Goal: Task Accomplishment & Management: Manage account settings

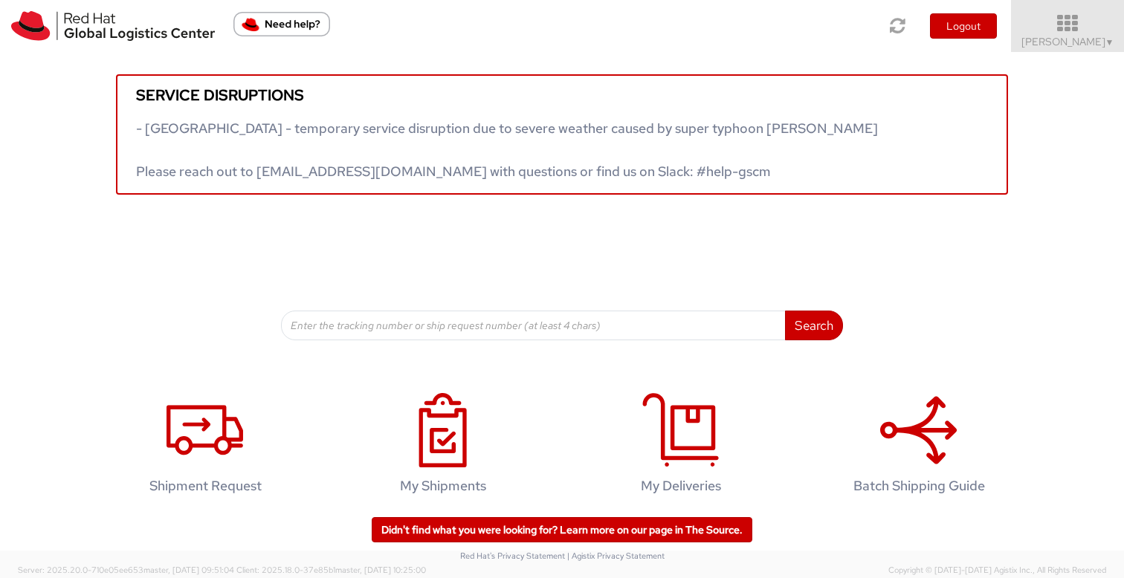
click at [1068, 42] on span "Sona Mala ▼" at bounding box center [1068, 41] width 93 height 13
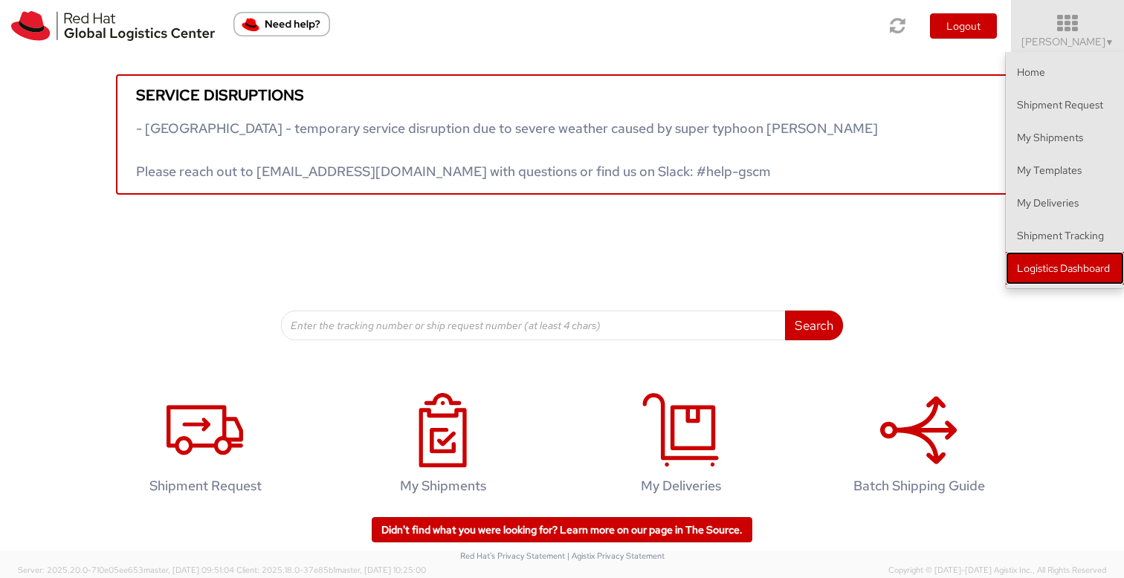
click at [1059, 274] on link "Logistics Dashboard" at bounding box center [1065, 268] width 118 height 33
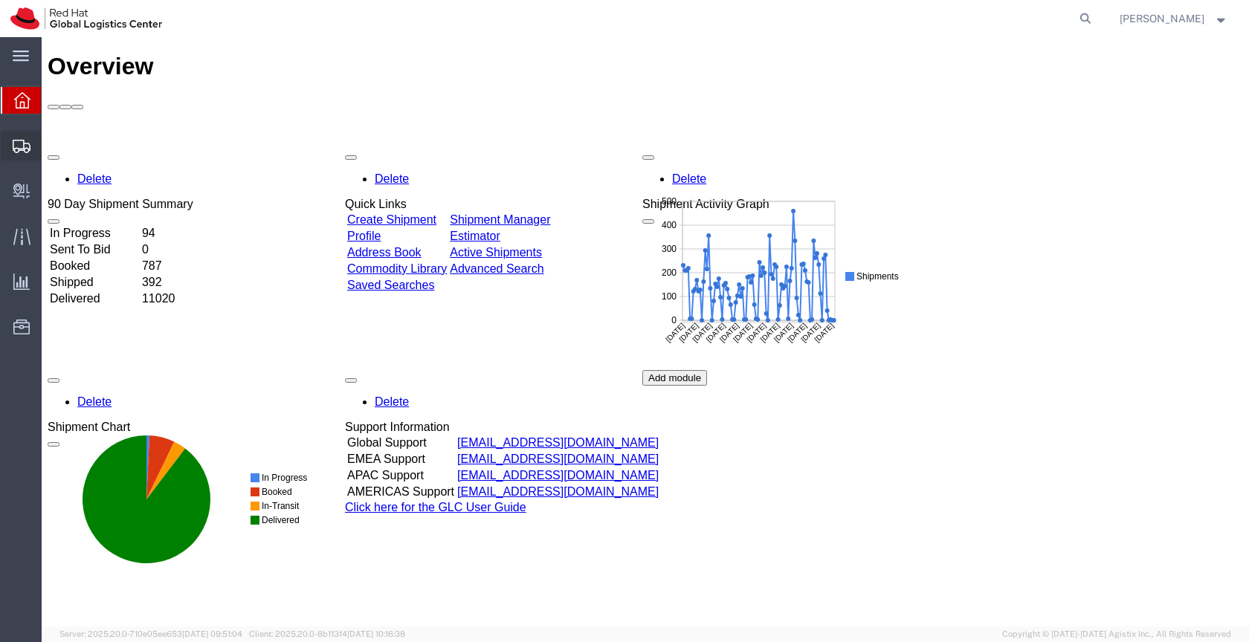
click at [24, 141] on icon at bounding box center [22, 146] width 18 height 13
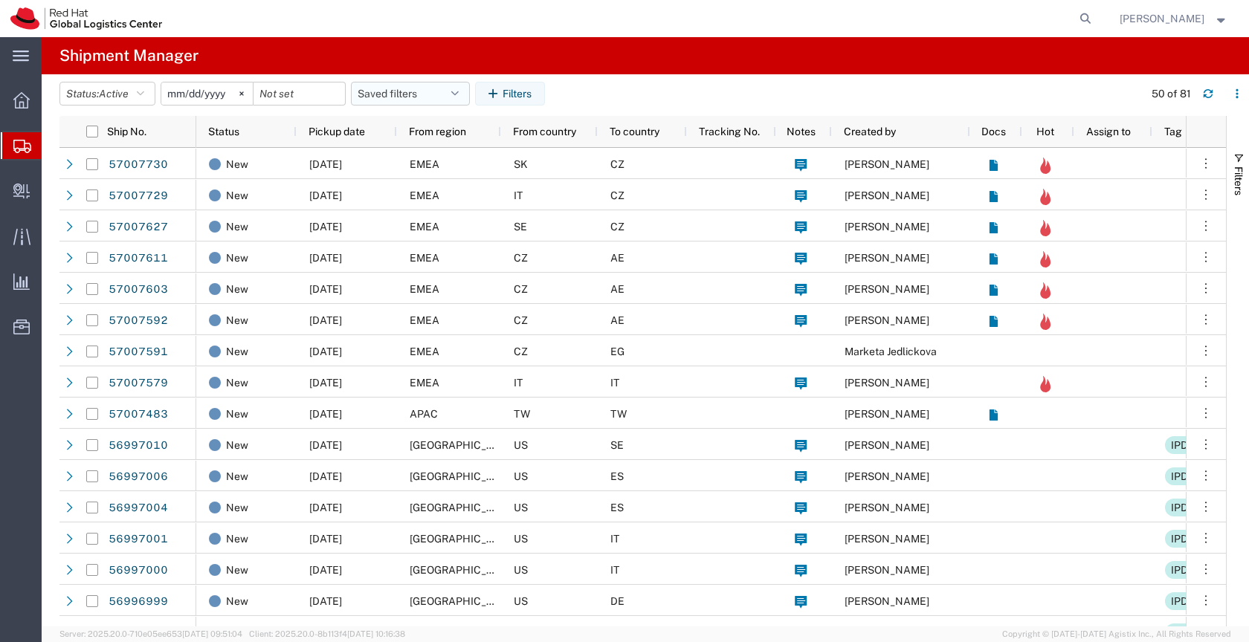
click at [417, 93] on button "Saved filters" at bounding box center [410, 94] width 119 height 24
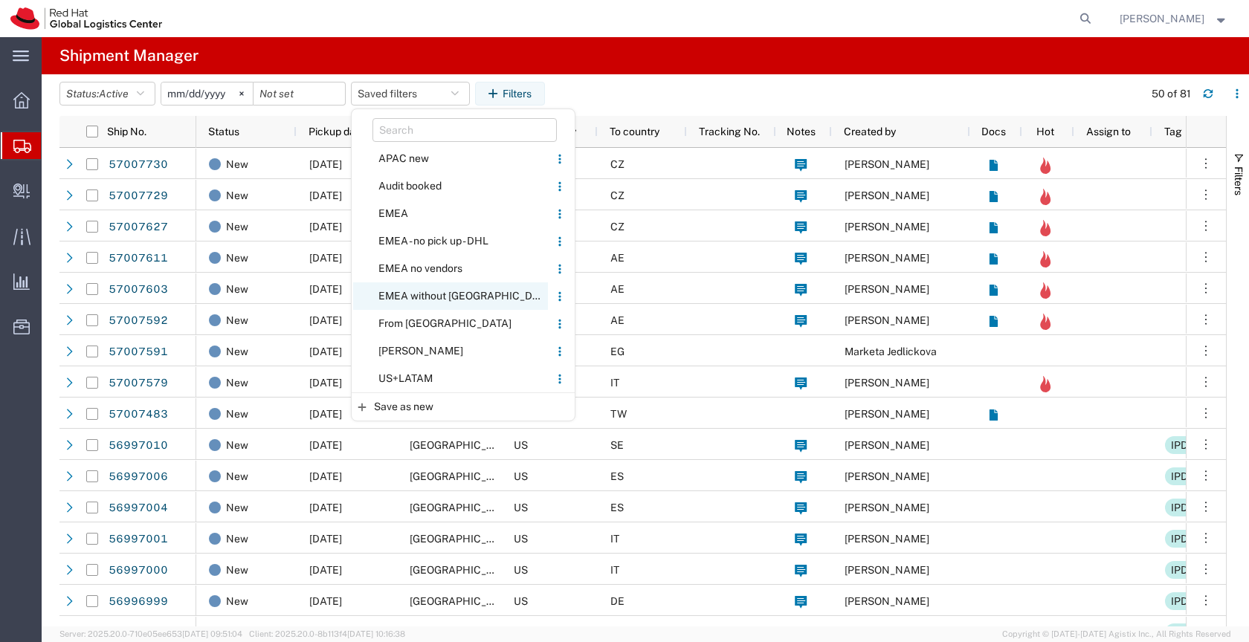
click at [422, 295] on span "EMEA without [GEOGRAPHIC_DATA]" at bounding box center [450, 297] width 195 height 28
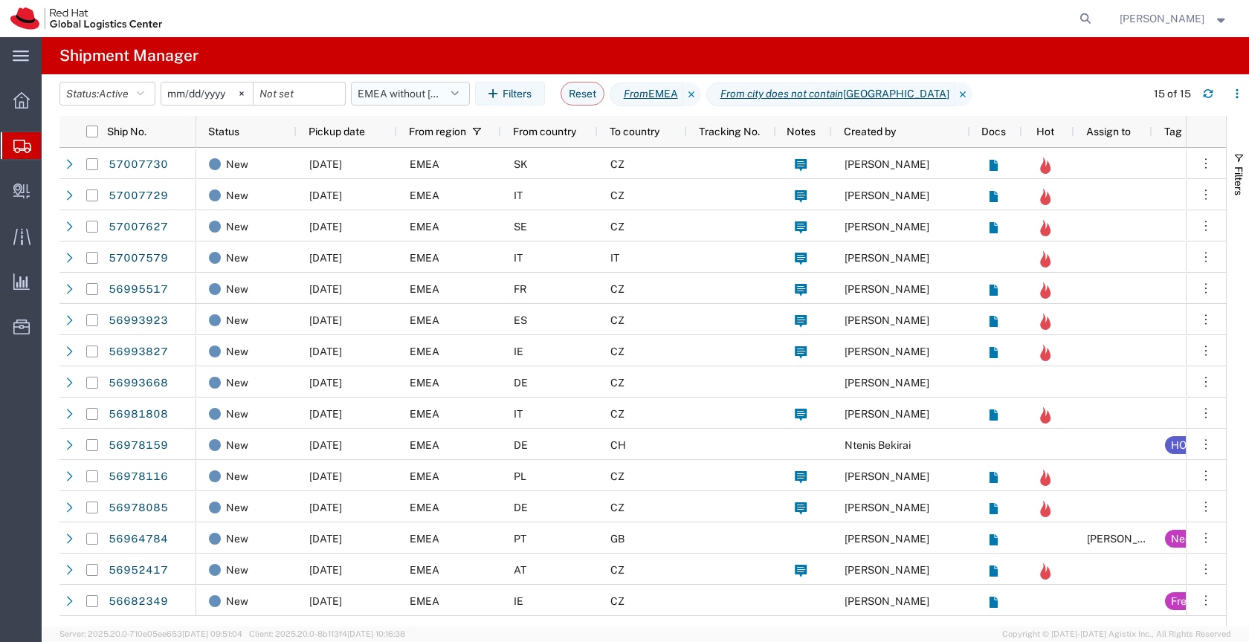
click at [403, 91] on button "EMEA without [GEOGRAPHIC_DATA]" at bounding box center [410, 94] width 119 height 24
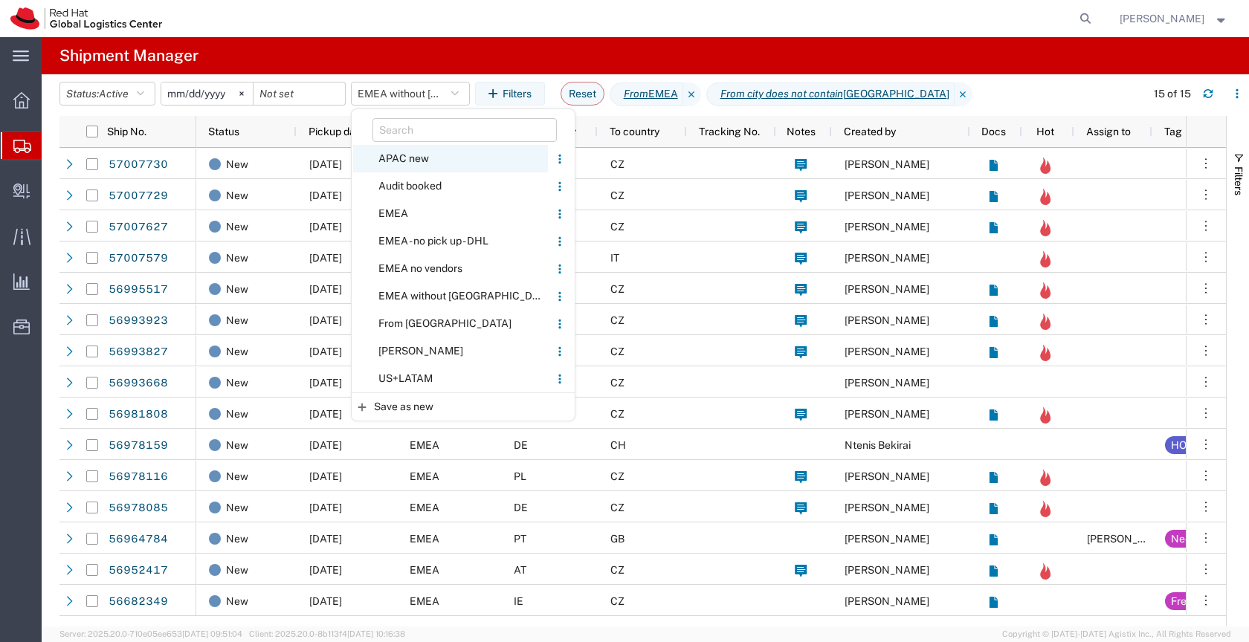
click at [403, 157] on span "APAC new" at bounding box center [450, 159] width 195 height 28
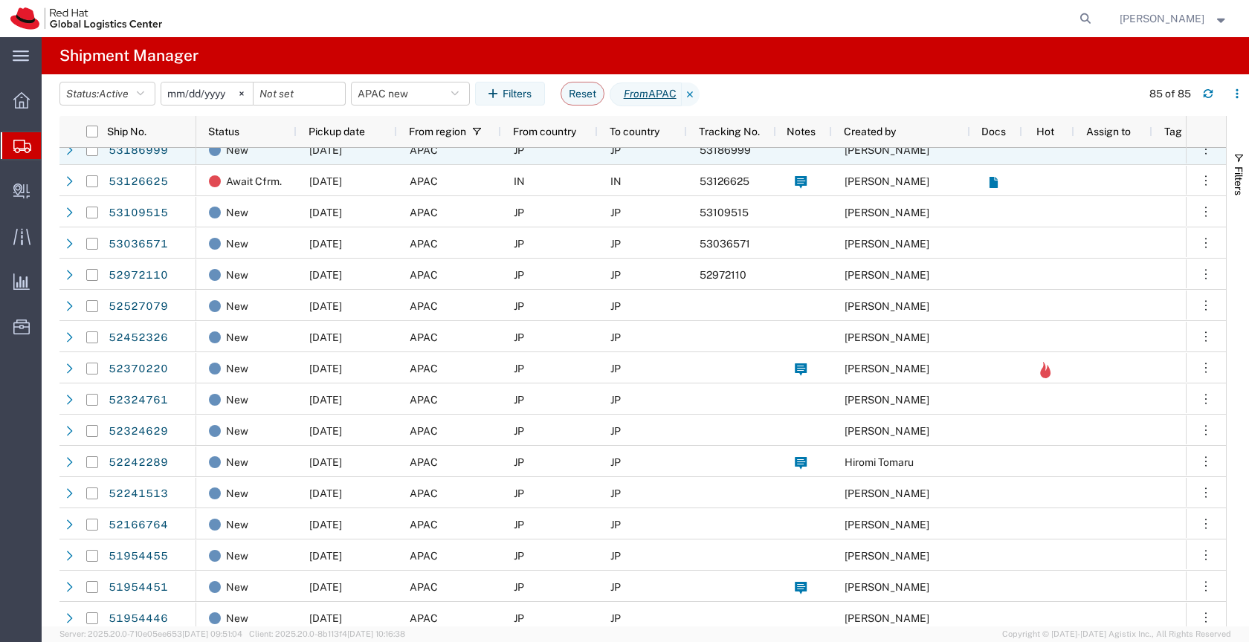
scroll to position [1216, 0]
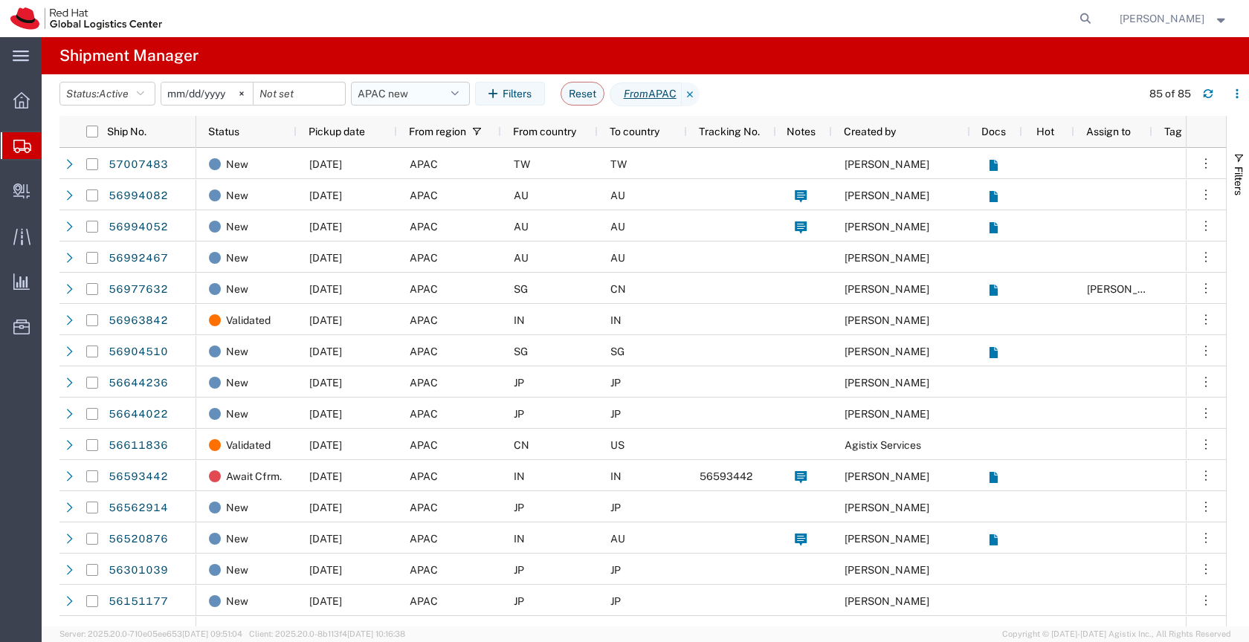
click at [417, 90] on button "APAC new" at bounding box center [410, 94] width 119 height 24
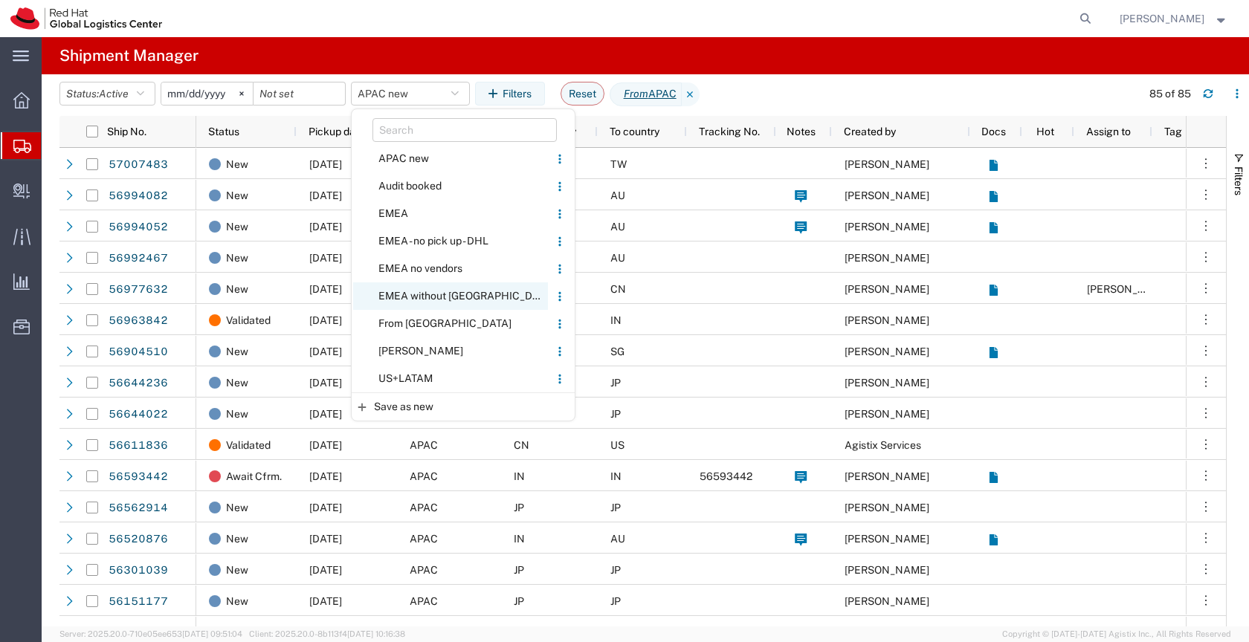
click at [421, 295] on span "EMEA without [GEOGRAPHIC_DATA]" at bounding box center [450, 297] width 195 height 28
type input "[DATE]"
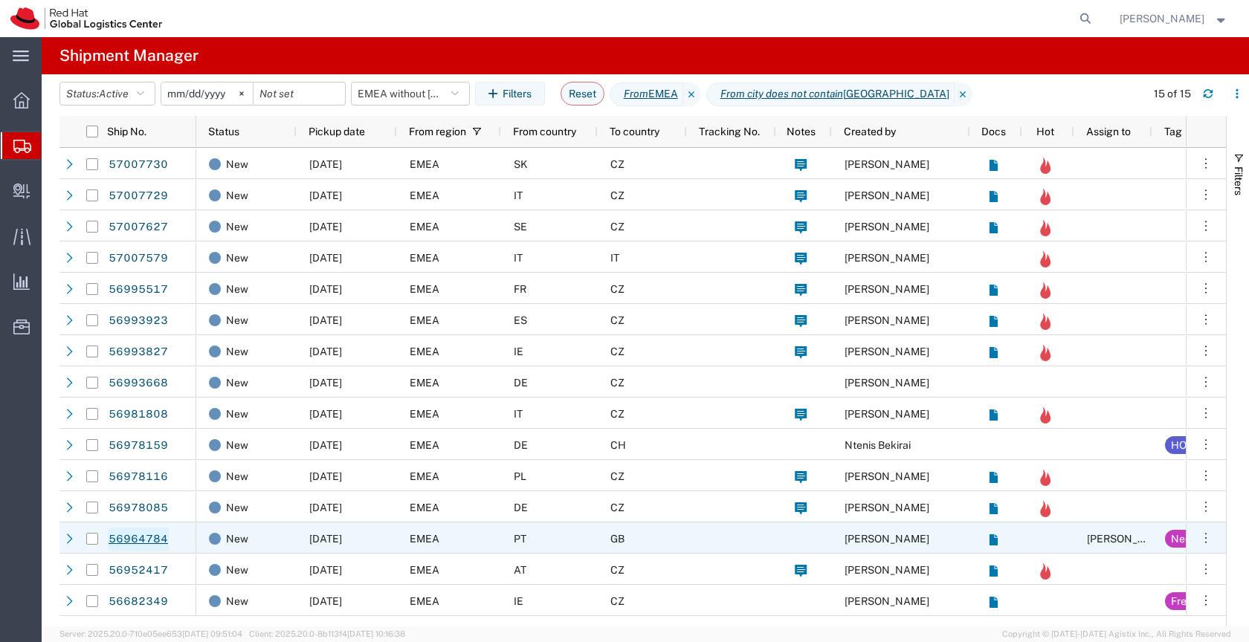
click at [154, 535] on link "56964784" at bounding box center [138, 540] width 61 height 24
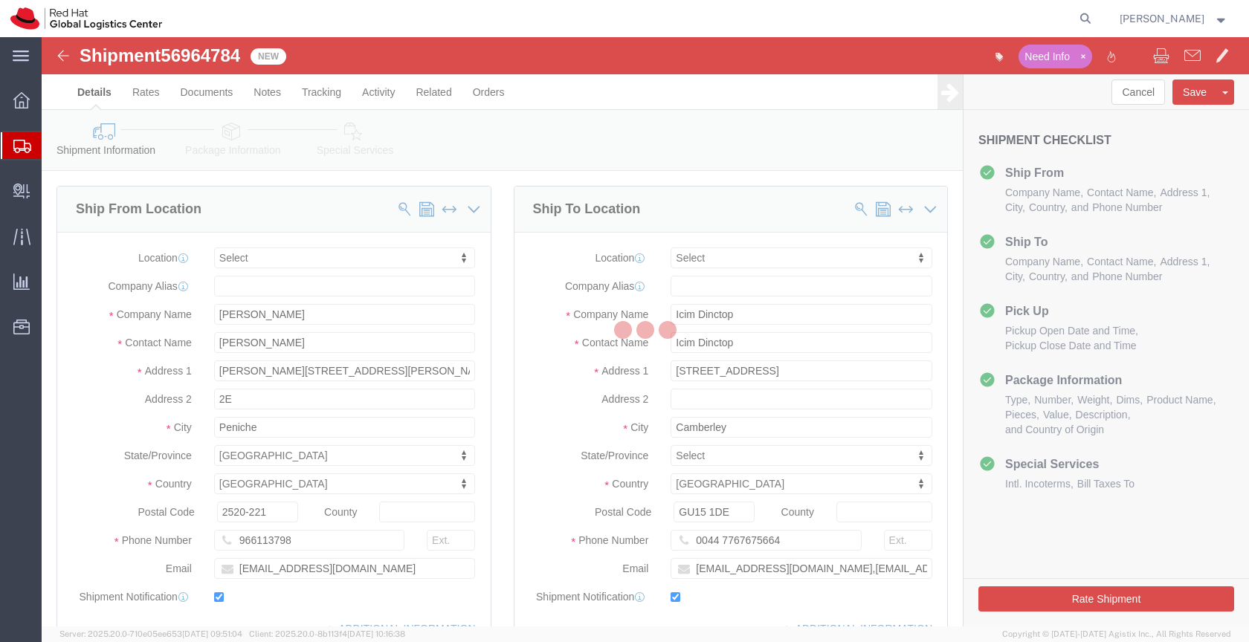
select select
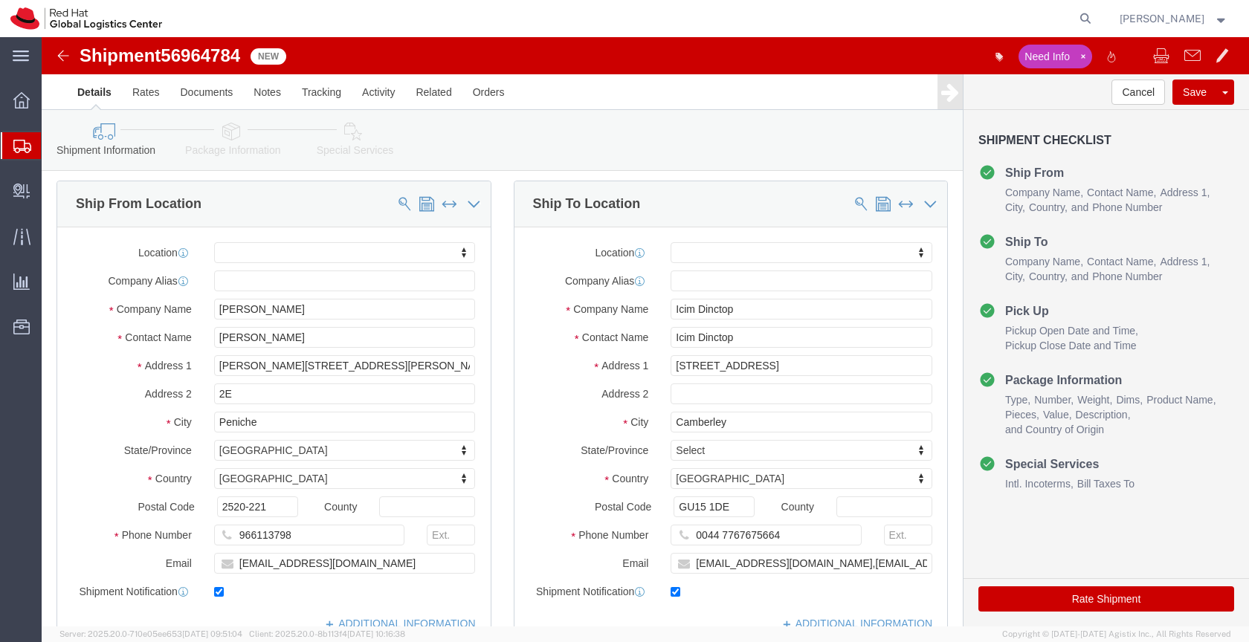
scroll to position [4, 0]
click at [1096, 16] on icon at bounding box center [1085, 18] width 21 height 21
click at [878, 23] on input "search" at bounding box center [849, 19] width 452 height 36
paste input "56964784"
type input "56964784"
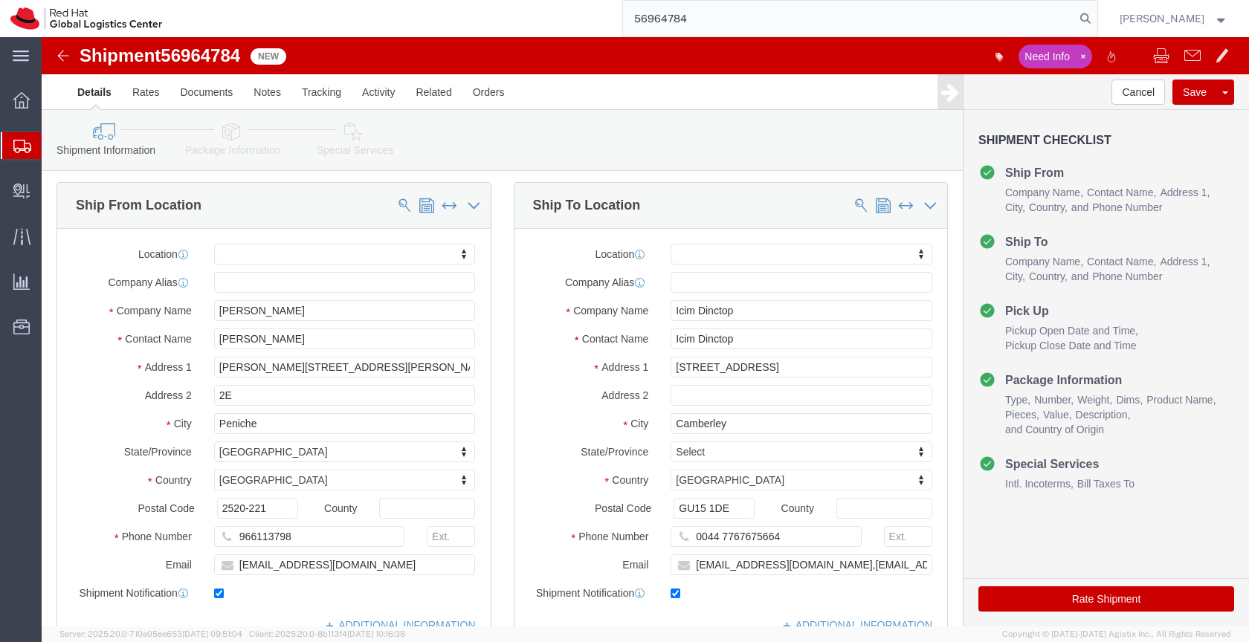
click link "Package Information"
click div
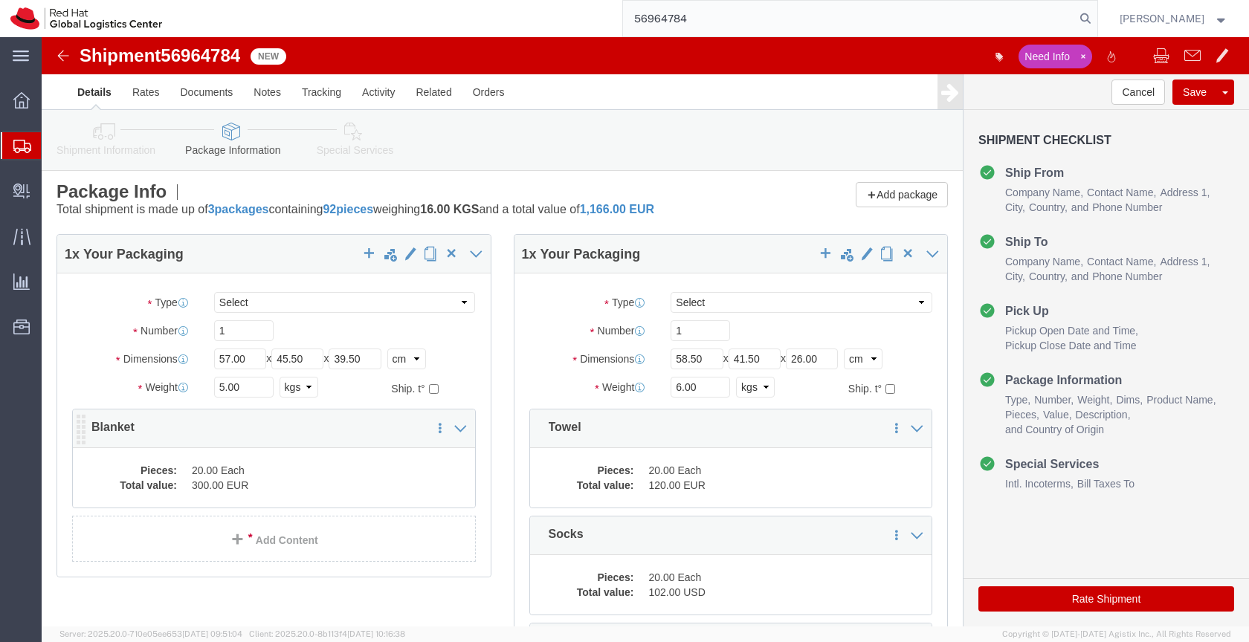
click dd "300.00 EUR"
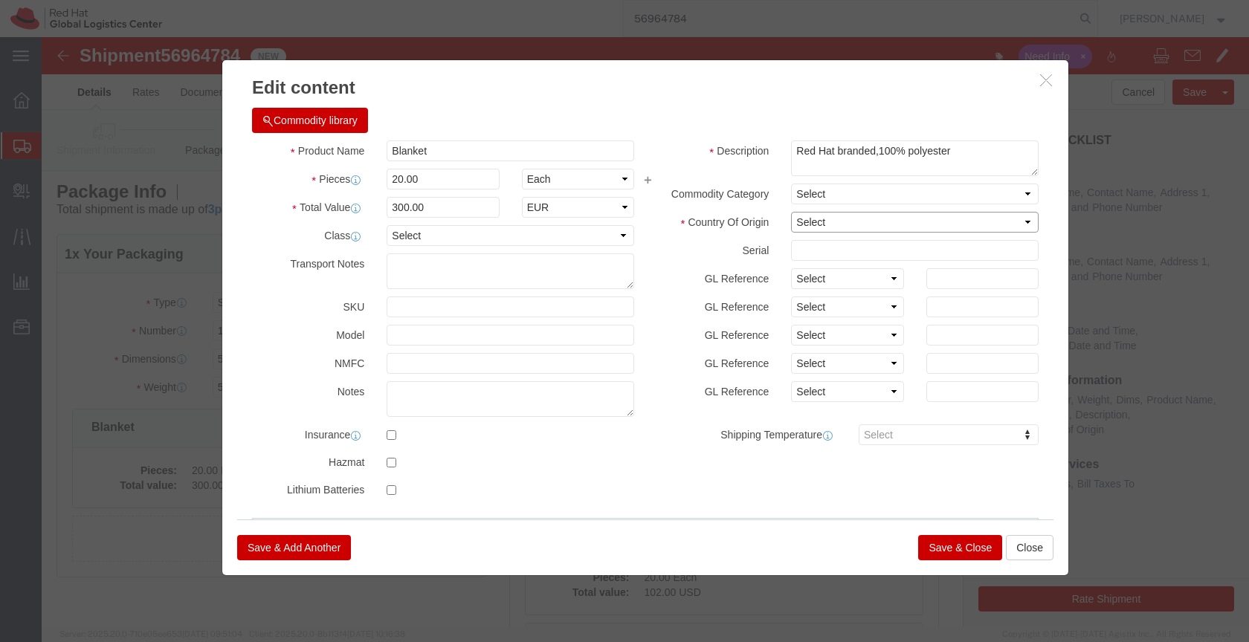
click select "Select Afghanistan Åland Islands Albania Algeria American Samoa Andorra Angola …"
select select "CN"
click select "Select Afghanistan Åland Islands Albania Algeria American Samoa Andorra Angola …"
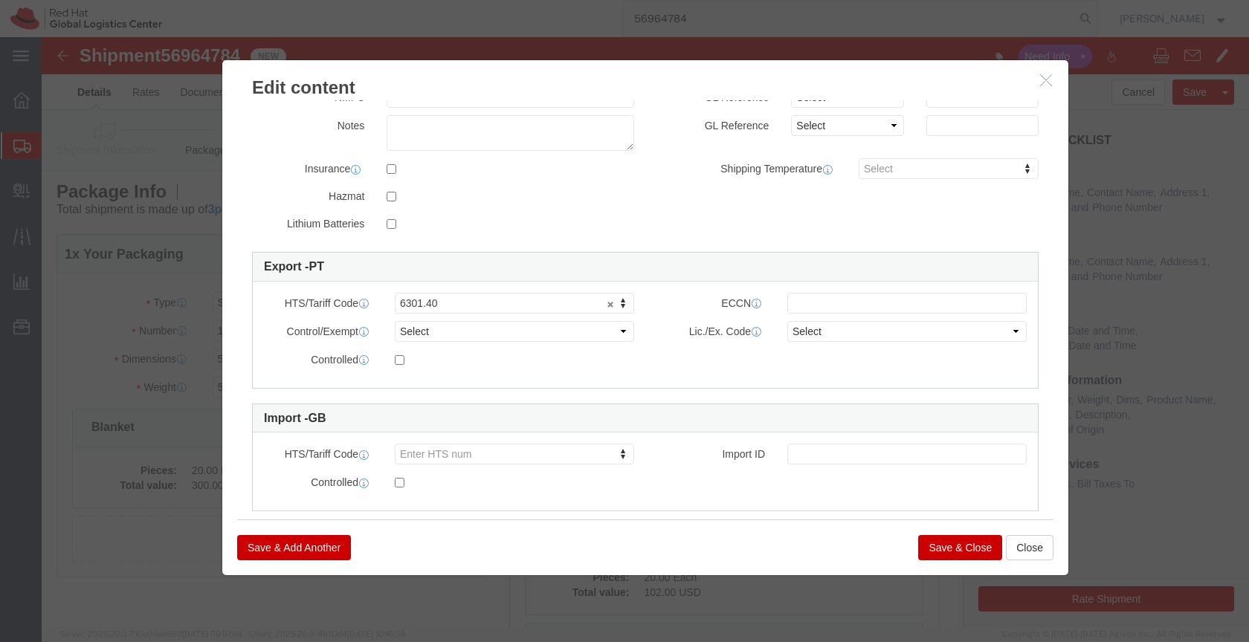
scroll to position [288, 0]
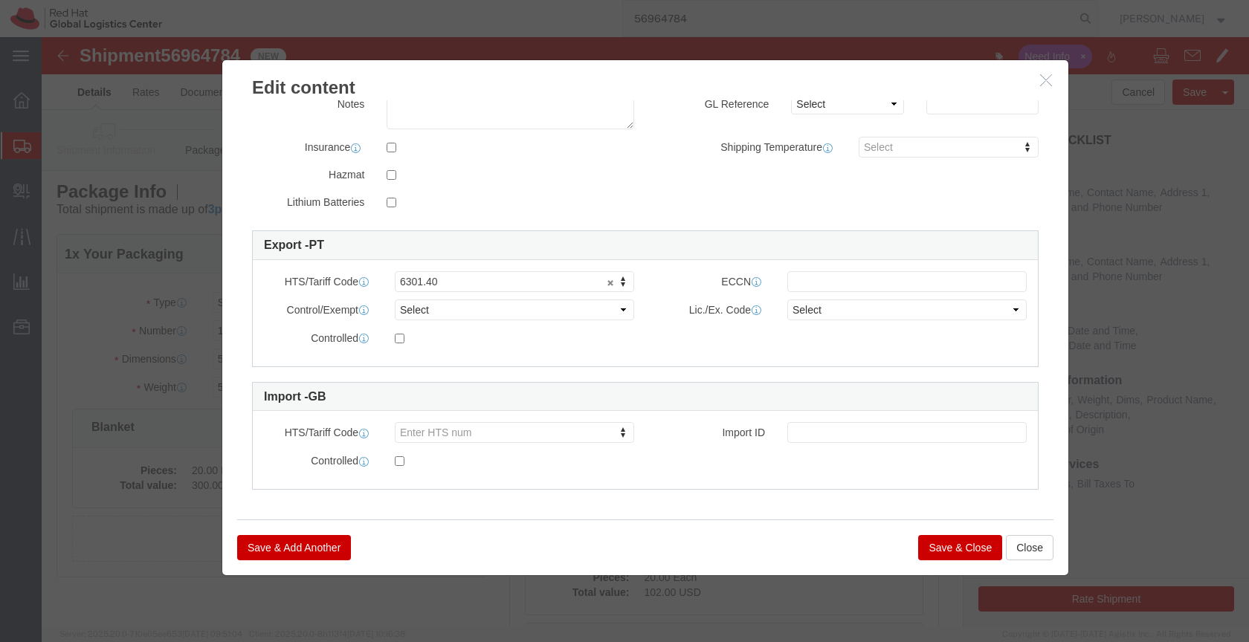
click button "Save & Close"
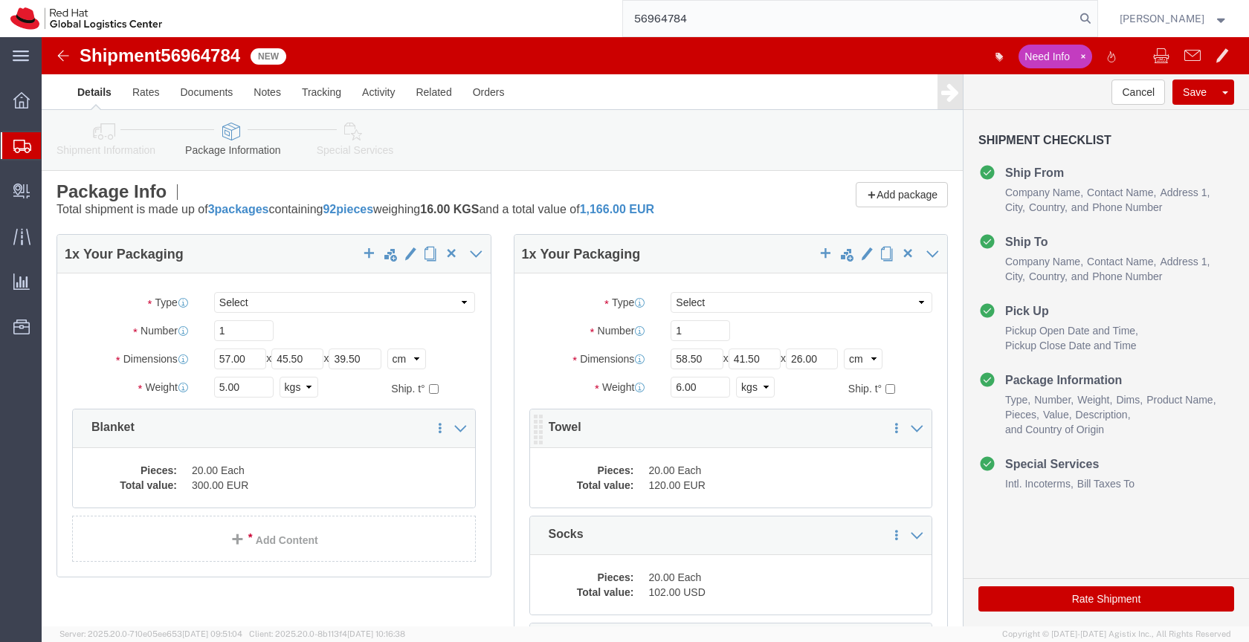
click div "Pieces: 20.00 Each Total value: 120.00 EUR"
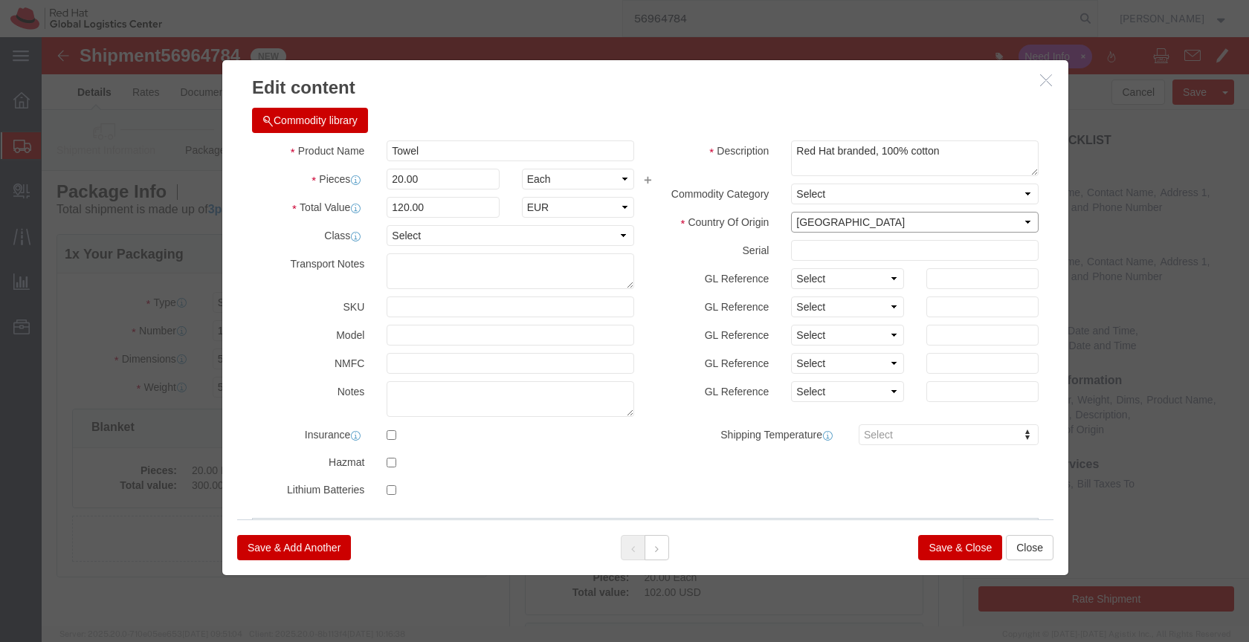
click select "Select Afghanistan Åland Islands Albania Algeria American Samoa Andorra Angola …"
select select "CN"
click select "Select Afghanistan Åland Islands Albania Algeria American Samoa Andorra Angola …"
click textarea "Red Hat branded, 100% cotton"
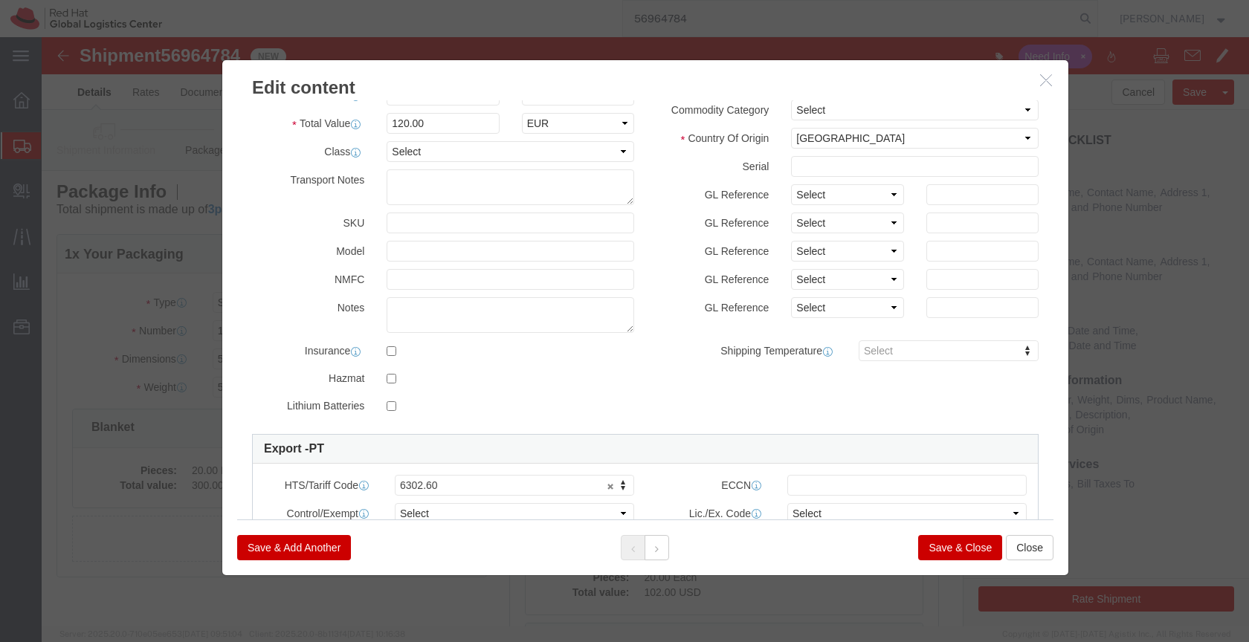
scroll to position [83, 0]
type textarea "Red Hat branded, 100% polyester"
click button "Save & Close"
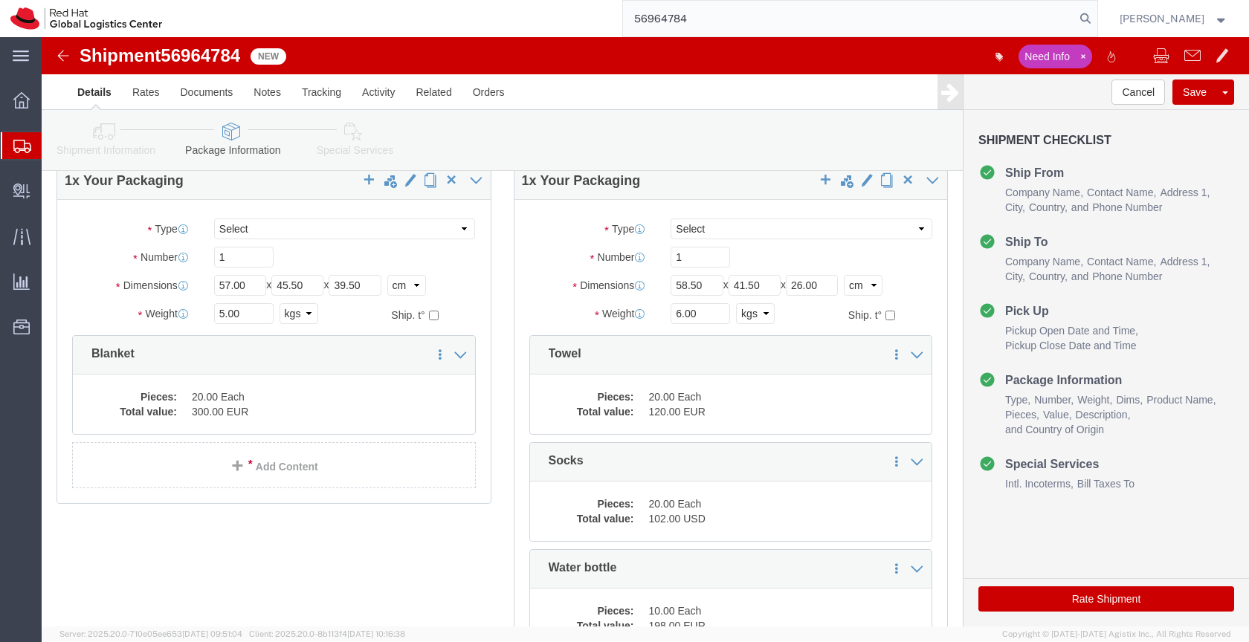
scroll to position [74, 0]
click dd "20.00 Each"
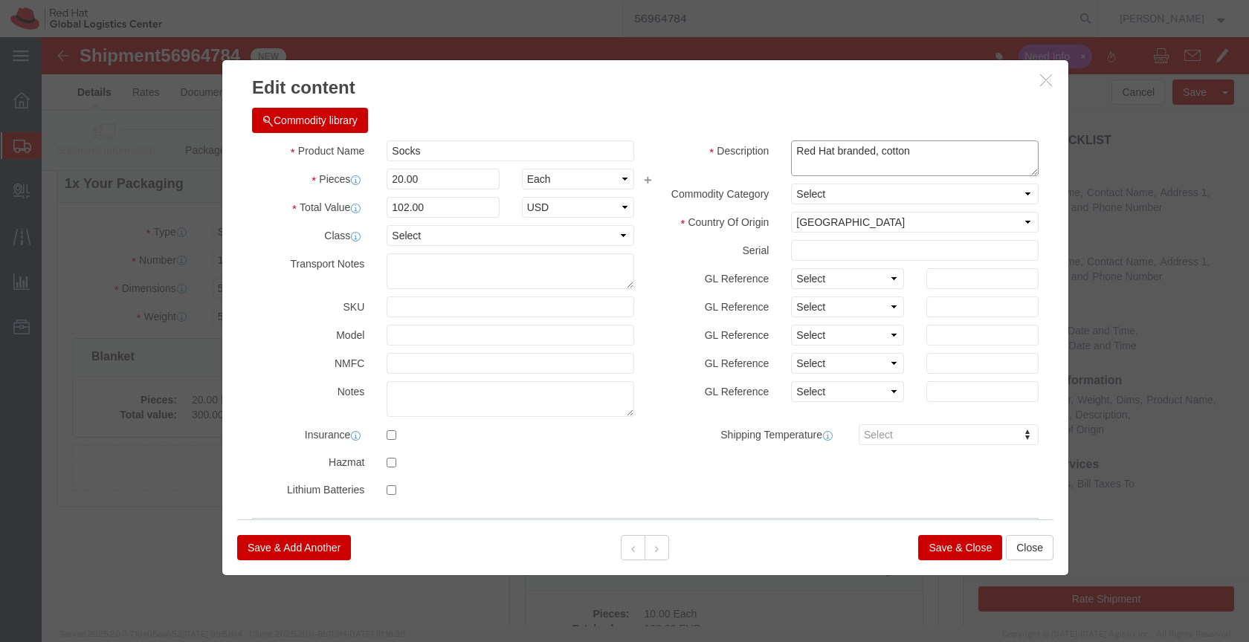
click textarea "Red Hat branded, cotton"
type textarea "Red Hat branded, 100% cotton"
click button "Save & Close"
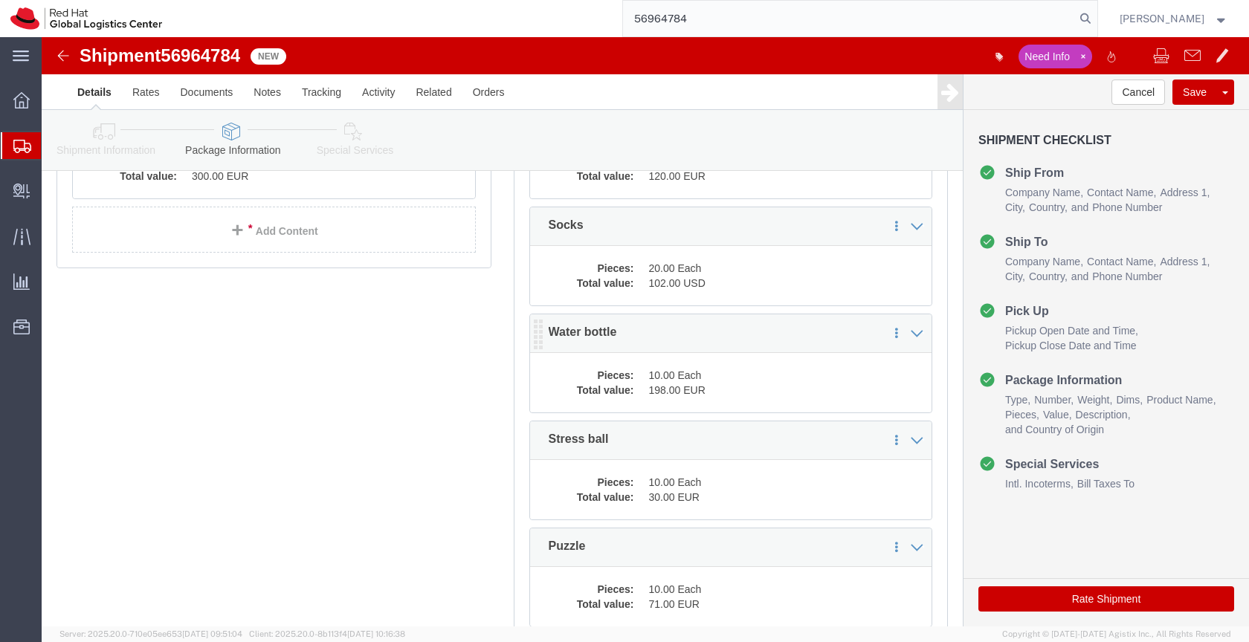
scroll to position [308, 0]
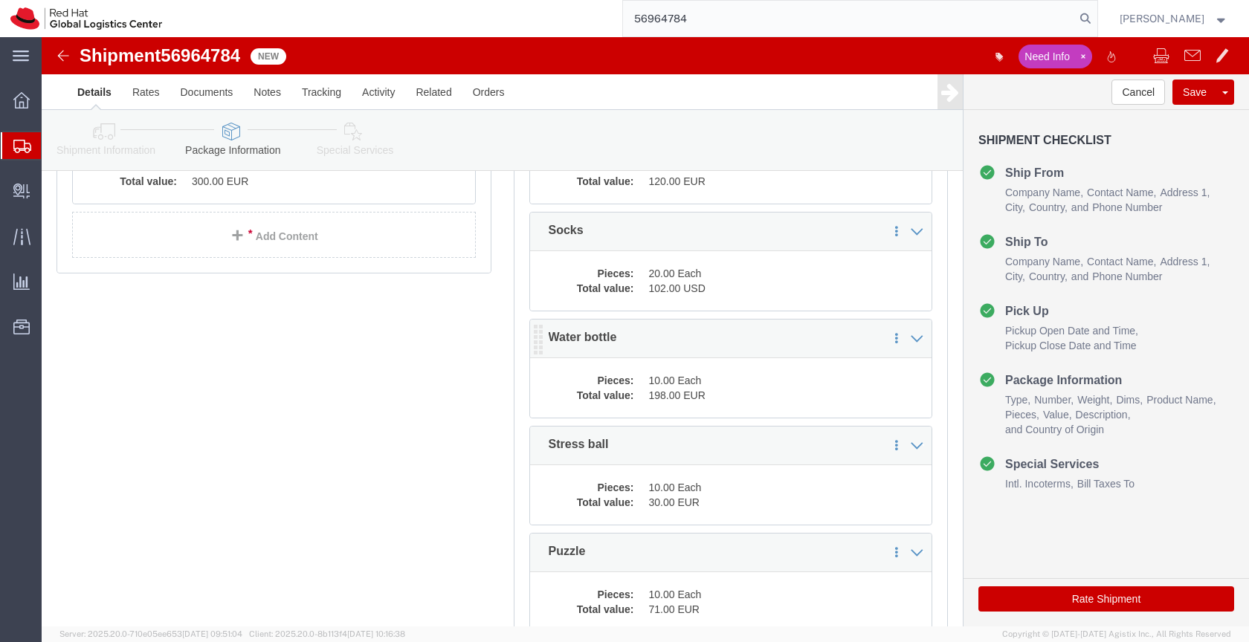
click dd "198.00 EUR"
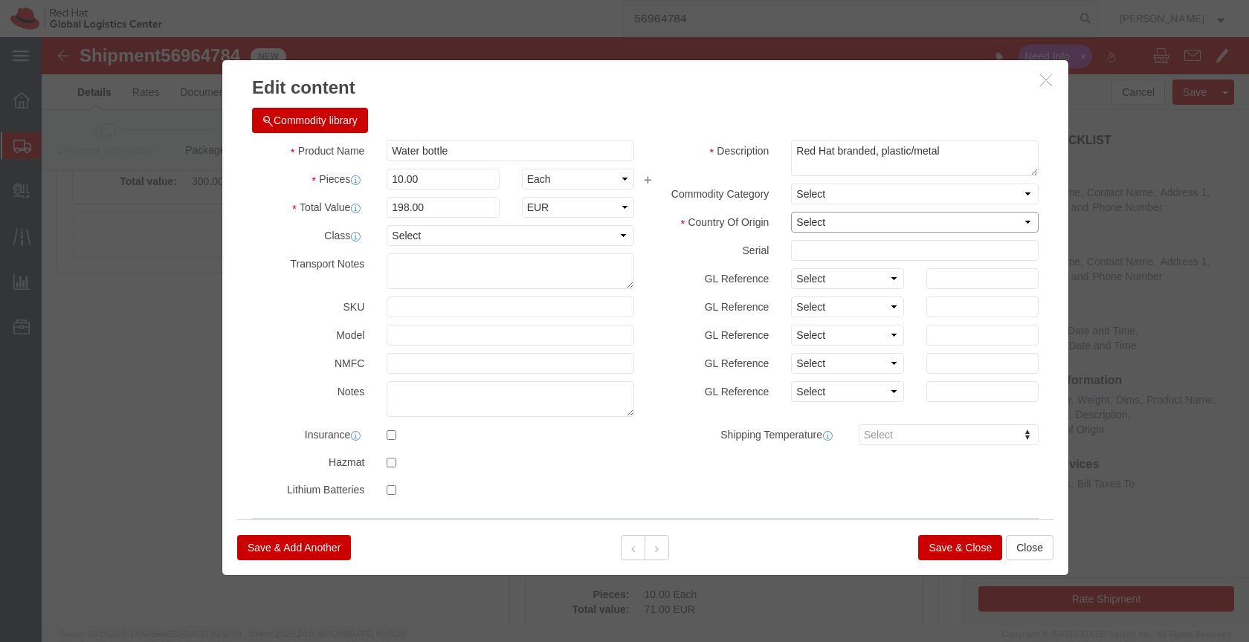
click select "Select Afghanistan Åland Islands Albania Algeria American Samoa Andorra Angola …"
select select "CN"
click select "Select Afghanistan Åland Islands Albania Algeria American Samoa Andorra Angola …"
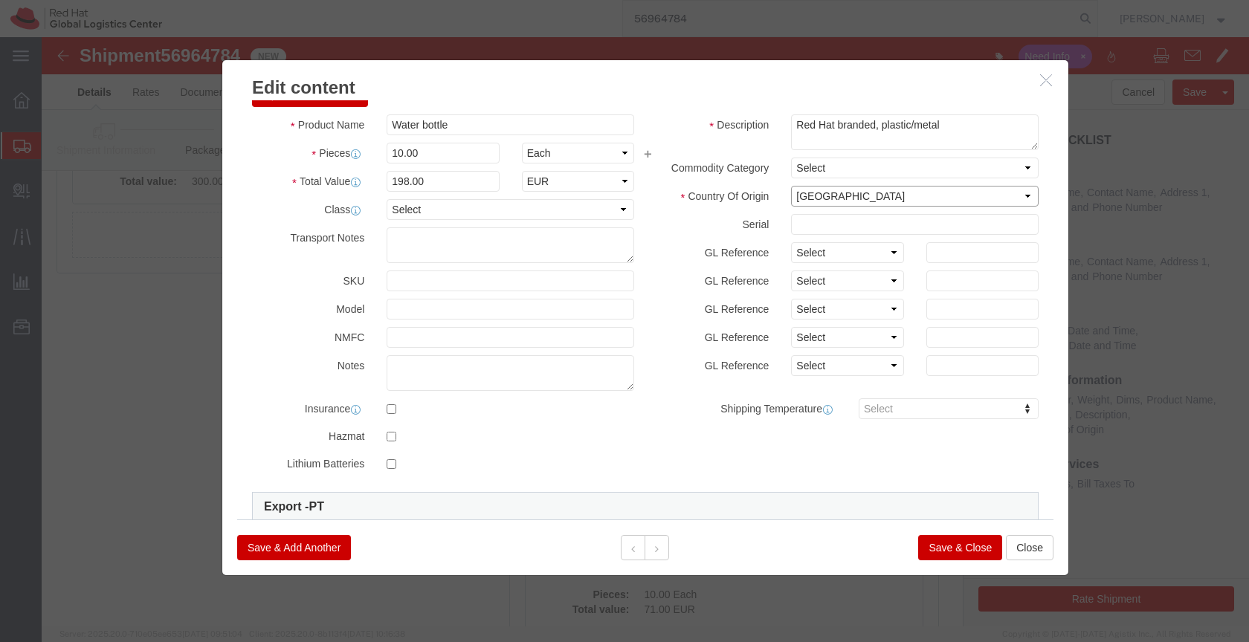
scroll to position [24, 0]
click button "Save & Close"
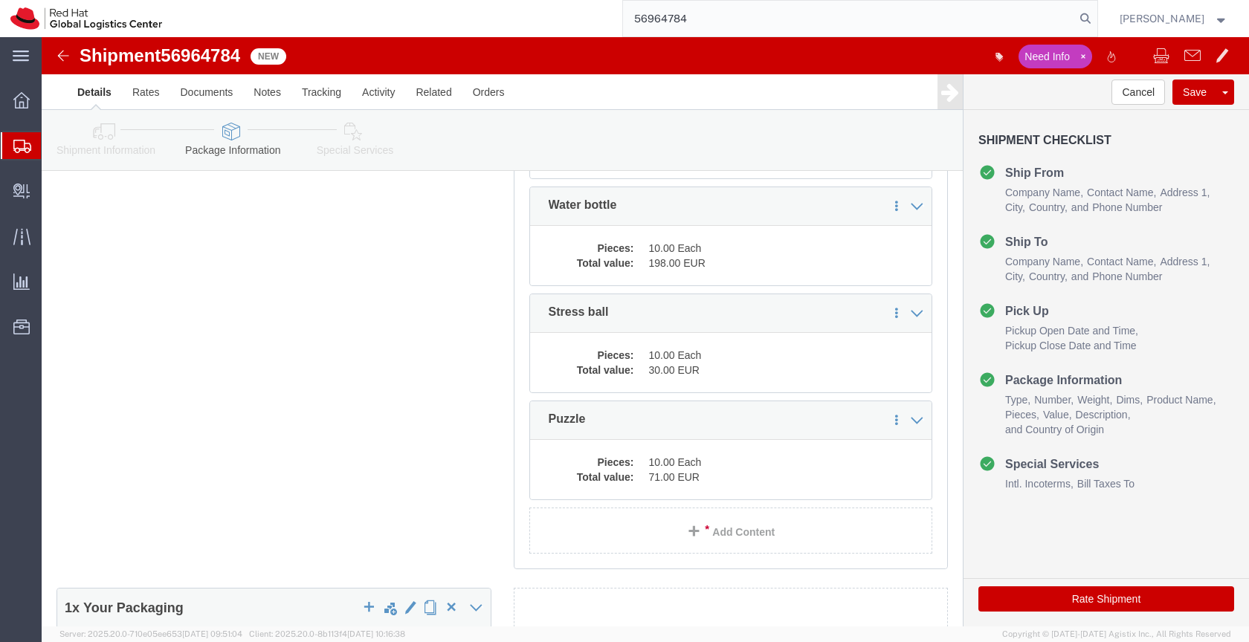
scroll to position [452, 0]
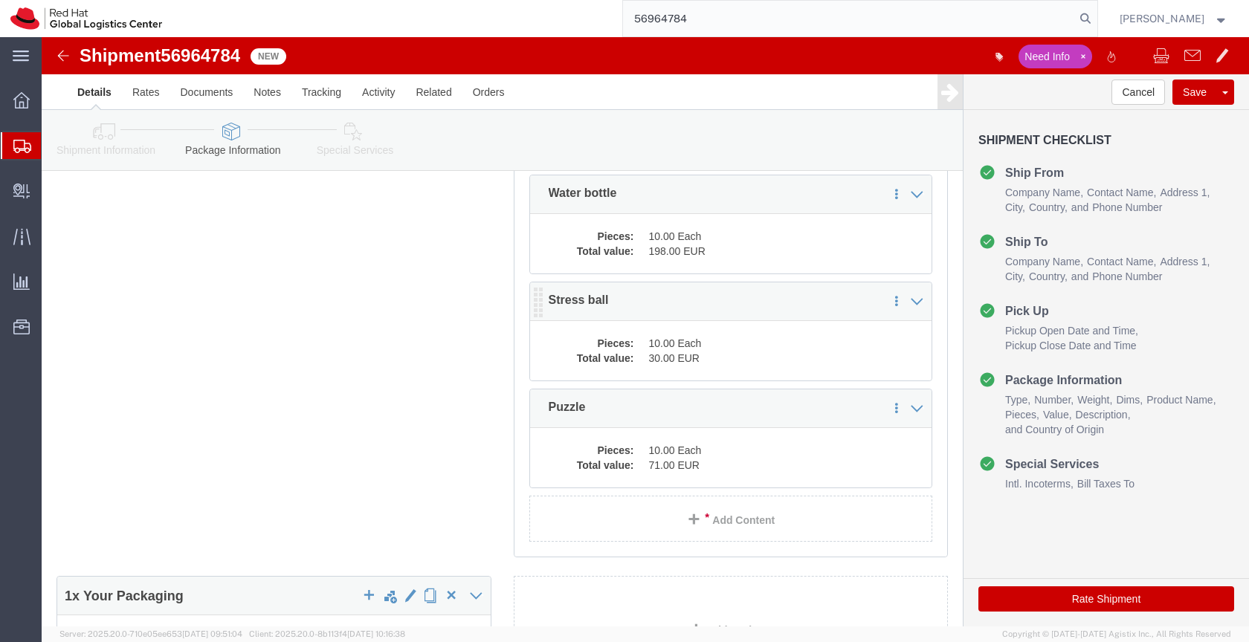
click dd "10.00 Each"
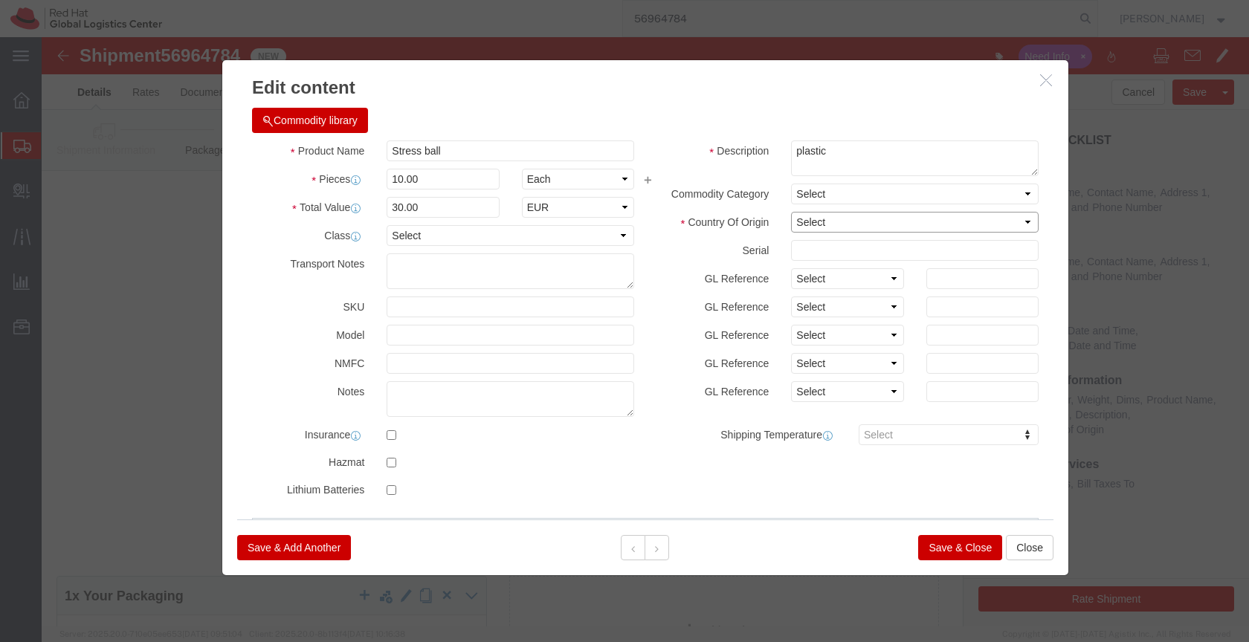
click select "Select Afghanistan Åland Islands Albania Algeria American Samoa Andorra Angola …"
select select "ES"
click select "Select Afghanistan Åland Islands Albania Algeria American Samoa Andorra Angola …"
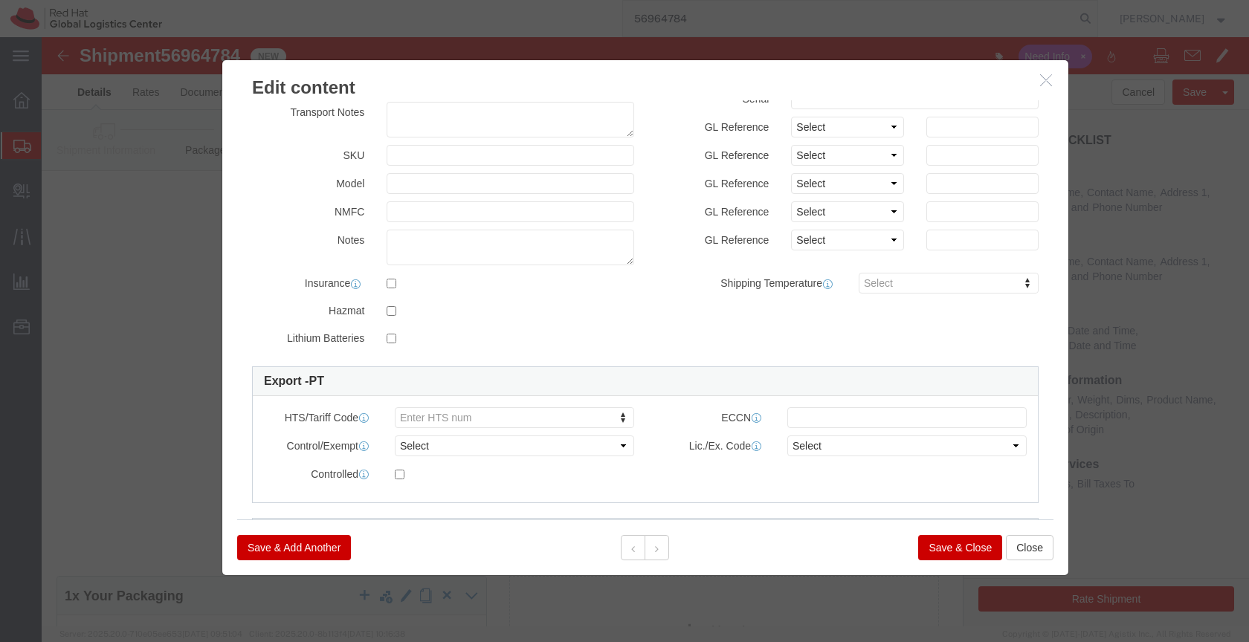
scroll to position [158, 0]
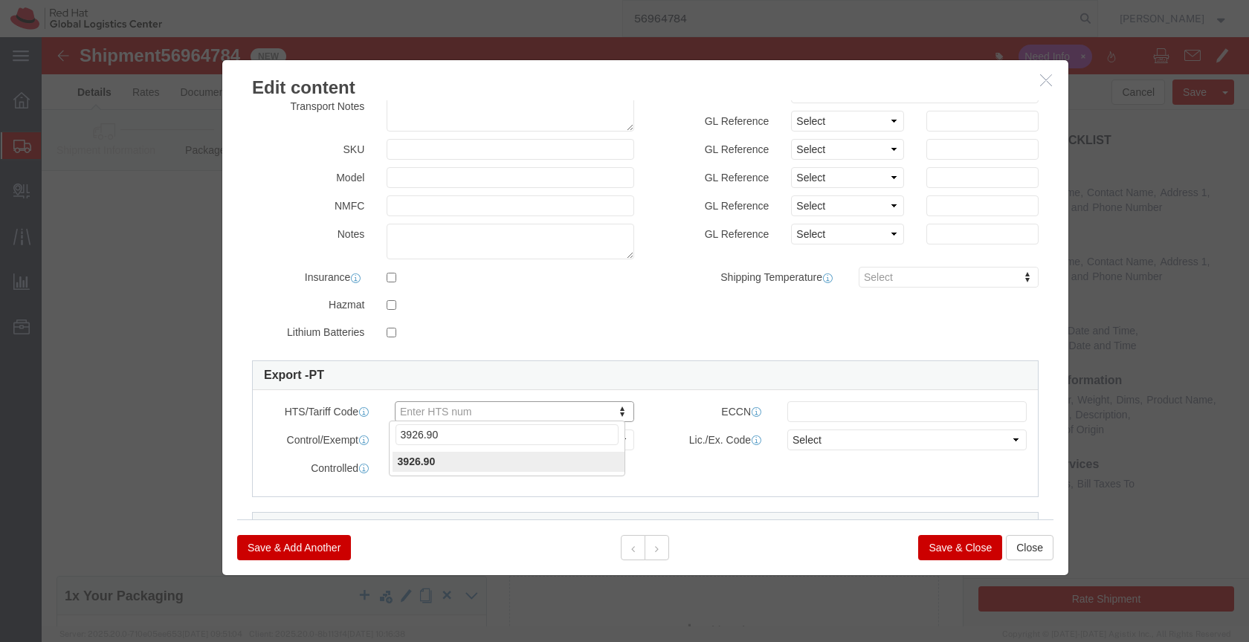
type input "3926.90"
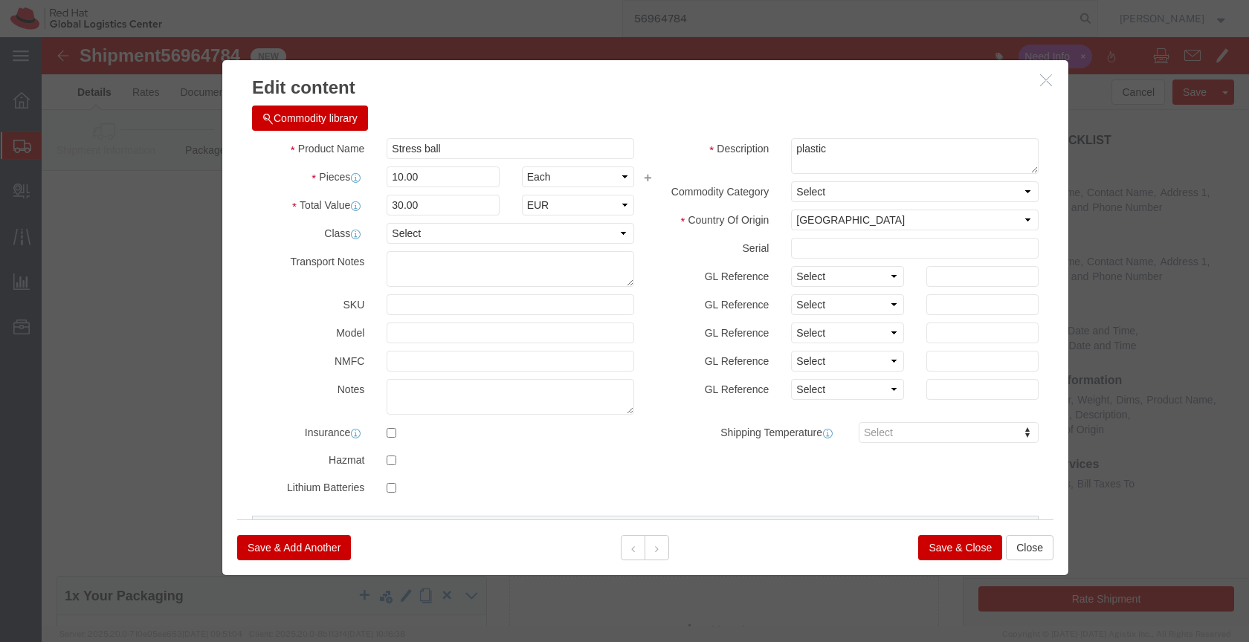
scroll to position [0, 0]
click button "Save & Close"
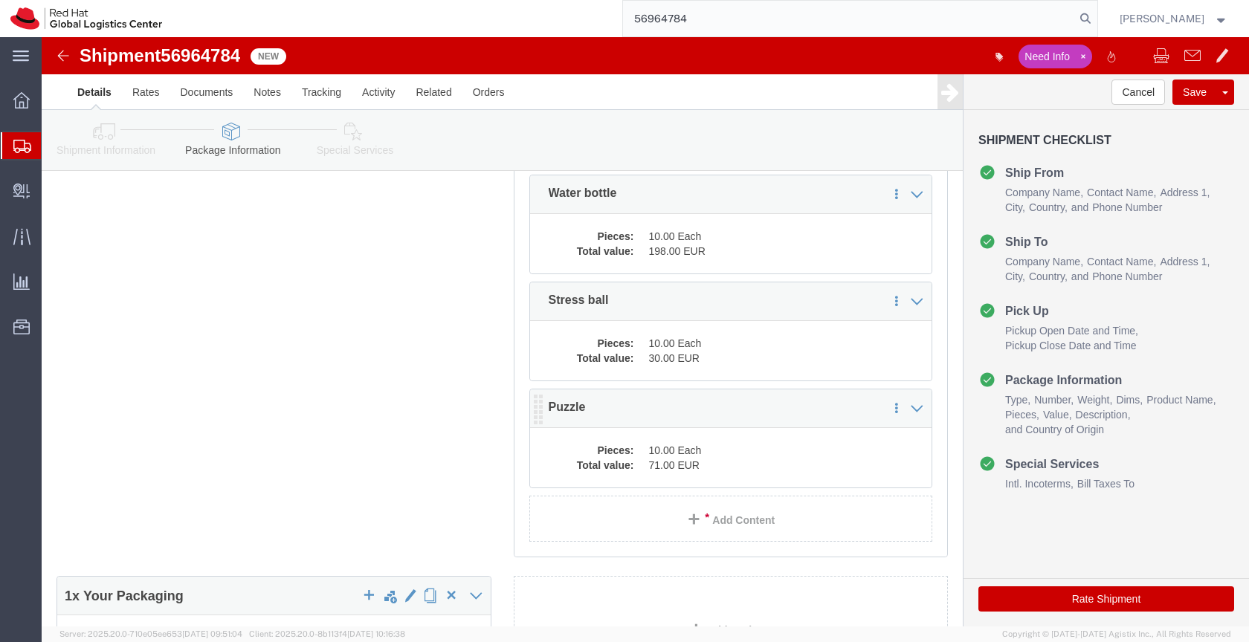
click dd "71.00 EUR"
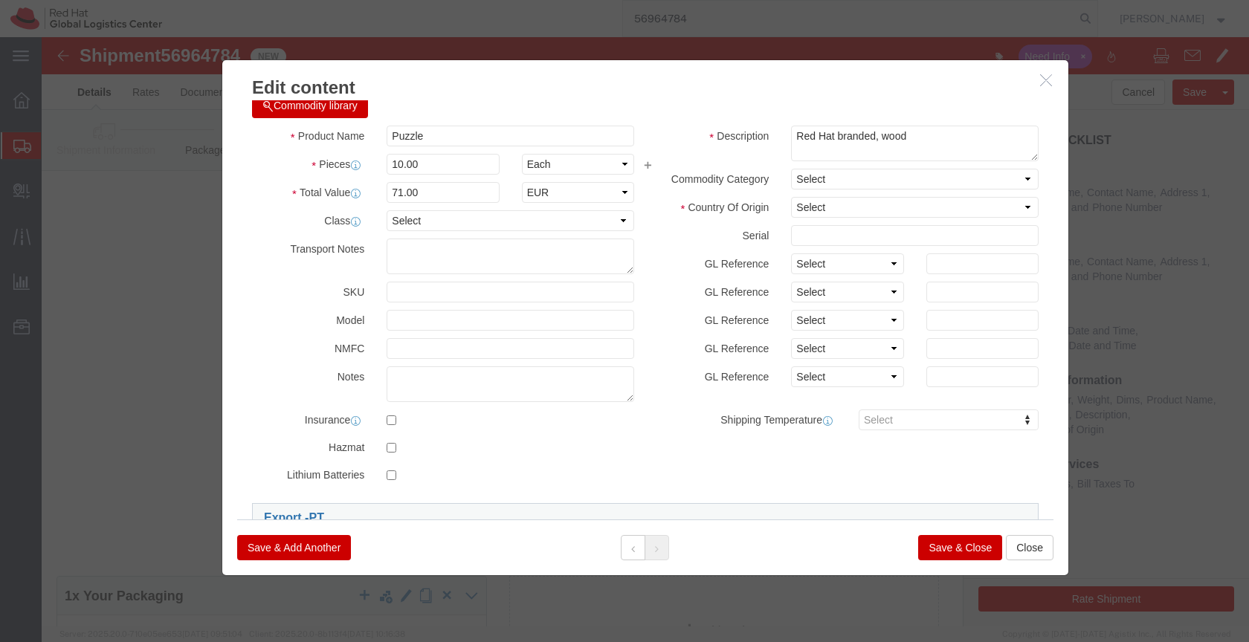
scroll to position [9, 0]
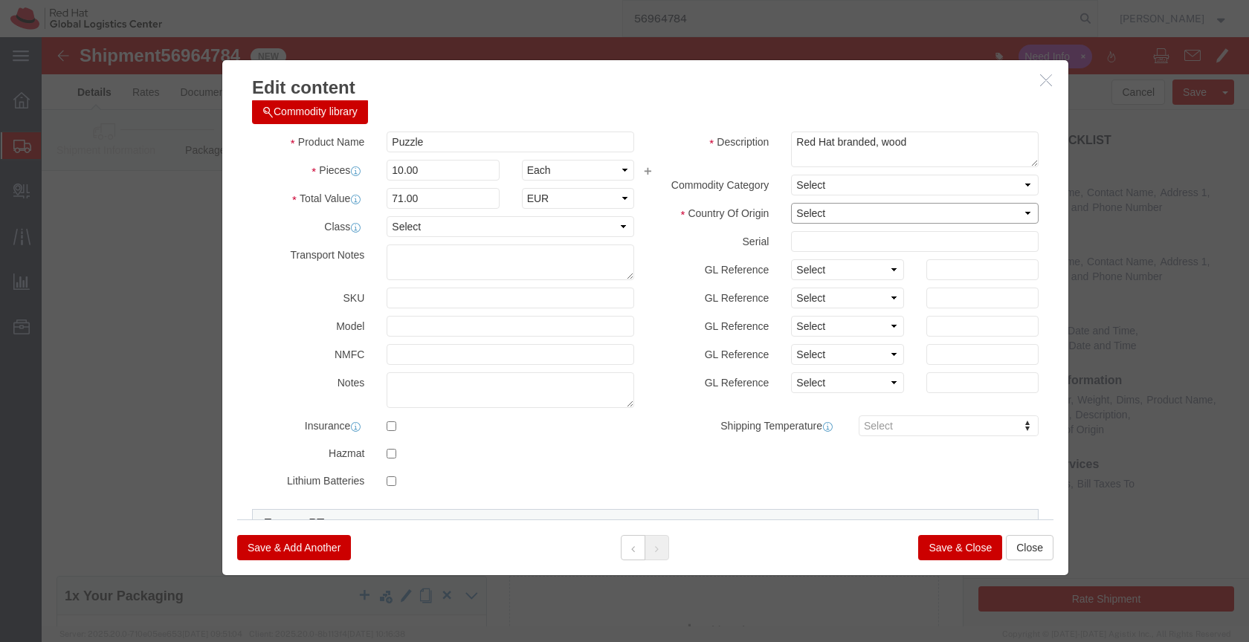
click select "Select Afghanistan Åland Islands Albania Algeria American Samoa Andorra Angola …"
select select "ES"
click select "Select Afghanistan Åland Islands Albania Algeria American Samoa Andorra Angola …"
click button "Save & Close"
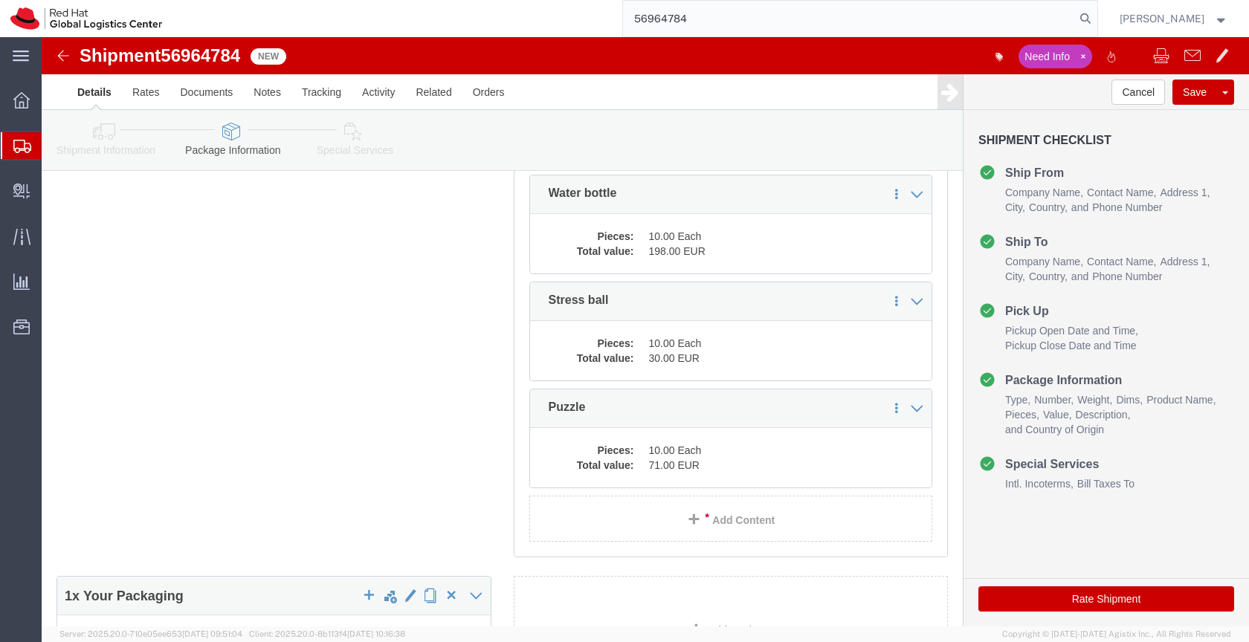
click icon
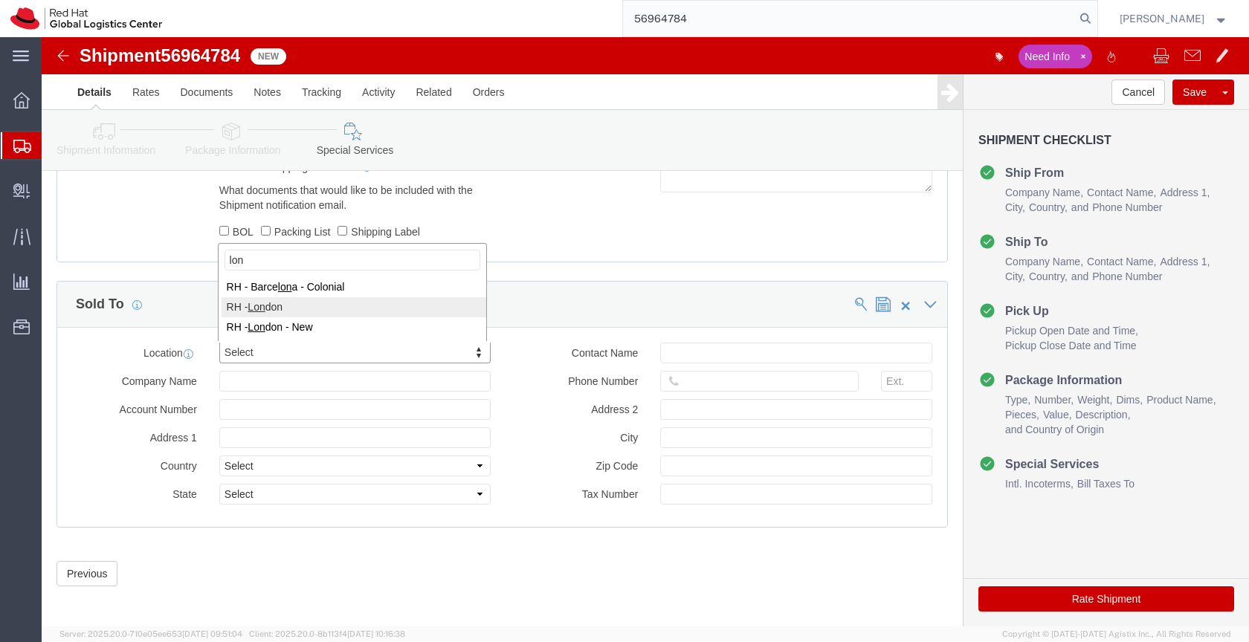
type input "lon"
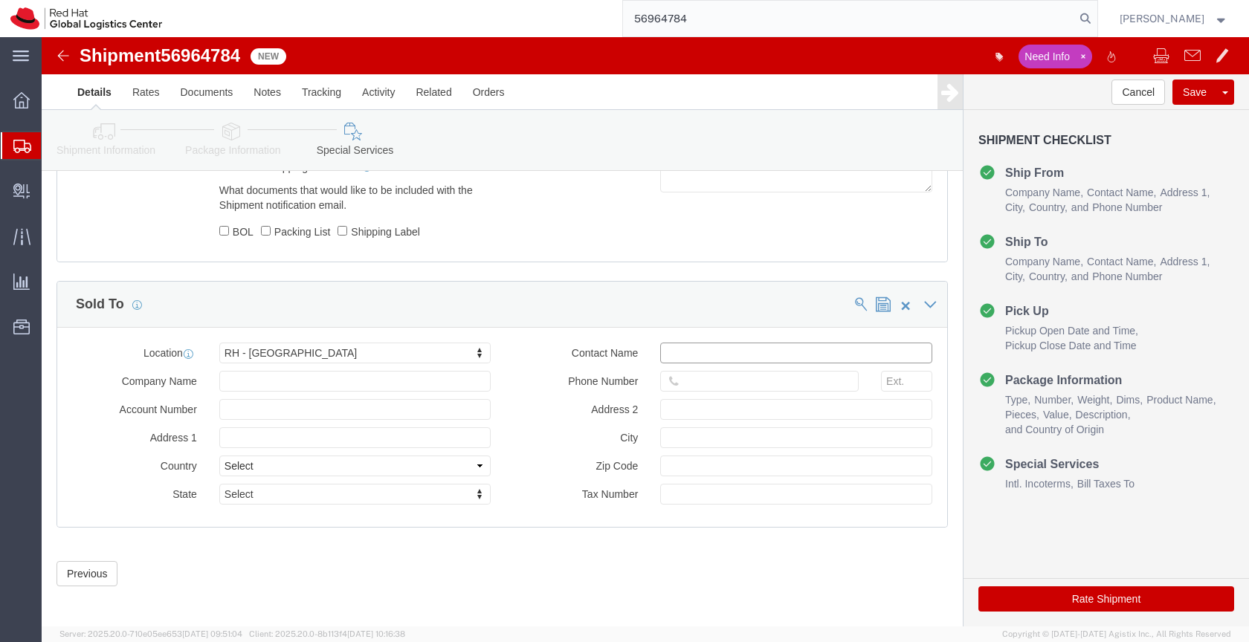
click input "text"
type input "EMEAlogistics@redha.com"
click button "Rate Shipment"
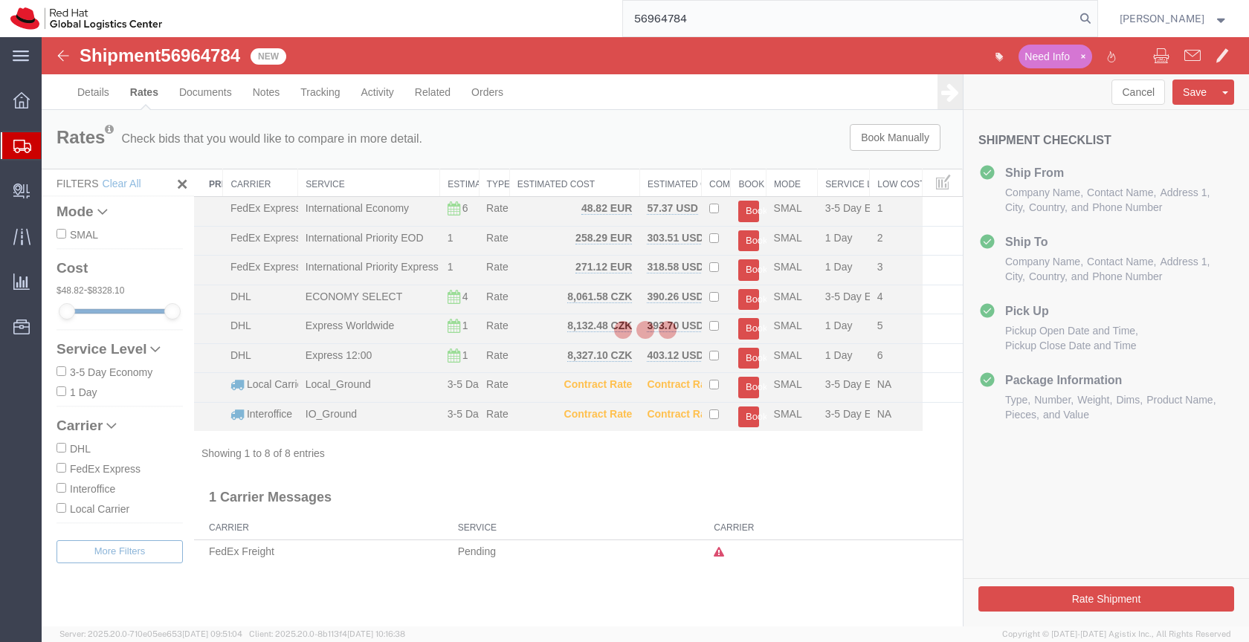
scroll to position [0, 0]
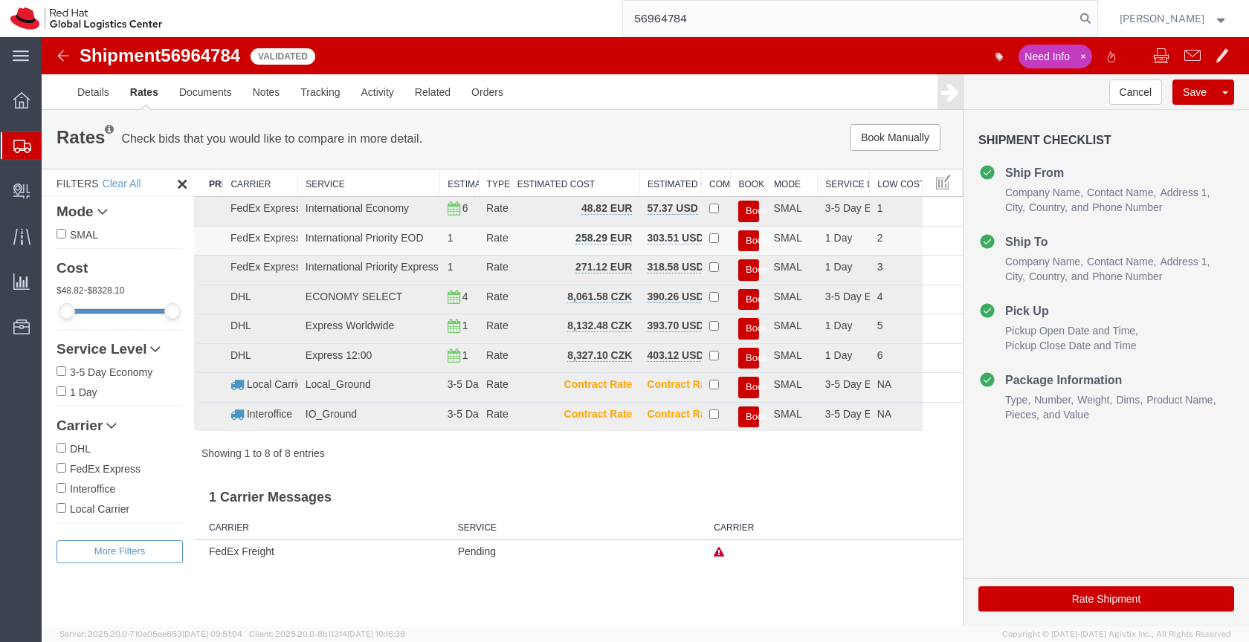
click at [755, 239] on button "Book" at bounding box center [748, 241] width 21 height 22
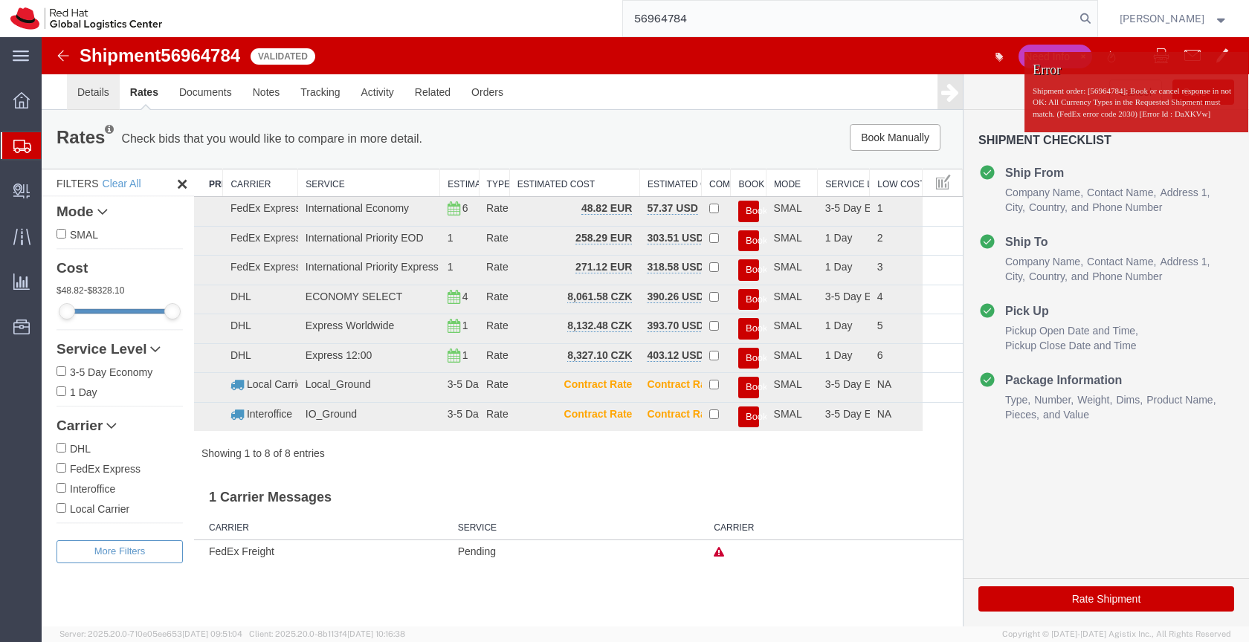
click at [85, 94] on link "Details" at bounding box center [93, 92] width 53 height 36
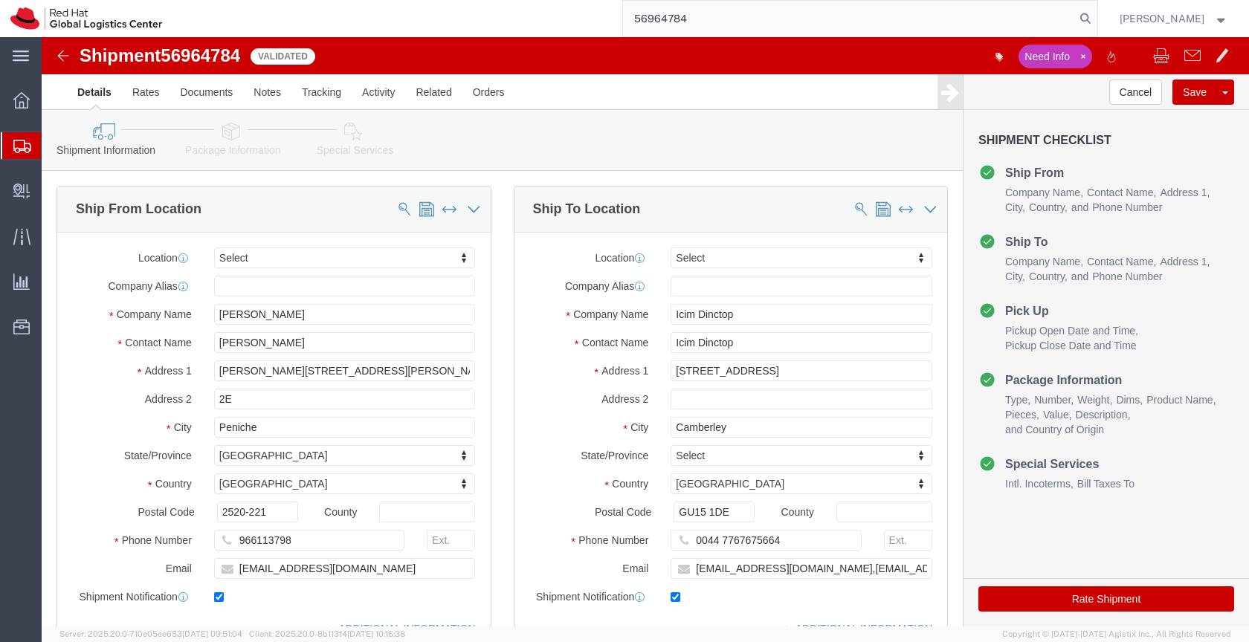
click link "Package Information"
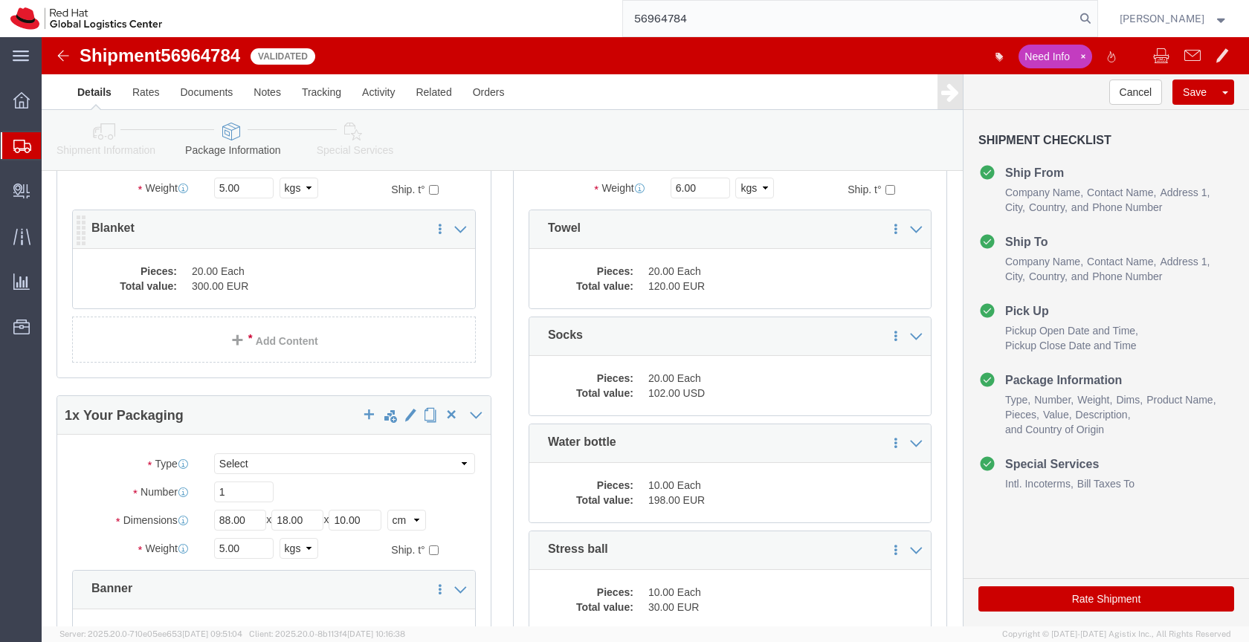
scroll to position [196, 0]
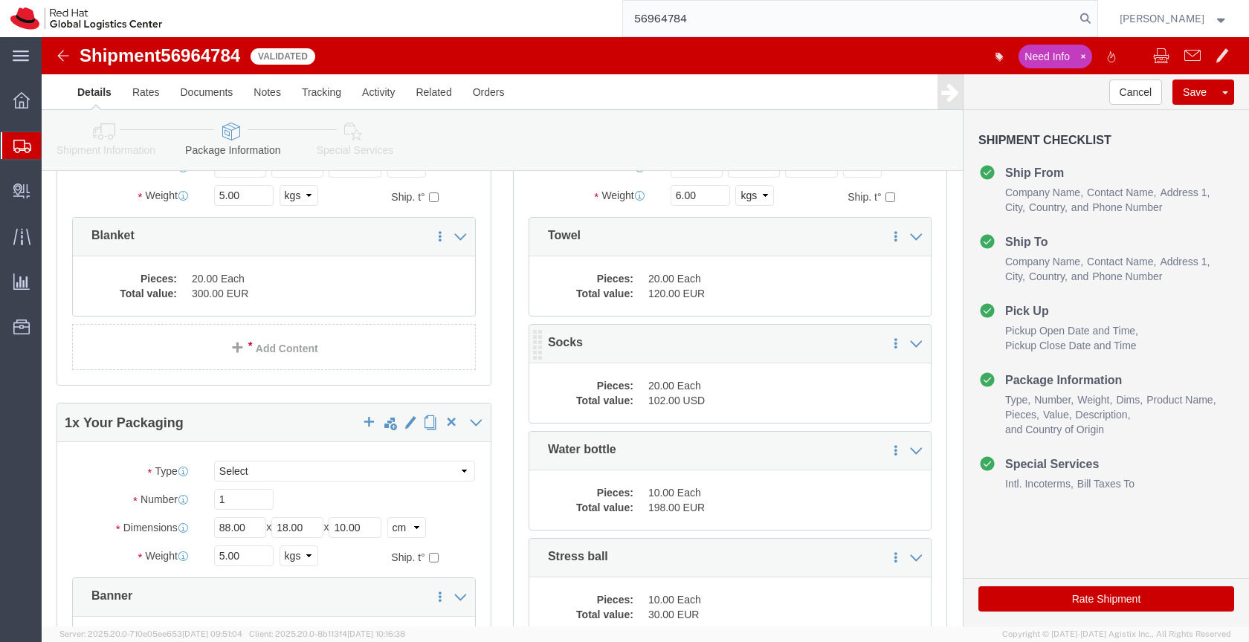
click dd "102.00 USD"
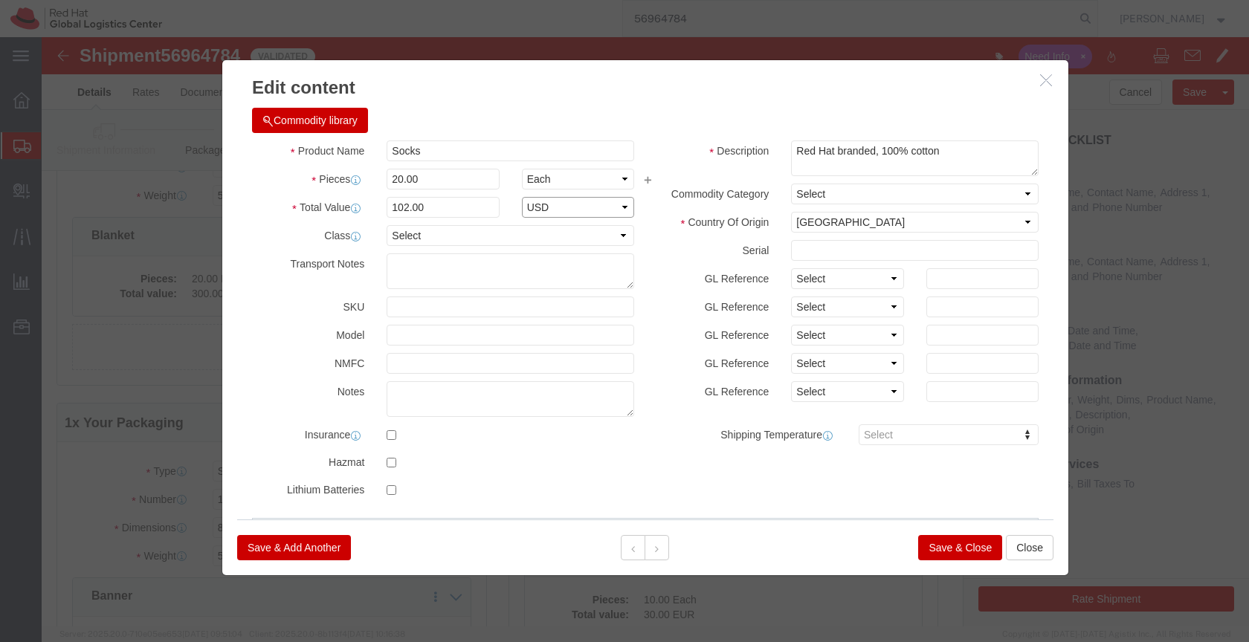
click select "Select ADP AED AFN ALL AMD AOA ARS ATS AUD AWG AZN BAM BBD BDT BGL BGN BHD BIF …"
select select "EUR"
click select "Select ADP AED AFN ALL AMD AOA ARS ATS AUD AWG AZN BAM BBD BDT BGL BGN BHD BIF …"
click button "Save & Close"
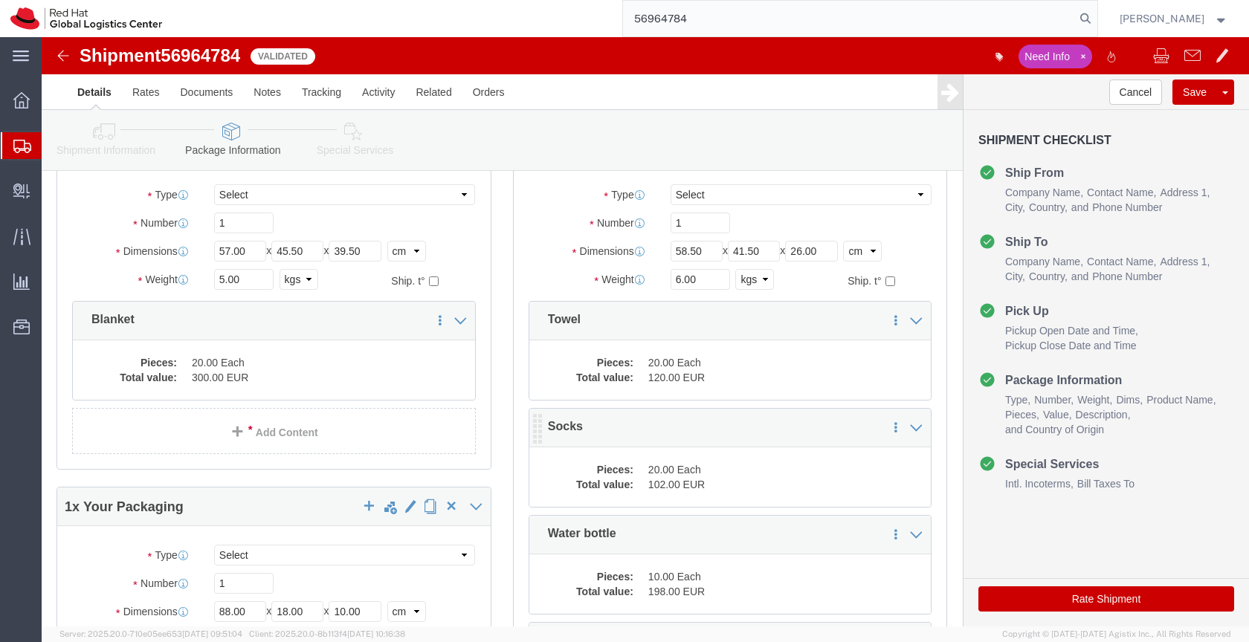
scroll to position [108, 0]
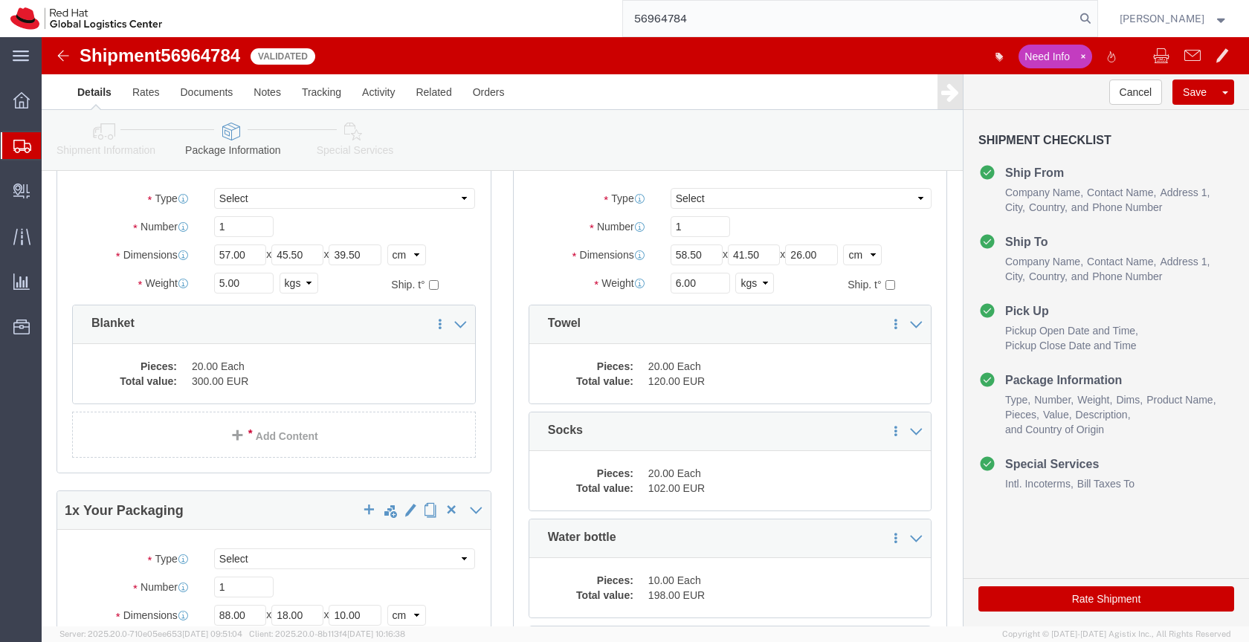
click button "Rate Shipment"
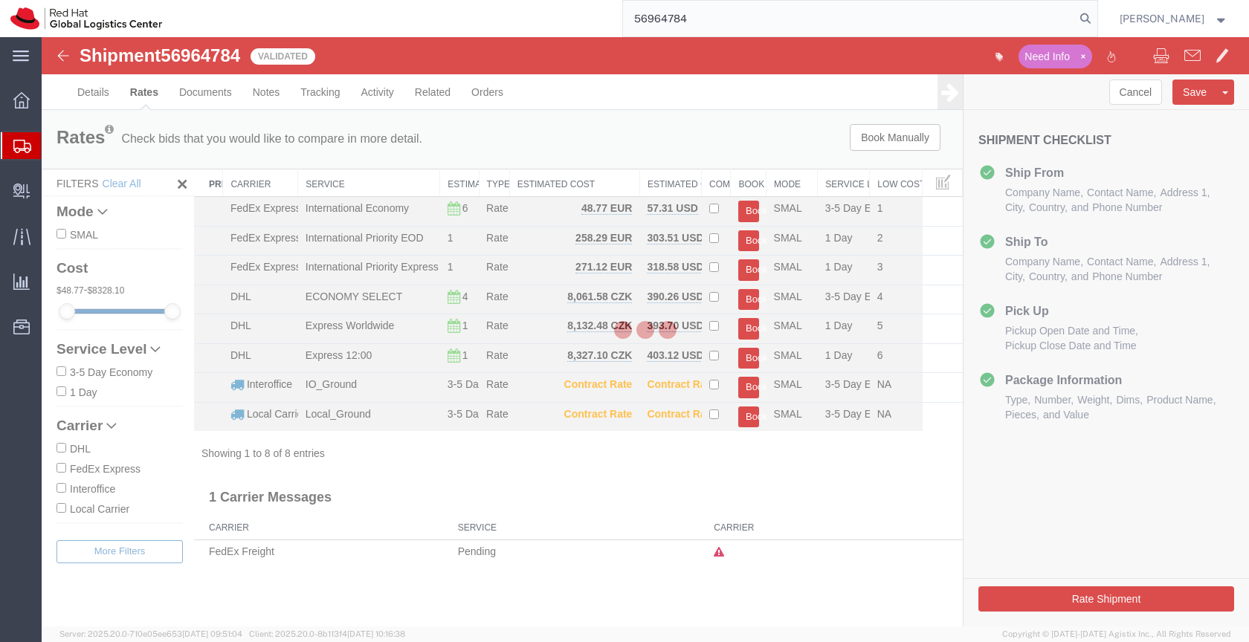
scroll to position [0, 0]
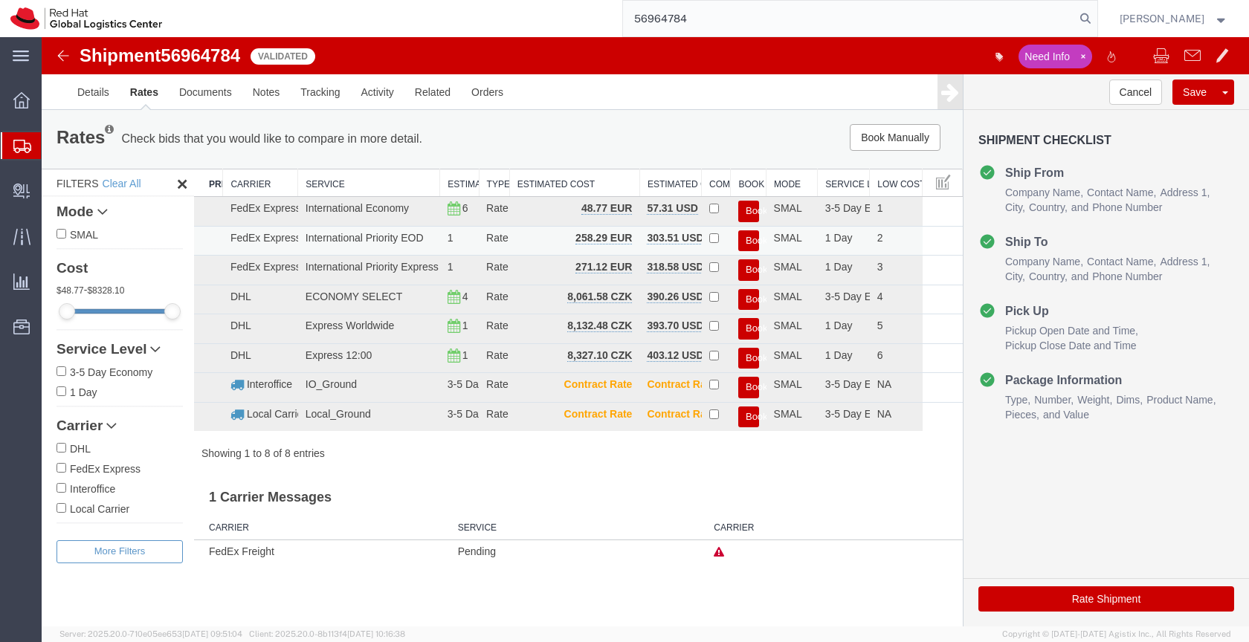
click at [750, 239] on button "Book" at bounding box center [748, 241] width 21 height 22
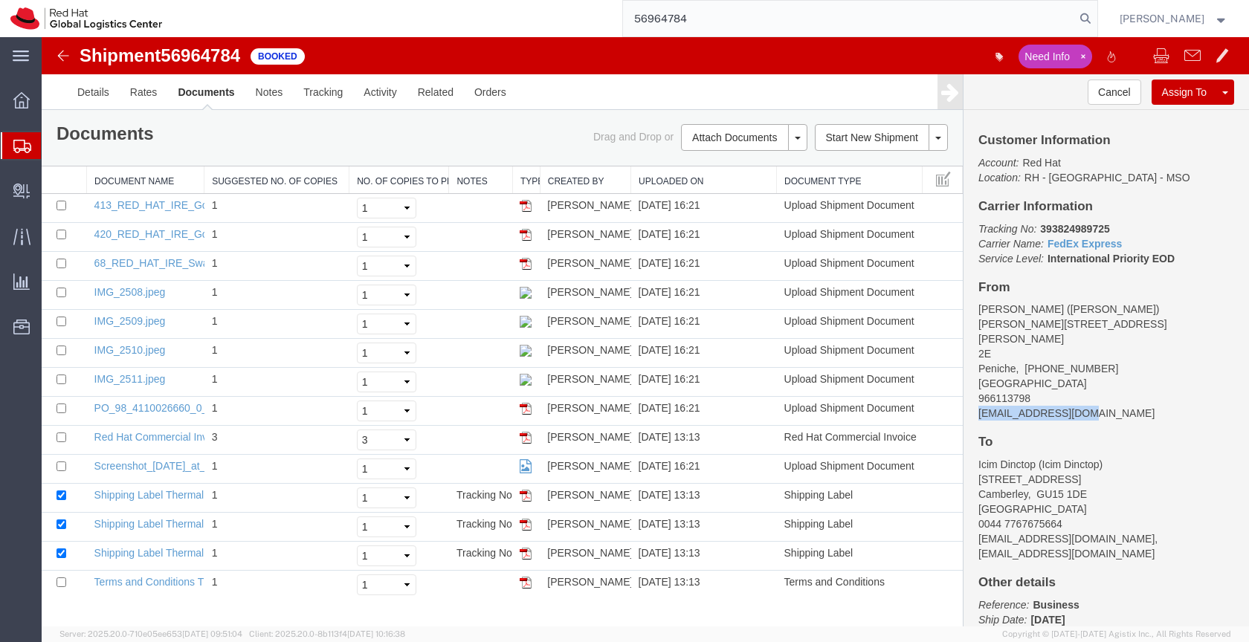
drag, startPoint x: 1096, startPoint y: 400, endPoint x: 978, endPoint y: 402, distance: 117.5
click at [978, 402] on address "Aneta Novotna (Aneta Novotna) Estrada dos Remédios 15 2E Peniche, 13 2520-221 P…" at bounding box center [1106, 361] width 256 height 119
copy address "[EMAIL_ADDRESS][DOMAIN_NAME]"
click at [749, 182] on link "Email Documents" at bounding box center [741, 185] width 129 height 22
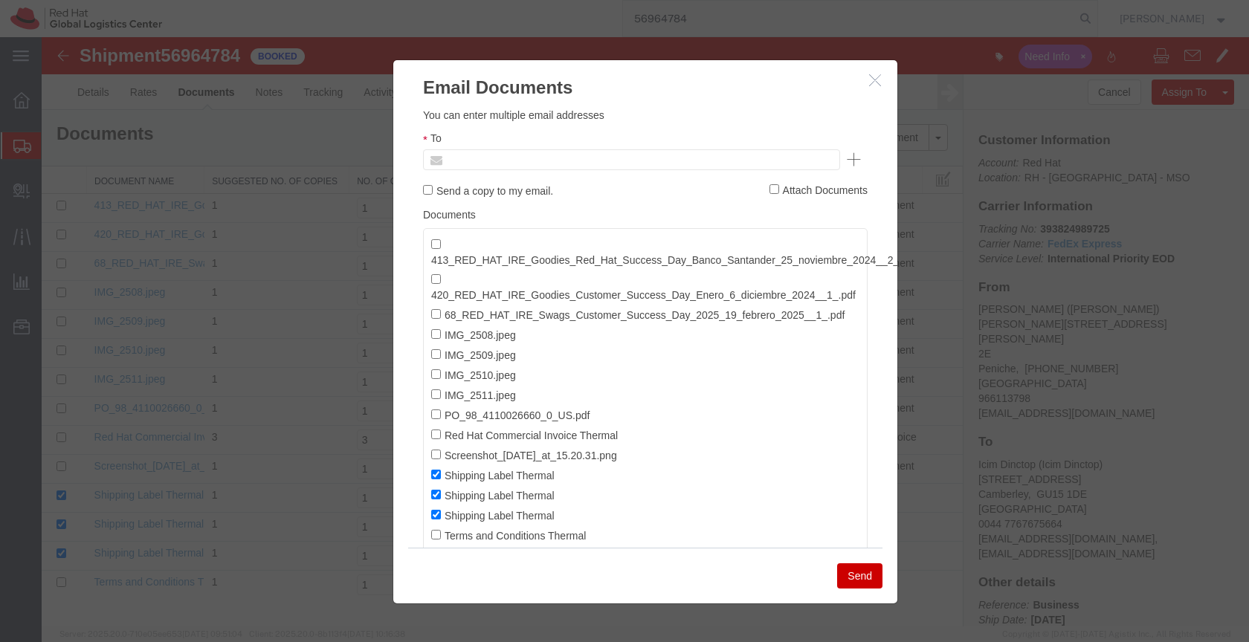
click at [537, 155] on input "text" at bounding box center [531, 159] width 174 height 19
paste input "[EMAIL_ADDRESS][DOMAIN_NAME]"
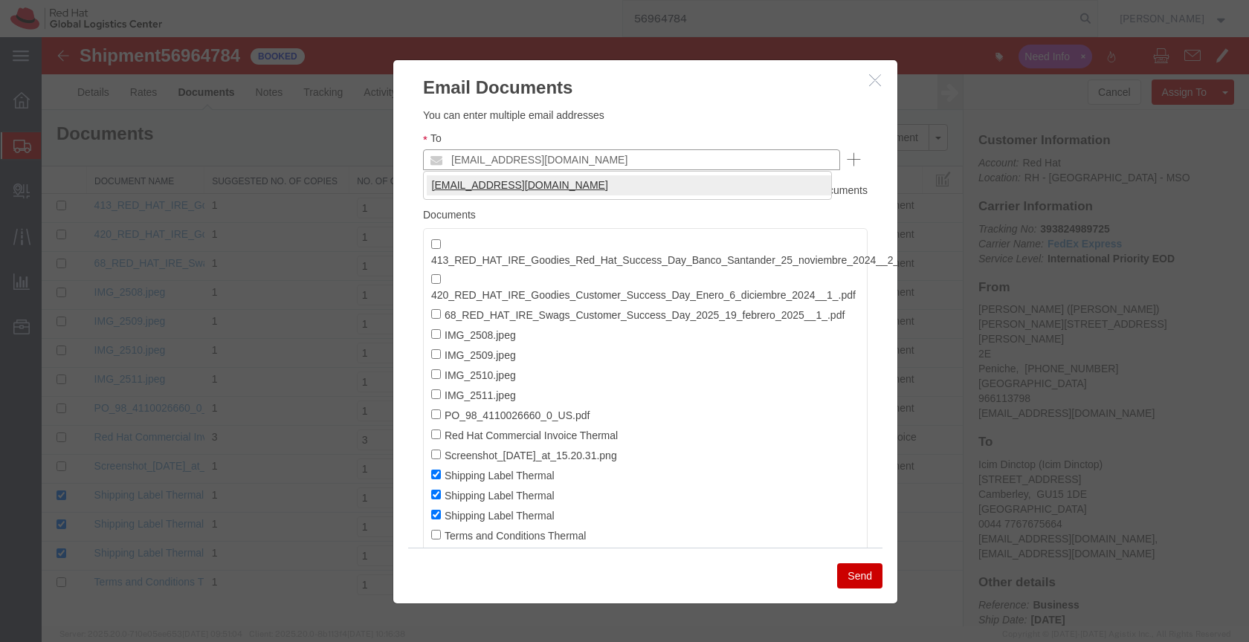
type input "[EMAIL_ADDRESS][DOMAIN_NAME]"
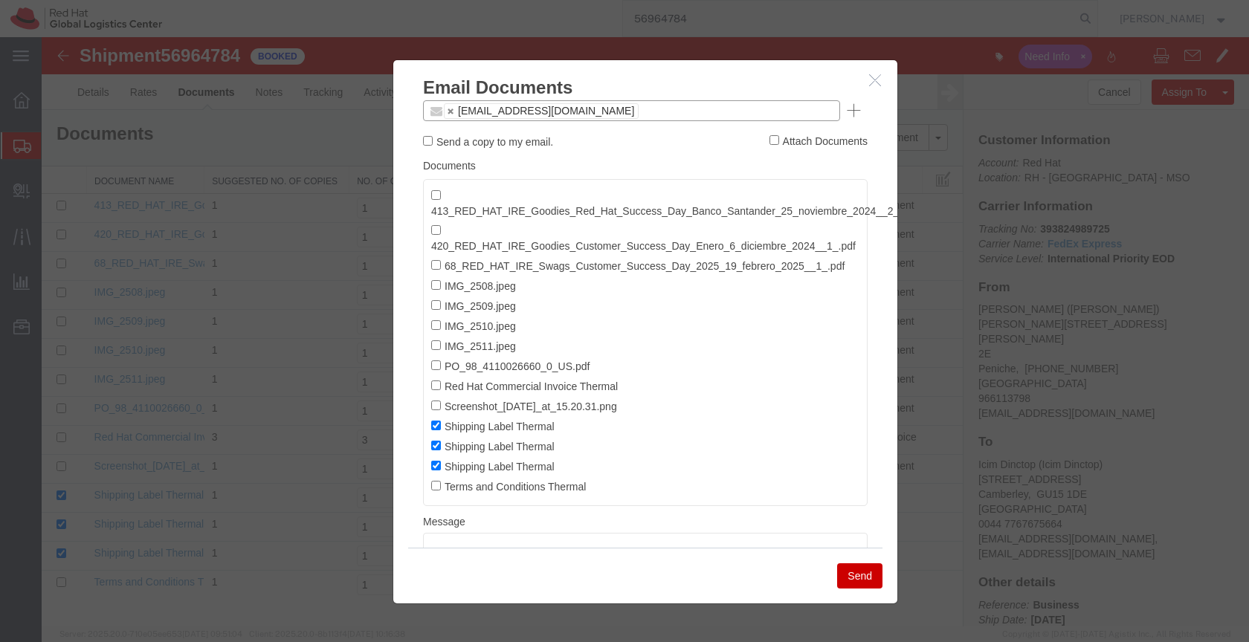
scroll to position [42, 0]
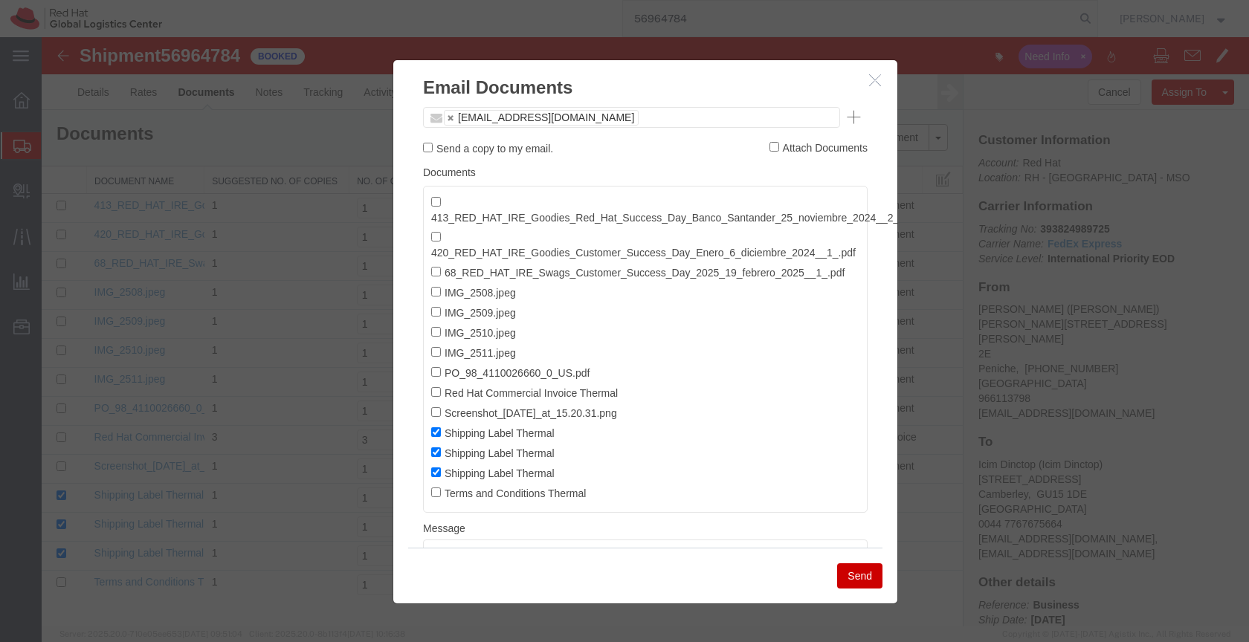
click at [873, 80] on icon "button" at bounding box center [875, 80] width 12 height 13
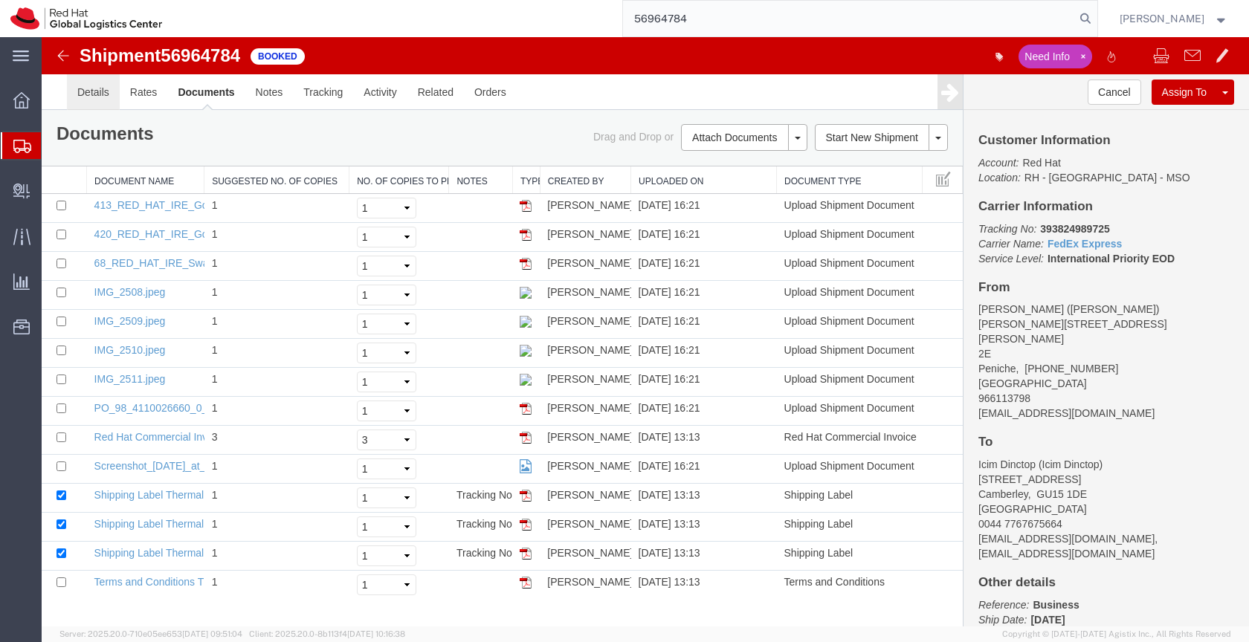
click at [86, 89] on link "Details" at bounding box center [93, 92] width 53 height 36
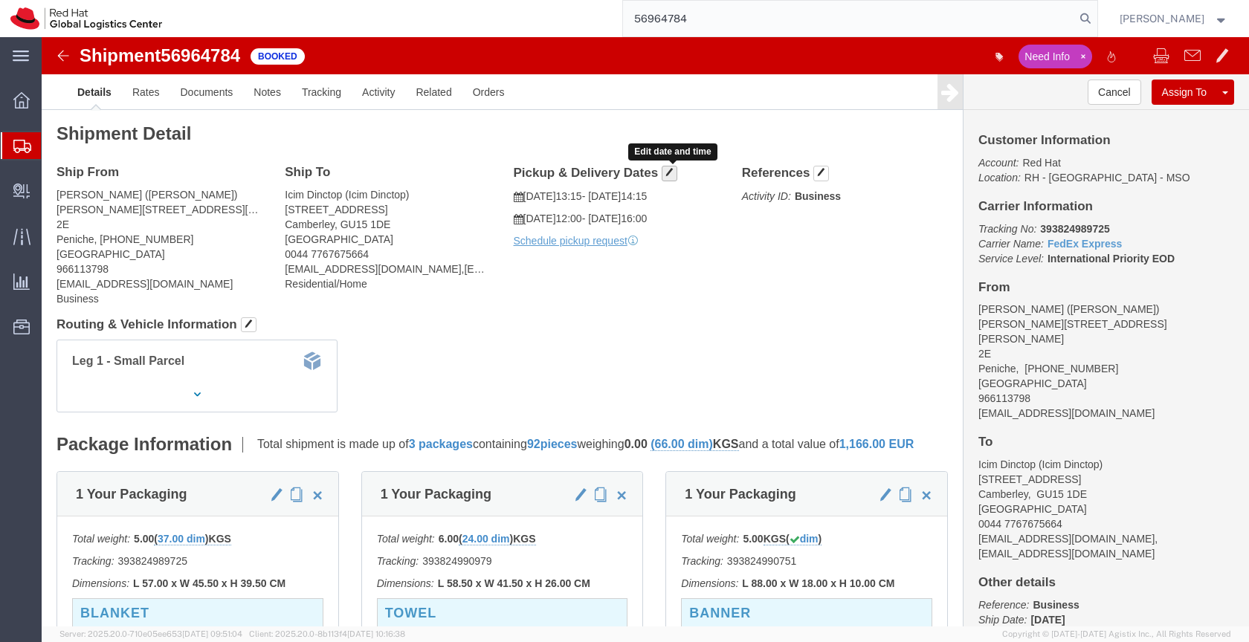
click span "button"
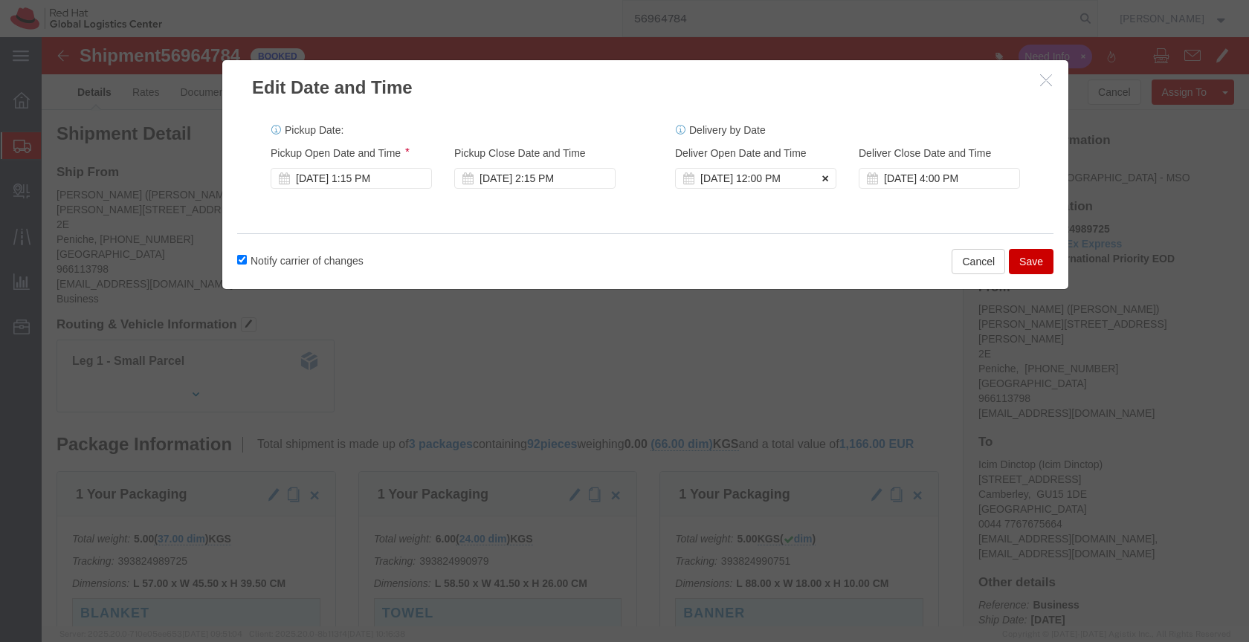
click icon
click div "Oct 02 2025 1:15 PM"
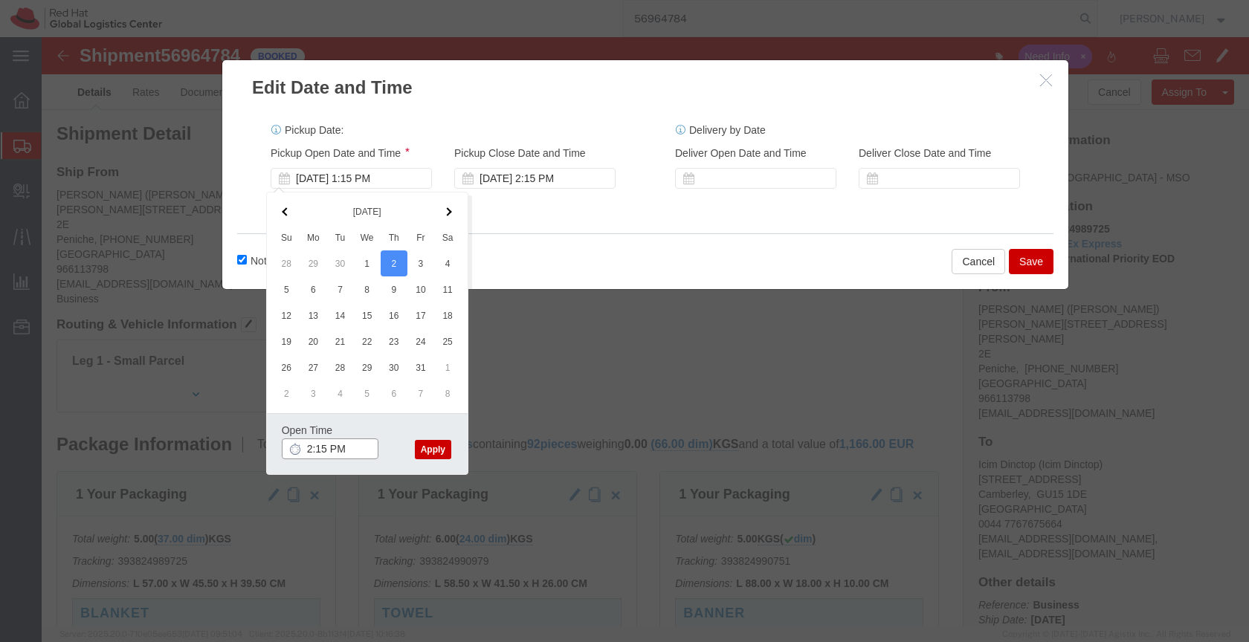
click input "2:15 PM"
type input "2:00 PM"
click button "Apply"
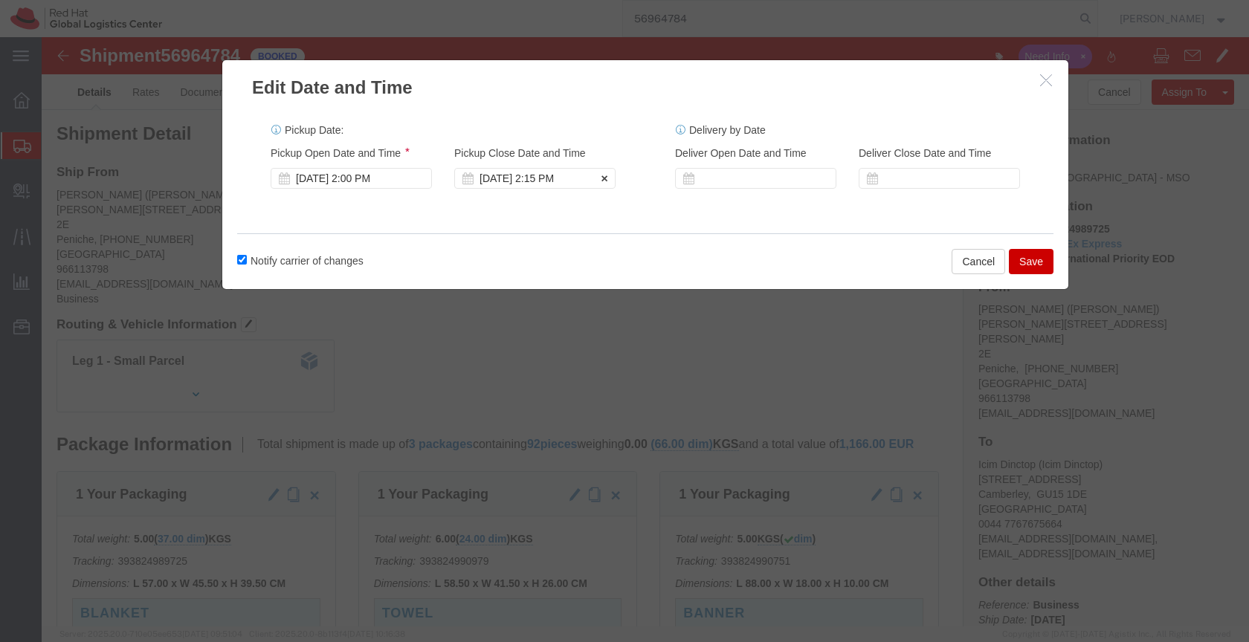
click div "Oct 02 2025 2:15 PM"
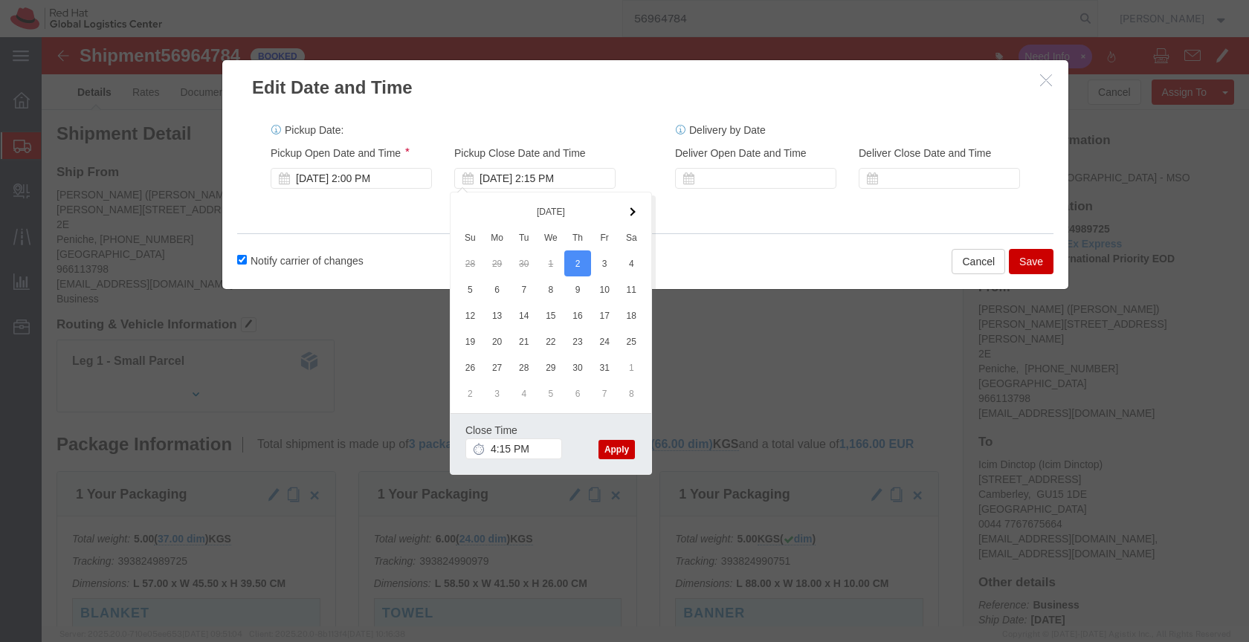
click button "Apply"
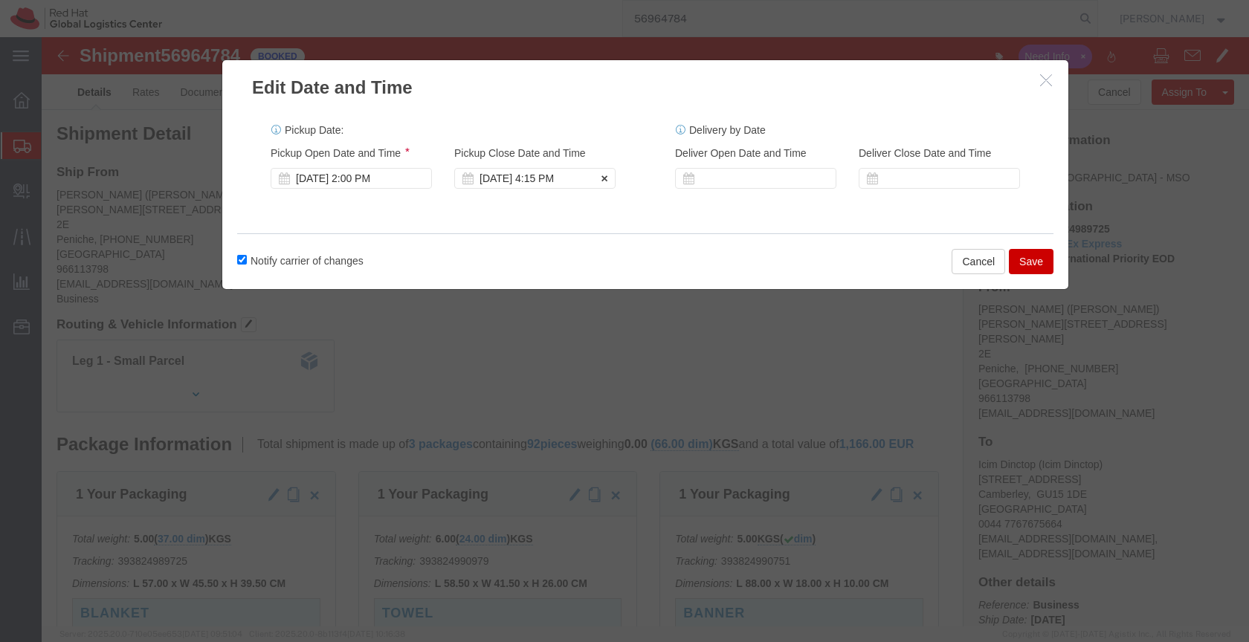
click div "Oct 02 2025 4:15 PM"
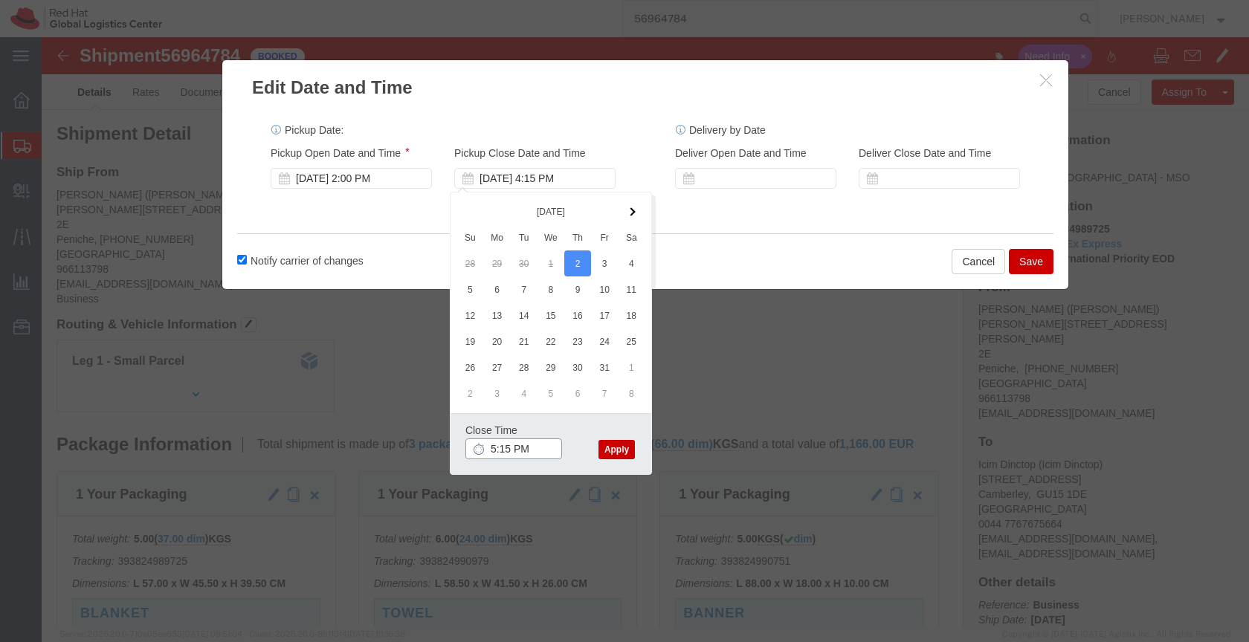
click input "5:15 PM"
type input "5:00 PM"
click button "Apply"
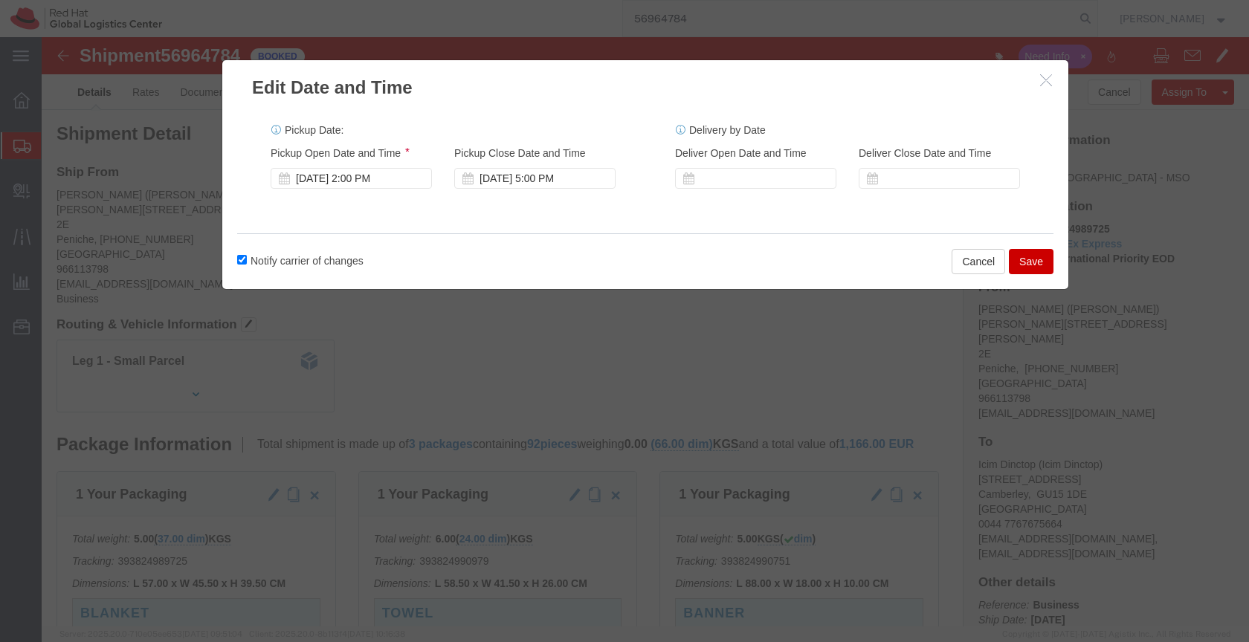
click button "Save"
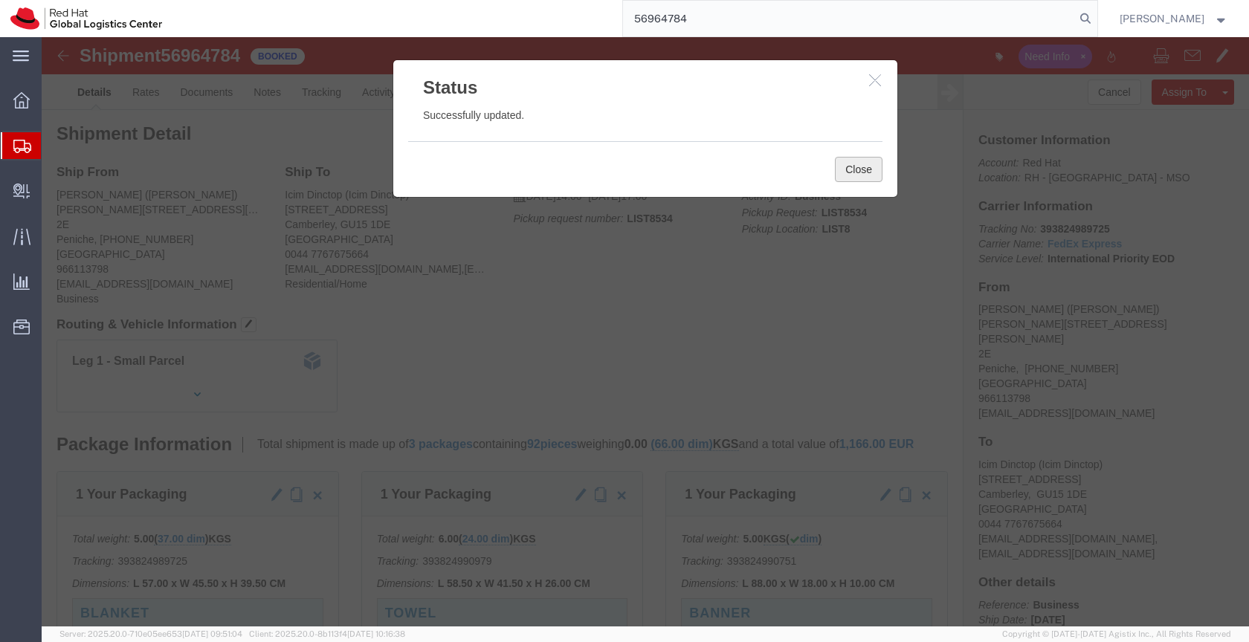
click button "Close"
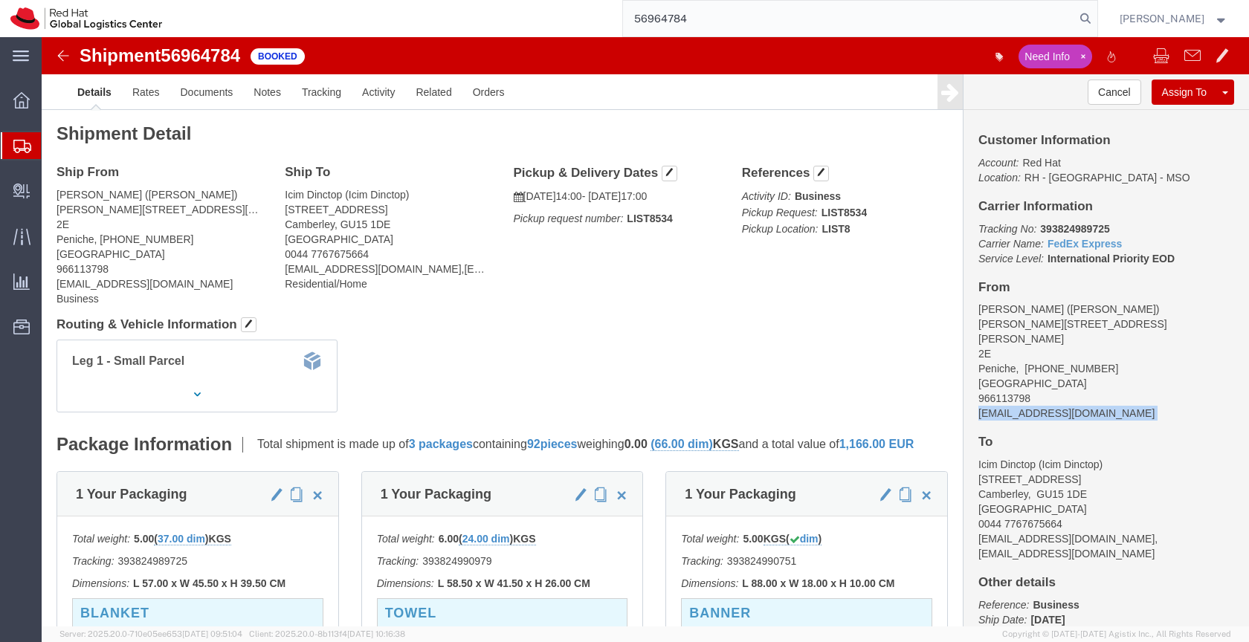
drag, startPoint x: 1045, startPoint y: 370, endPoint x: 925, endPoint y: 358, distance: 120.4
click div "Customer Information Account: Red Hat Location: RH - Prague - MSO Carrier Infor…"
copy div "[EMAIL_ADDRESS][DOMAIN_NAME]"
click link "Documents"
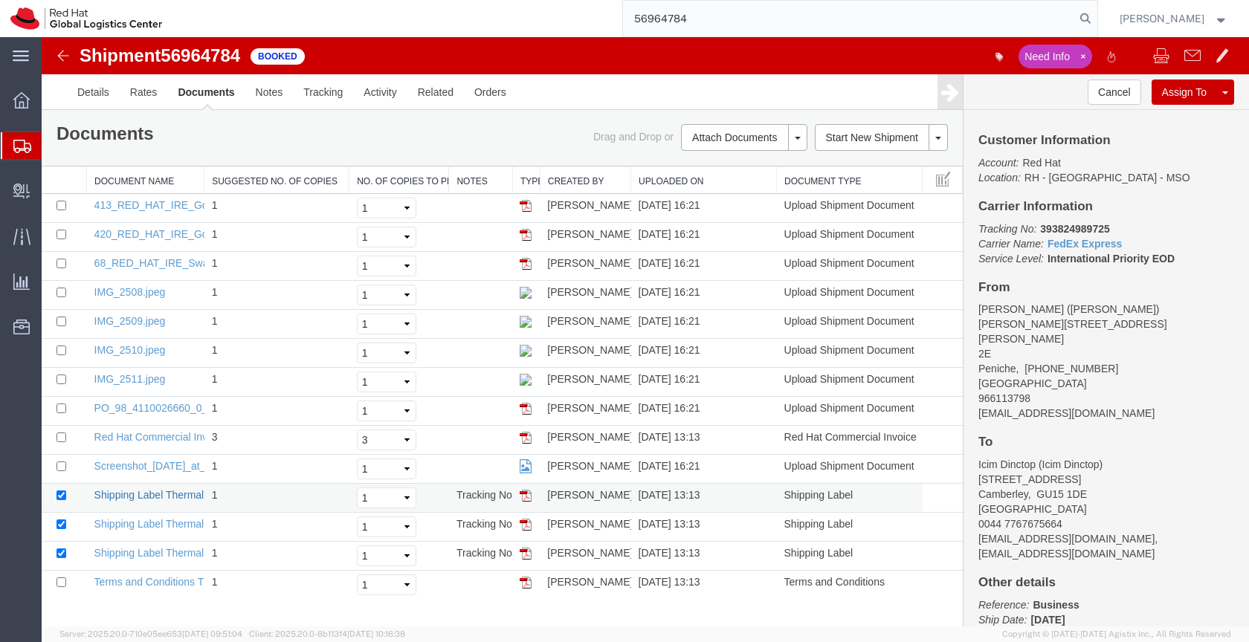
click at [173, 489] on link "Shipping Label Thermal" at bounding box center [149, 495] width 110 height 12
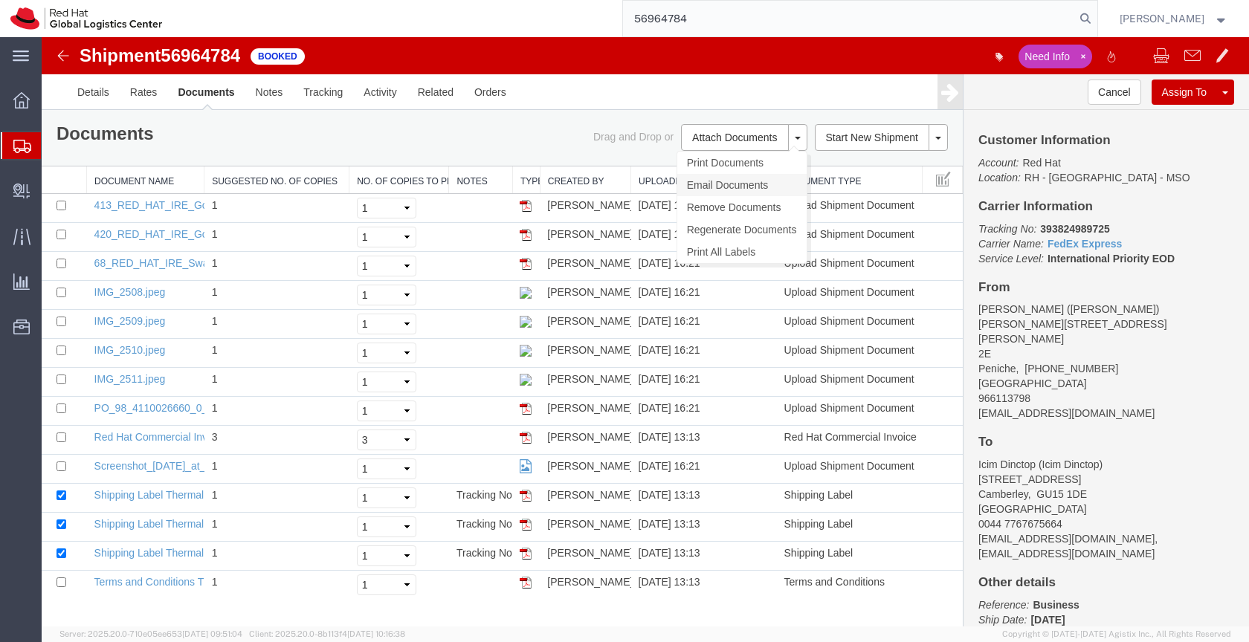
click at [704, 182] on link "Email Documents" at bounding box center [741, 185] width 129 height 22
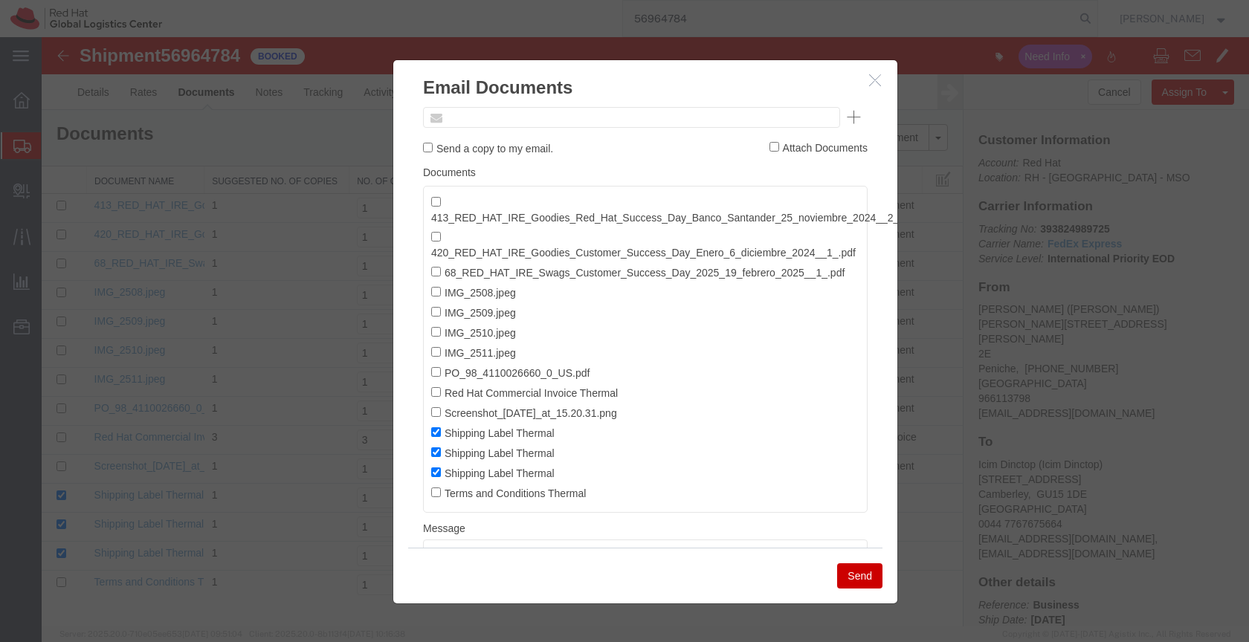
click at [530, 112] on input "text" at bounding box center [531, 117] width 174 height 19
paste input "[EMAIL_ADDRESS][DOMAIN_NAME]"
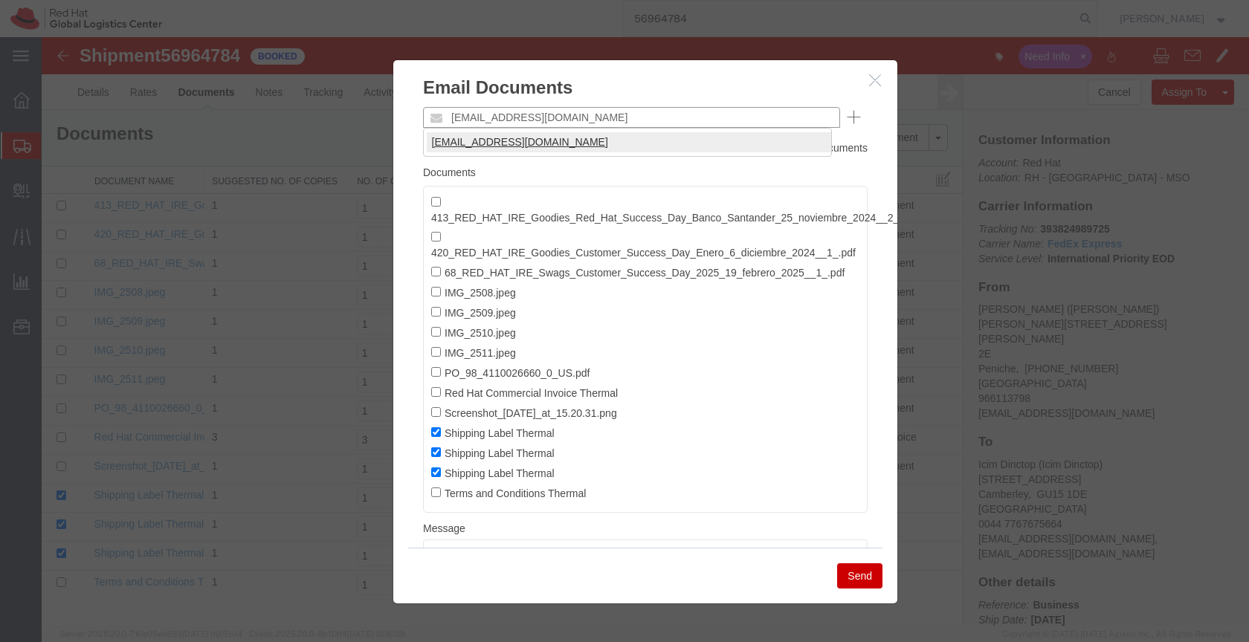
type input "[EMAIL_ADDRESS][DOMAIN_NAME]"
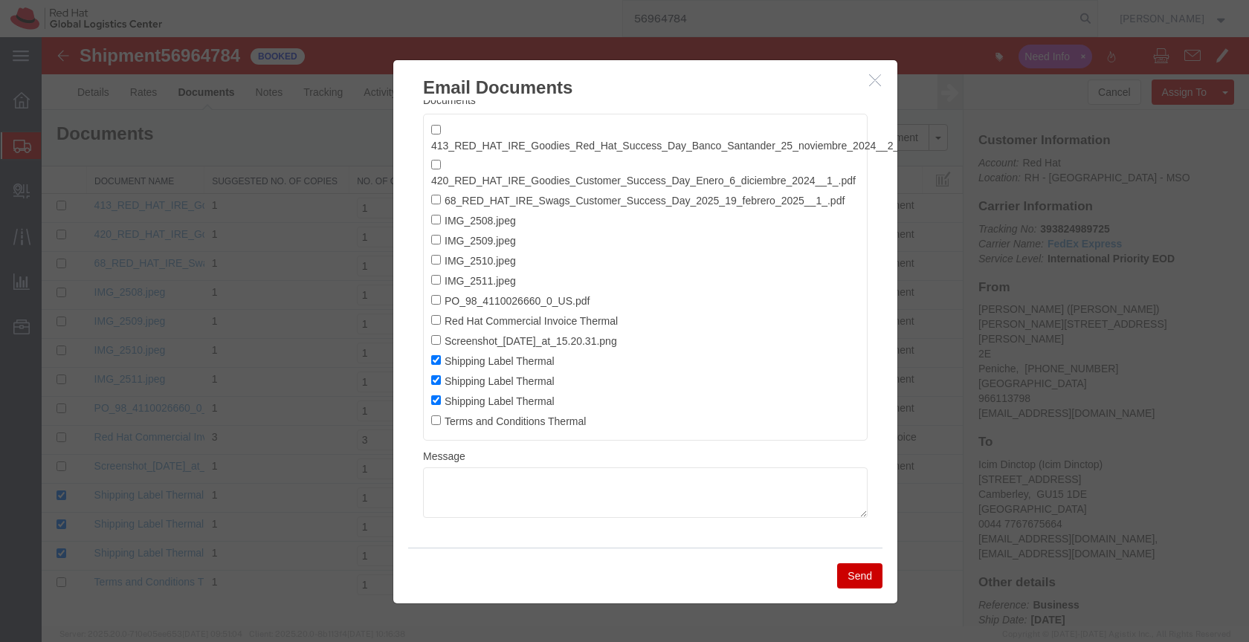
scroll to position [127, 0]
click at [466, 468] on textarea at bounding box center [645, 493] width 445 height 51
paste textarea "Hi A, please find the label for your shipment to B attached to this email. Plea…"
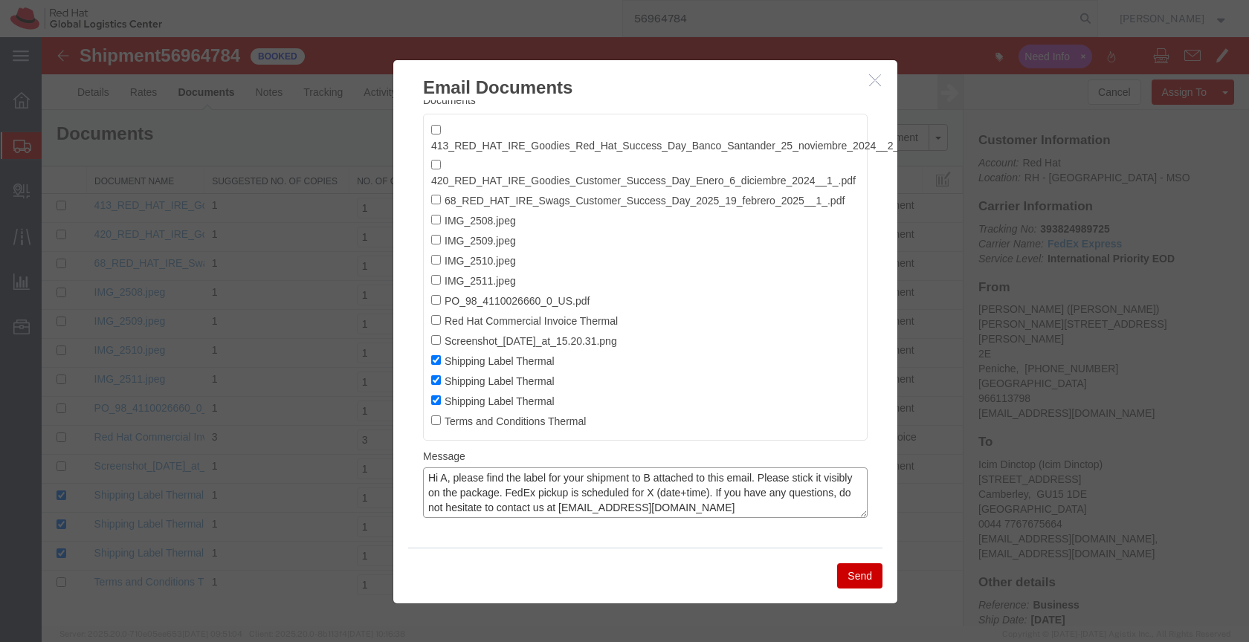
scroll to position [0, 0]
click at [446, 469] on textarea "Hi A, please find the label for your shipment to B attached to this email. Plea…" at bounding box center [645, 493] width 445 height 51
click at [668, 468] on textarea "Hi Aneta, please find the label for your shipment to B attached to this email. …" at bounding box center [645, 493] width 445 height 51
click at [561, 487] on textarea "Hi Aneta, please find the label for your shipment to the UK attached to this em…" at bounding box center [645, 493] width 445 height 51
click at [566, 468] on textarea "Hi Aneta, please find the label for your shipment to the UK attached to this em…" at bounding box center [645, 493] width 445 height 51
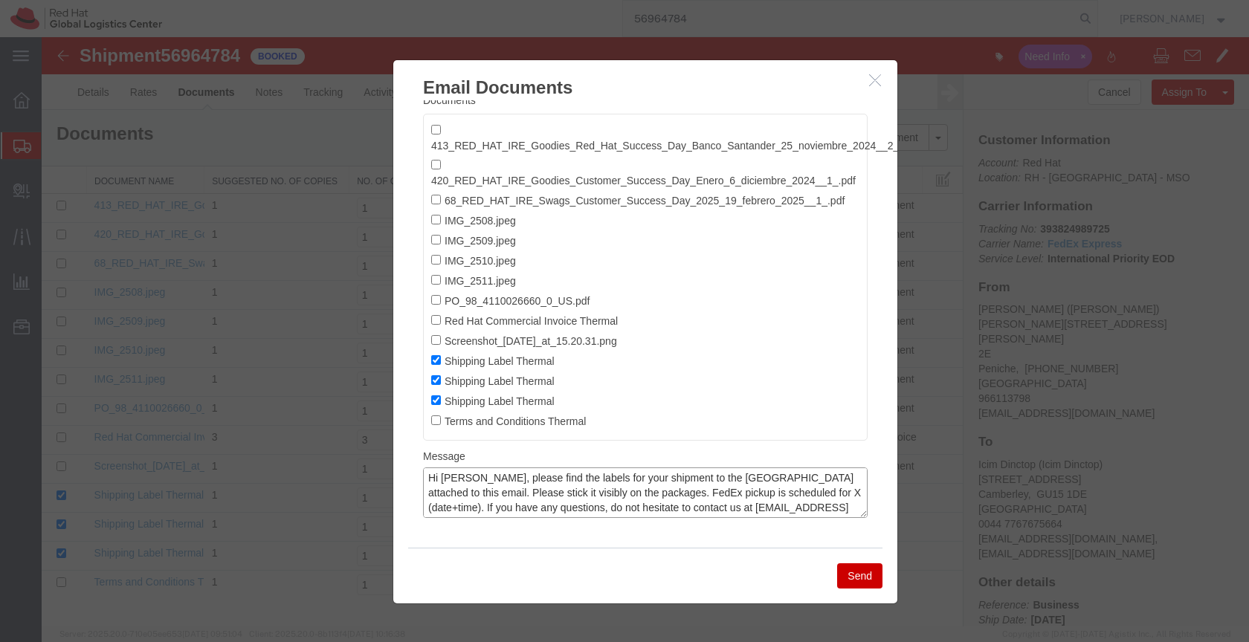
click at [723, 480] on textarea "Hi Aneta, please find the labels for your shipment to the UK attached to this e…" at bounding box center [645, 493] width 445 height 51
click at [790, 482] on textarea "Hi Aneta, please find the labels for your shipment to the UK attached to this e…" at bounding box center [645, 493] width 445 height 51
type textarea "Hi Aneta, please find the labels for your shipment to the UK attached to this e…"
click at [861, 573] on button "Send" at bounding box center [859, 576] width 45 height 25
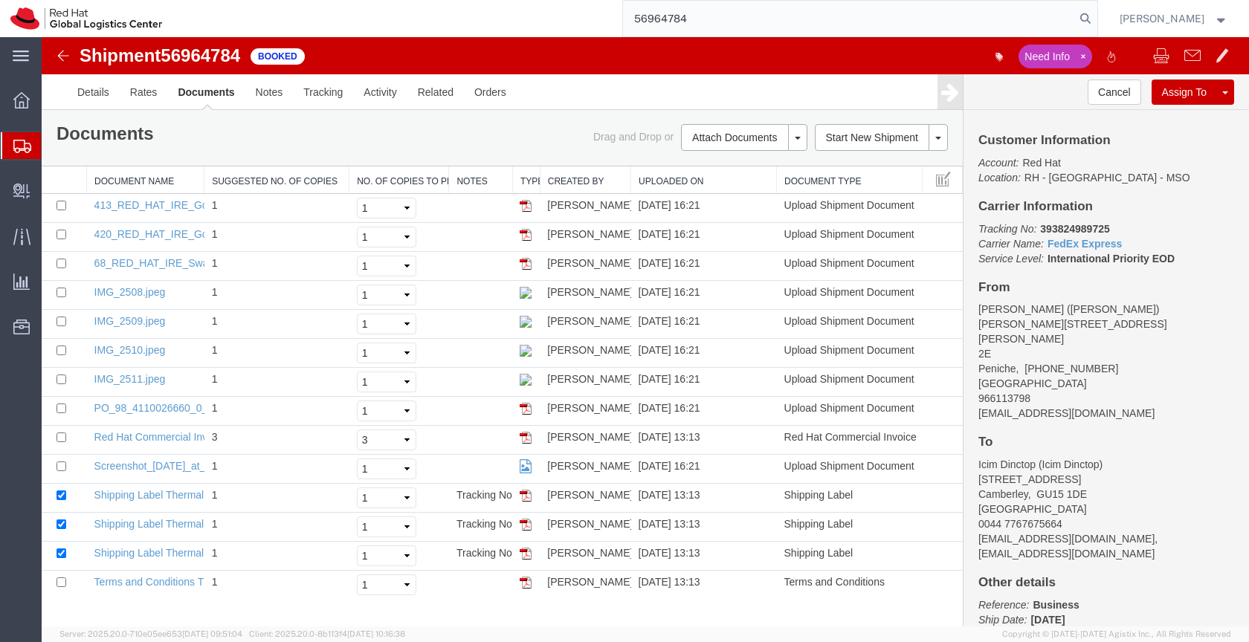
click at [1079, 232] on b "393824989725" at bounding box center [1074, 229] width 69 height 12
copy b "393824989725"
click at [24, 146] on icon at bounding box center [22, 146] width 18 height 13
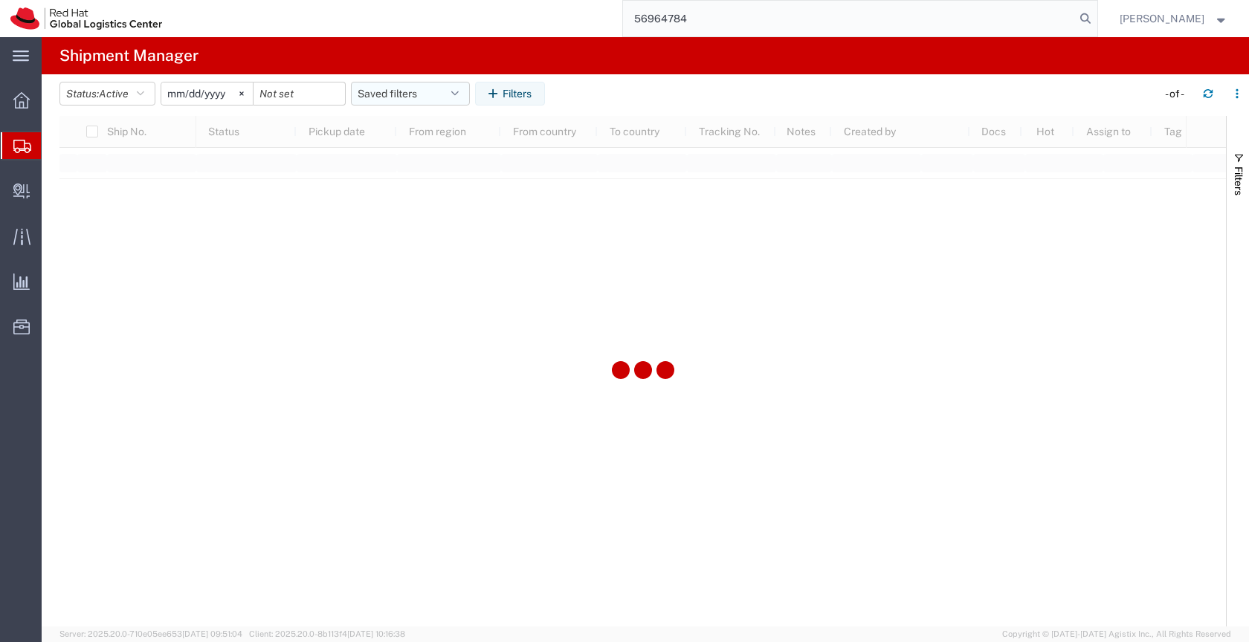
click at [413, 94] on button "Saved filters" at bounding box center [410, 94] width 119 height 24
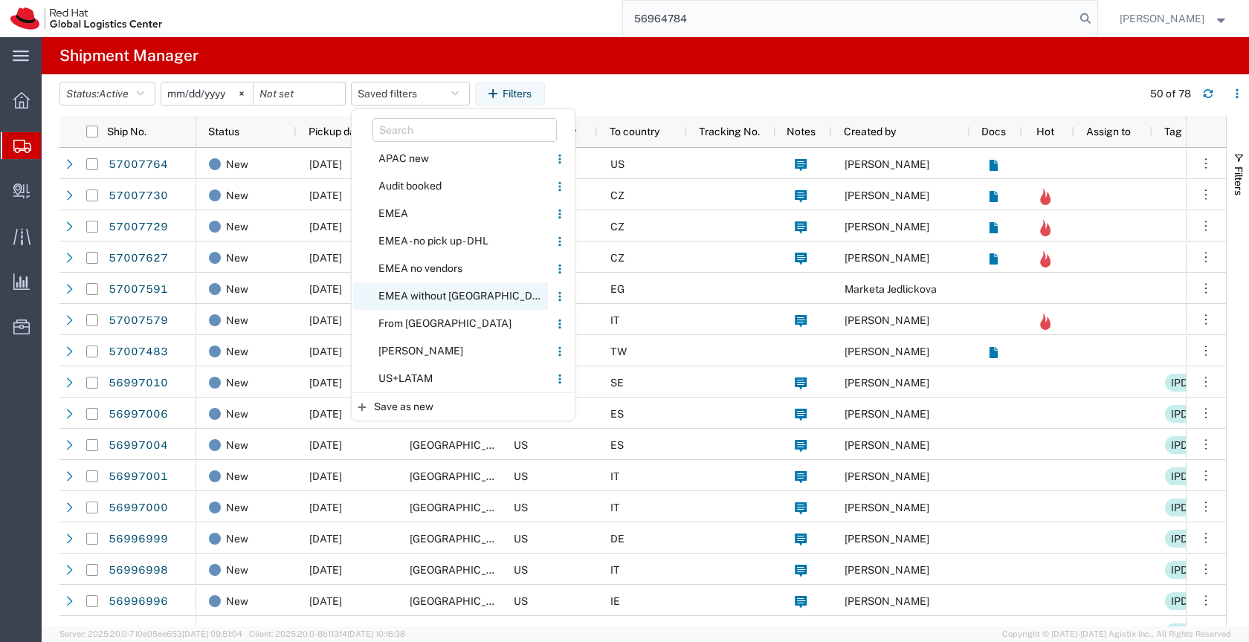
click at [427, 296] on span "EMEA without [GEOGRAPHIC_DATA]" at bounding box center [450, 297] width 195 height 28
type input "[DATE]"
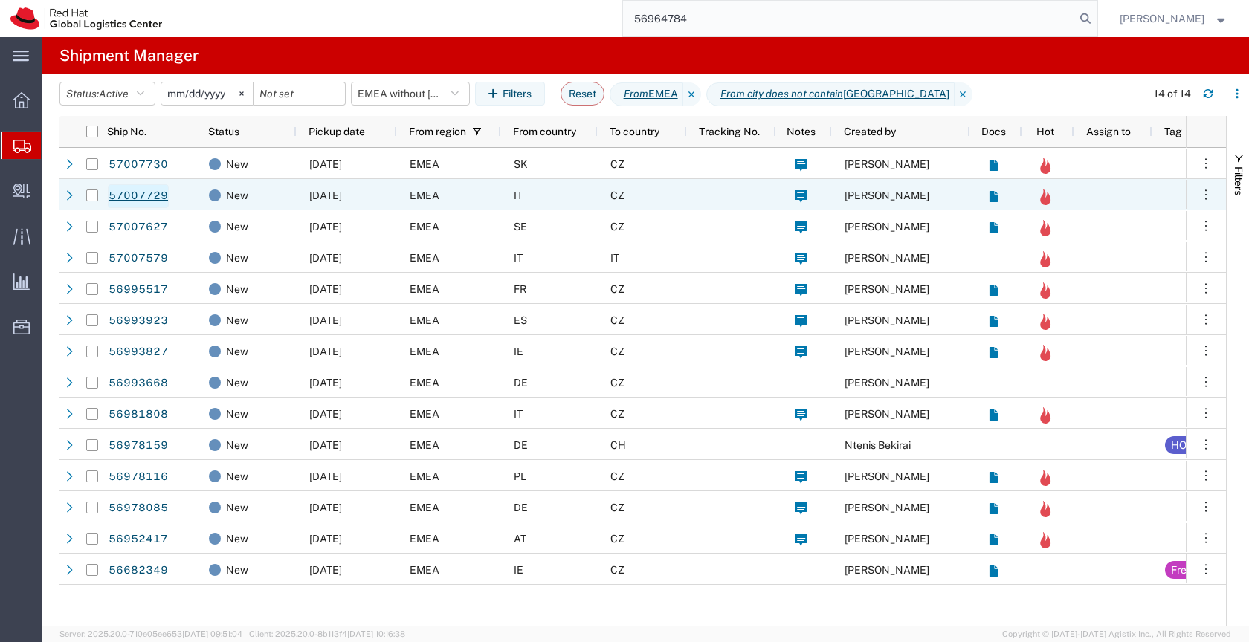
click at [135, 197] on link "57007729" at bounding box center [138, 196] width 61 height 24
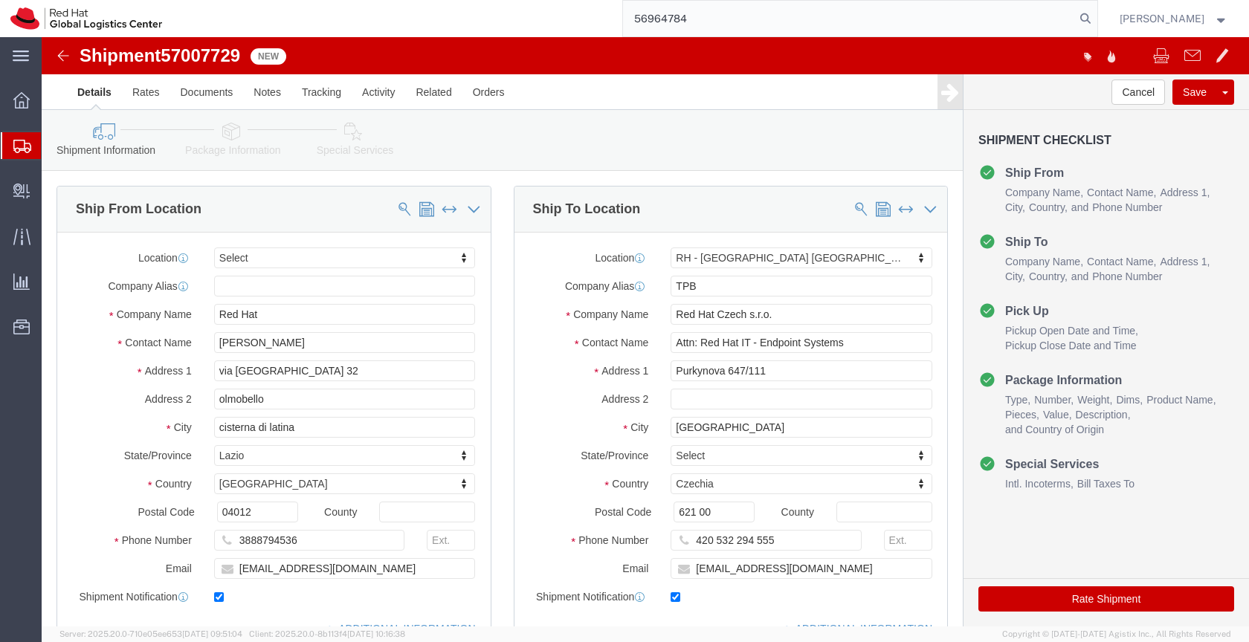
select select
select select "38036"
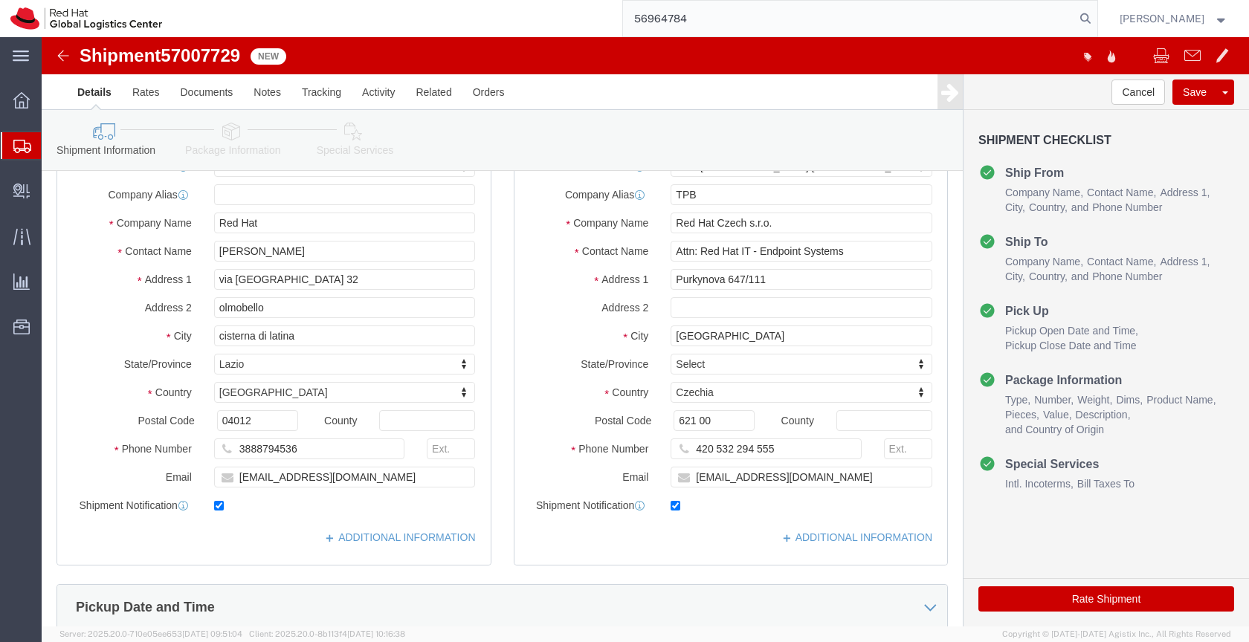
scroll to position [85, 0]
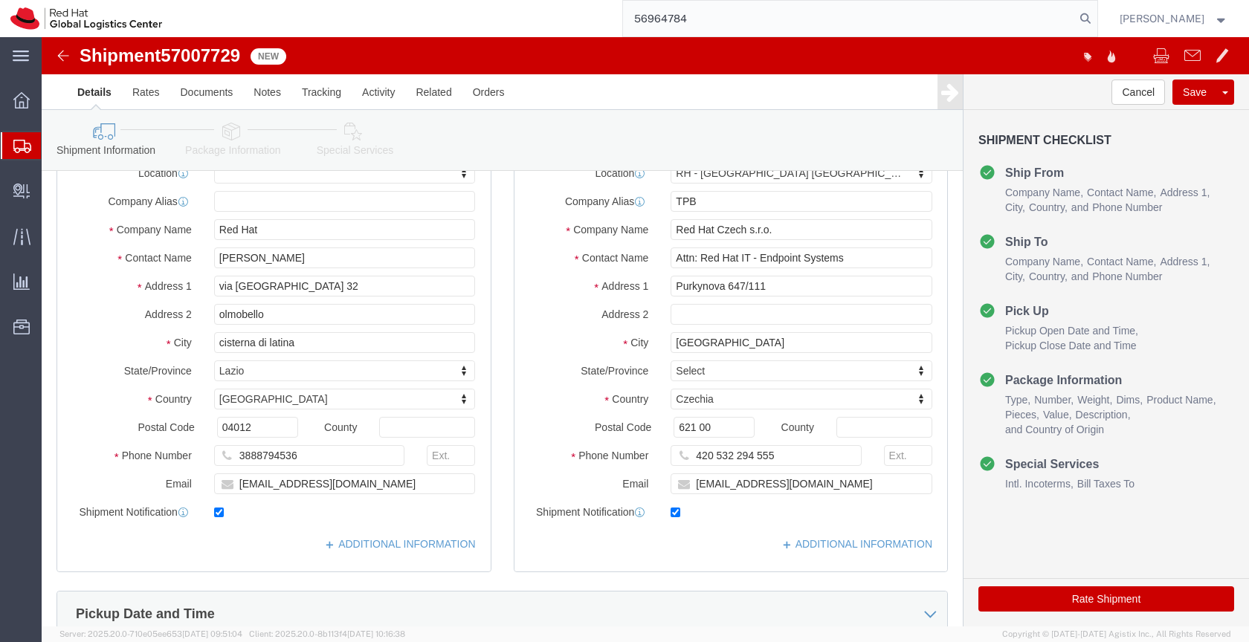
click icon
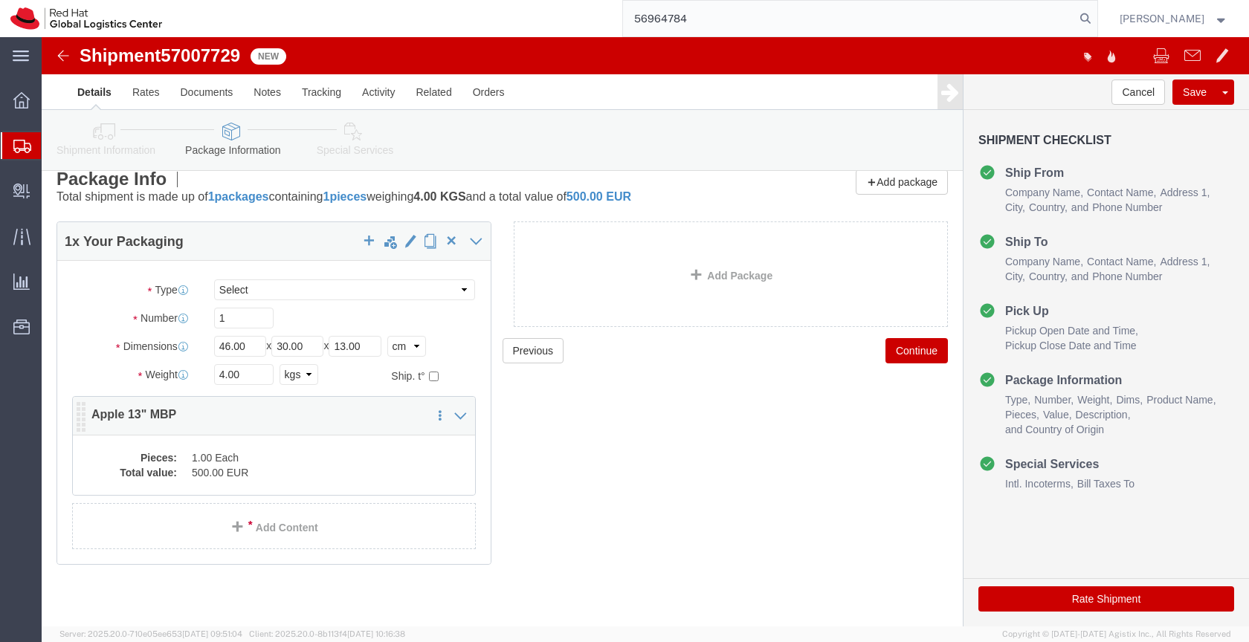
click div "Pieces: 1.00 Each Total value: 500.00 EUR"
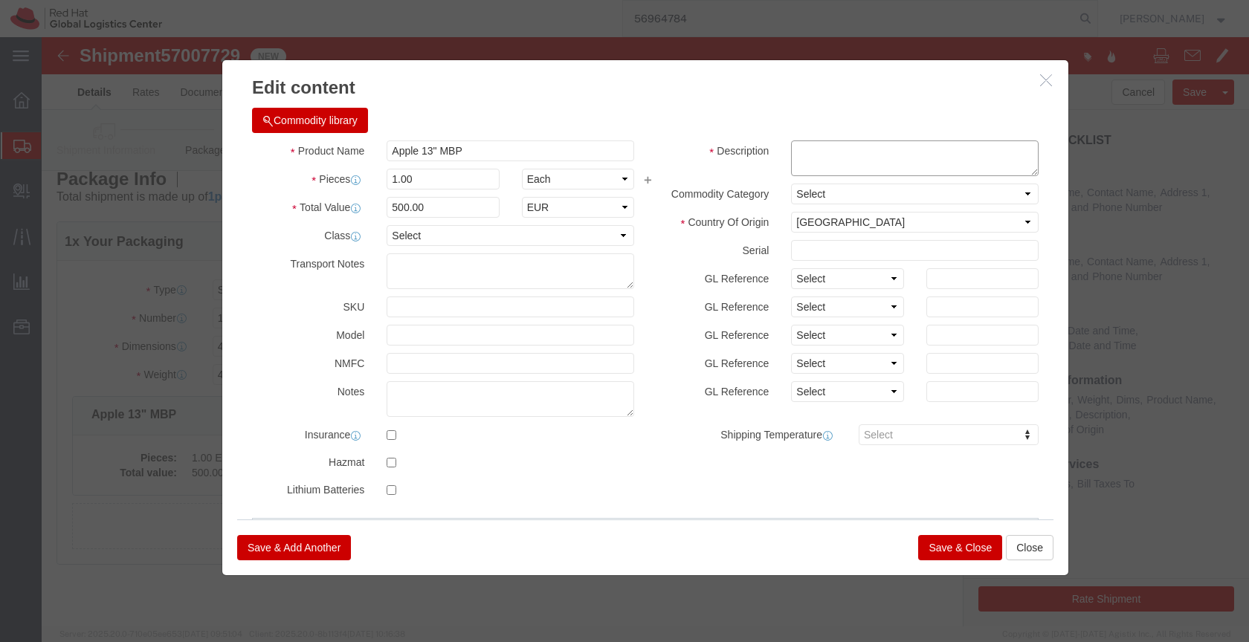
click textarea
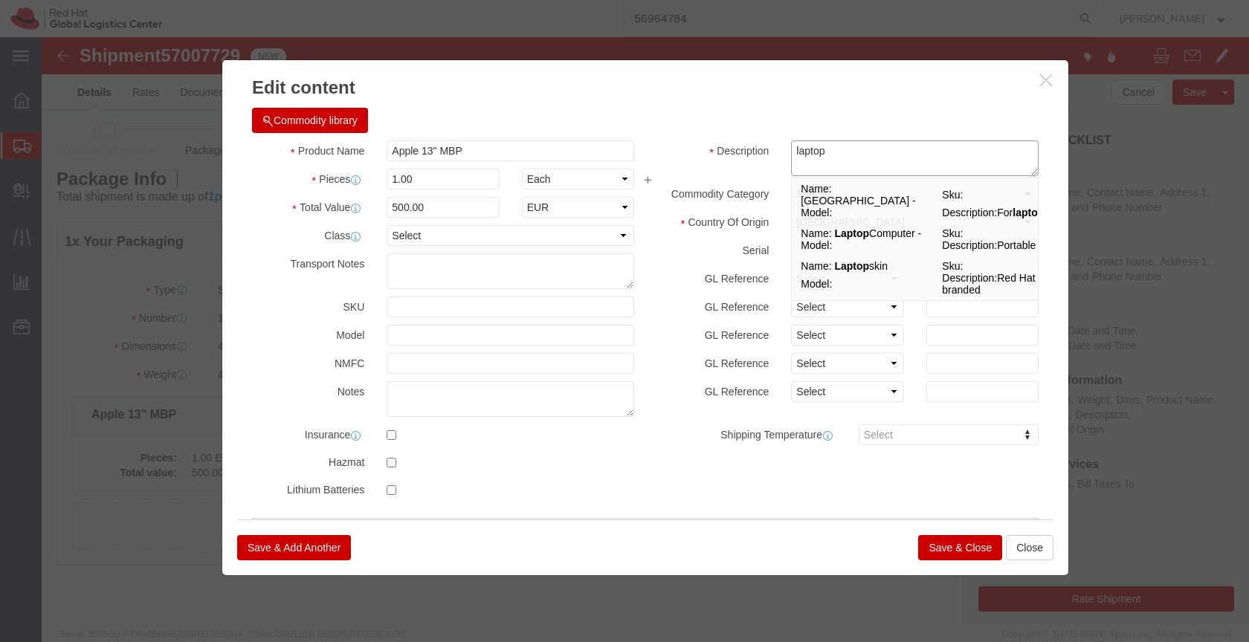
type textarea "laptop"
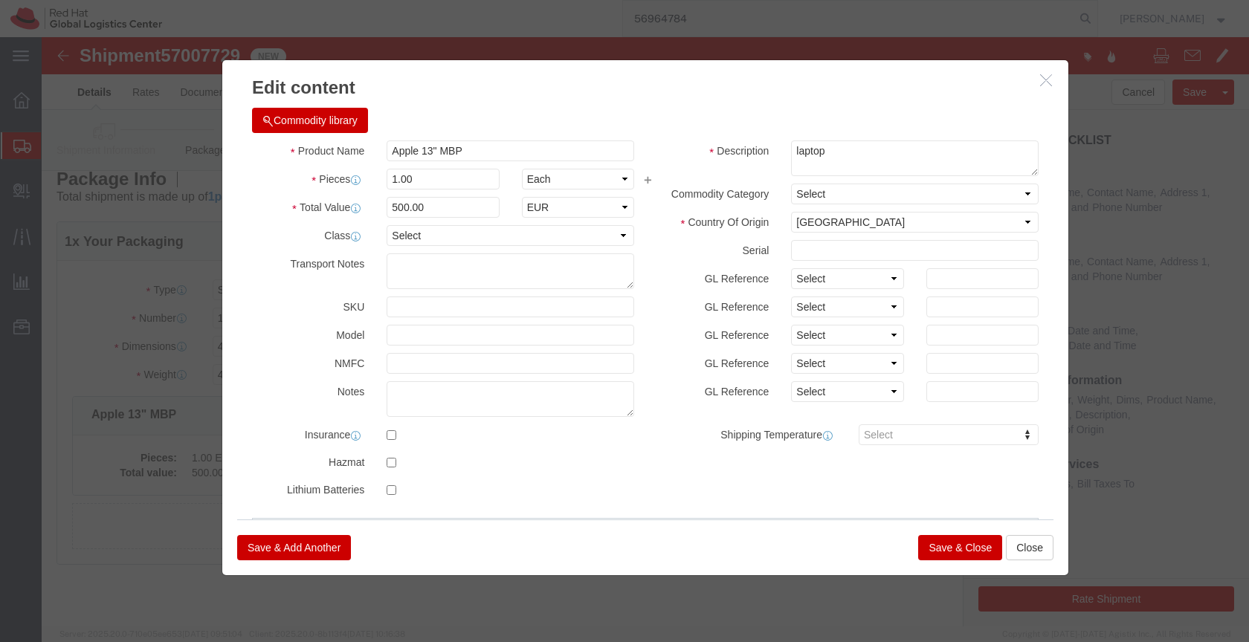
click button "Save & Close"
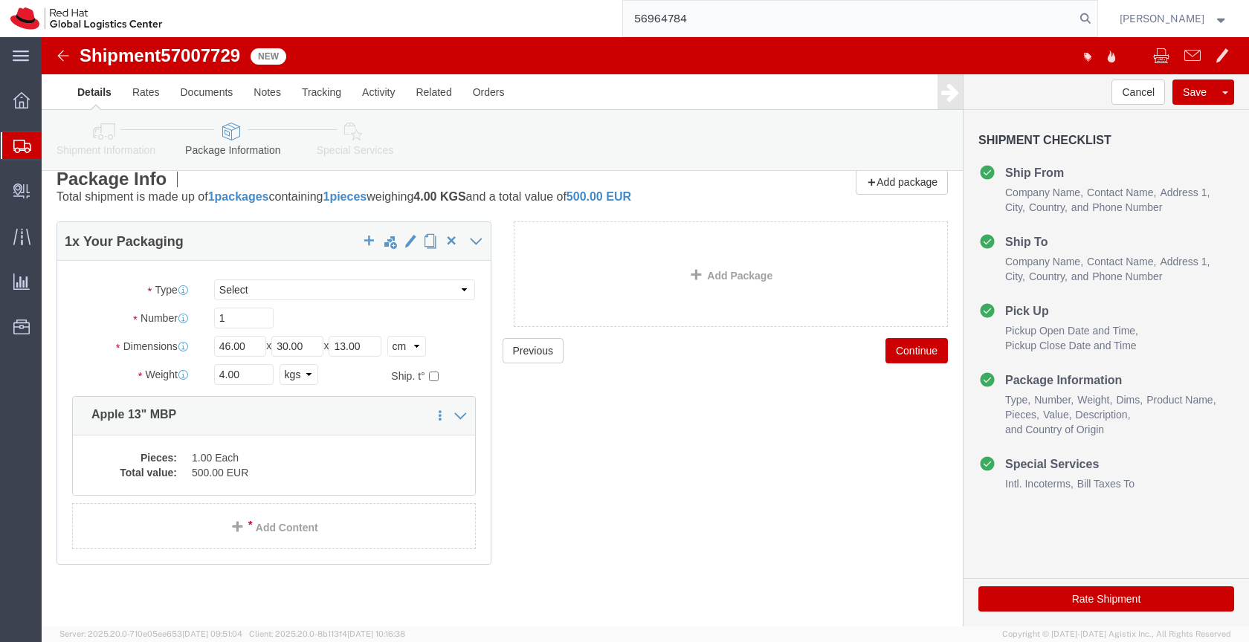
click link "Special Services"
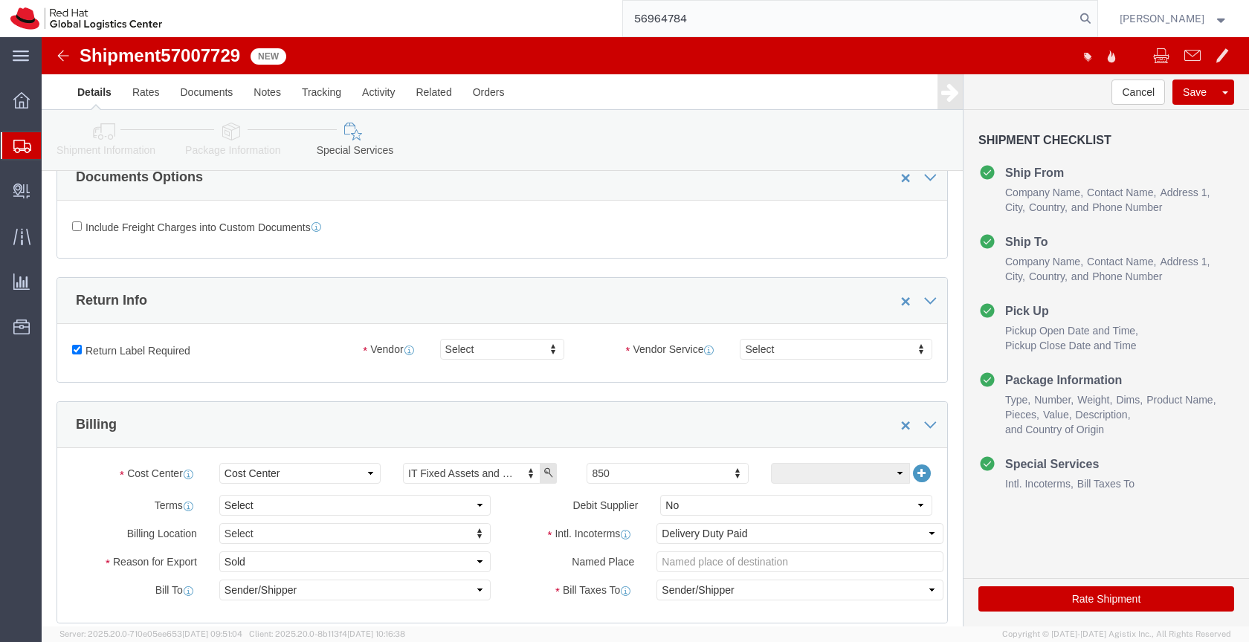
scroll to position [321, 0]
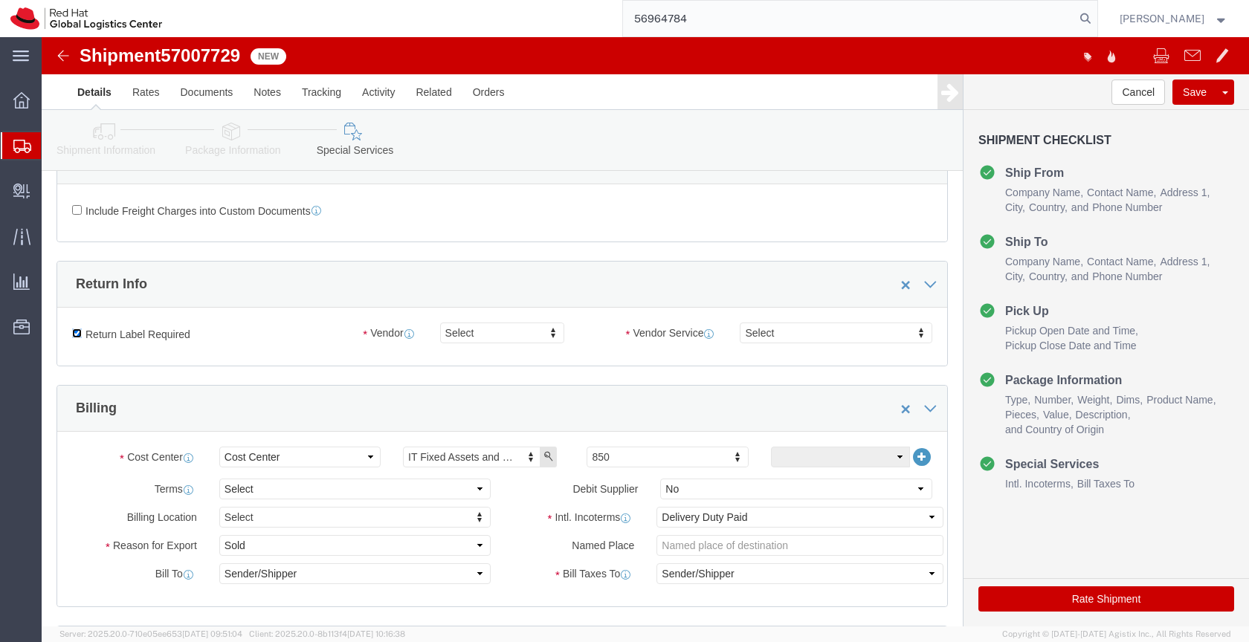
click input "Return Label Required"
checkbox input "false"
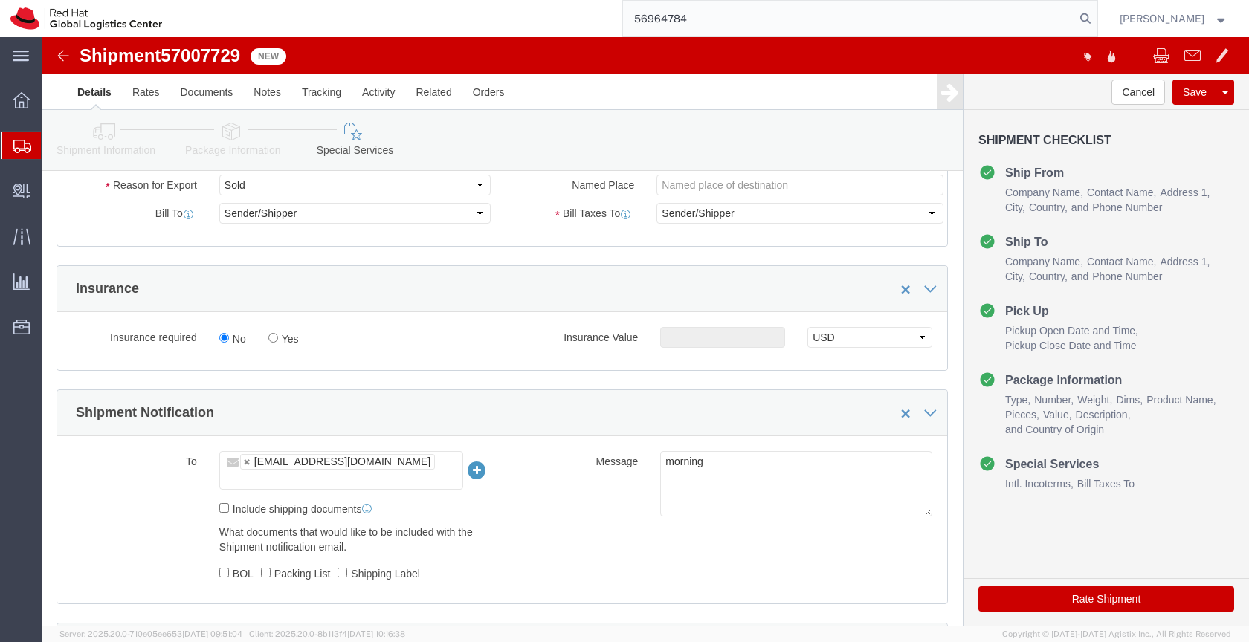
scroll to position [684, 0]
click button "Rate Shipment"
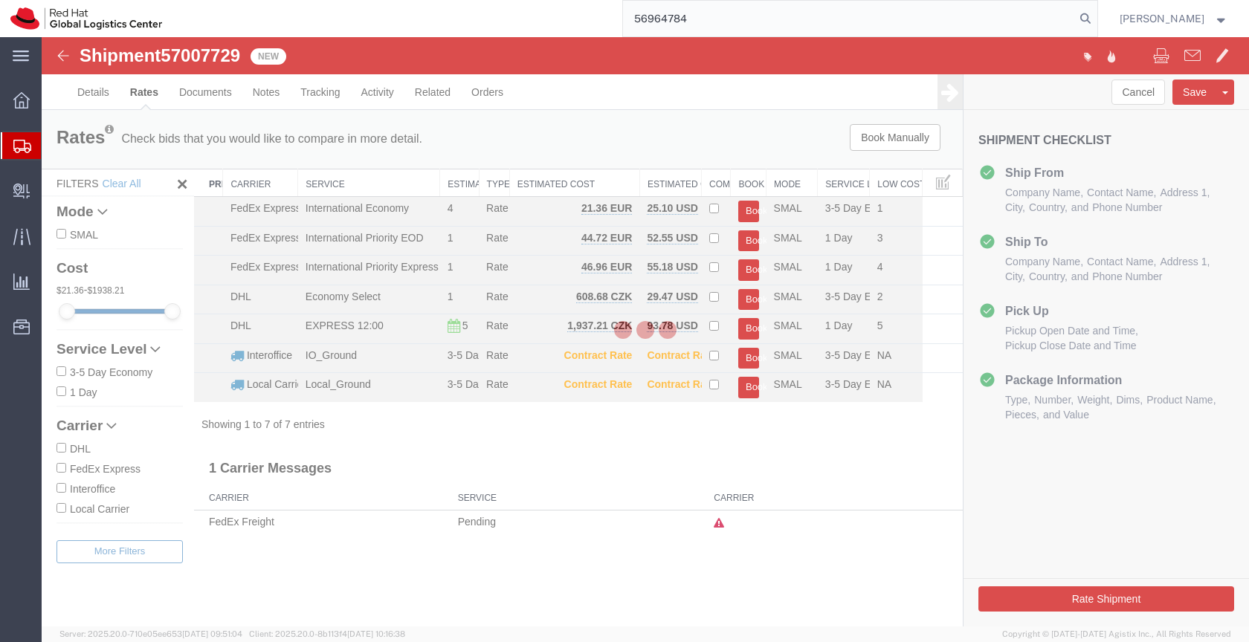
scroll to position [0, 0]
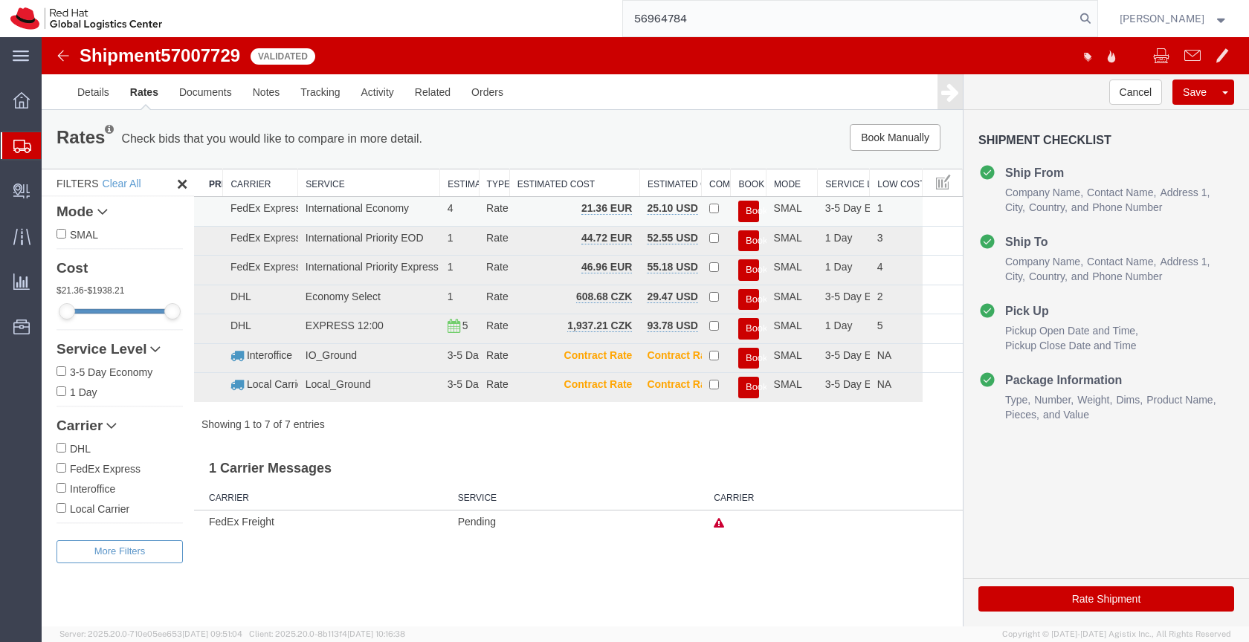
click at [746, 206] on button "Book" at bounding box center [748, 212] width 21 height 22
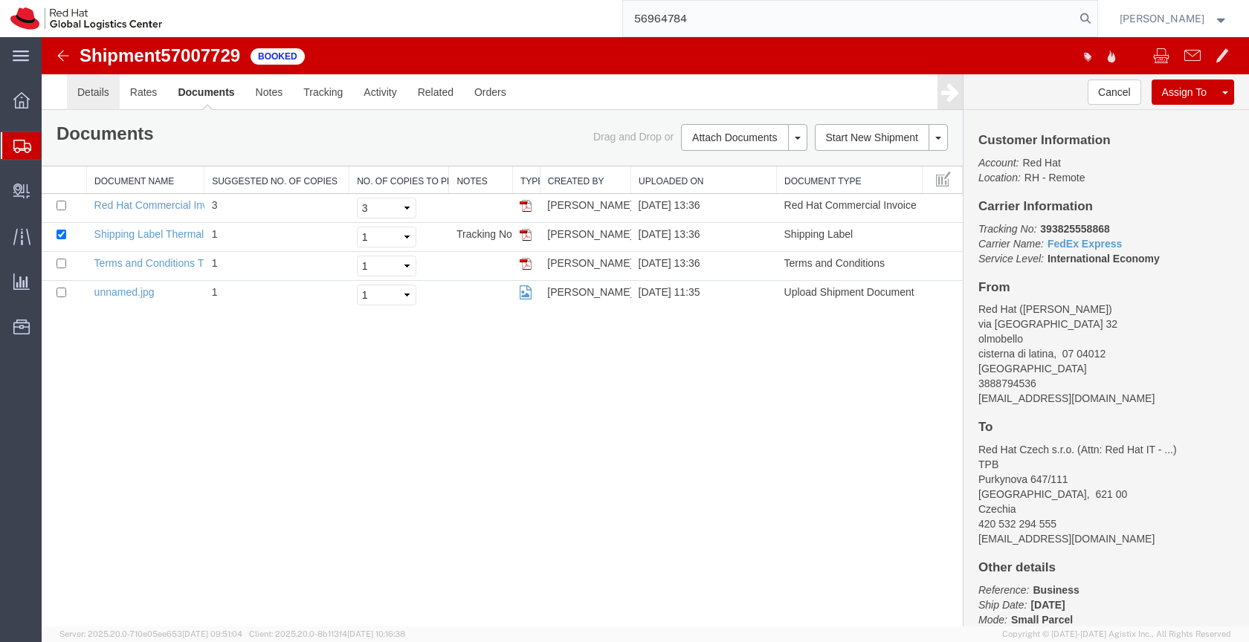
click at [97, 90] on link "Details" at bounding box center [93, 92] width 53 height 36
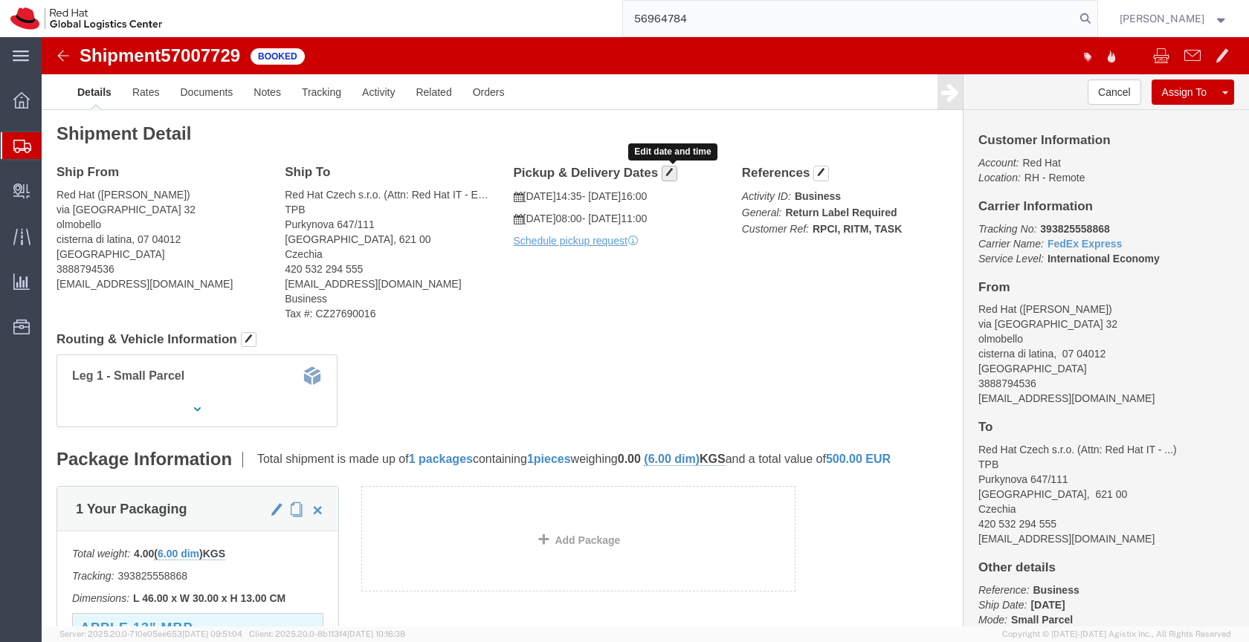
click span "button"
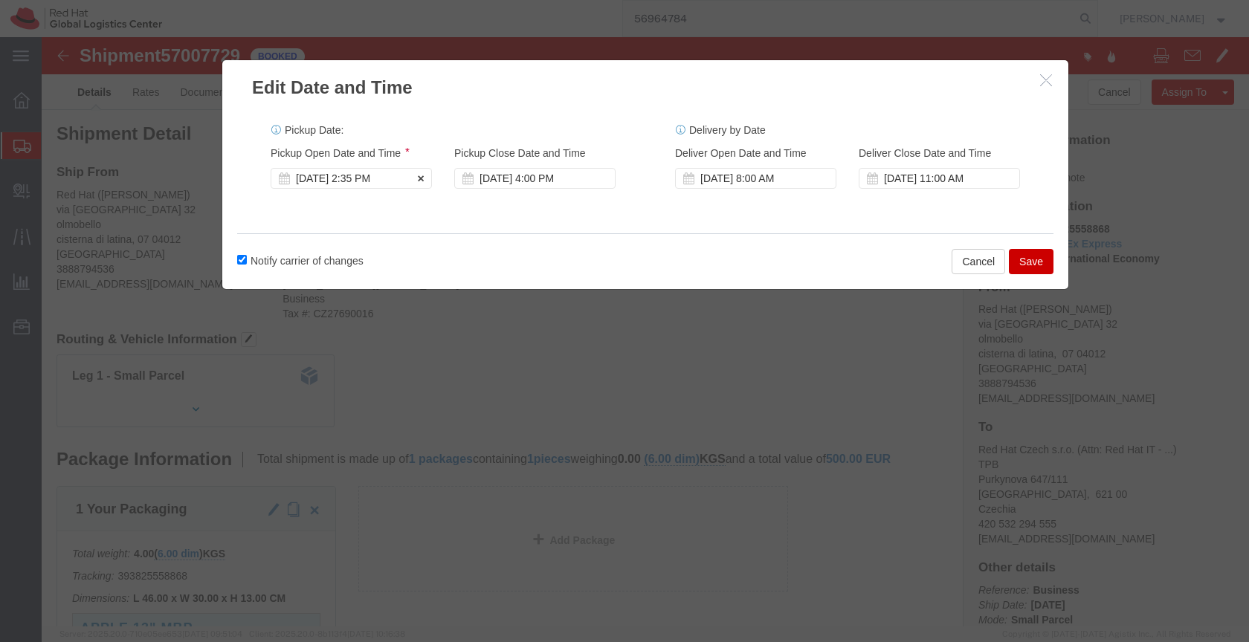
click div "Oct 02 2025 2:35 PM"
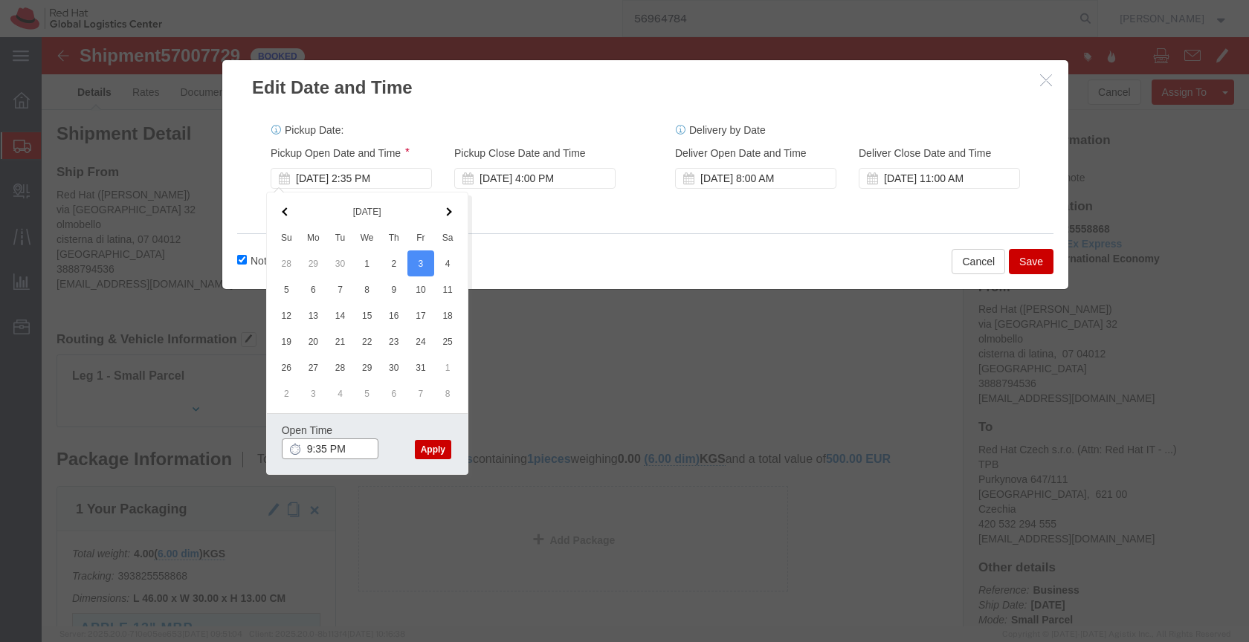
click input "9:35 PM"
type input "9:00 AM"
click button "Apply"
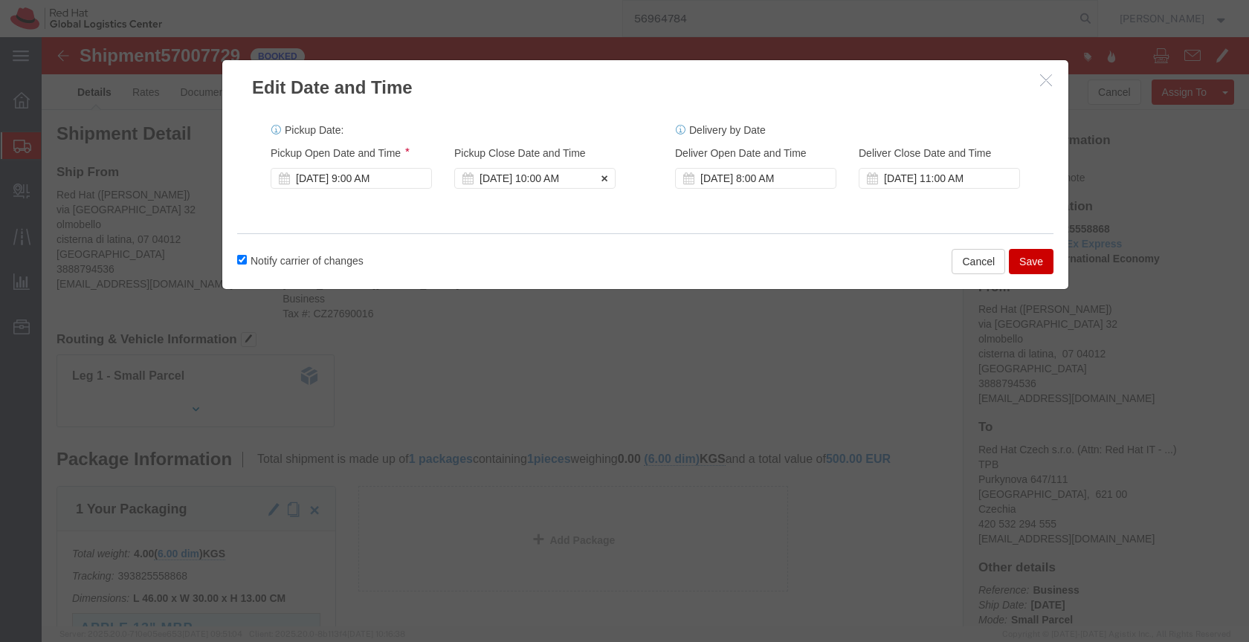
click div "Oct 03 2025 10:00 AM"
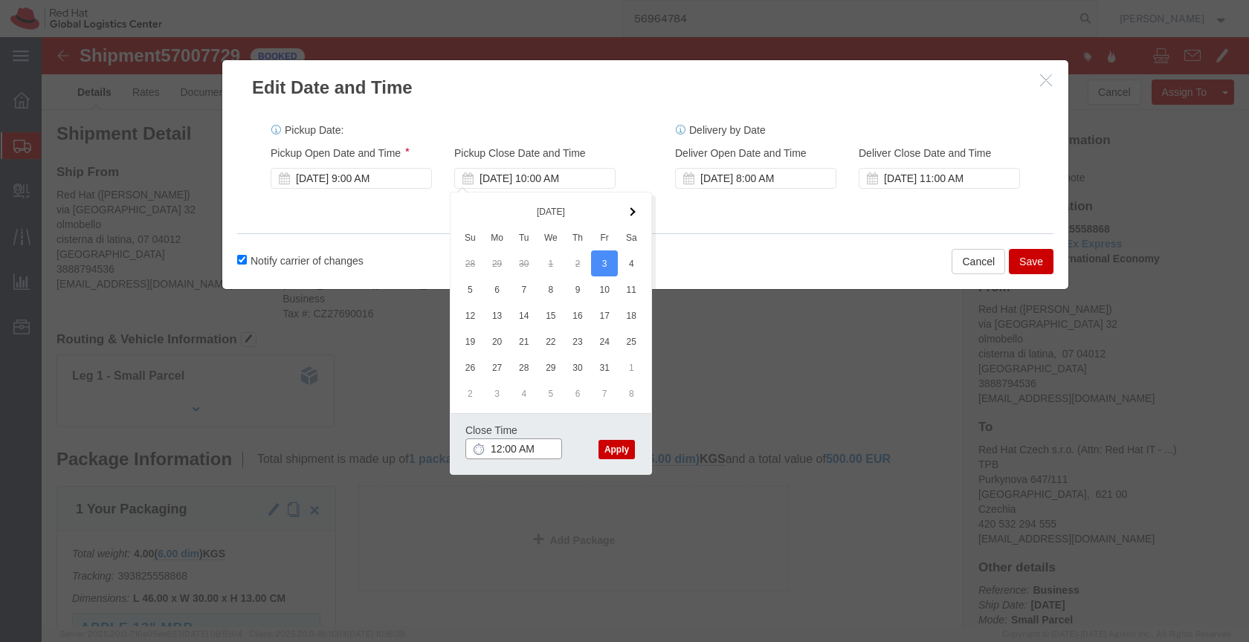
click input "12:00 AM"
type input "12:00 PM"
click button "Apply"
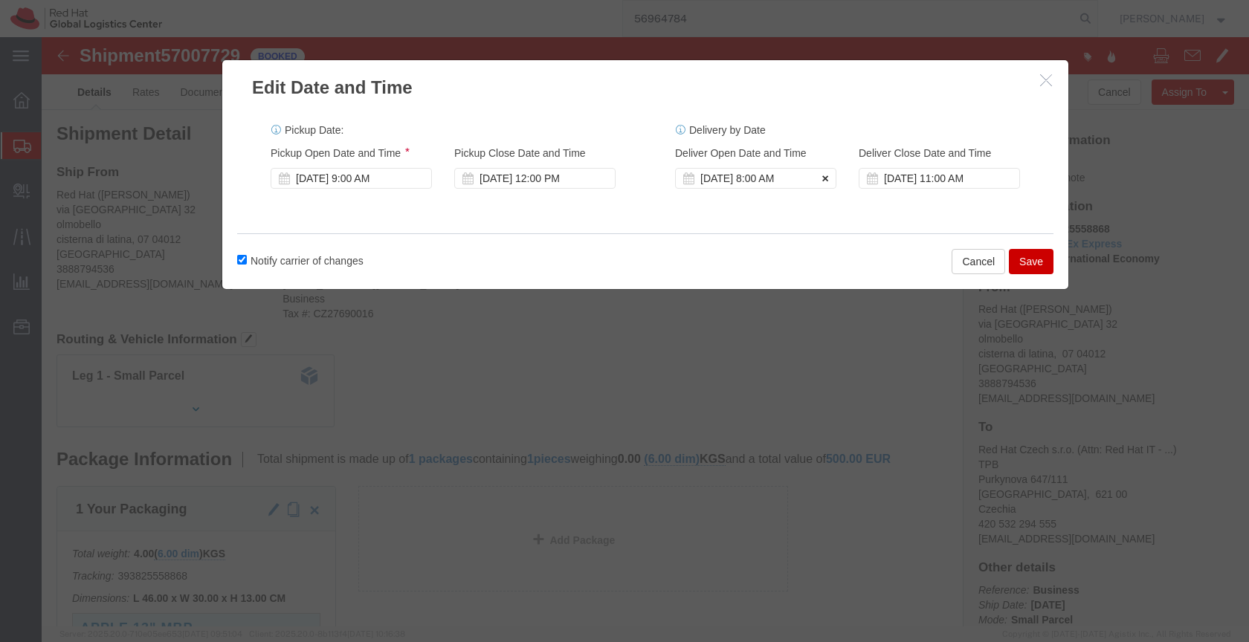
click icon
click button "Save"
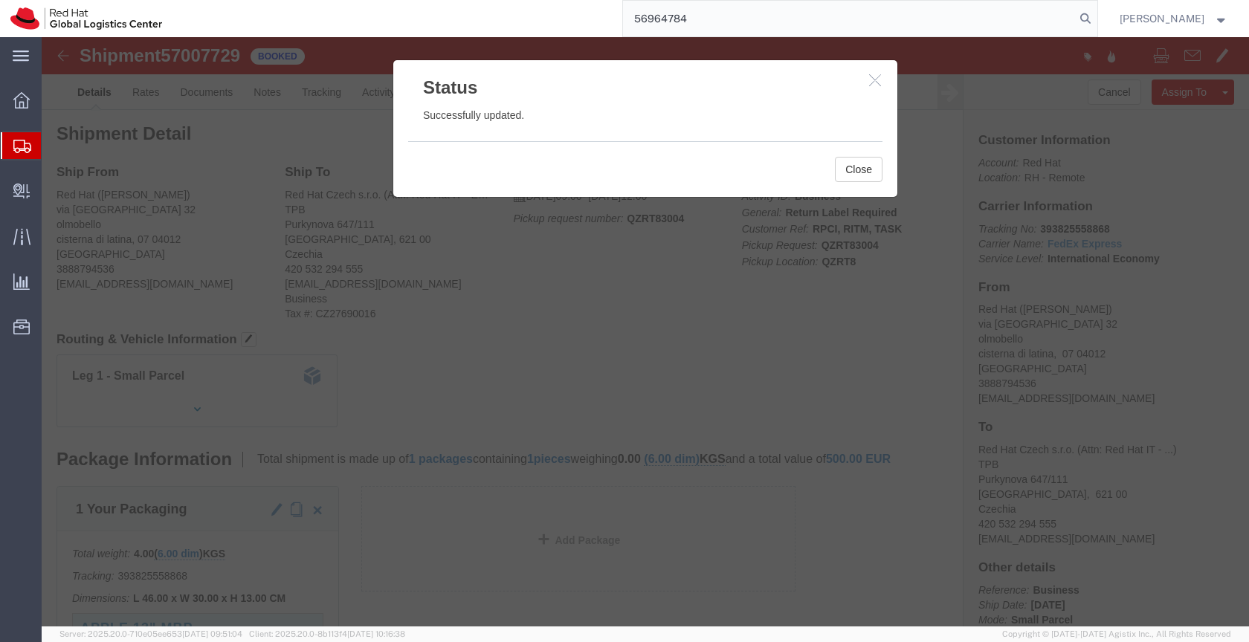
click icon "button"
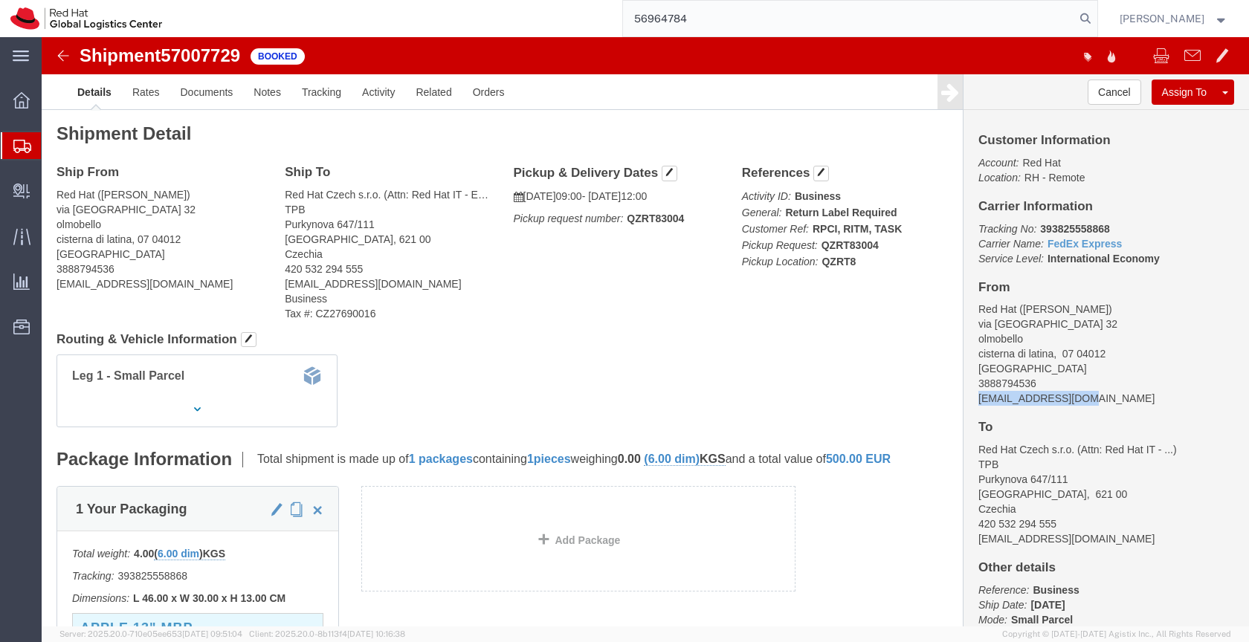
drag, startPoint x: 1056, startPoint y: 363, endPoint x: 924, endPoint y: 366, distance: 132.4
click div "Customer Information Account: Red Hat Location: RH - Remote Carrier Information…"
copy address "gconsalv@redhat.com"
click link "Documents"
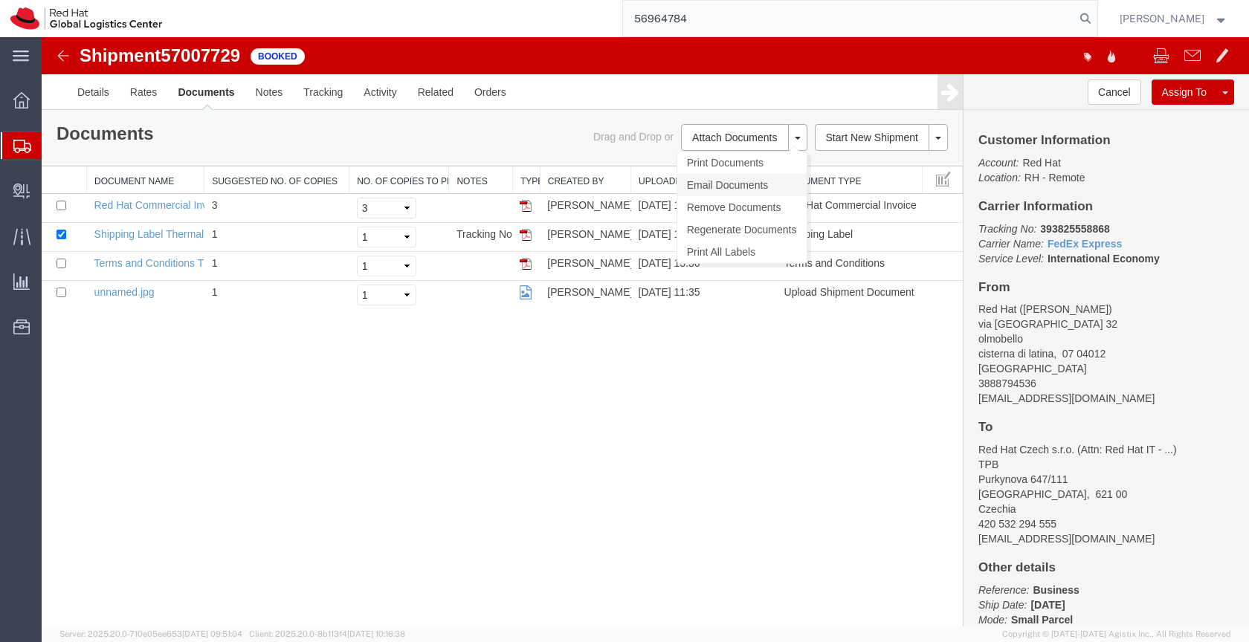
click at [714, 184] on link "Email Documents" at bounding box center [741, 185] width 129 height 22
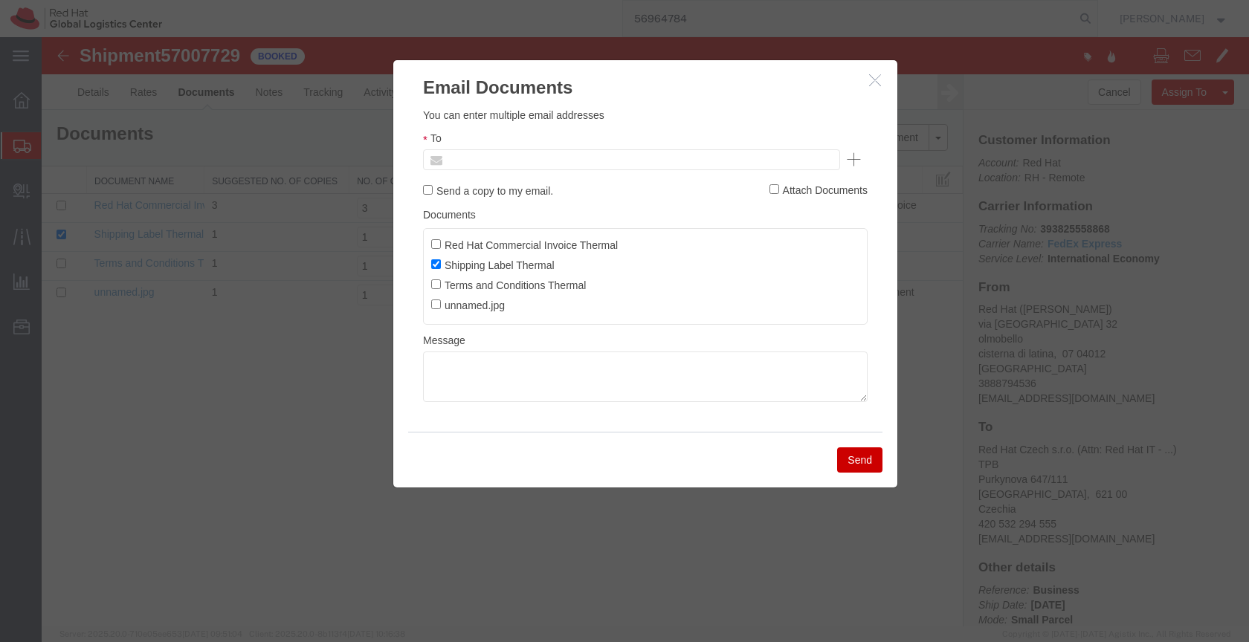
click at [590, 152] on input "text" at bounding box center [531, 159] width 174 height 19
paste input "gconsalv@redhat.com"
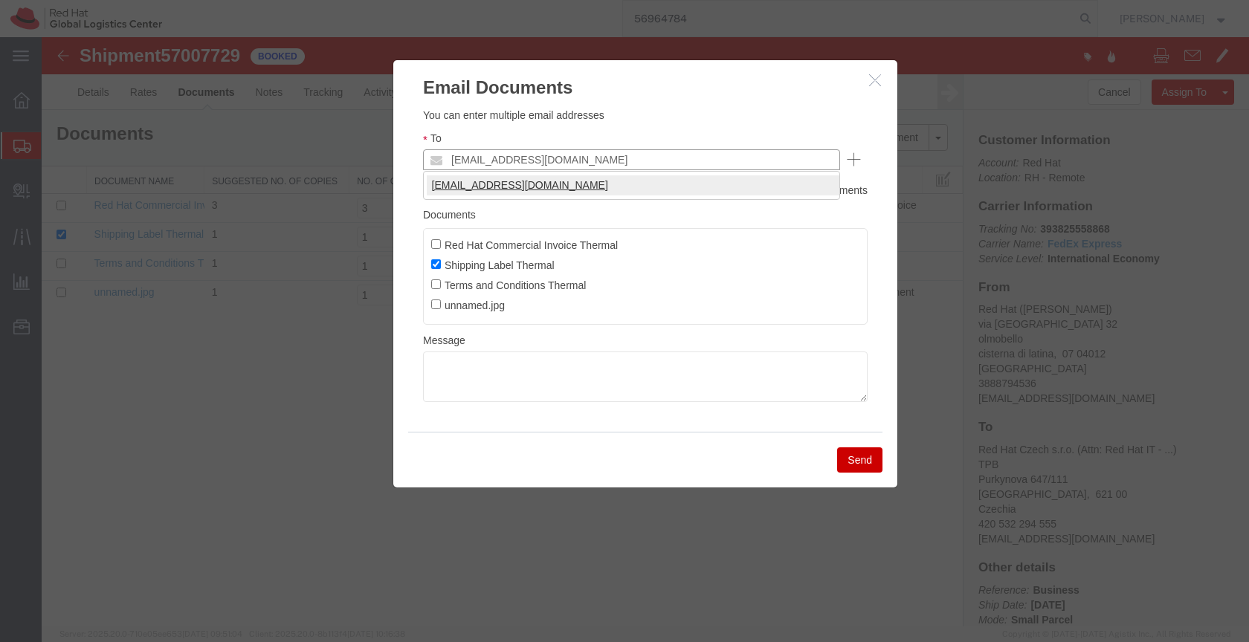
type input "gconsalv@redhat.com"
click at [471, 380] on textarea at bounding box center [645, 377] width 445 height 51
click at [456, 359] on textarea at bounding box center [645, 377] width 445 height 51
paste textarea "Hi A, please find the label for your shipment to B attached to this email. Plea…"
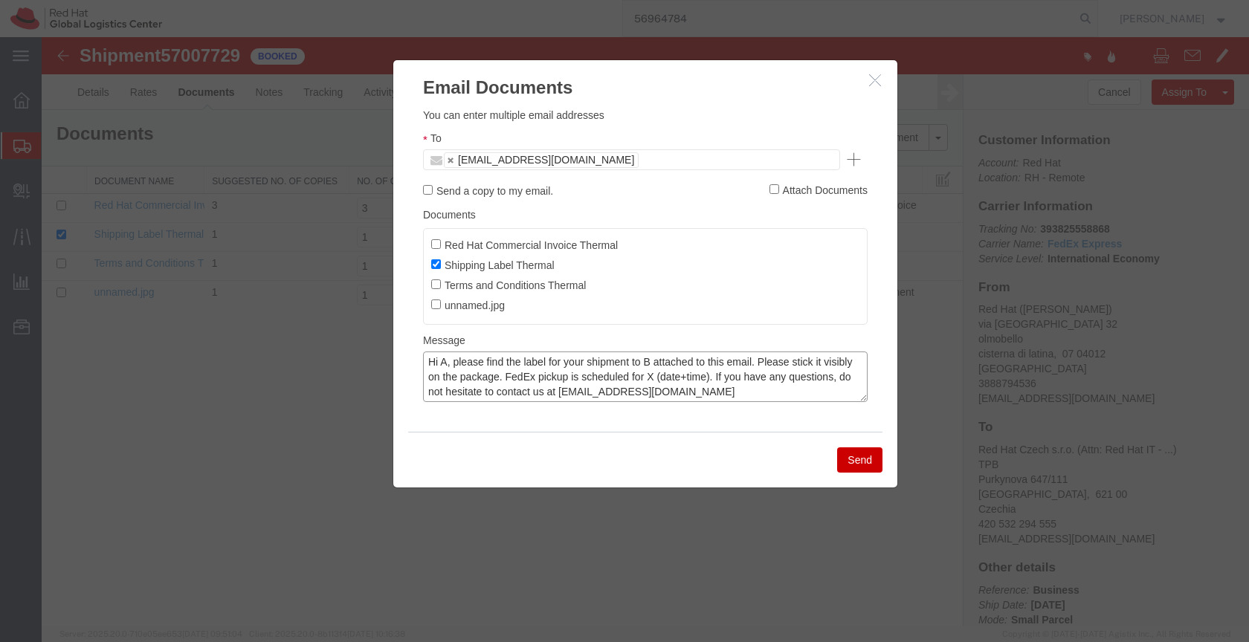
click at [446, 360] on textarea "Hi A, please find the label for your shipment to B attached to this email. Plea…" at bounding box center [645, 377] width 445 height 51
click at [640, 361] on textarea "Hi, please find the label for your shipment to B attached to this email. Please…" at bounding box center [645, 377] width 445 height 51
click at [685, 379] on textarea "Hi, please find the label for your shipment to Brno,CZ attached to this email. …" at bounding box center [645, 377] width 445 height 51
click at [775, 381] on textarea "Hi, please find the label for your shipment to Brno,CZ attached to this email. …" at bounding box center [645, 377] width 445 height 51
type textarea "Hi, please find the label for your shipment to Brno,CZ attached to this email. …"
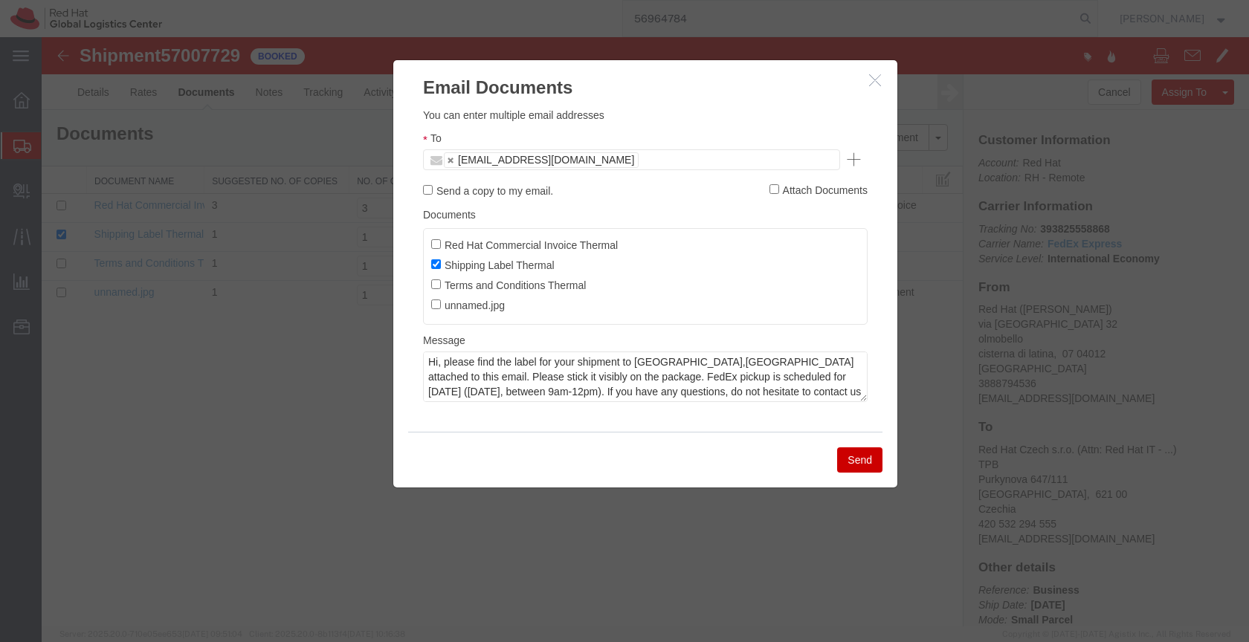
click at [851, 460] on button "Send" at bounding box center [859, 460] width 45 height 25
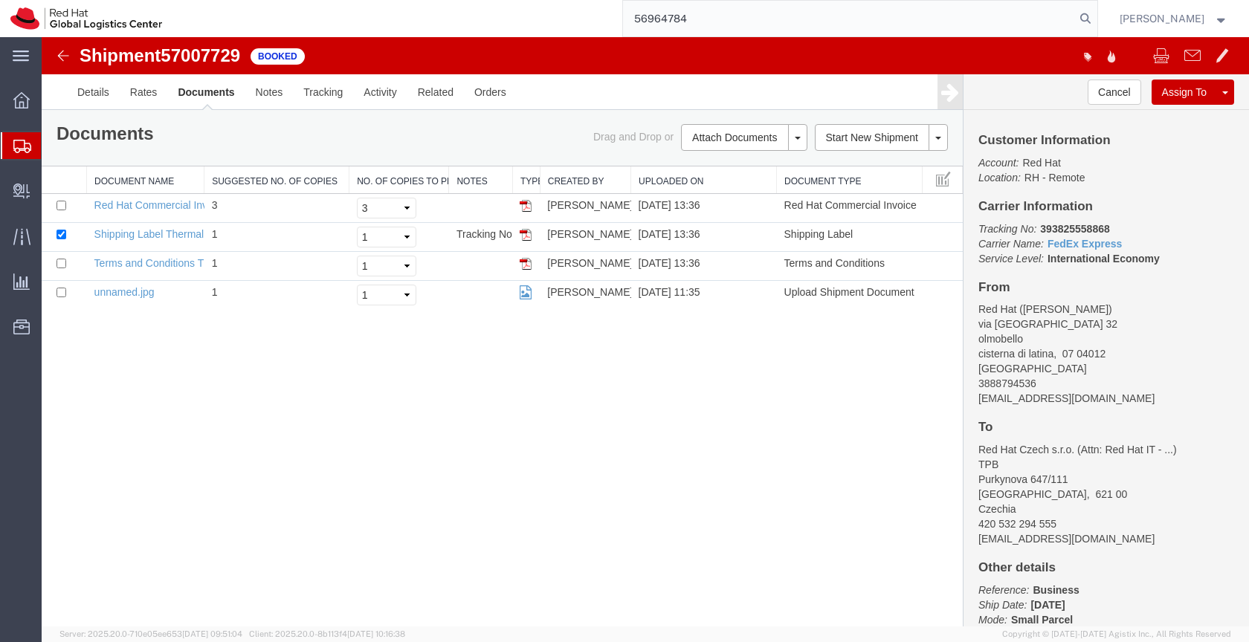
click at [20, 144] on icon at bounding box center [22, 146] width 18 height 13
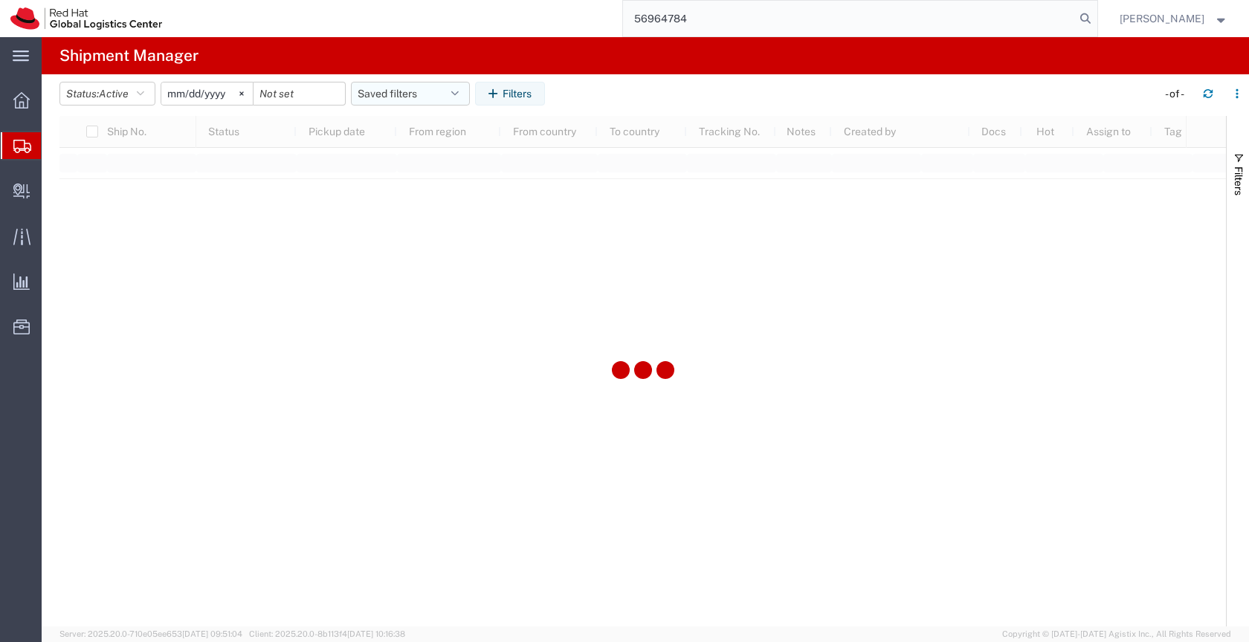
click at [416, 98] on button "Saved filters" at bounding box center [410, 94] width 119 height 24
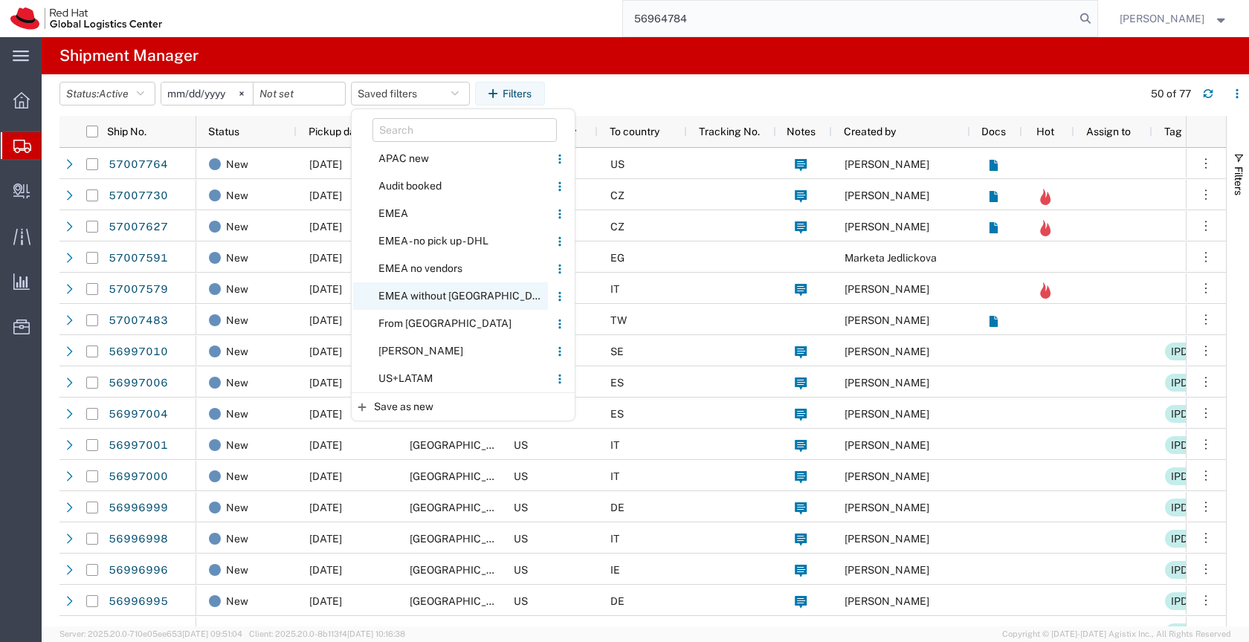
click at [431, 294] on span "EMEA without [GEOGRAPHIC_DATA]" at bounding box center [450, 297] width 195 height 28
type input "[DATE]"
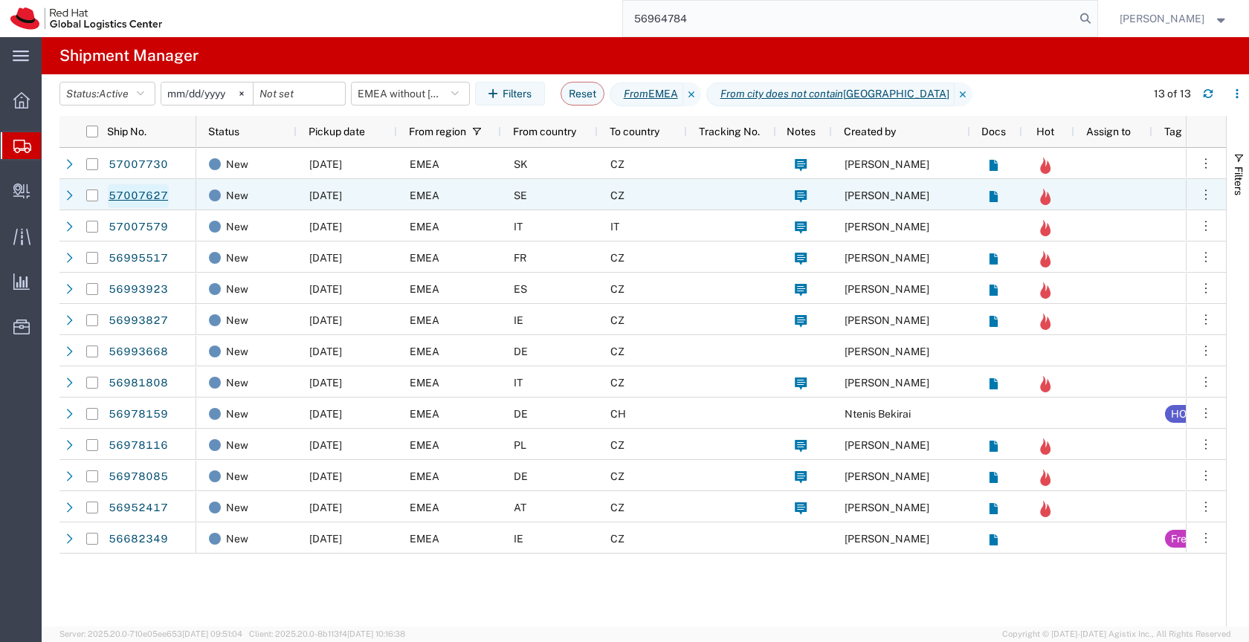
click at [152, 193] on link "57007627" at bounding box center [138, 196] width 61 height 24
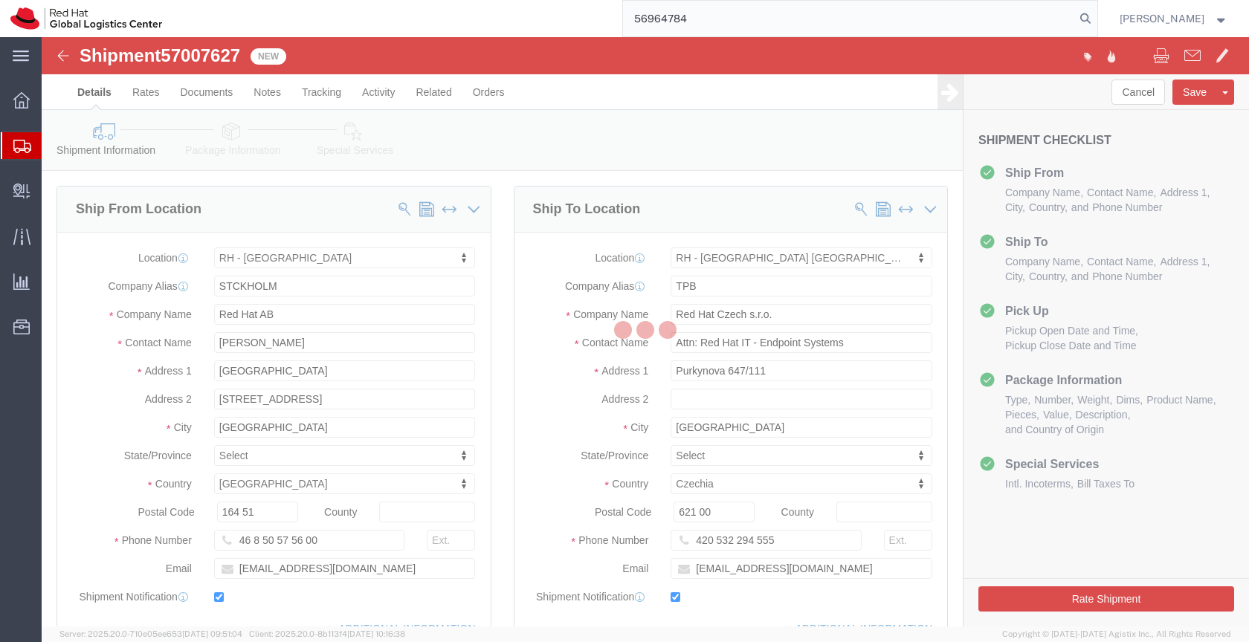
select select "38029"
select select "38036"
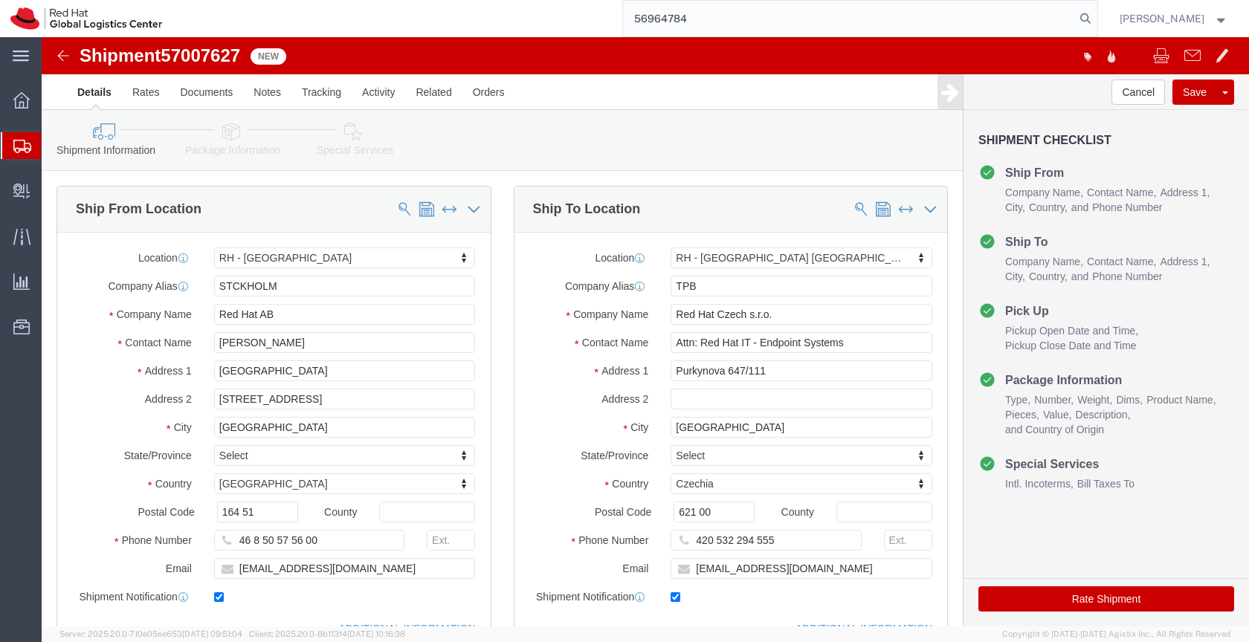
scroll to position [6, 0]
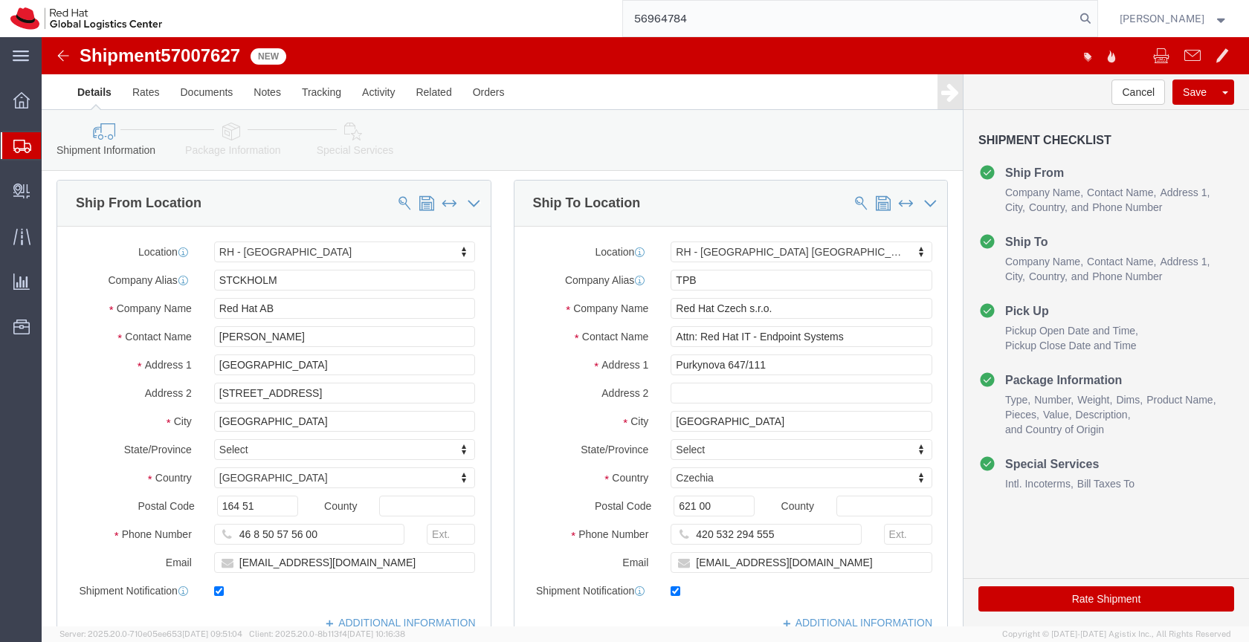
click icon
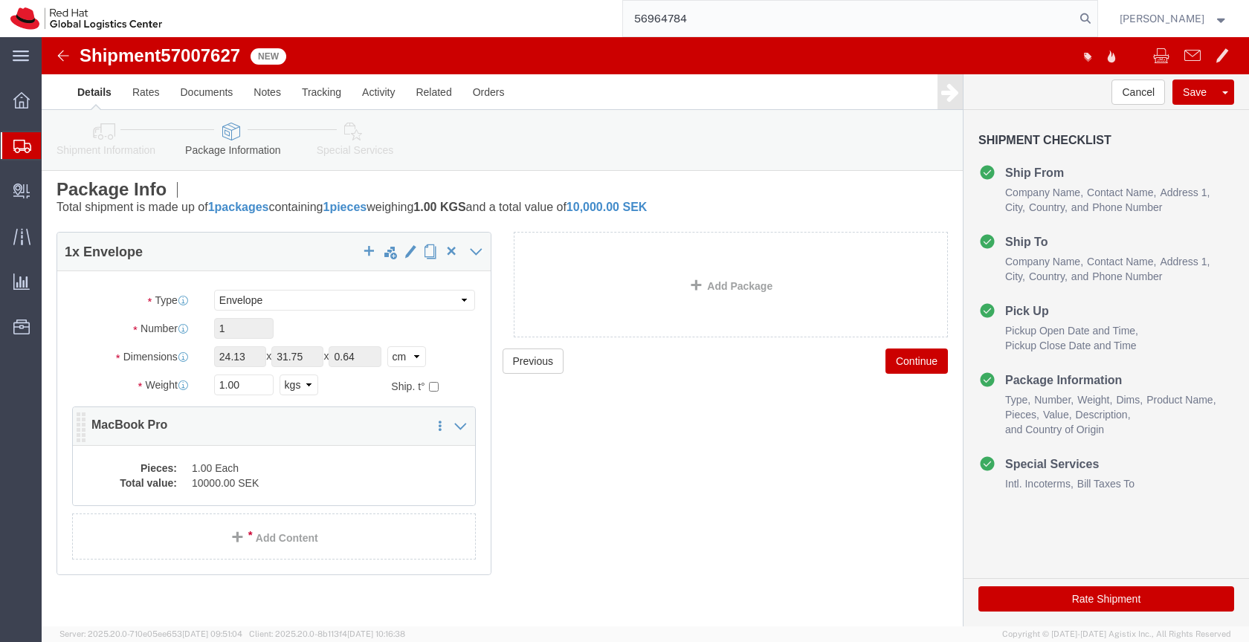
click dd "10000.00 SEK"
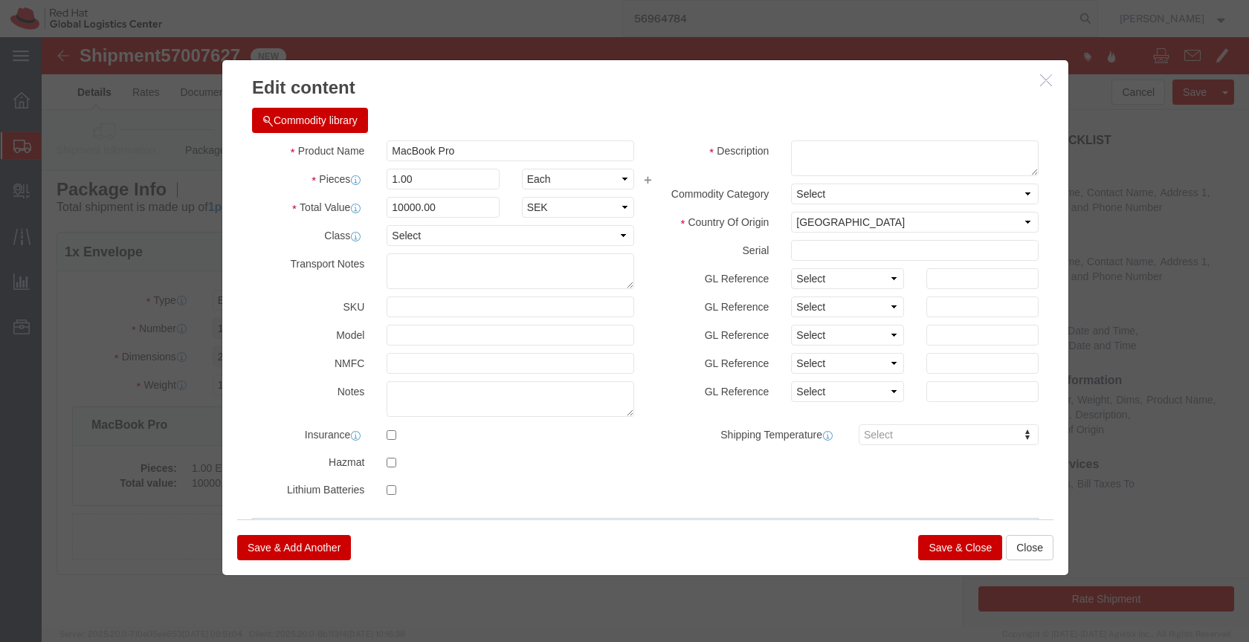
click icon "button"
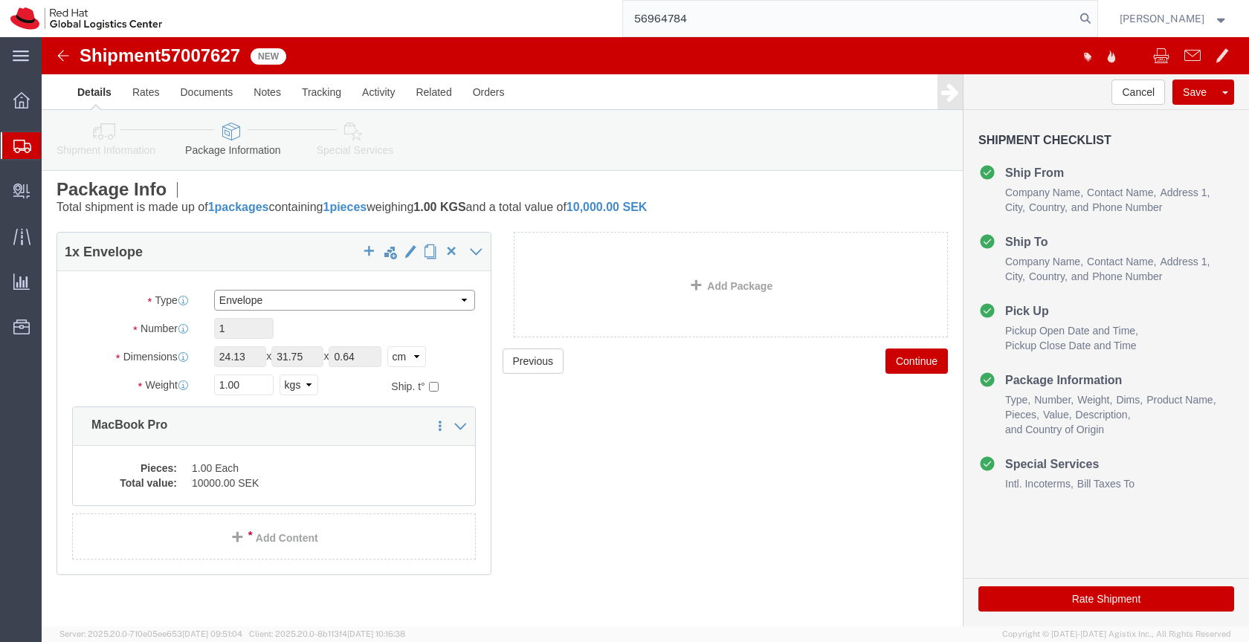
click select "Select Case(s) Crate(s) Envelope Large Box Medium Box PAK Skid(s) Small Box Sma…"
select select "YRPK"
click select "Select Case(s) Crate(s) Envelope Large Box Medium Box PAK Skid(s) Small Box Sma…"
drag, startPoint x: 206, startPoint y: 318, endPoint x: 156, endPoint y: 311, distance: 50.4
click div "Dimensions Length 24.13 x Width 31.75 x Height 0.64 Select cm ft in"
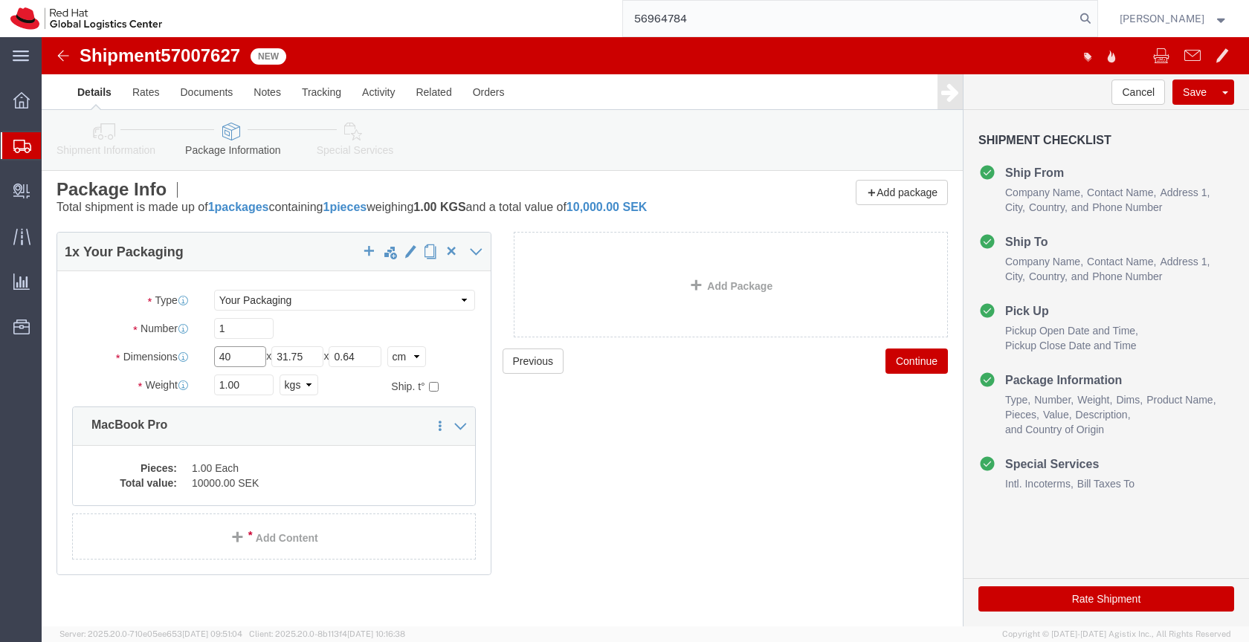
type input "40"
drag, startPoint x: 272, startPoint y: 320, endPoint x: 233, endPoint y: 319, distance: 39.4
click div "Length 40 x Width 31.75 x Height 0.64 Select cm ft in"
type input "35"
drag, startPoint x: 332, startPoint y: 319, endPoint x: 294, endPoint y: 317, distance: 37.2
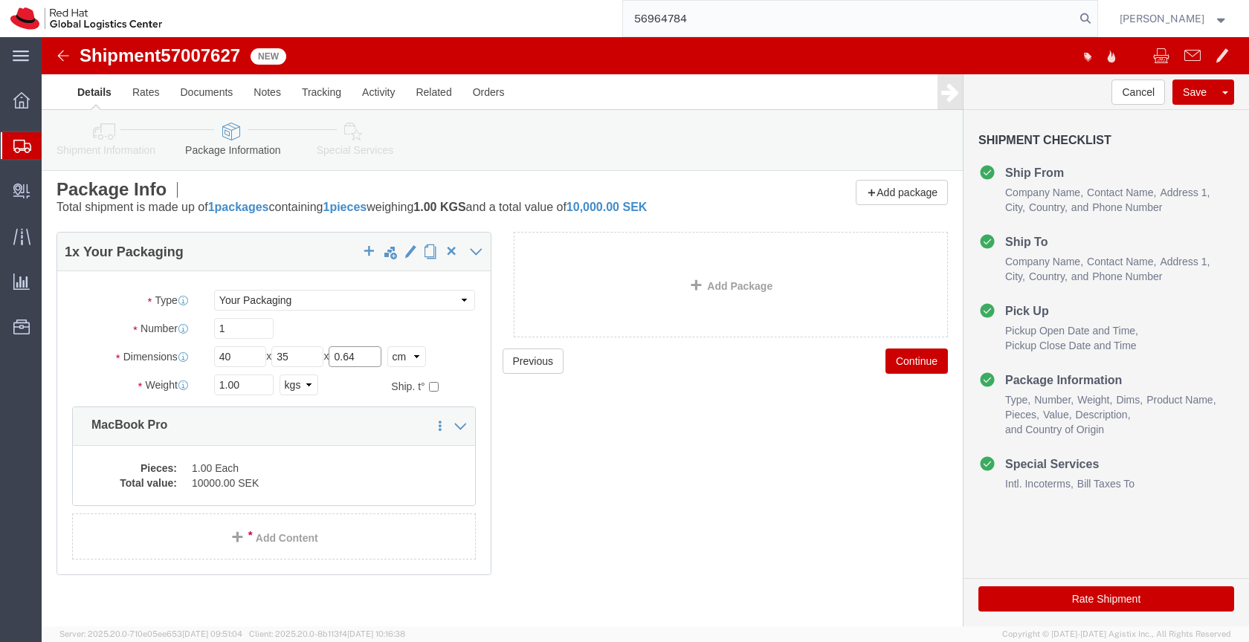
click div "Length 40 x Width 35 x Height 0.64 Select cm ft in"
type input "15"
drag, startPoint x: 204, startPoint y: 343, endPoint x: 166, endPoint y: 343, distance: 37.9
click div "1.00 Select kgs lbs"
type input "3"
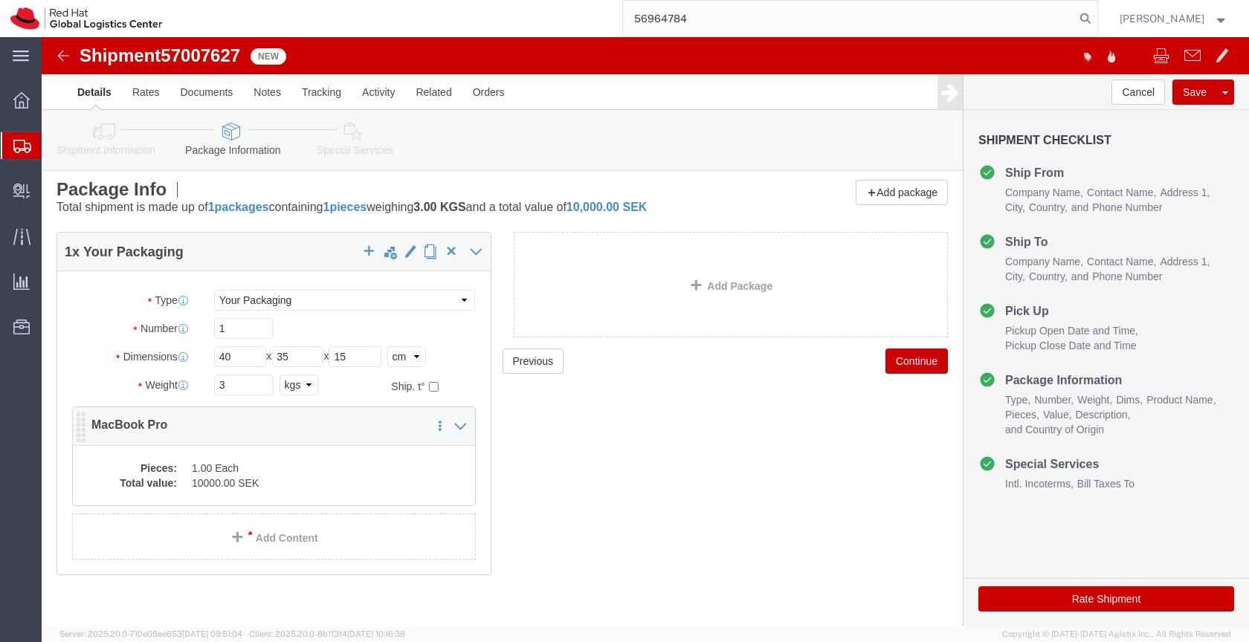
click dd "10000.00 SEK"
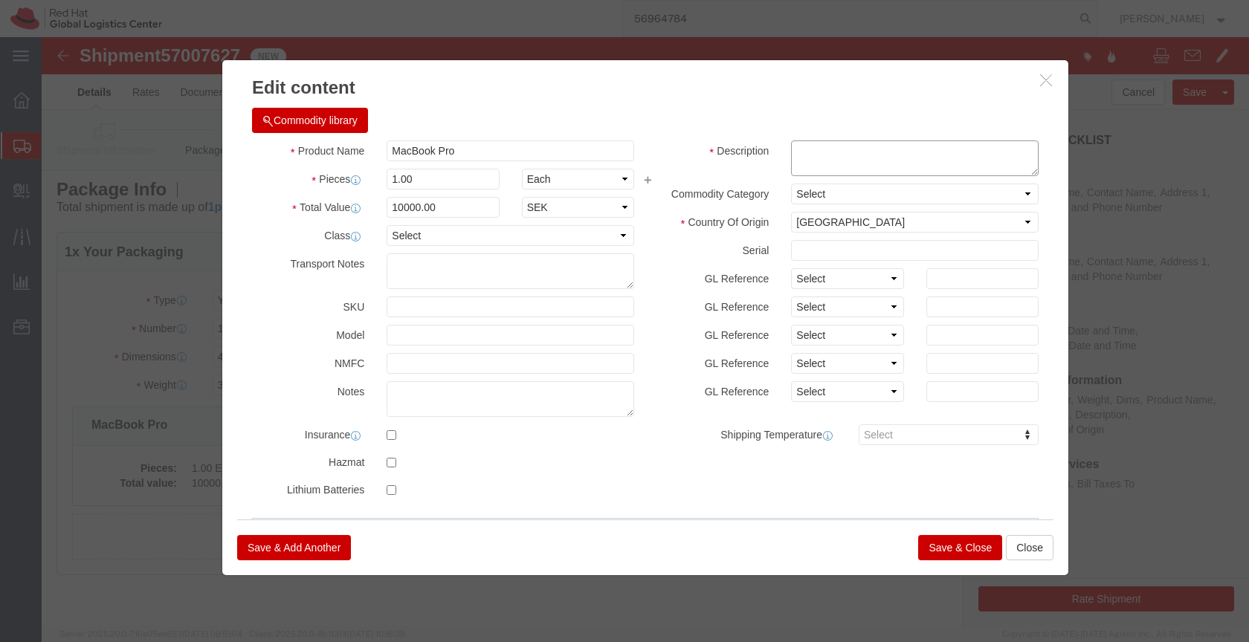
click textarea
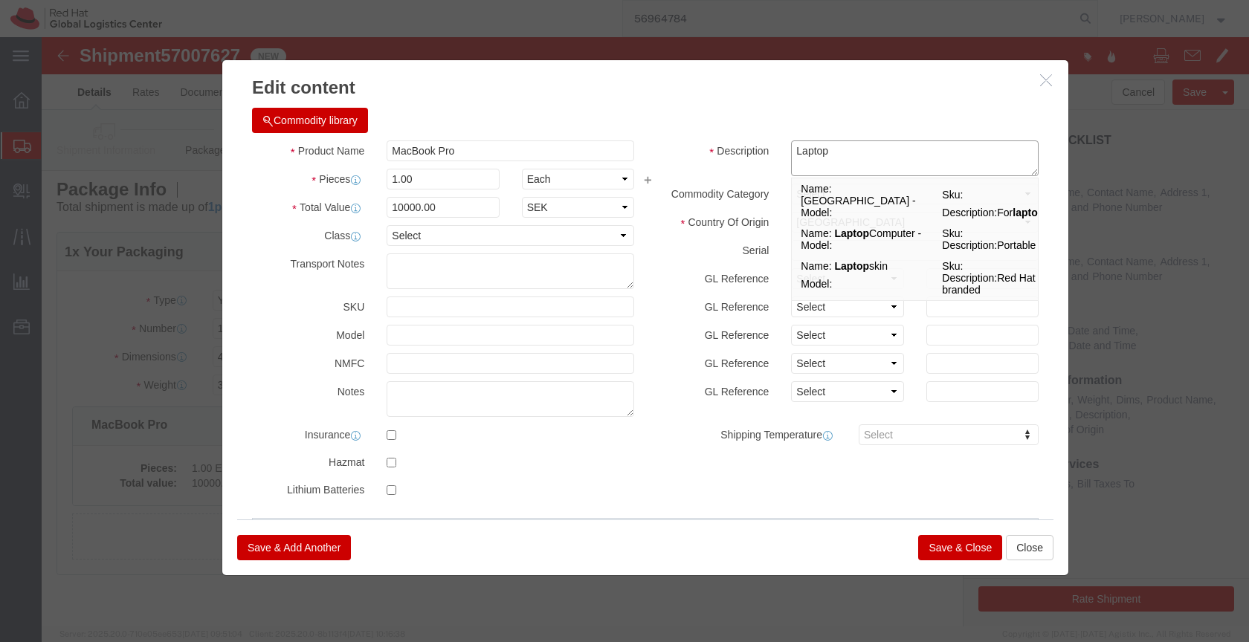
type textarea "Laptop"
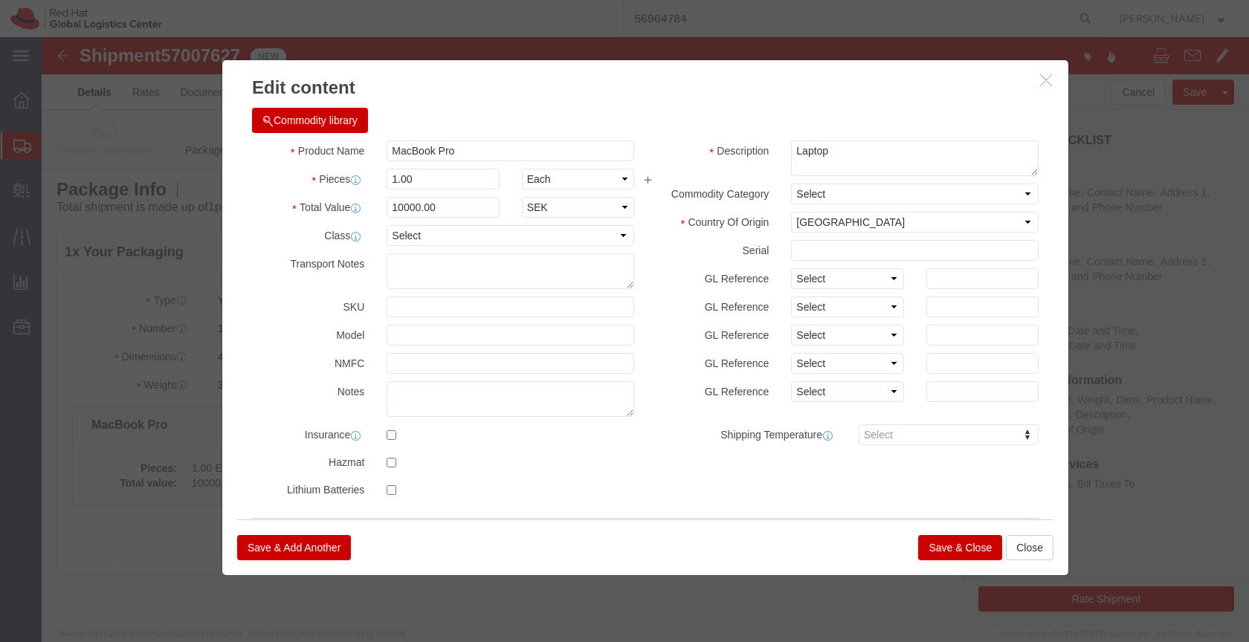
click button "Save & Close"
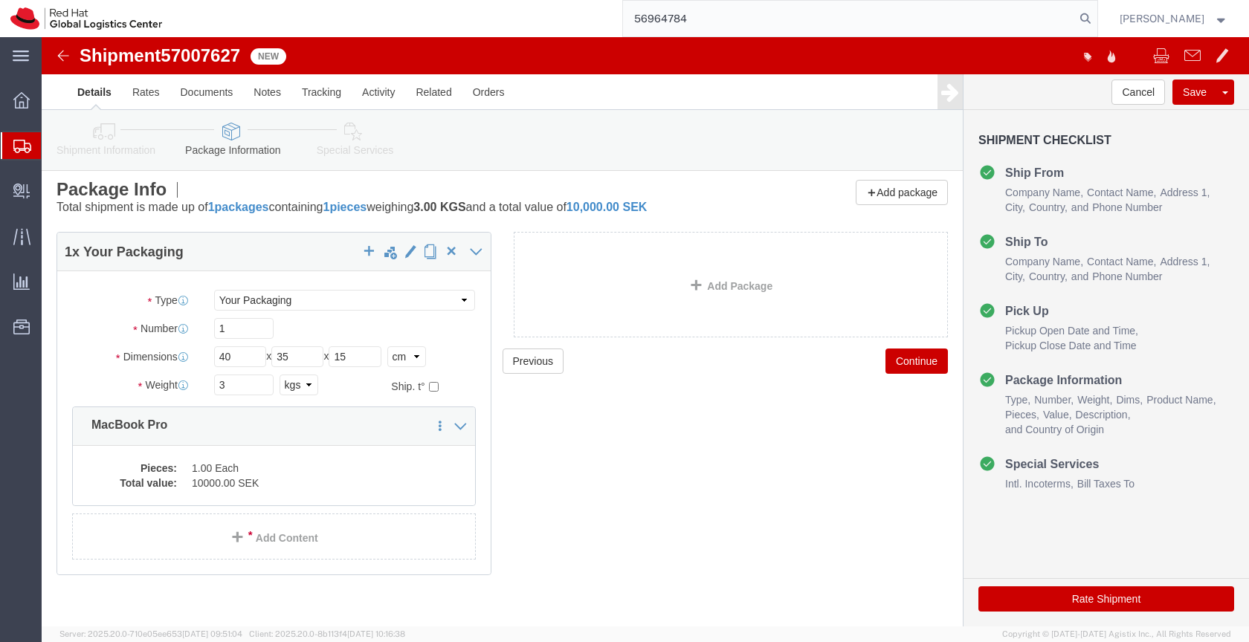
click link "Special Services"
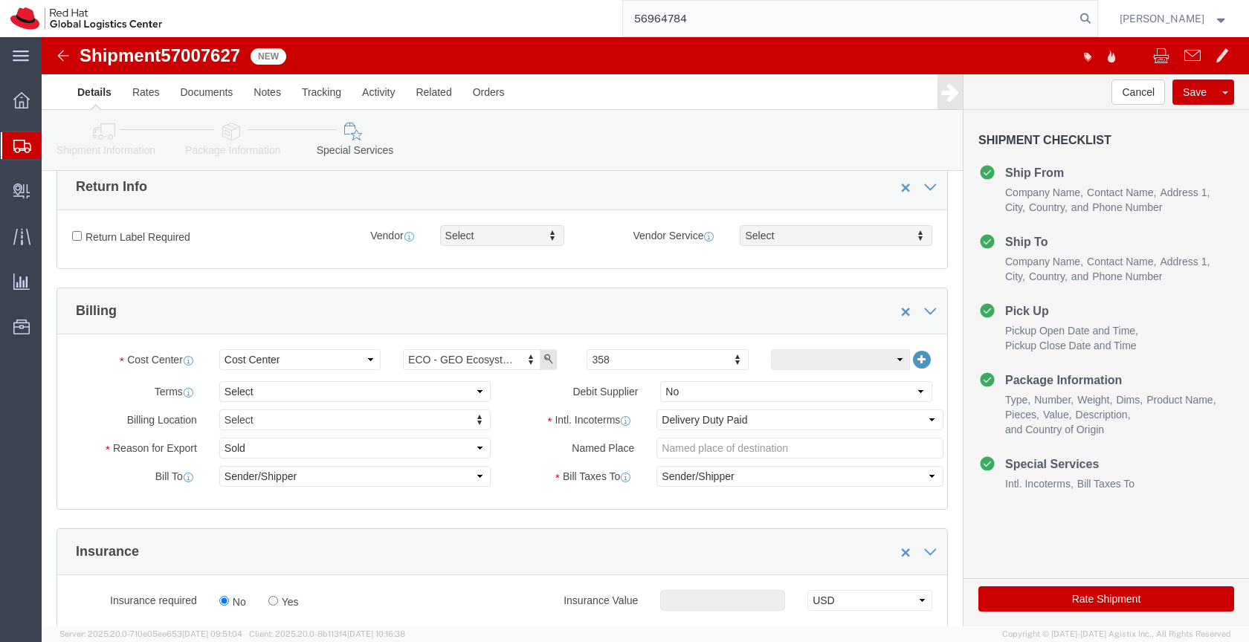
scroll to position [424, 0]
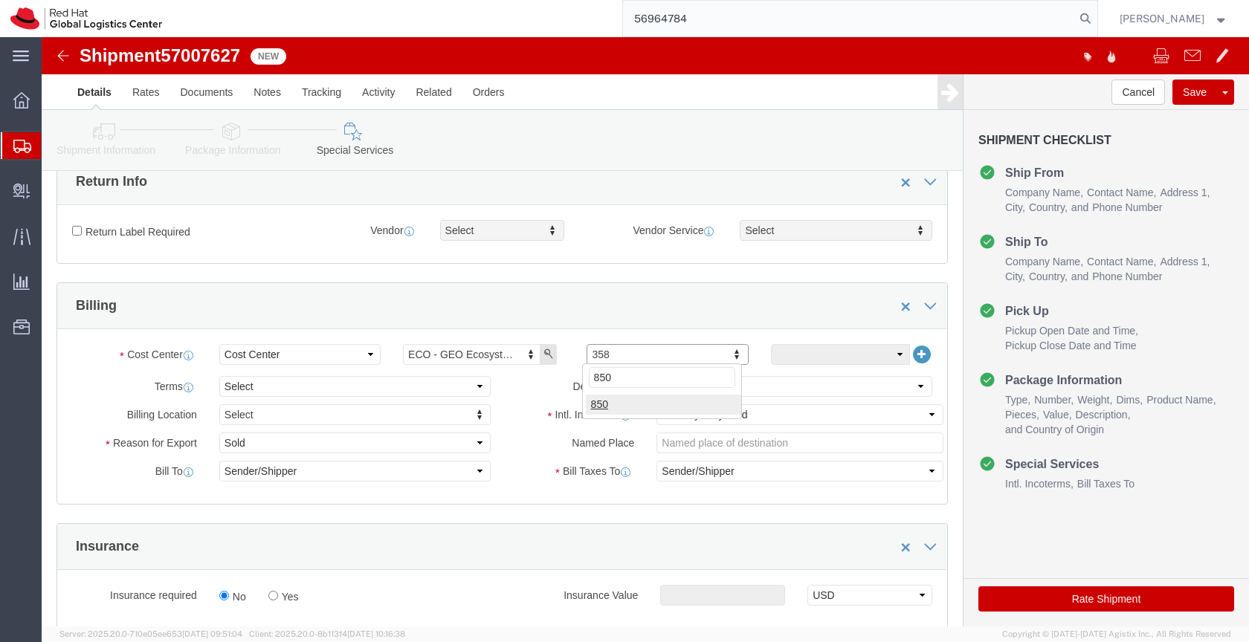
type input "850"
click div
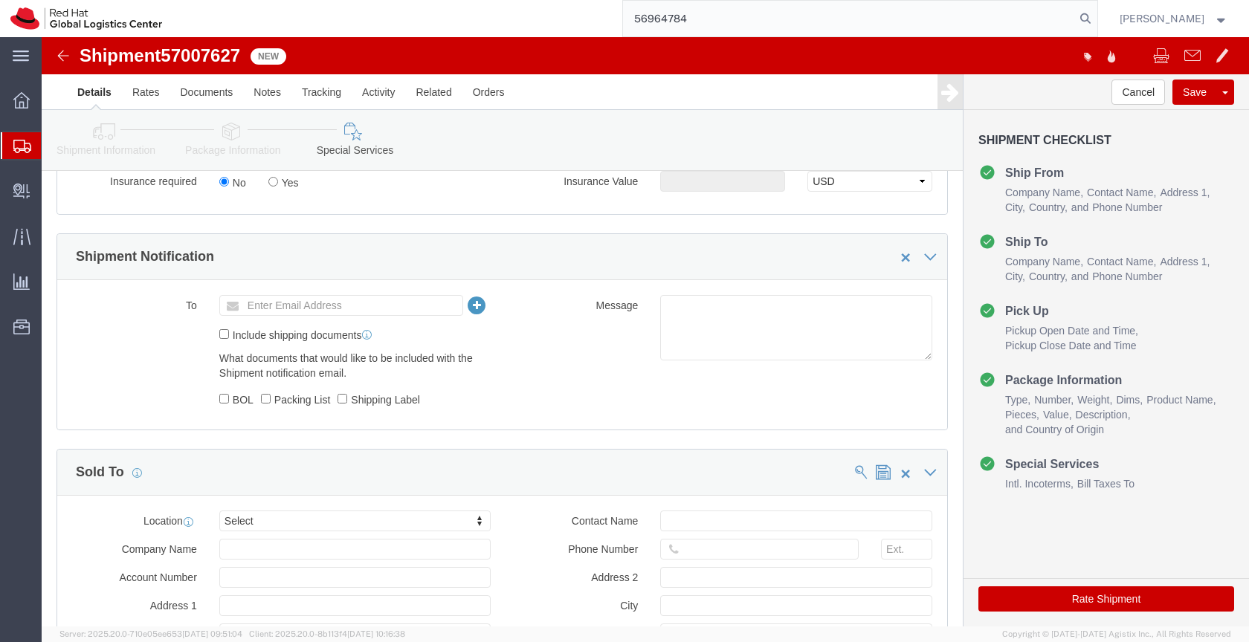
scroll to position [840, 0]
click button "Rate Shipment"
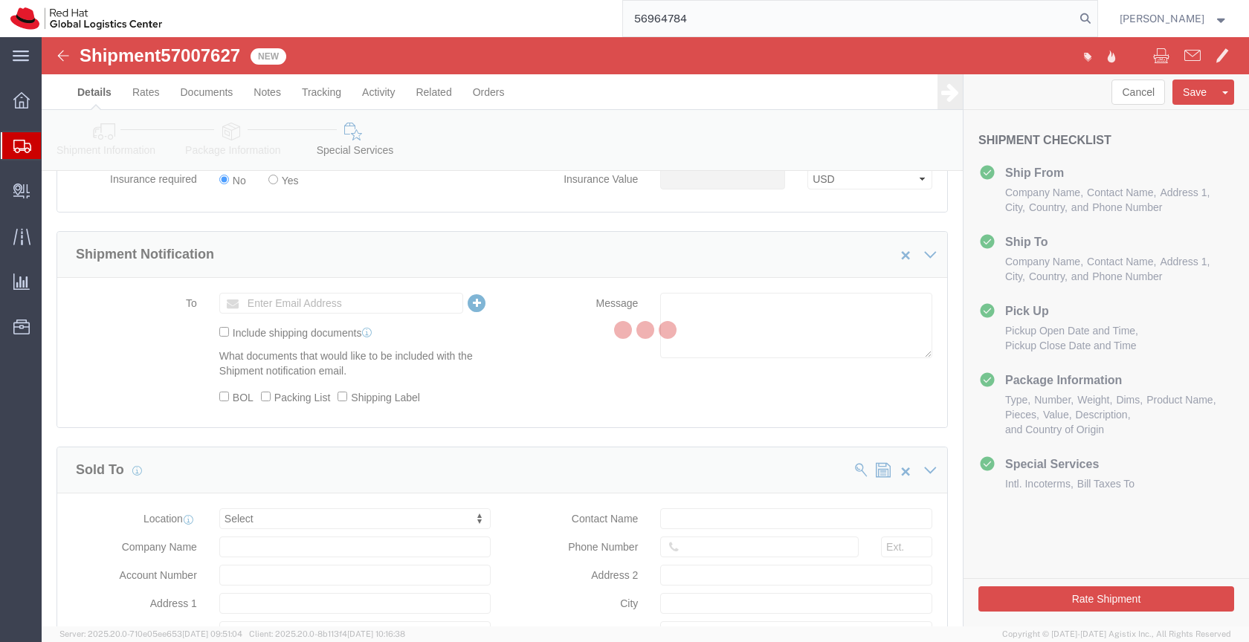
scroll to position [0, 0]
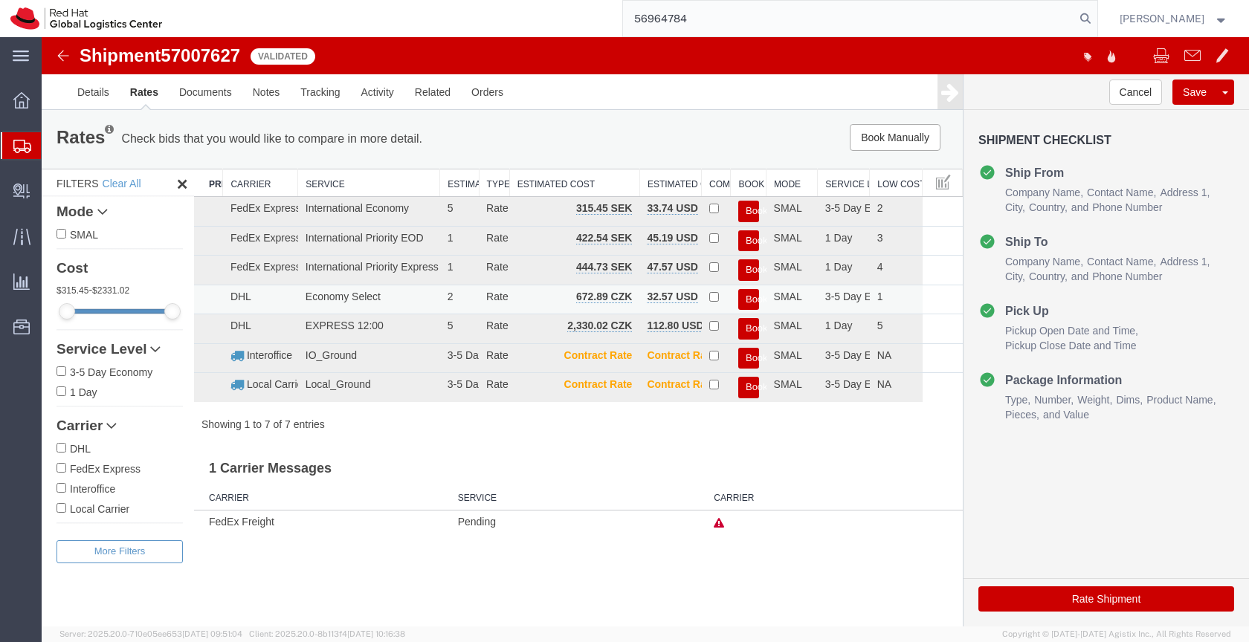
click at [753, 294] on button "Book" at bounding box center [748, 300] width 21 height 22
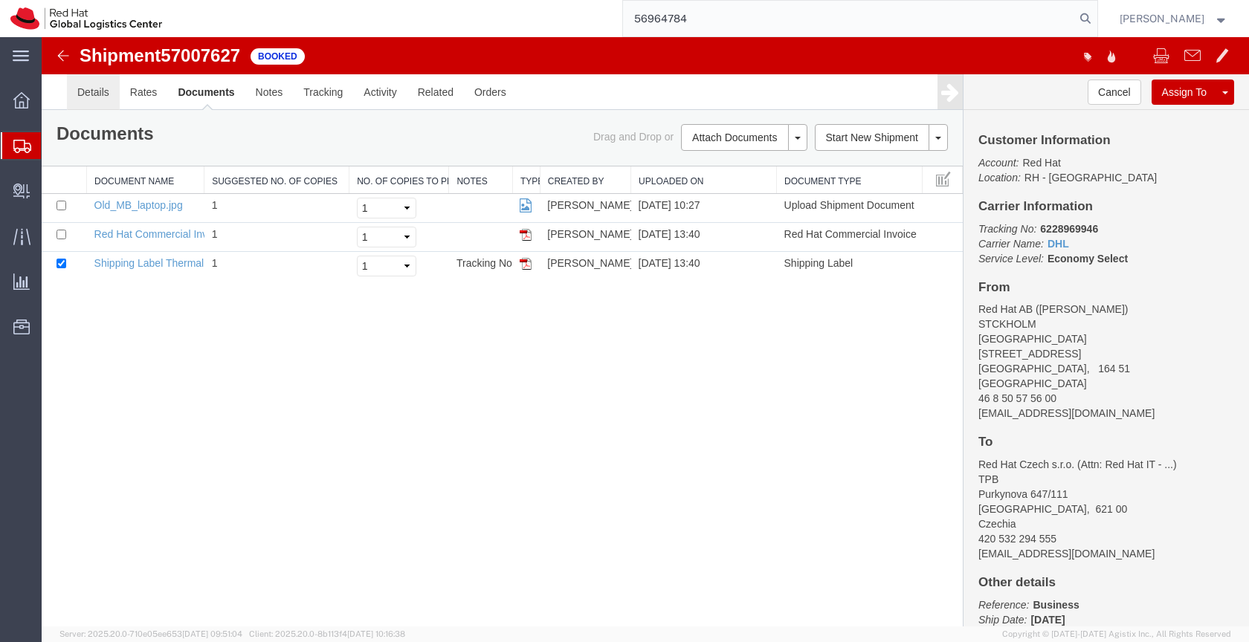
click at [89, 88] on link "Details" at bounding box center [93, 92] width 53 height 36
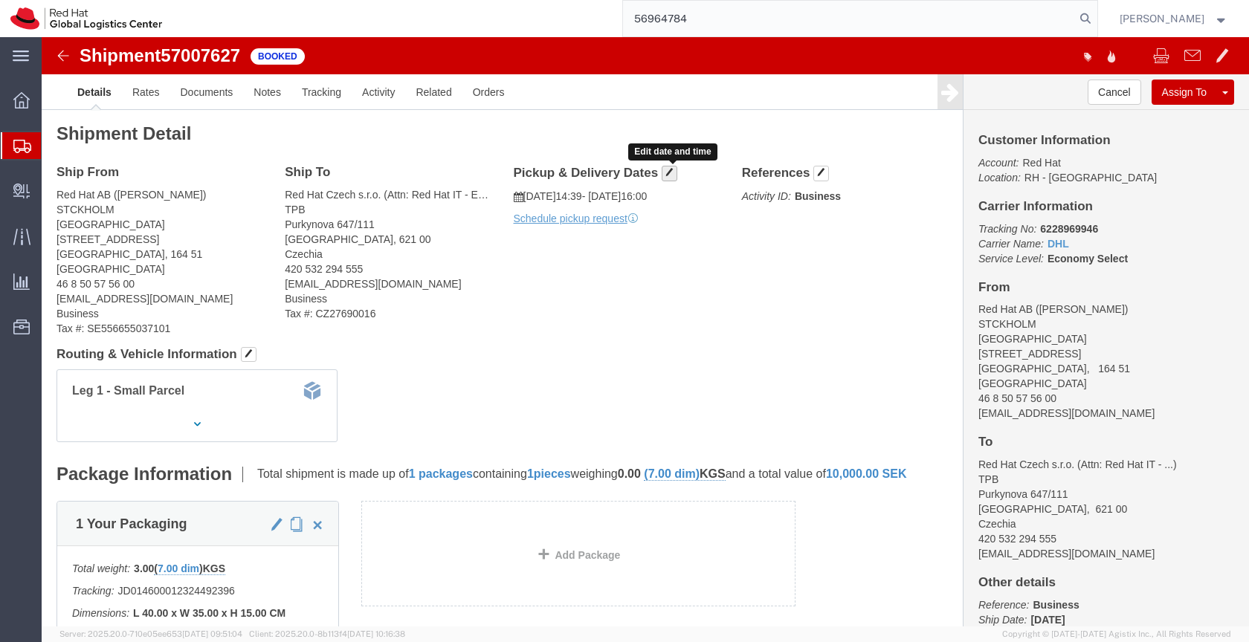
click span "button"
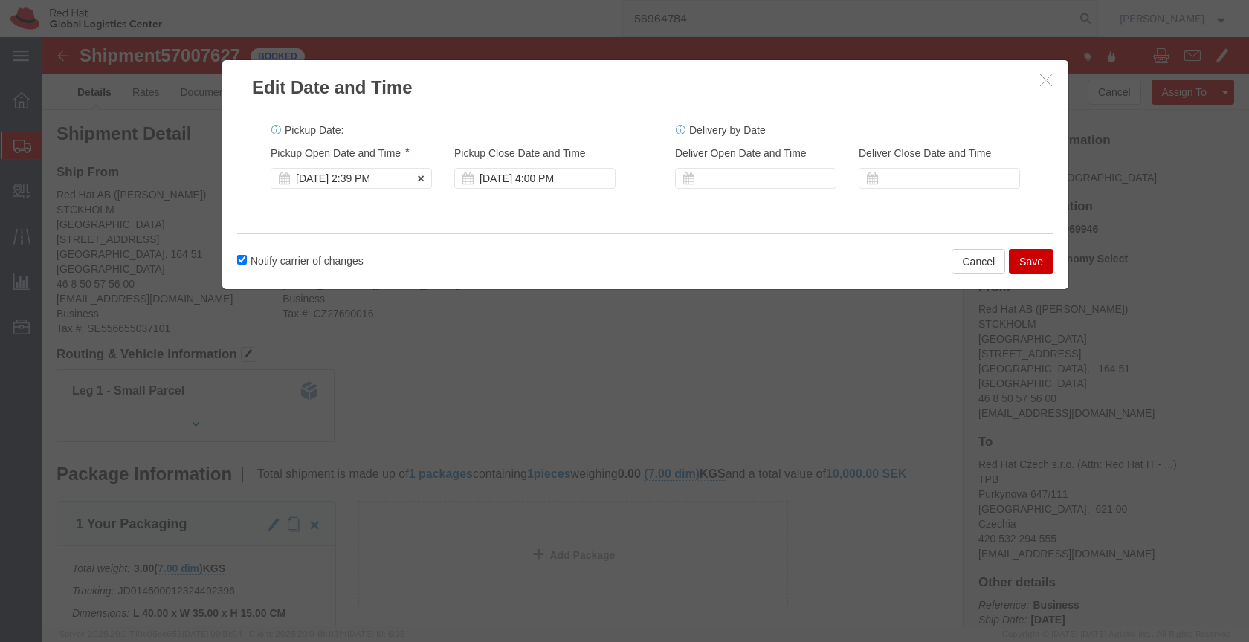
click div "Oct 02 2025 2:39 PM"
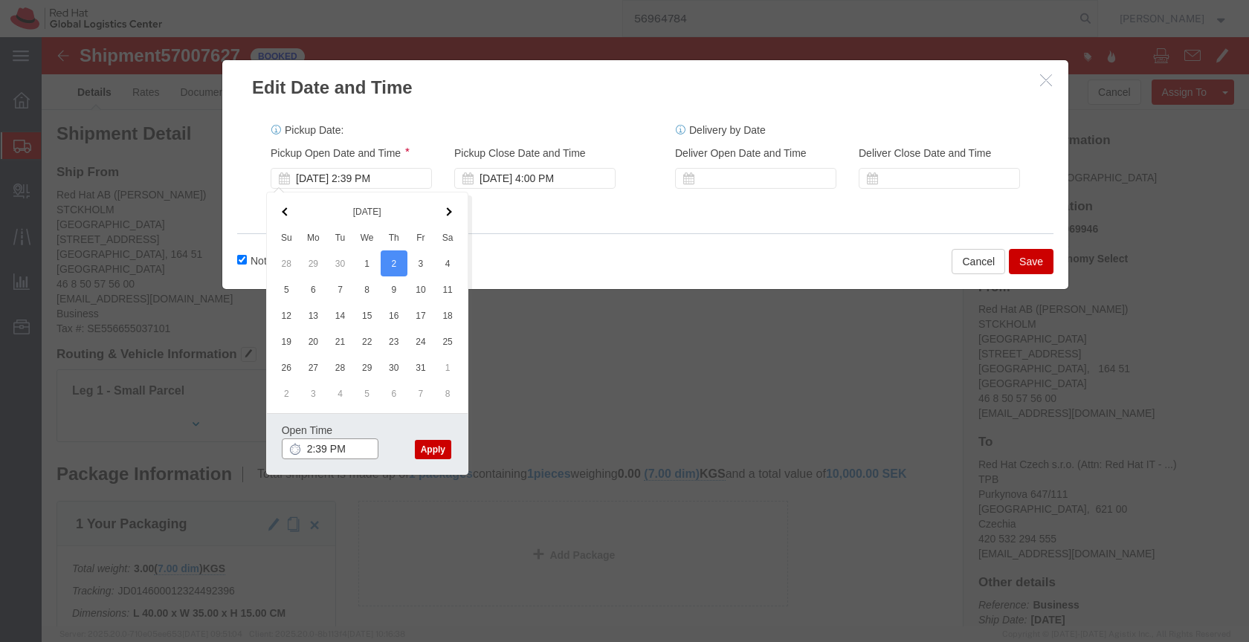
click input "2:39 PM"
type input "2:00 PM"
click button "Apply"
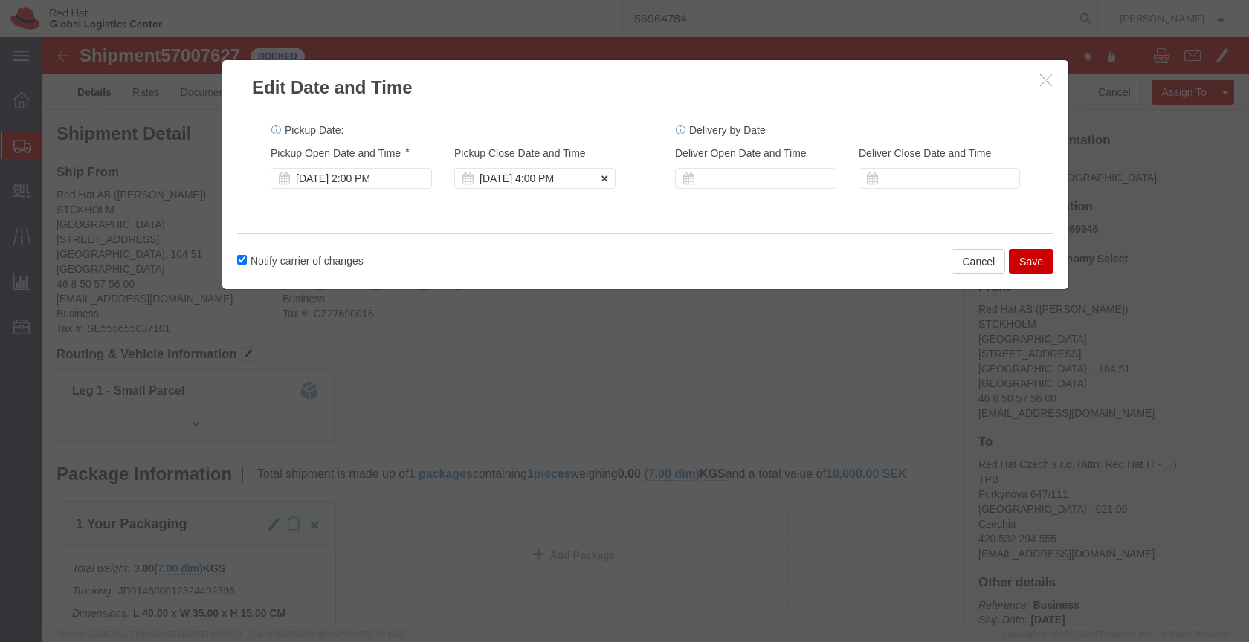
click div "Oct 02 2025 4:00 PM"
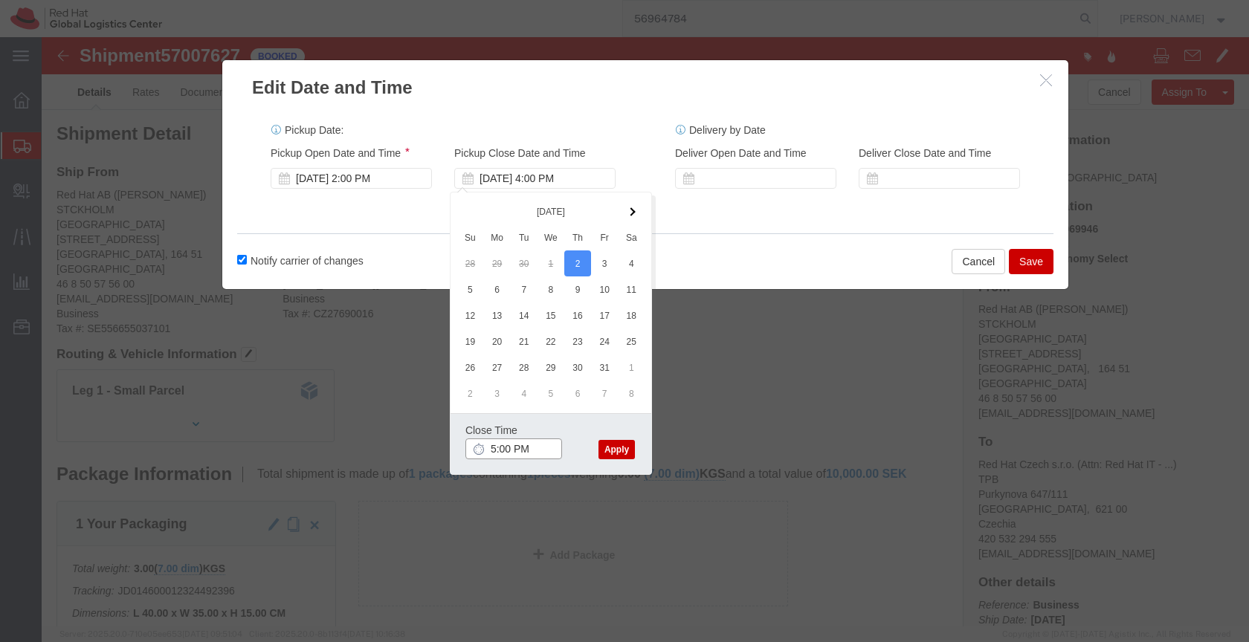
type input "5:00 PM"
click button "Apply"
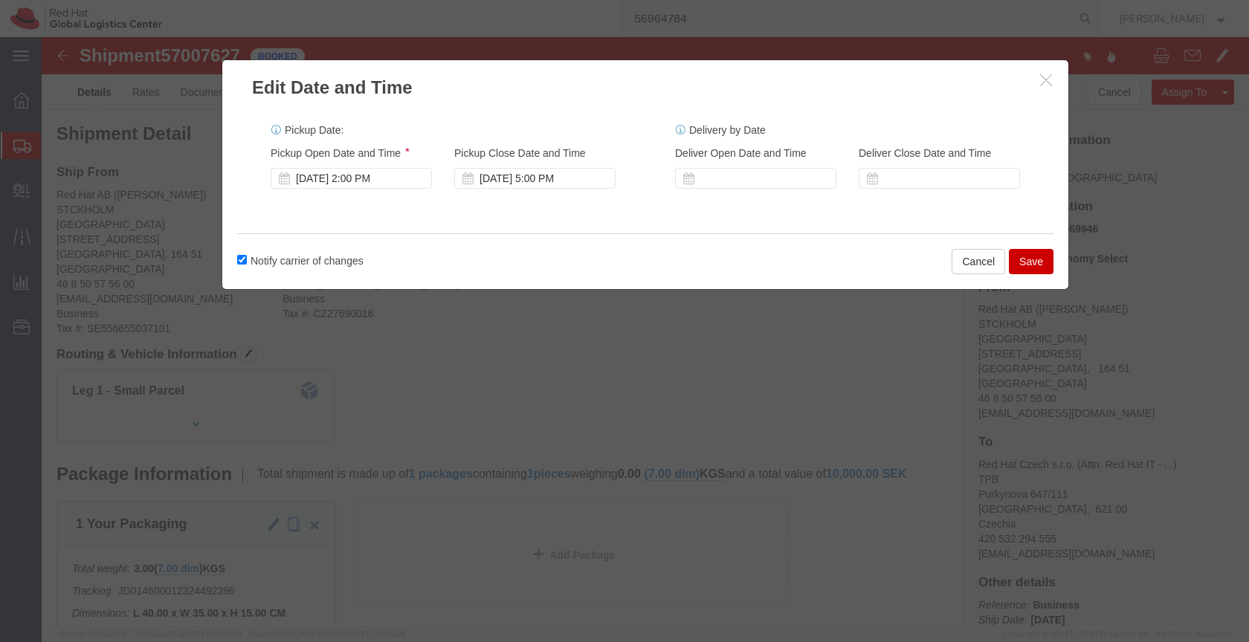
click button "Save"
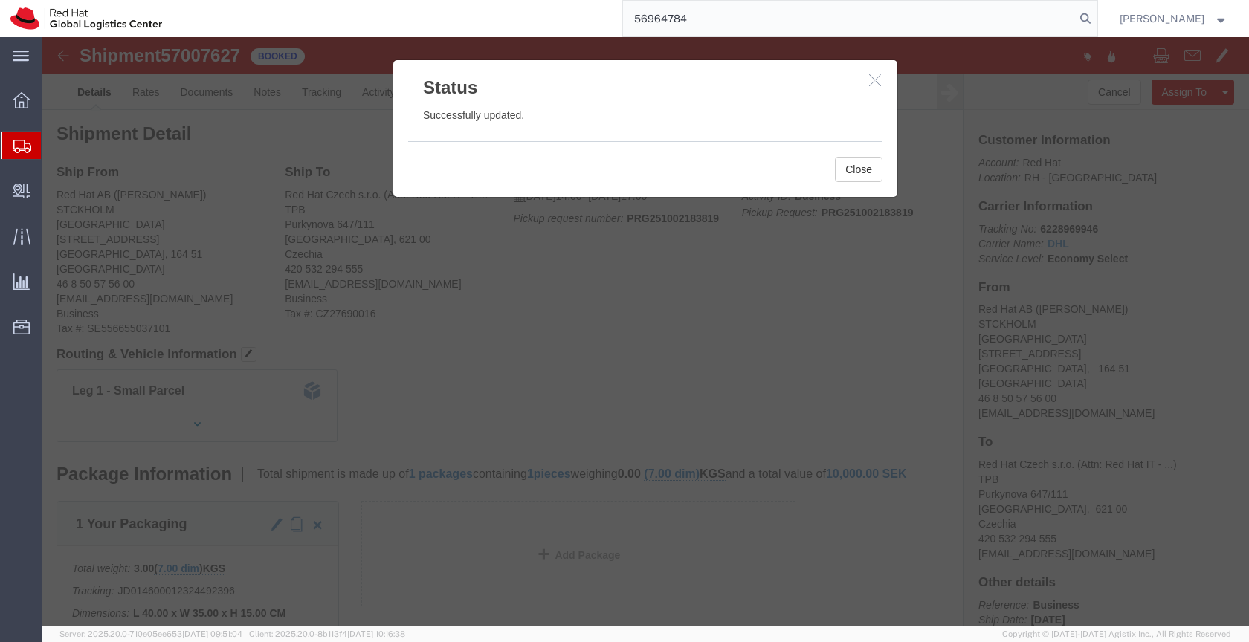
click icon "button"
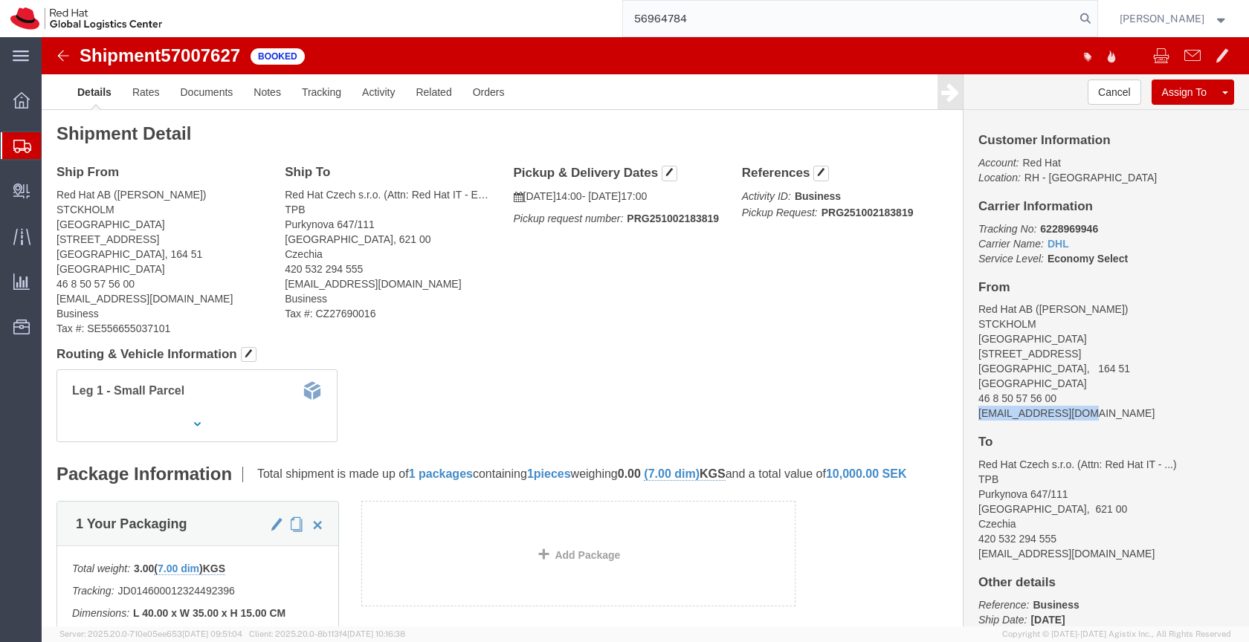
drag, startPoint x: 1032, startPoint y: 378, endPoint x: 927, endPoint y: 378, distance: 104.8
click div "Customer Information Account: Red Hat Location: RH - Stockholm Carrier Informat…"
copy address "nnilsson@redhat.com"
click link "Documents"
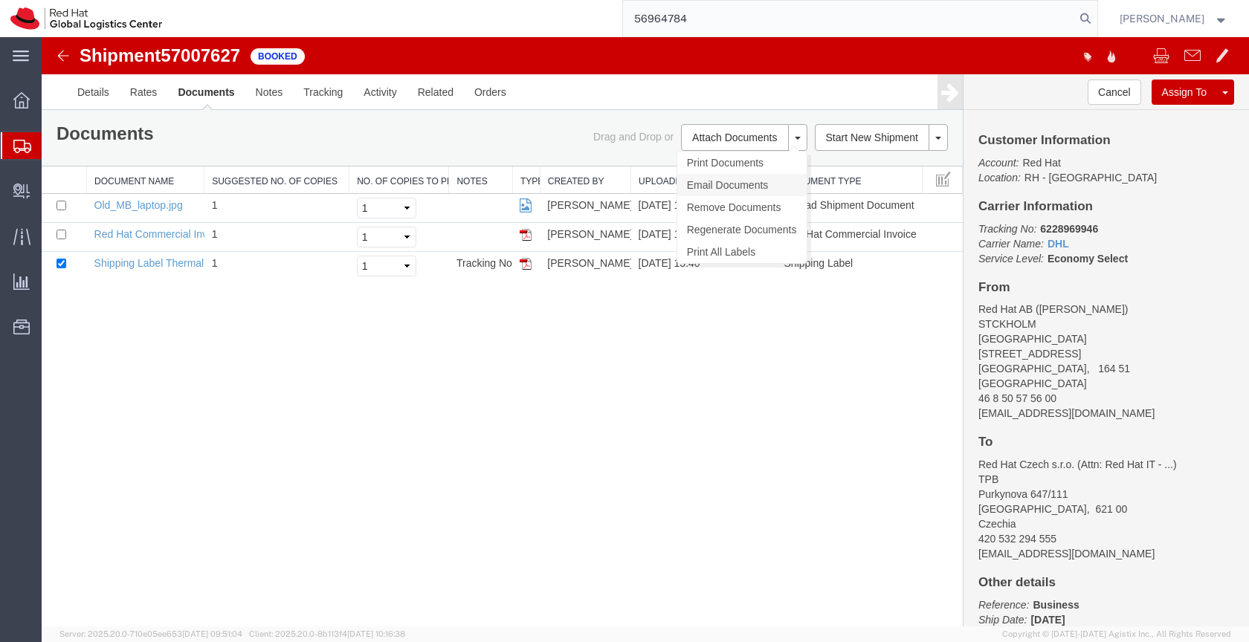
click at [732, 181] on link "Email Documents" at bounding box center [741, 185] width 129 height 22
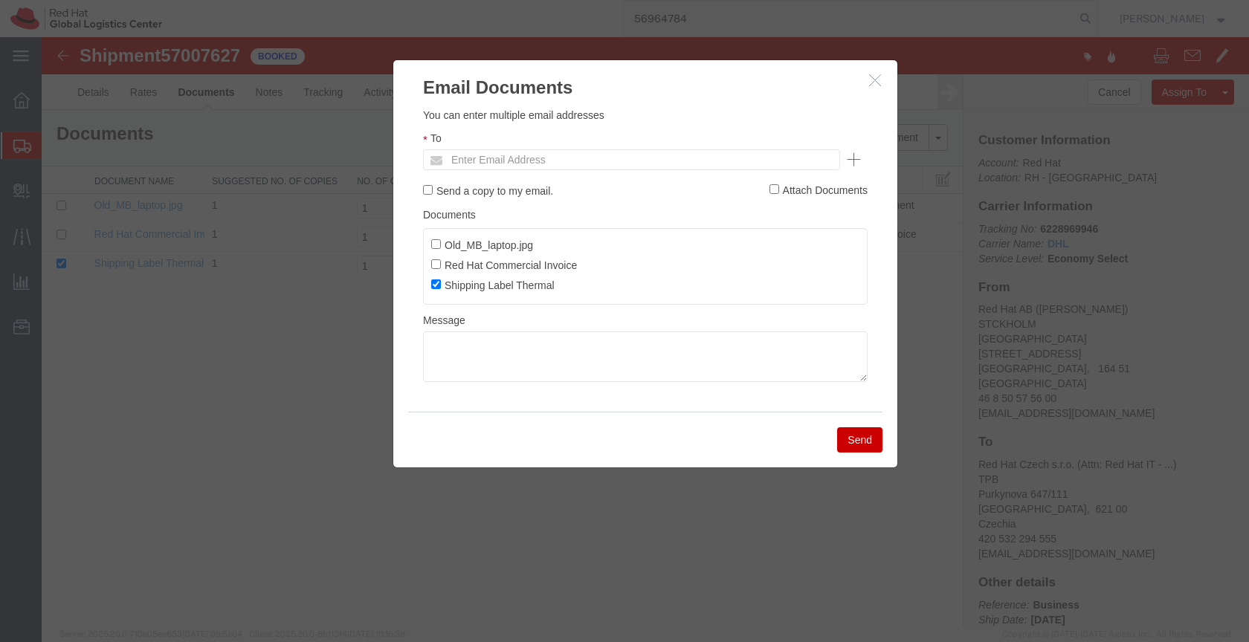
click at [629, 149] on ul "Enter Email Address" at bounding box center [631, 159] width 417 height 21
paste input "nnilsson@redhat.com"
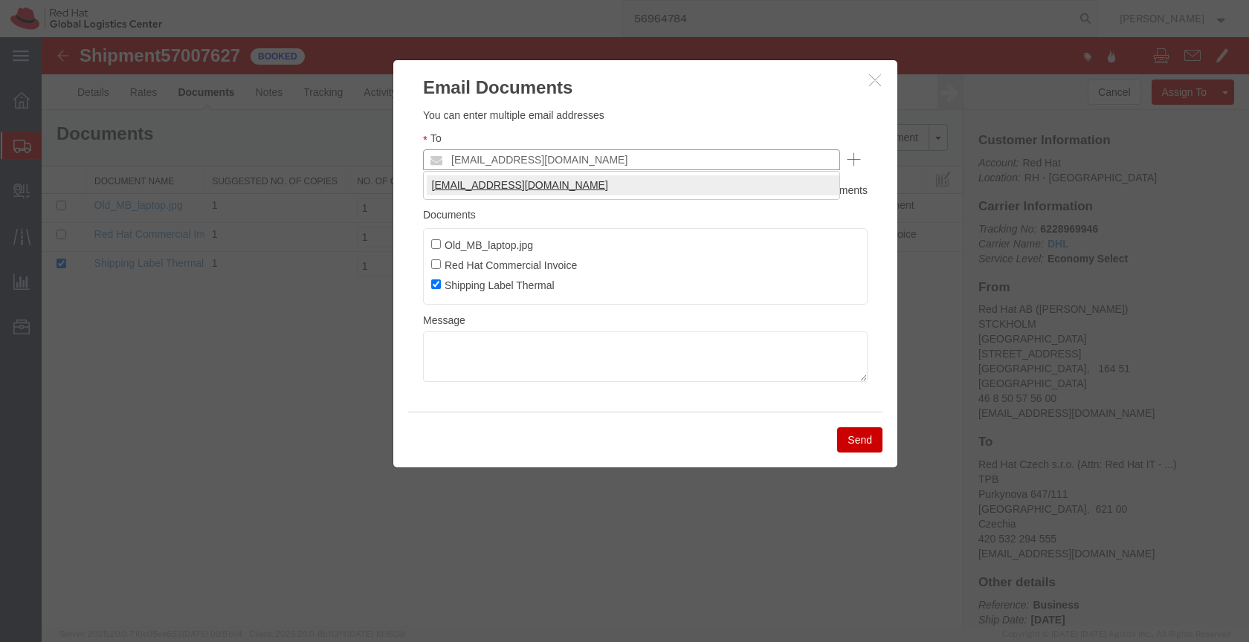
type input "nnilsson@redhat.com"
click at [445, 360] on textarea at bounding box center [645, 357] width 445 height 51
paste textarea "Hi A, please find the label for your shipment to B attached to this email. Plea…"
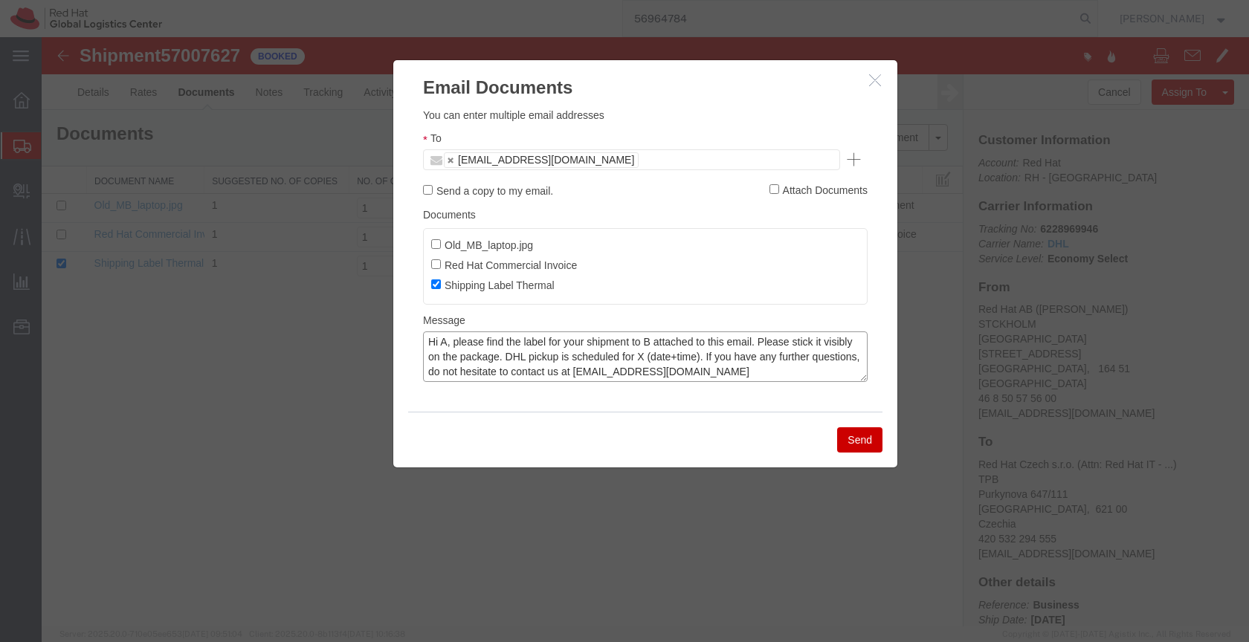
click at [448, 341] on textarea "Hi A, please find the label for your shipment to B attached to this email. Plea…" at bounding box center [645, 357] width 445 height 51
click at [674, 342] on textarea "Hi Nicklas, please find the label for your shipment to B attached to this email…" at bounding box center [645, 357] width 445 height 51
click at [707, 353] on textarea "Hi Nicklas, please find the label for your shipment to Brno,CZ attached to this…" at bounding box center [645, 357] width 445 height 51
click at [779, 355] on textarea "Hi Nicklas, please find the label for your shipment to Brno,CZ attached to this…" at bounding box center [645, 357] width 445 height 51
type textarea "Hi Nicklas, please find the label for your shipment to Brno,CZ attached to this…"
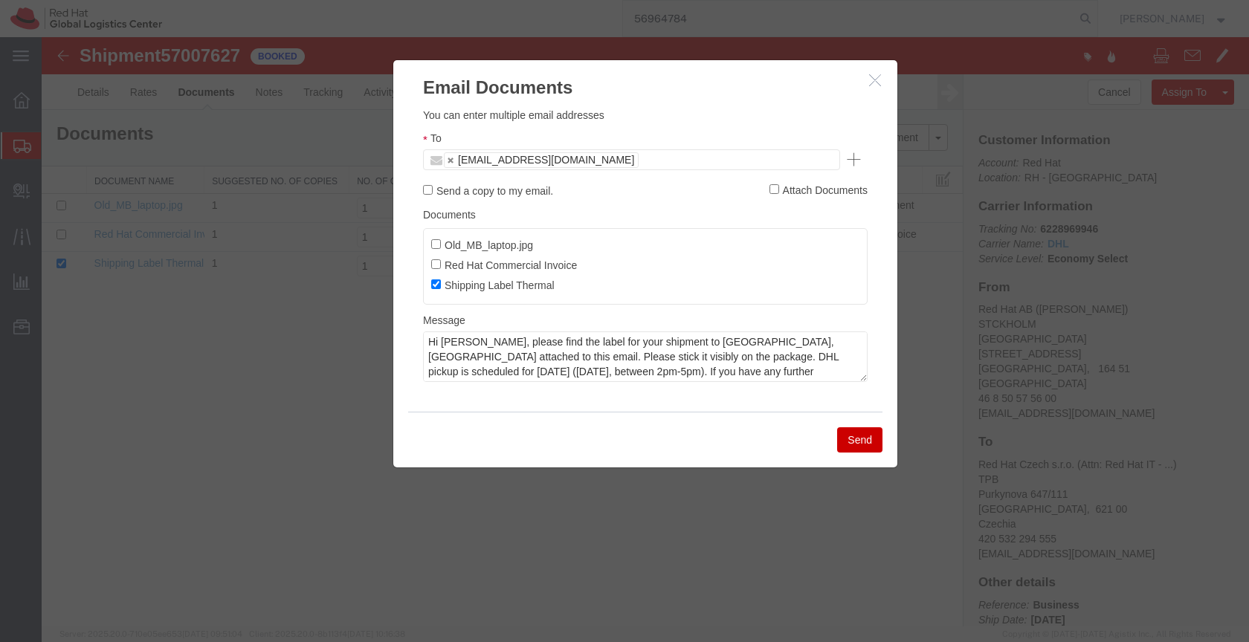
click at [856, 437] on button "Send" at bounding box center [859, 439] width 45 height 25
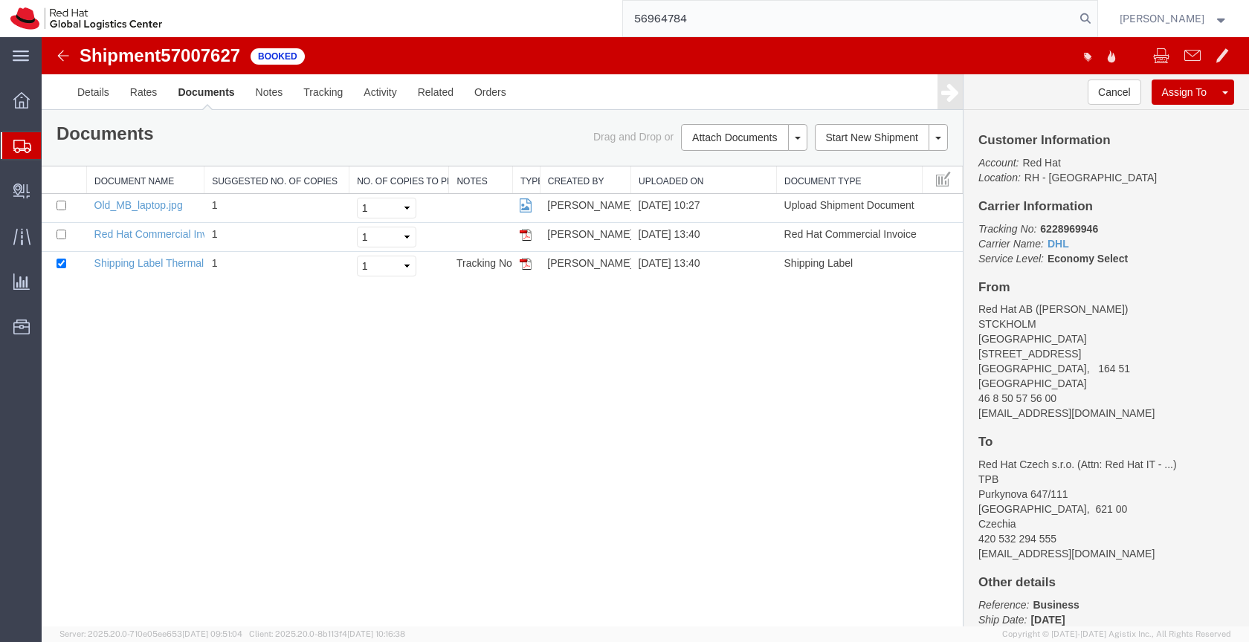
click at [13, 149] on icon at bounding box center [22, 146] width 18 height 13
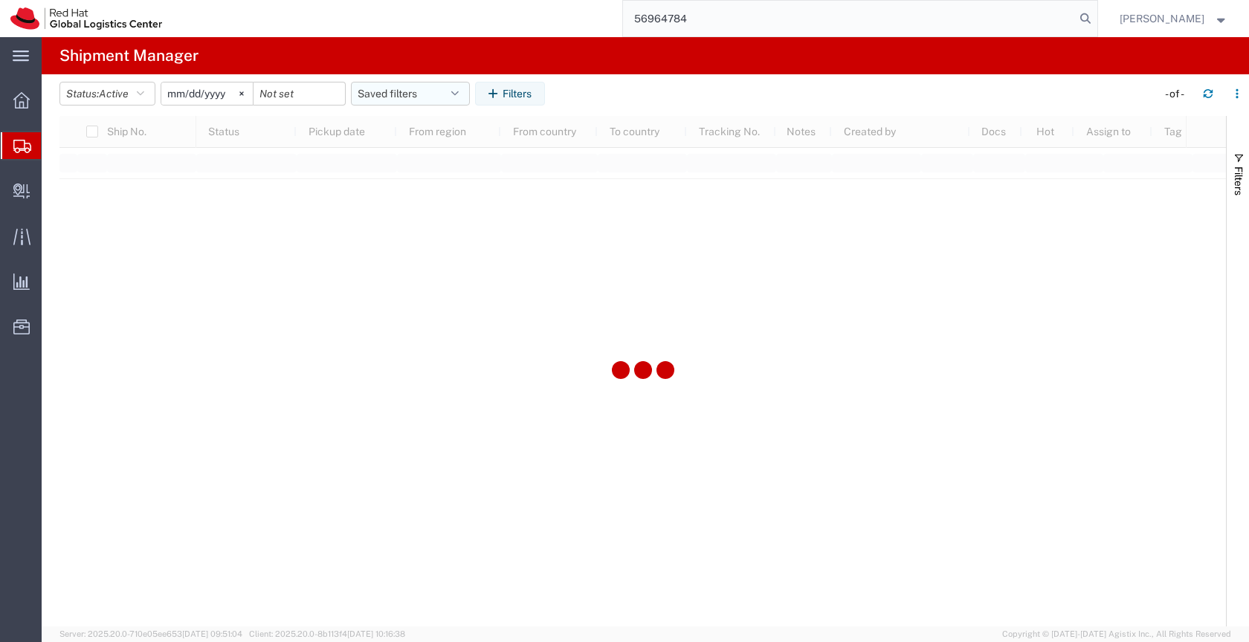
click at [391, 98] on button "Saved filters" at bounding box center [410, 94] width 119 height 24
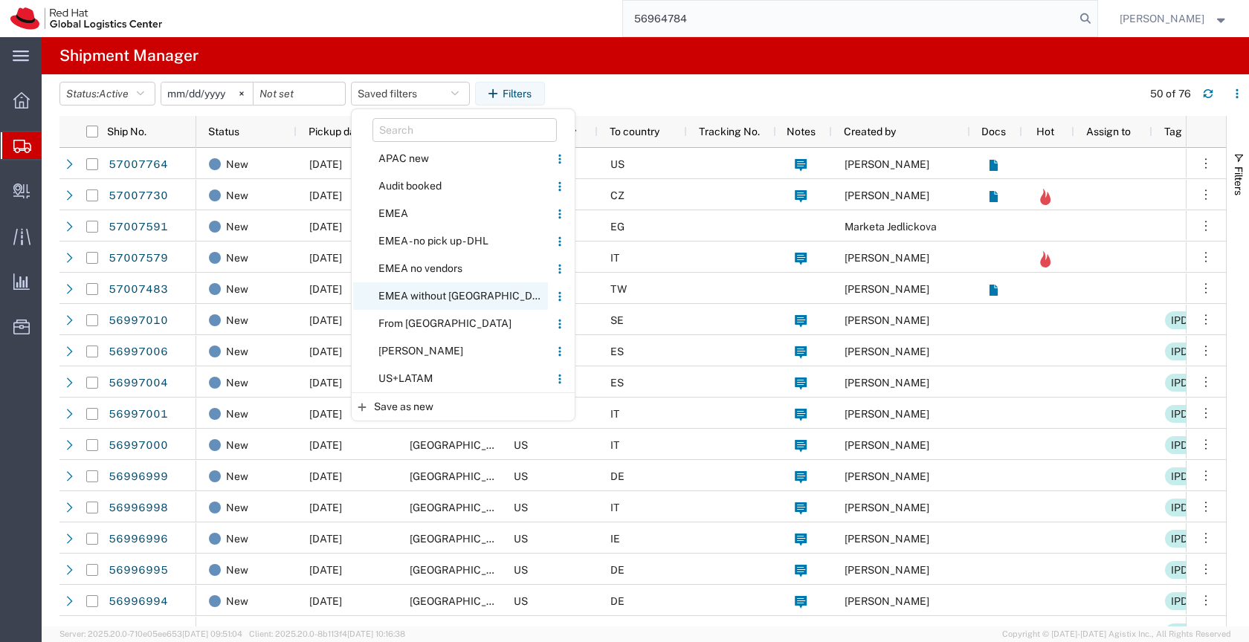
click at [413, 293] on span "EMEA without [GEOGRAPHIC_DATA]" at bounding box center [450, 297] width 195 height 28
type input "[DATE]"
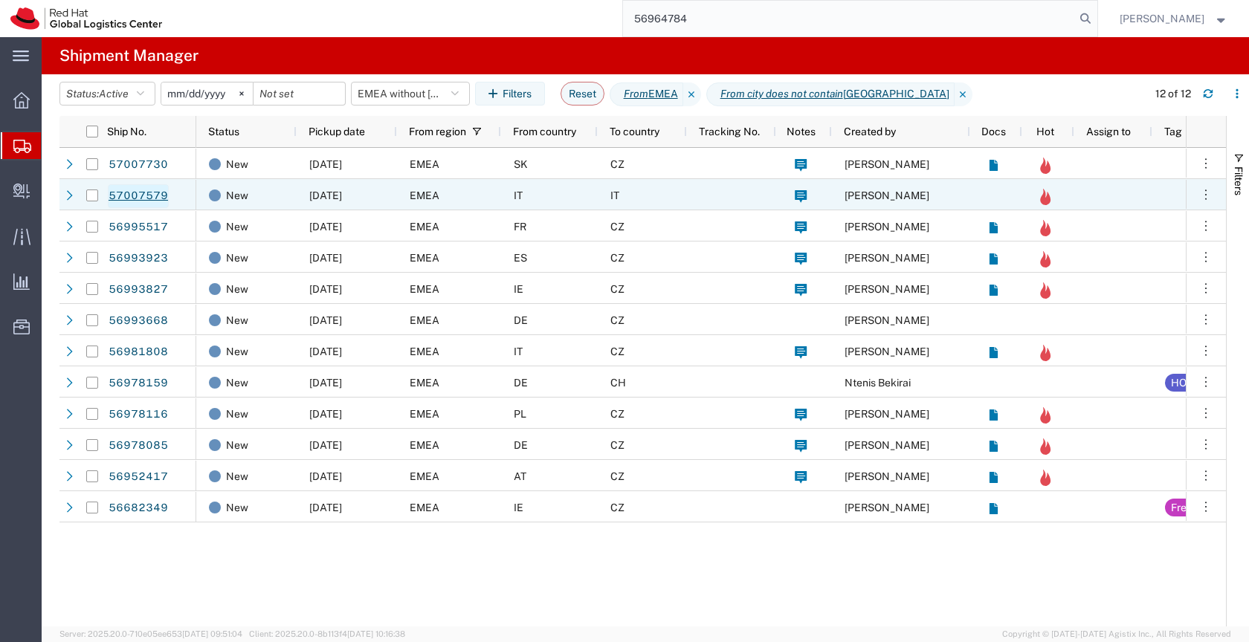
click at [149, 192] on link "57007579" at bounding box center [138, 196] width 61 height 24
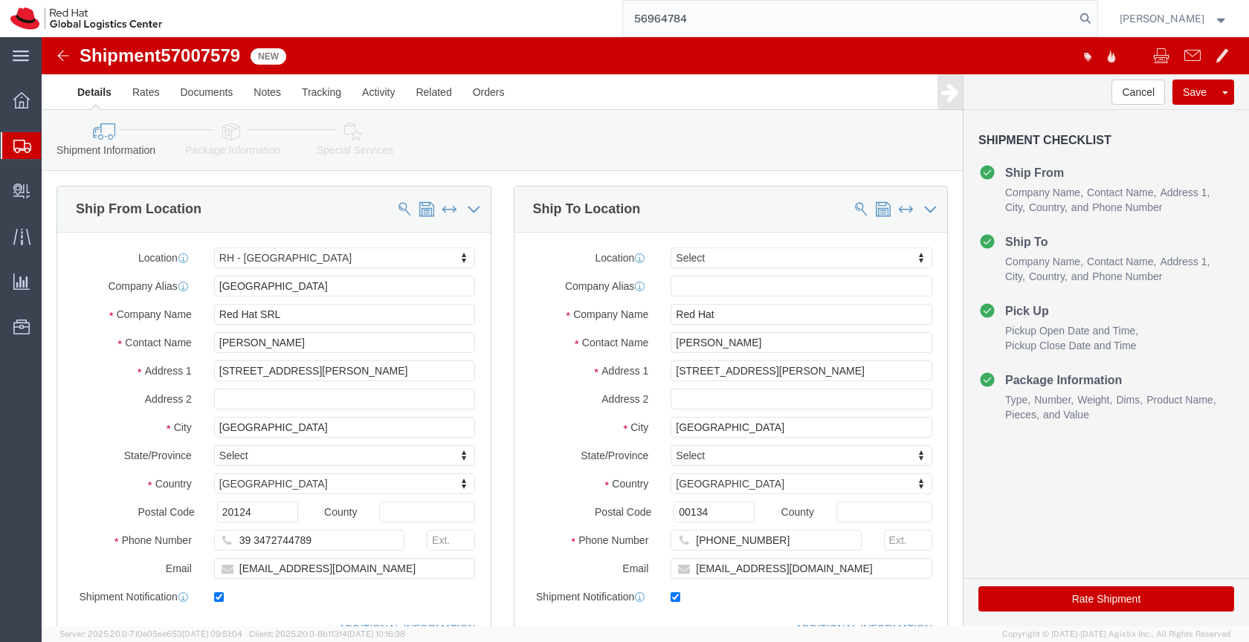
select select "37982"
select select
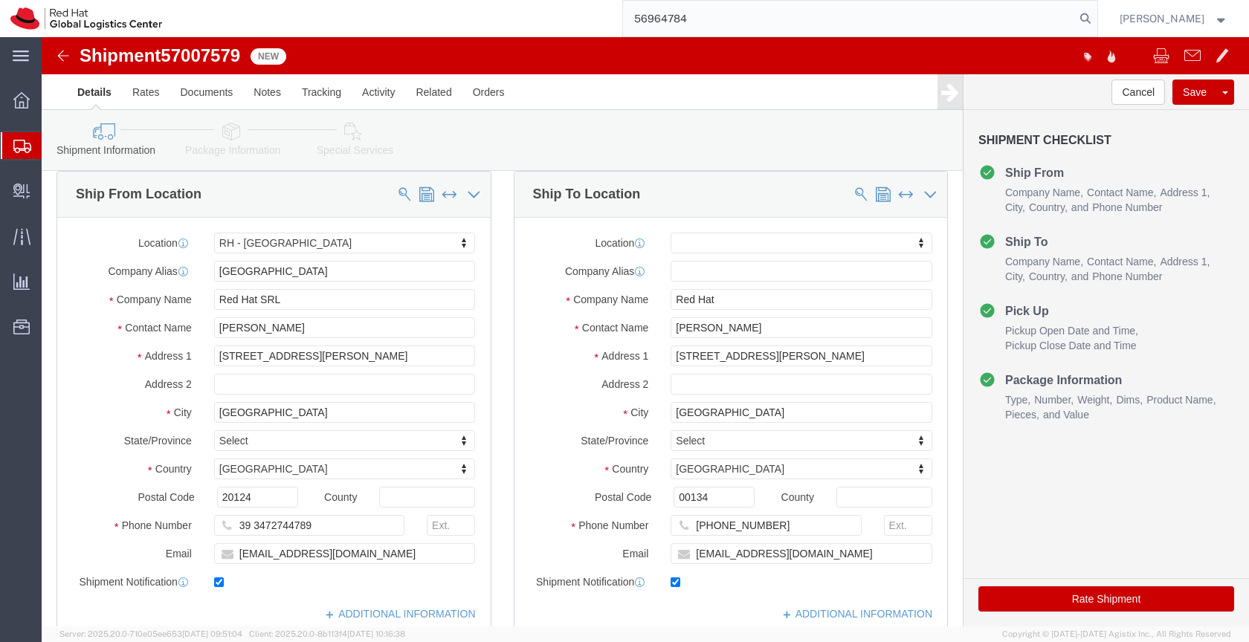
scroll to position [16, 0]
click icon
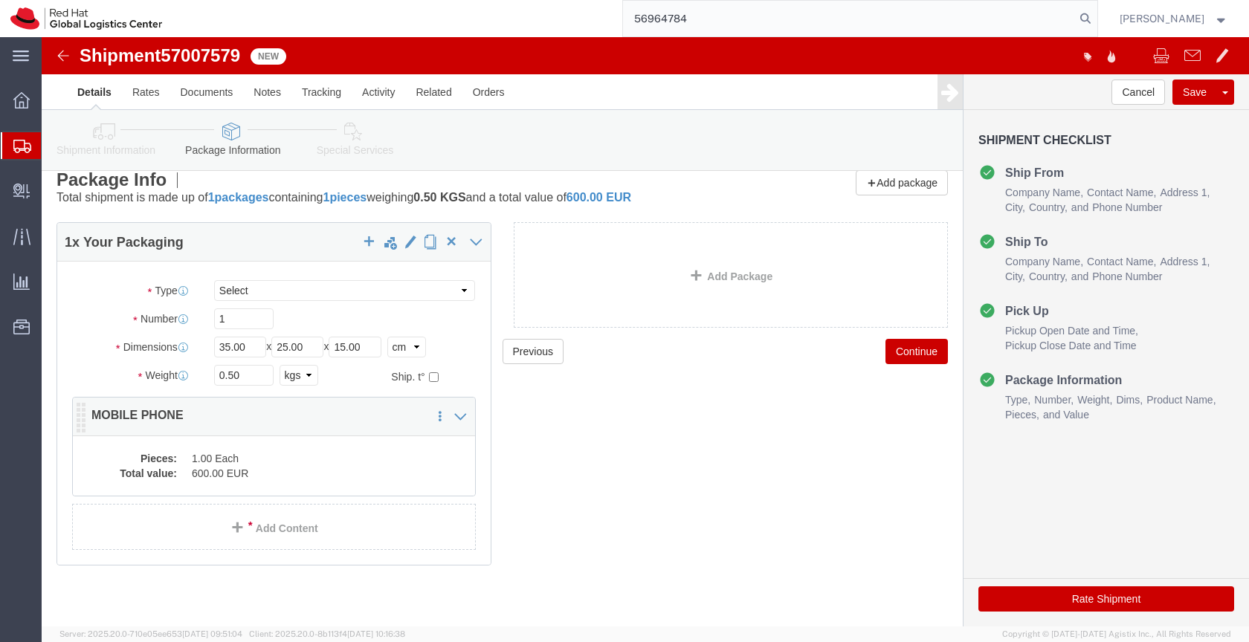
click dd "600.00 EUR"
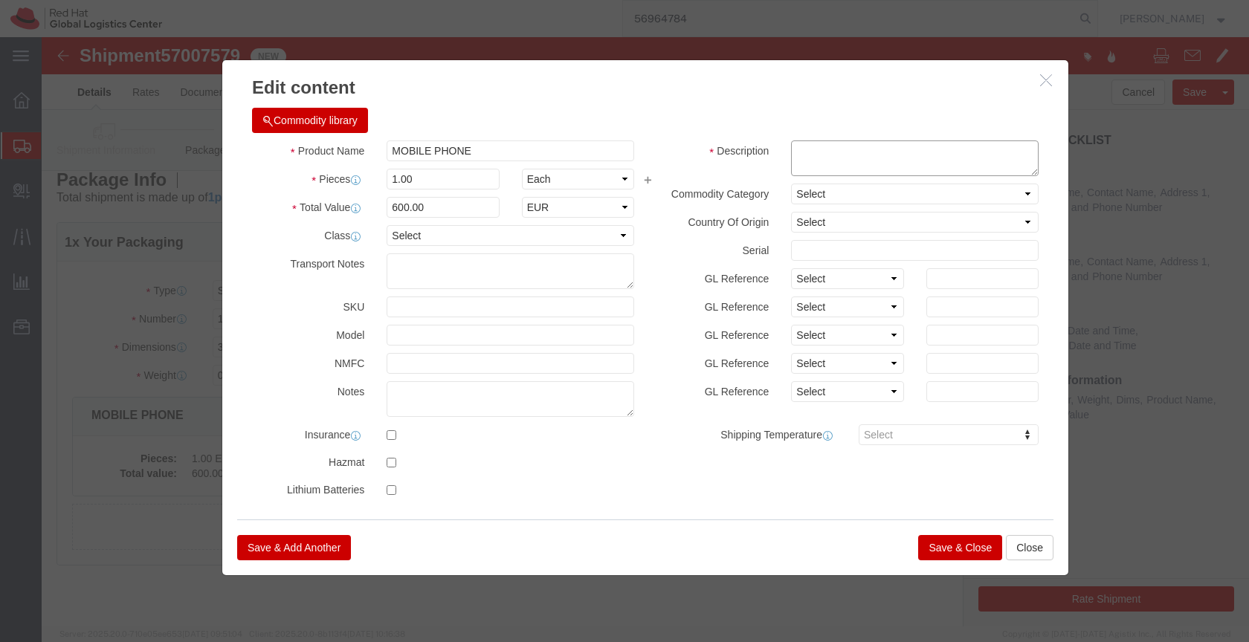
click textarea
type textarea "phone"
click button "Save & Close"
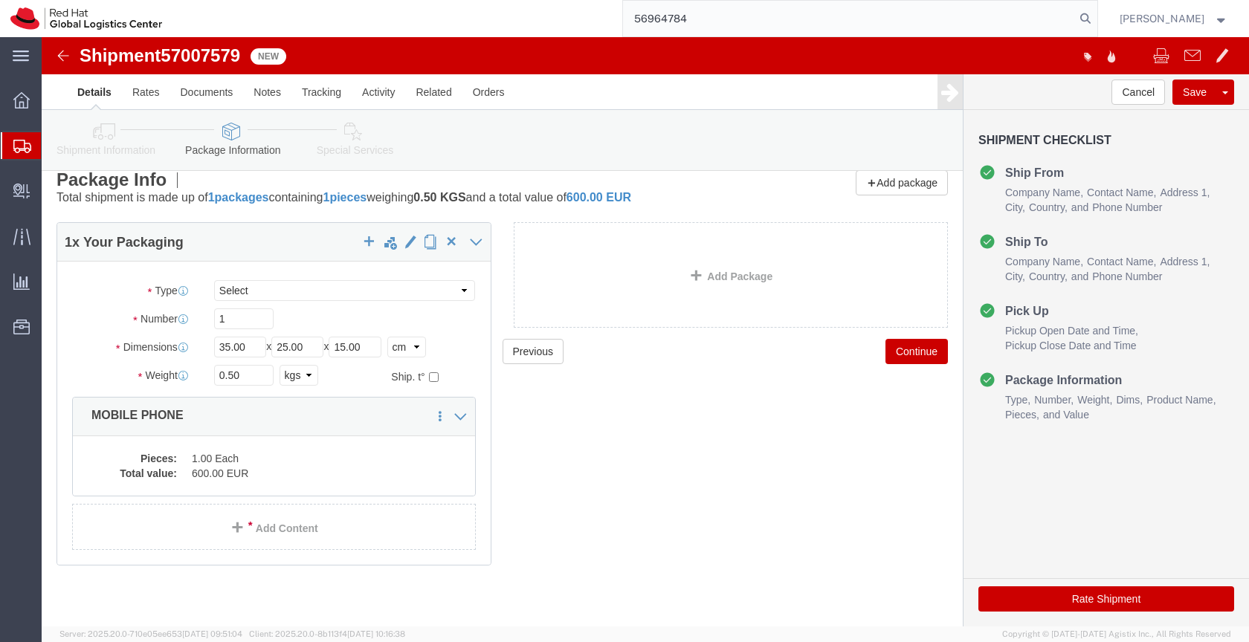
click link "Special Services"
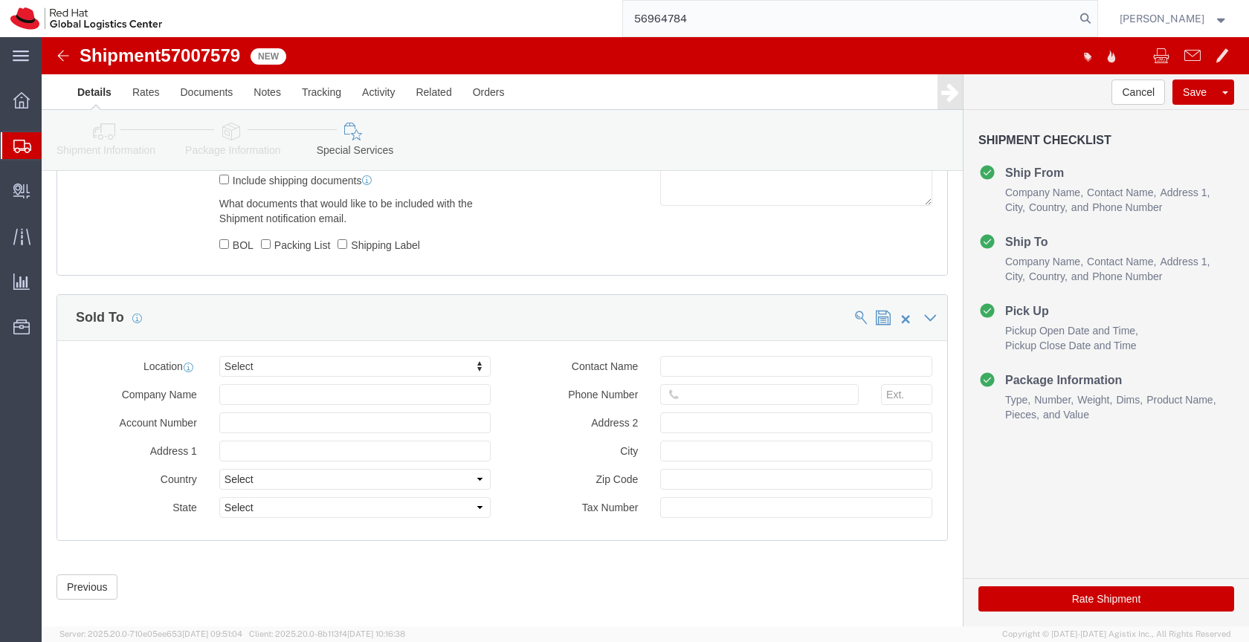
scroll to position [1006, 0]
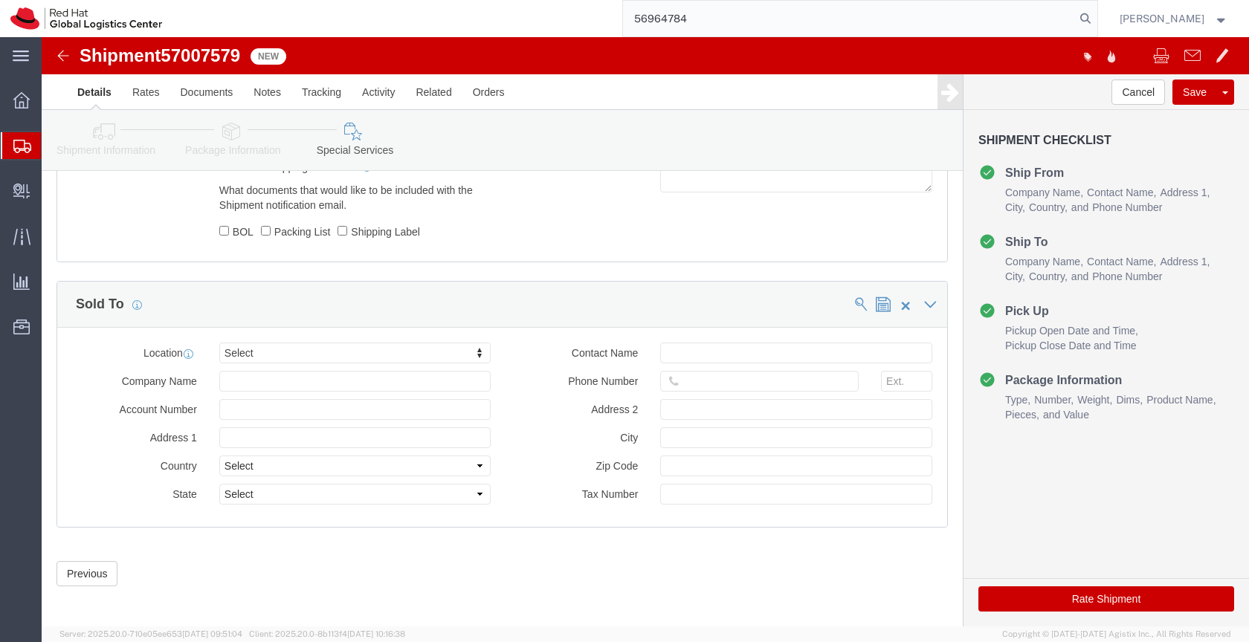
click button "Rate Shipment"
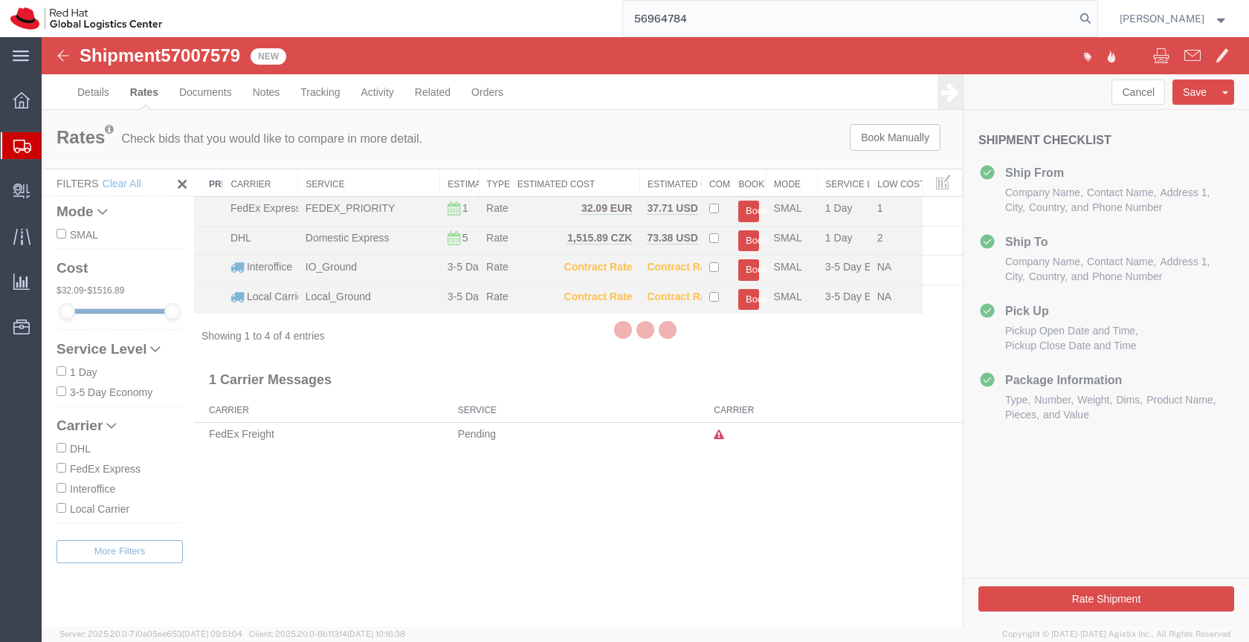
scroll to position [0, 0]
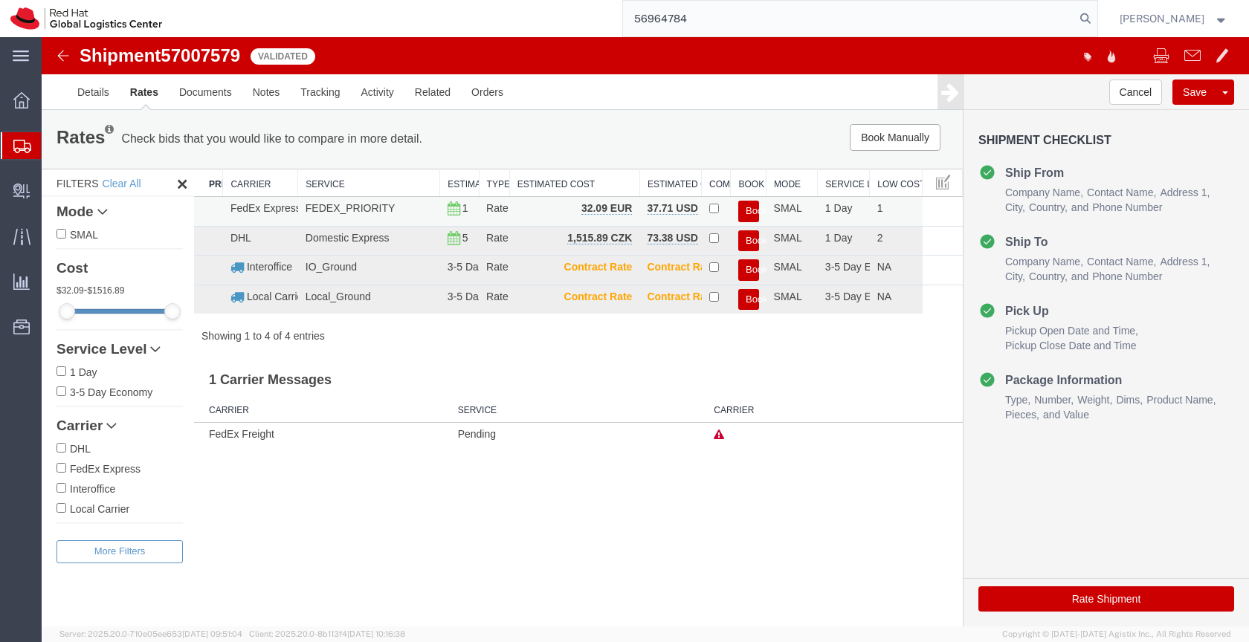
click at [750, 206] on button "Book" at bounding box center [748, 212] width 21 height 22
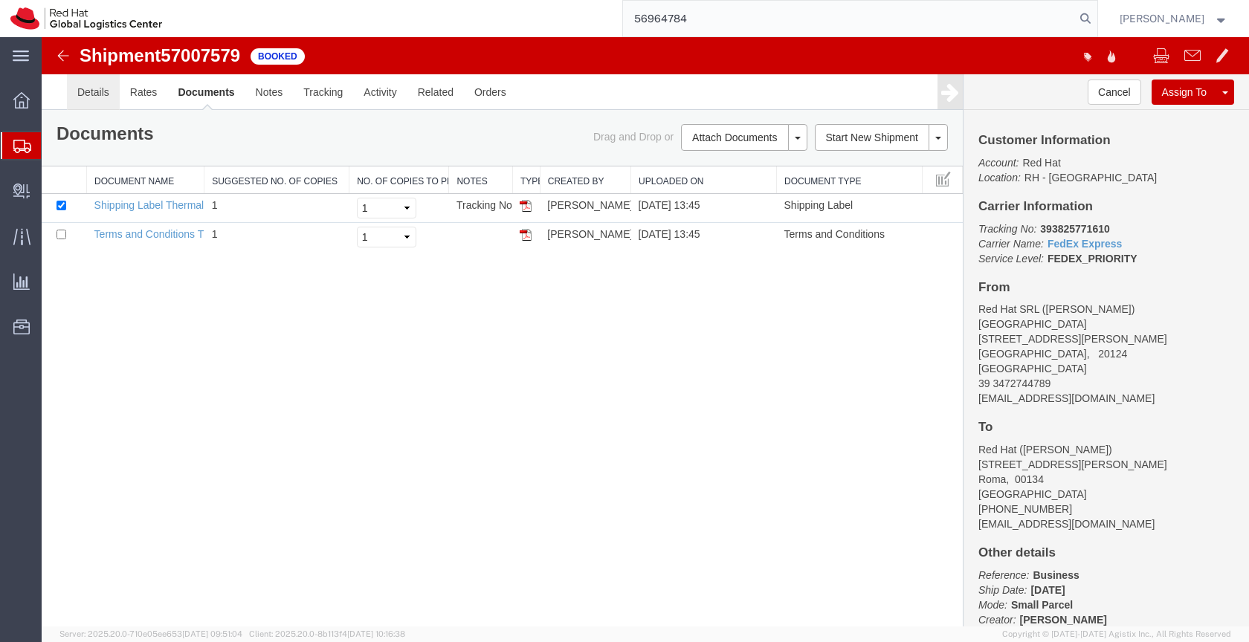
click at [82, 91] on link "Details" at bounding box center [93, 92] width 53 height 36
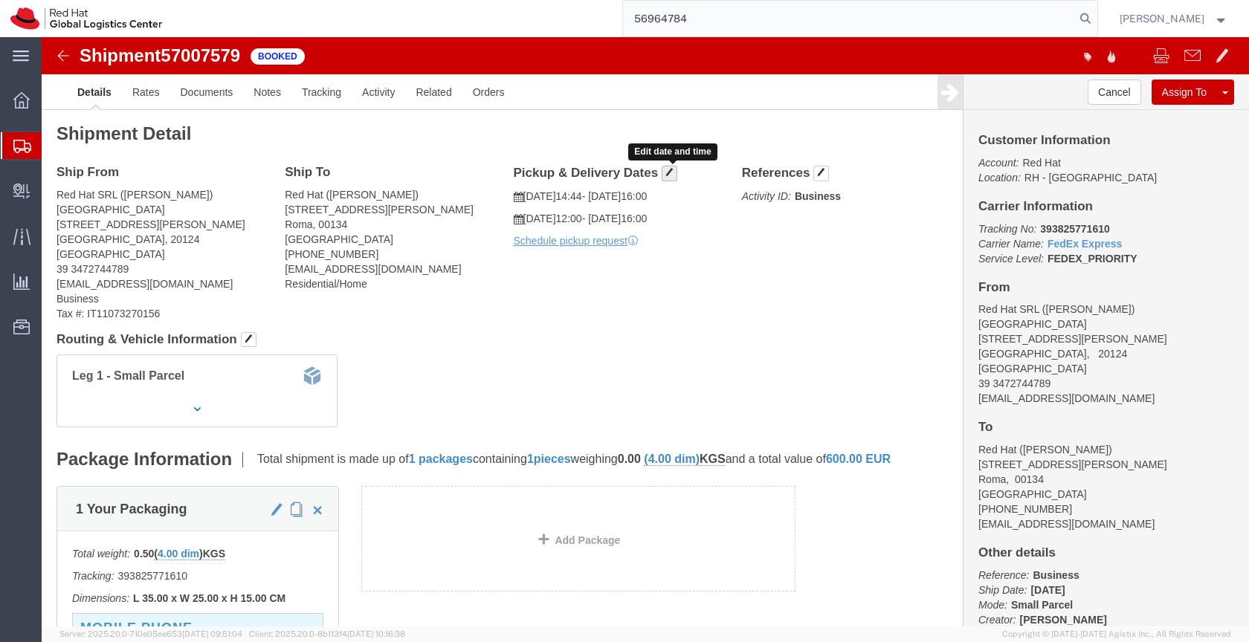
click span "button"
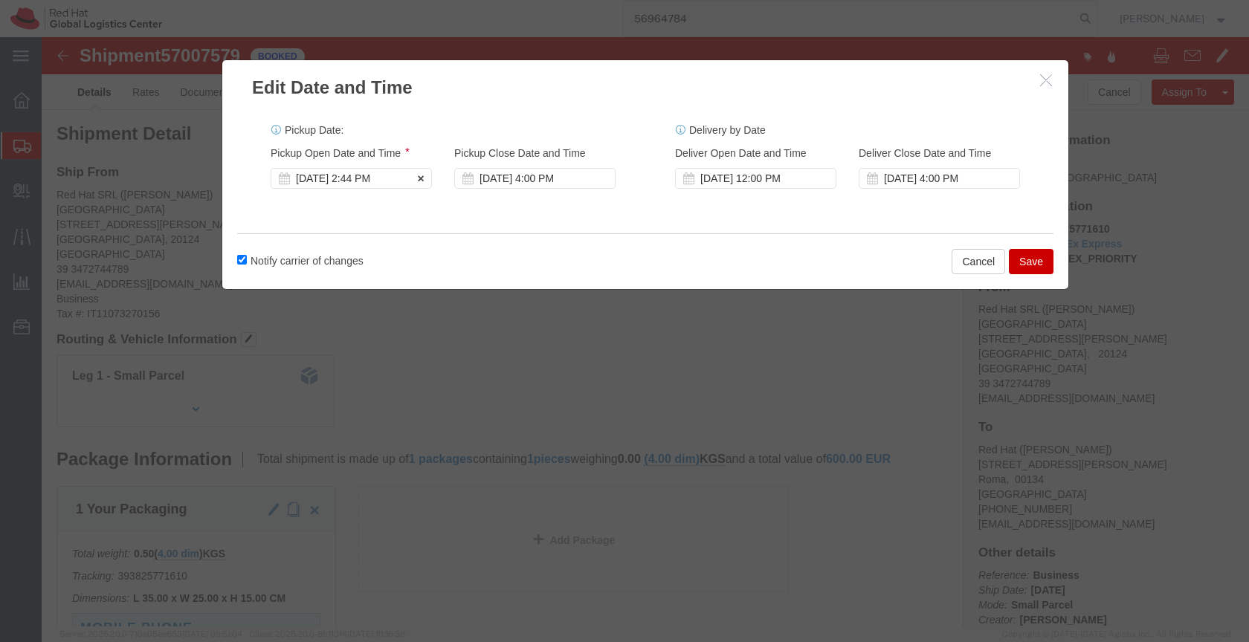
click div "Oct 02 2025 2:44 PM"
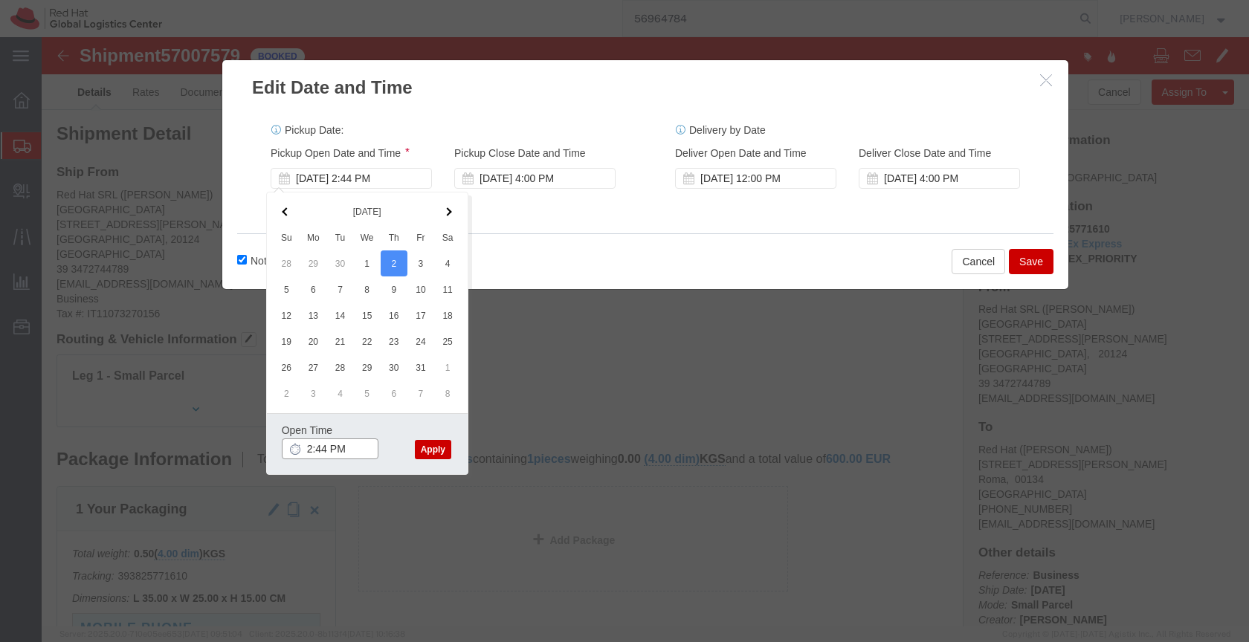
click input "2:44 PM"
type input "2:00 PM"
click button "Apply"
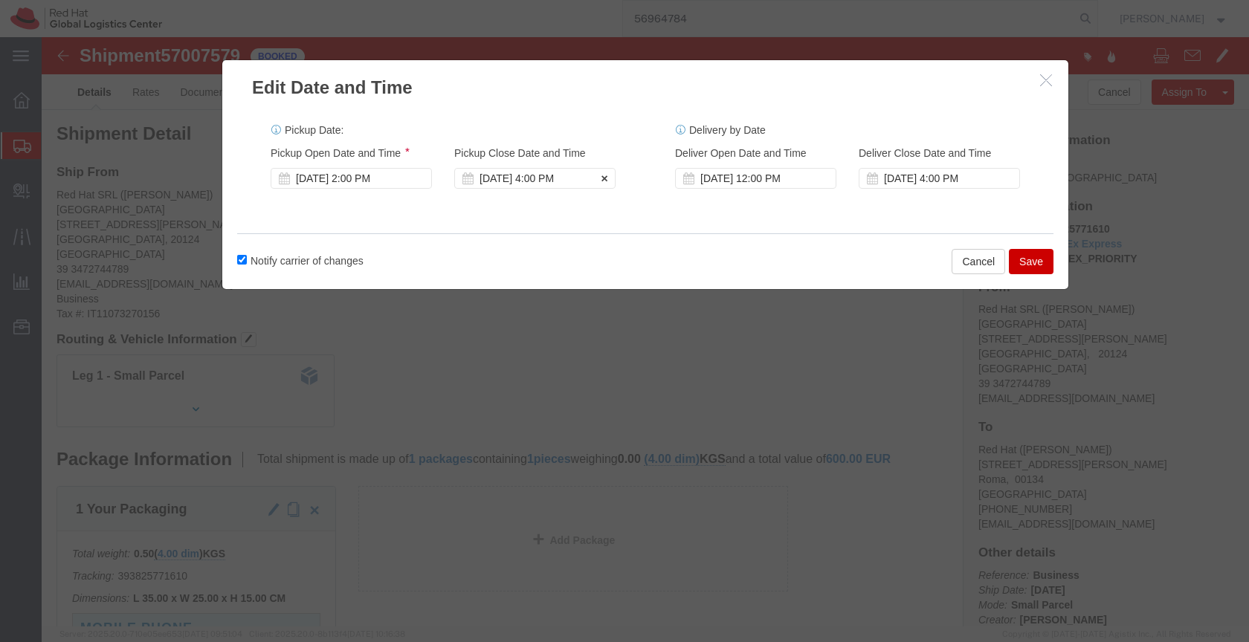
click div "Oct 02 2025 4:00 PM"
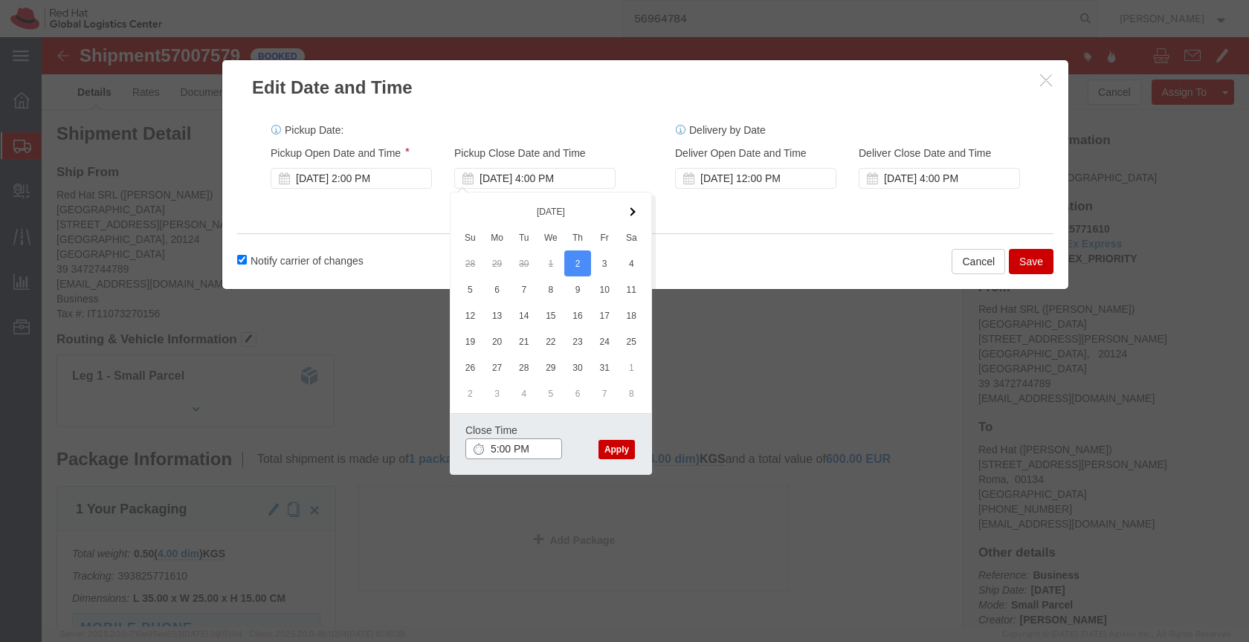
type input "5:00 PM"
click button "Apply"
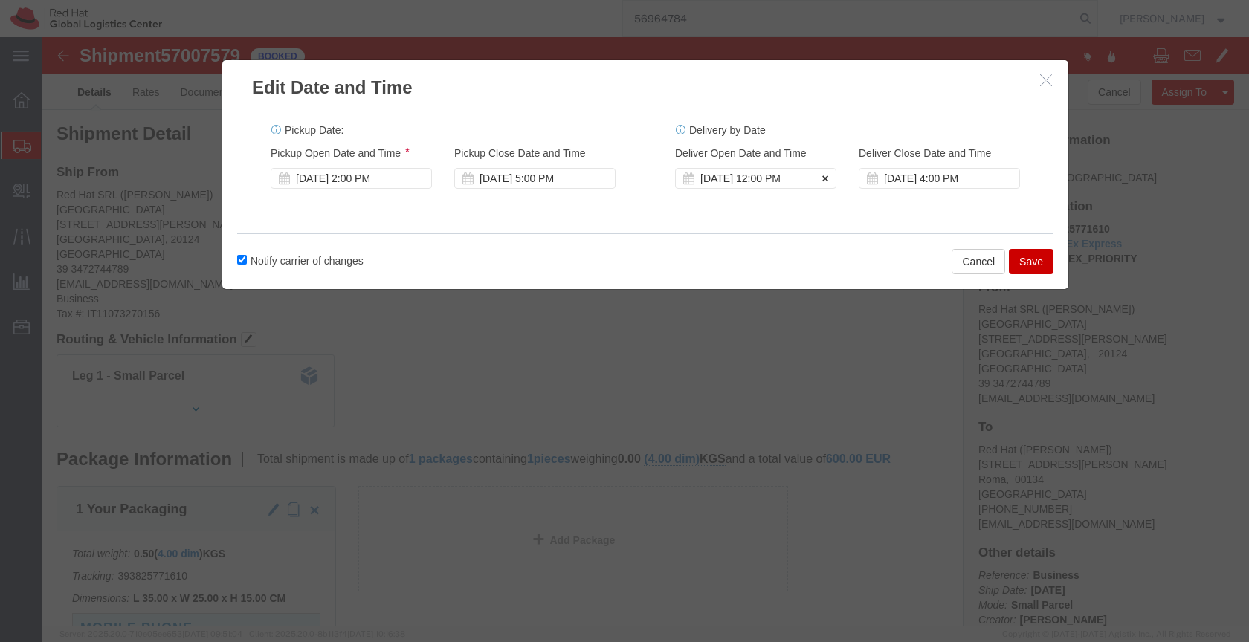
click icon
click button "Save"
click div
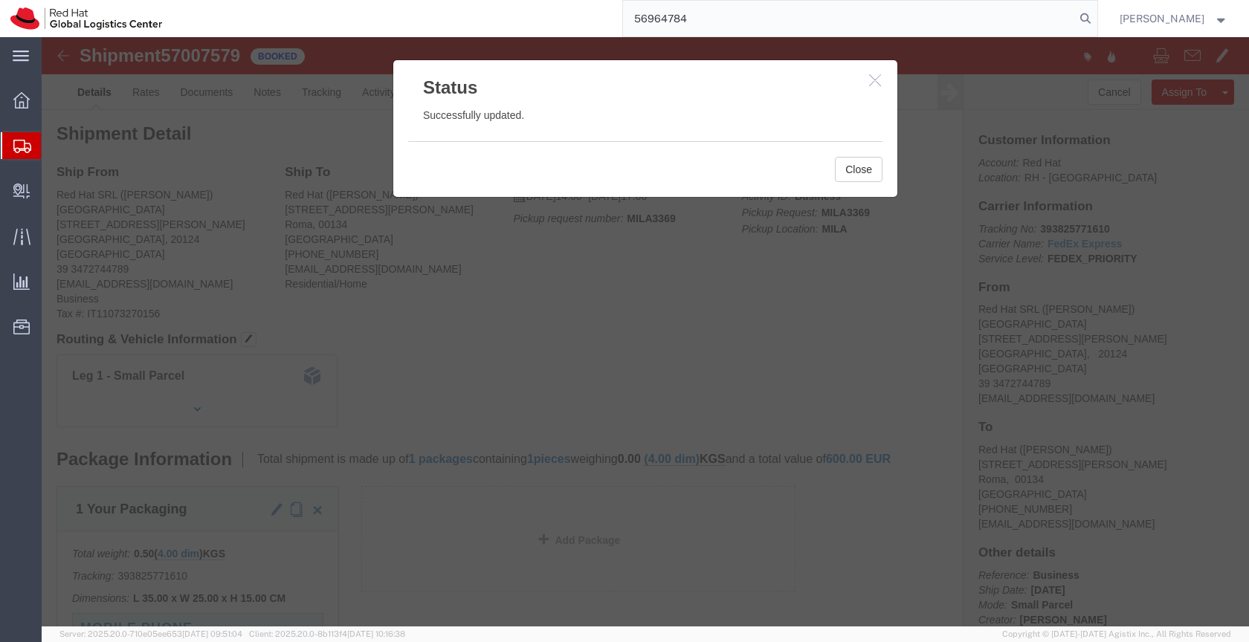
click icon "button"
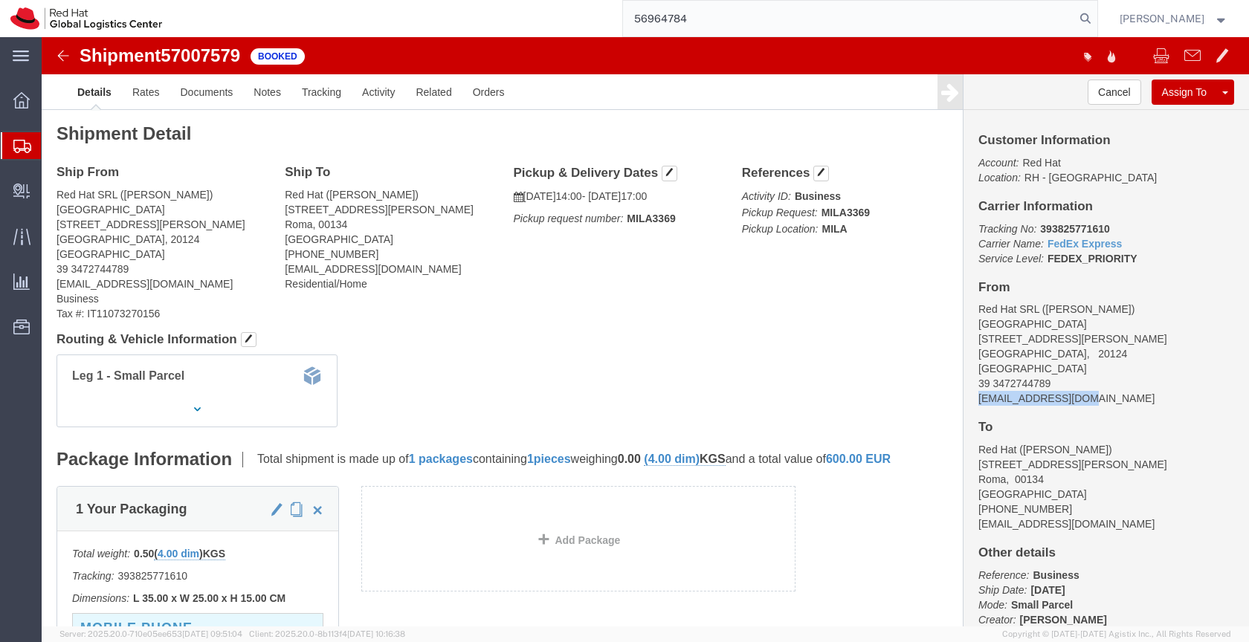
drag, startPoint x: 1036, startPoint y: 362, endPoint x: 926, endPoint y: 364, distance: 110.0
click div "Customer Information Account: Red Hat Location: RH - Milan Carrier Information …"
copy address "evarisco@redhat.com"
click link "Documents"
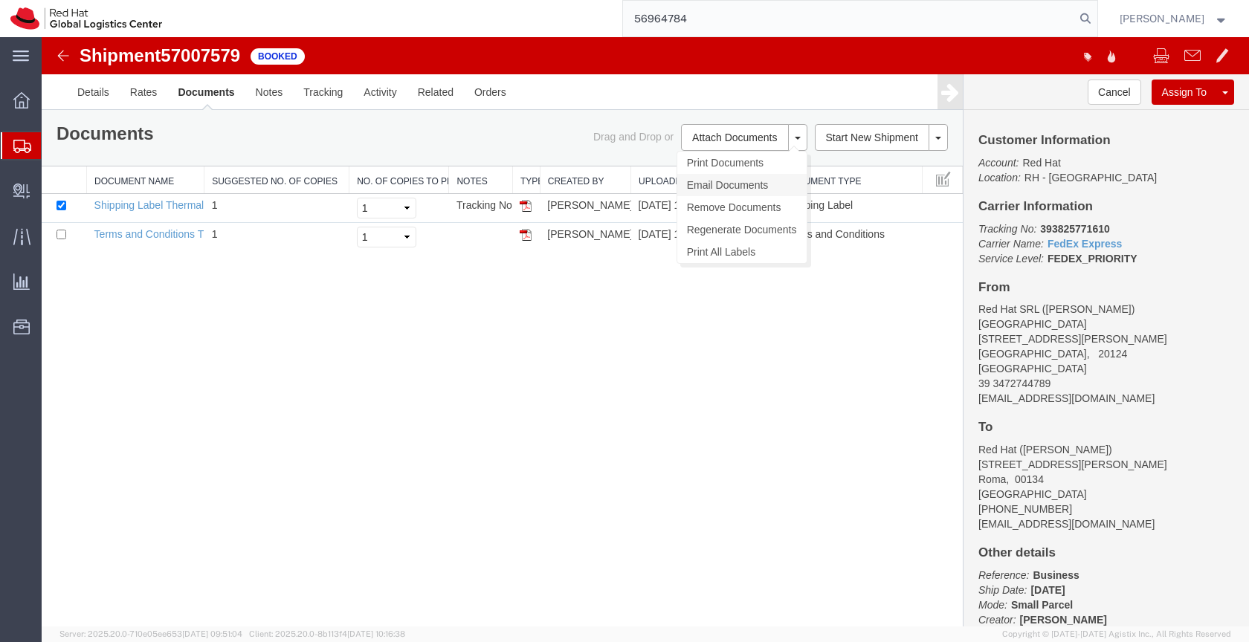
click at [707, 182] on link "Email Documents" at bounding box center [741, 185] width 129 height 22
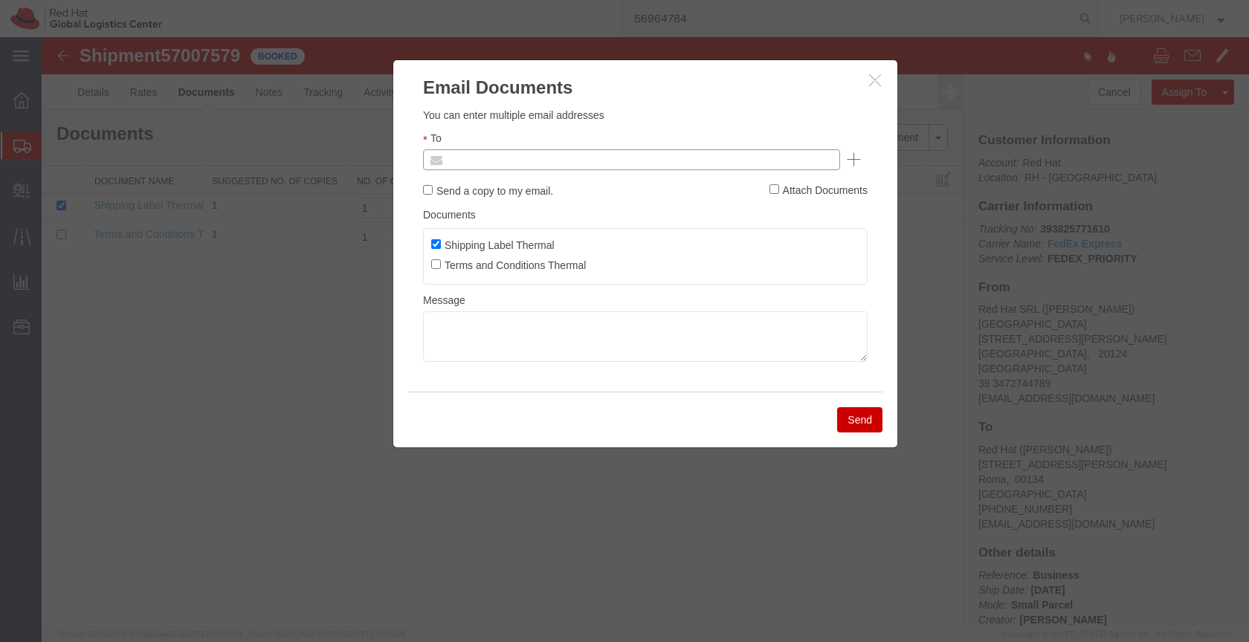
click at [569, 155] on input "text" at bounding box center [531, 159] width 174 height 19
paste input "evarisco@redhat.com"
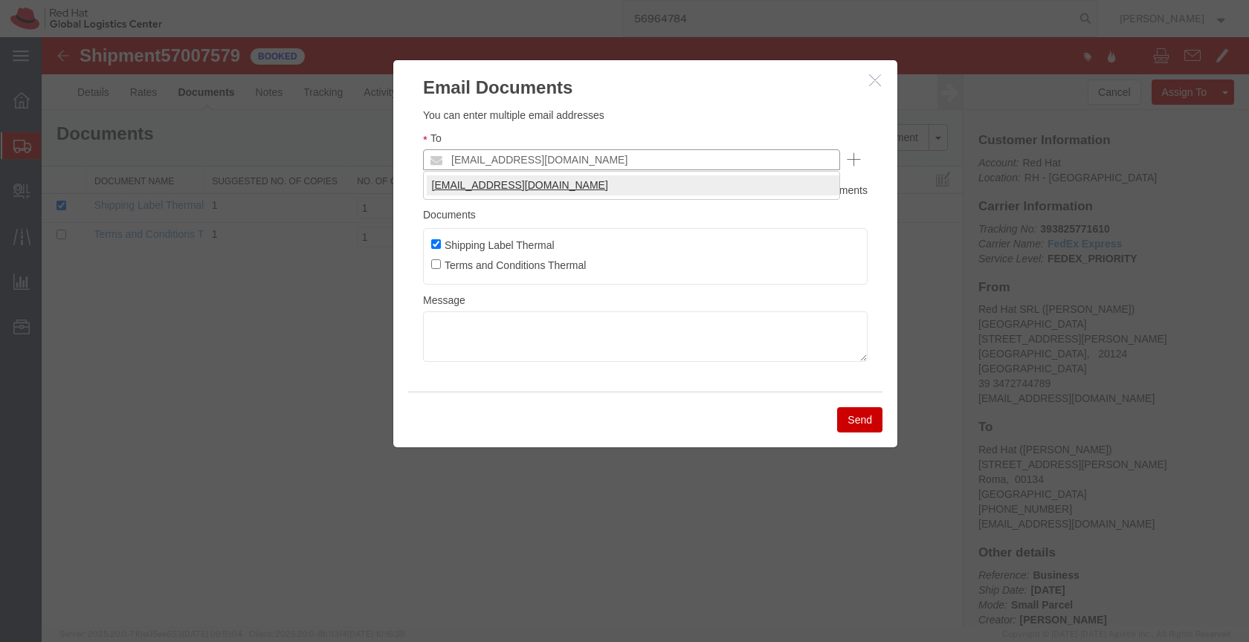
type input "evarisco@redhat.com"
click at [448, 323] on textarea at bounding box center [645, 337] width 445 height 51
paste textarea "Hi A, please find the label for your shipment to B attached to this email. Plea…"
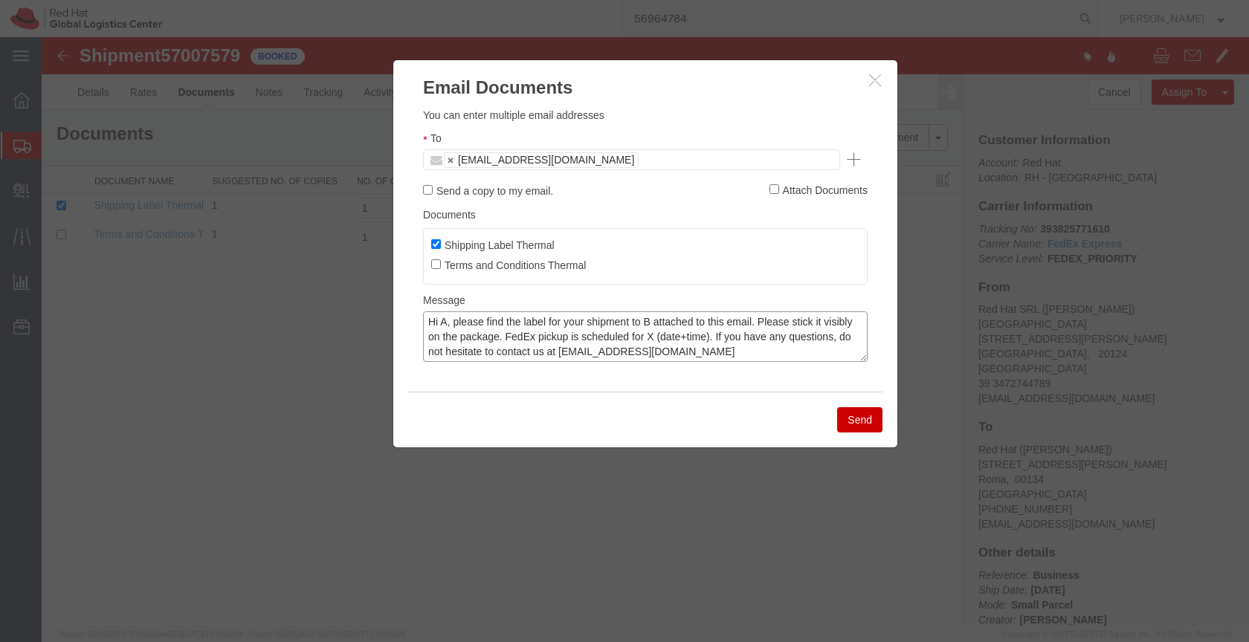
click at [448, 323] on textarea "Hi A, please find the label for your shipment to B attached to this email. Plea…" at bounding box center [645, 337] width 445 height 51
click at [682, 321] on textarea "Hi Emiliano, please find the label for your shipment to B attached to this emai…" at bounding box center [645, 337] width 445 height 51
click at [717, 338] on textarea "Hi Emiliano, please find the label for your shipment to Rome, attached to this …" at bounding box center [645, 337] width 445 height 51
click at [787, 336] on textarea "Hi Emiliano, please find the label for your shipment to Rome, attached to this …" at bounding box center [645, 337] width 445 height 51
type textarea "Hi Emiliano, please find the label for your shipment to Rome, attached to this …"
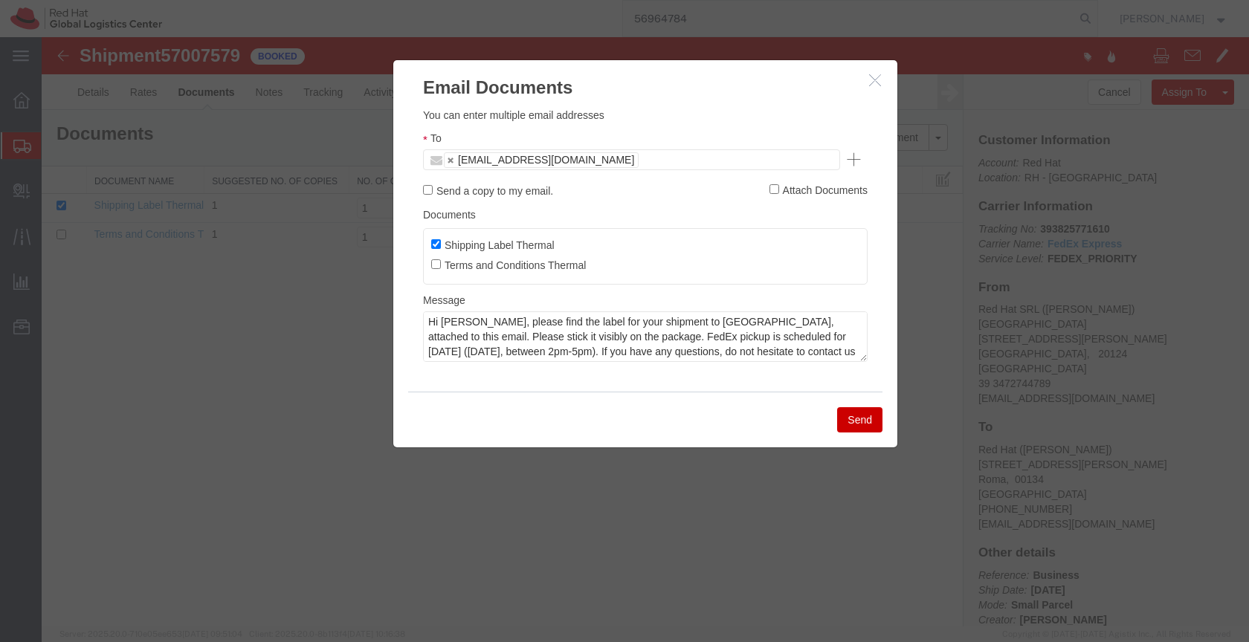
click at [859, 414] on button "Send" at bounding box center [859, 419] width 45 height 25
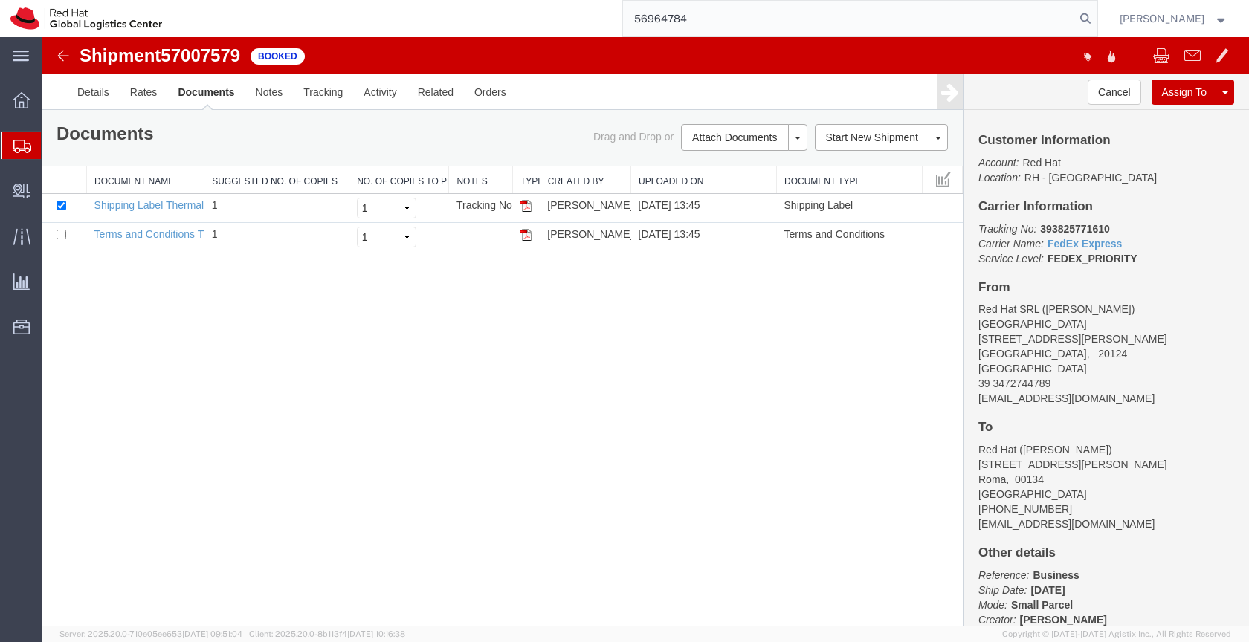
click at [29, 144] on icon at bounding box center [22, 146] width 18 height 13
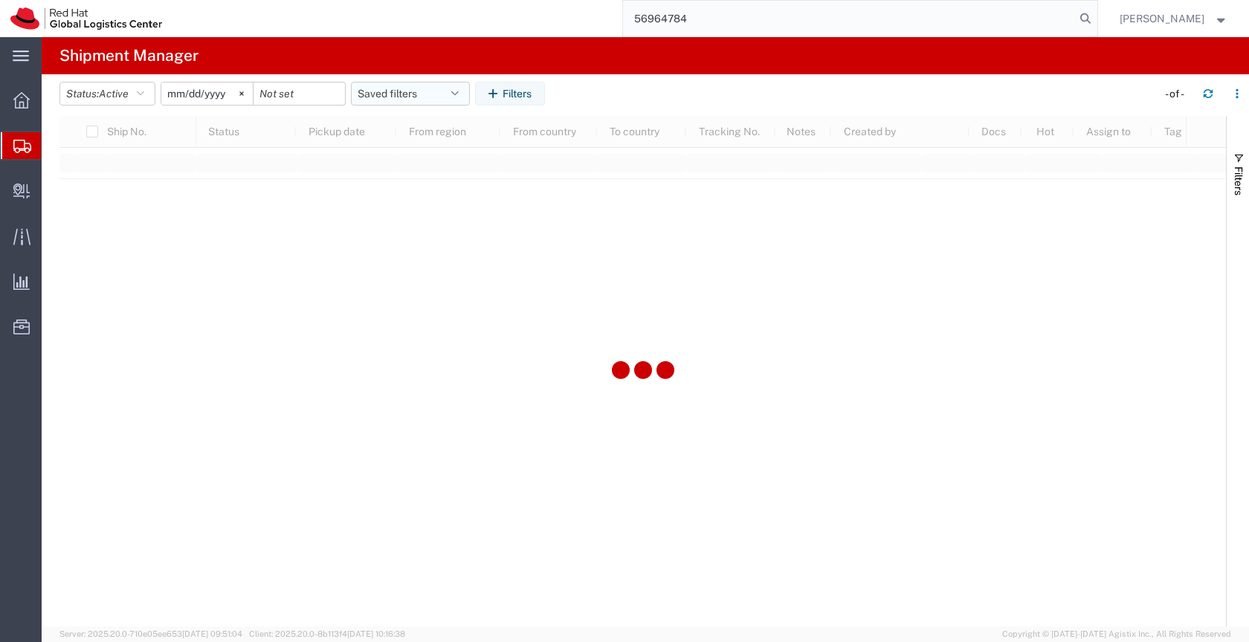
click at [414, 90] on button "Saved filters" at bounding box center [410, 94] width 119 height 24
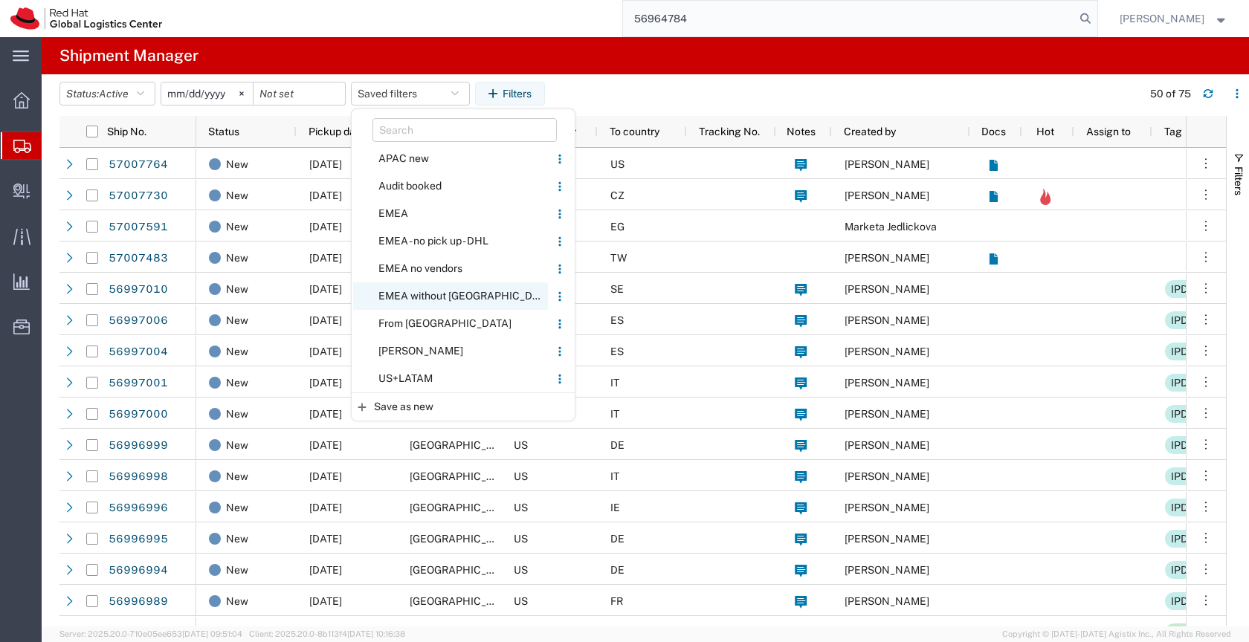
click at [419, 291] on span "EMEA without [GEOGRAPHIC_DATA]" at bounding box center [450, 297] width 195 height 28
type input "[DATE]"
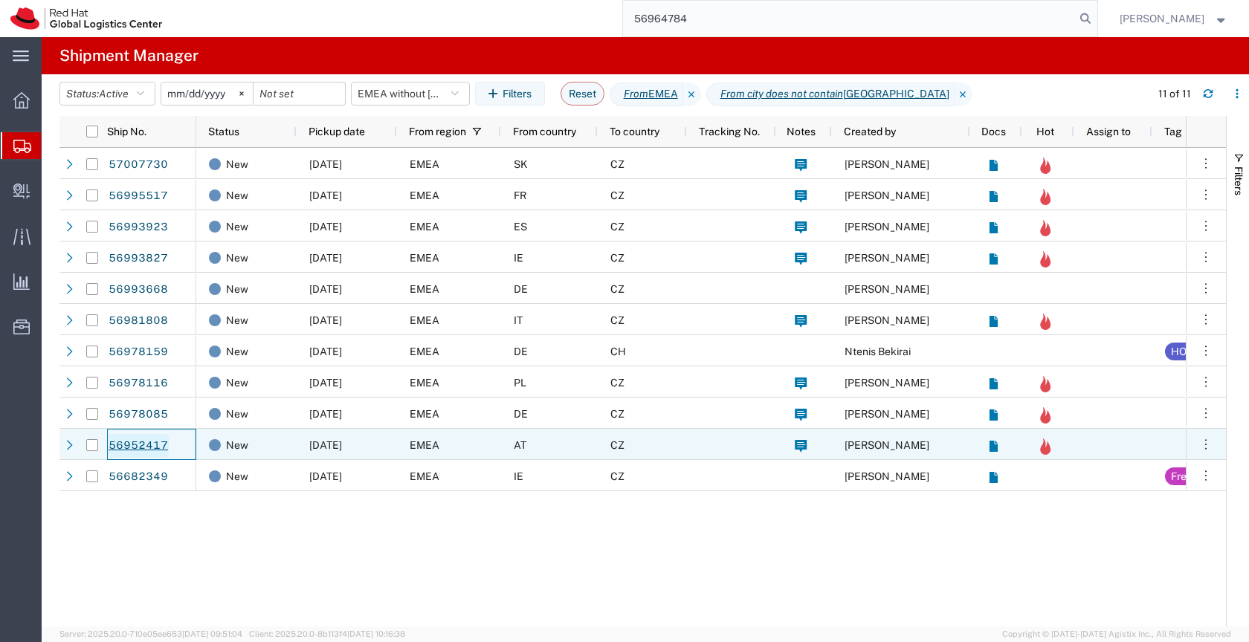
click at [157, 444] on link "56952417" at bounding box center [138, 446] width 61 height 24
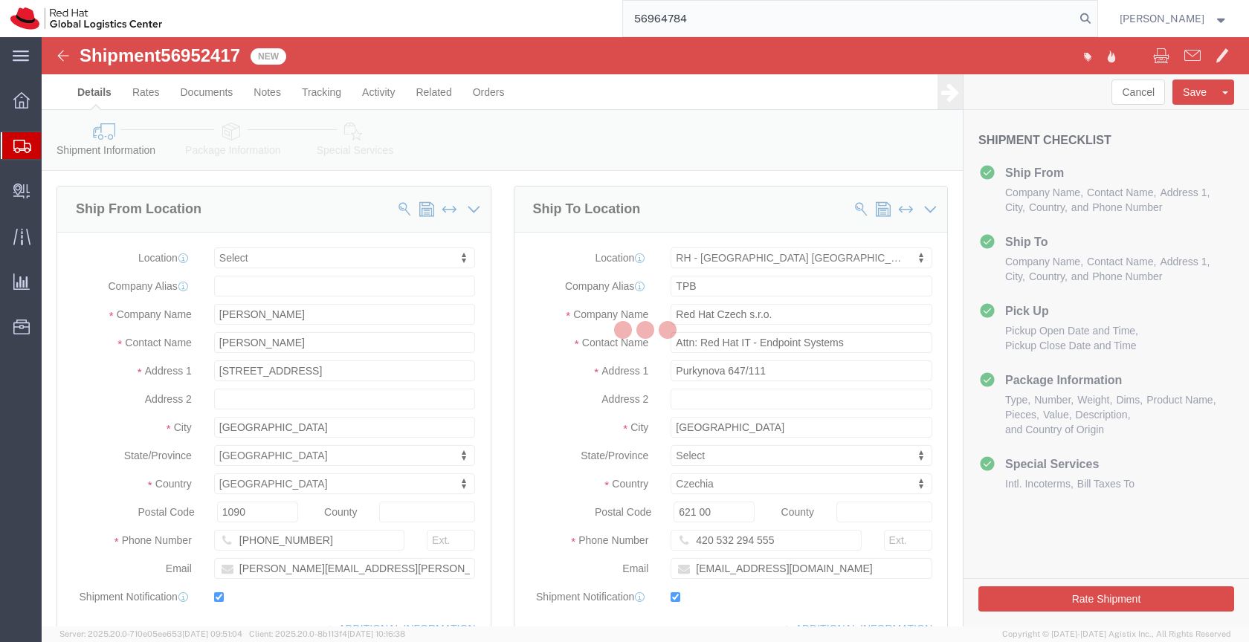
select select
select select "38036"
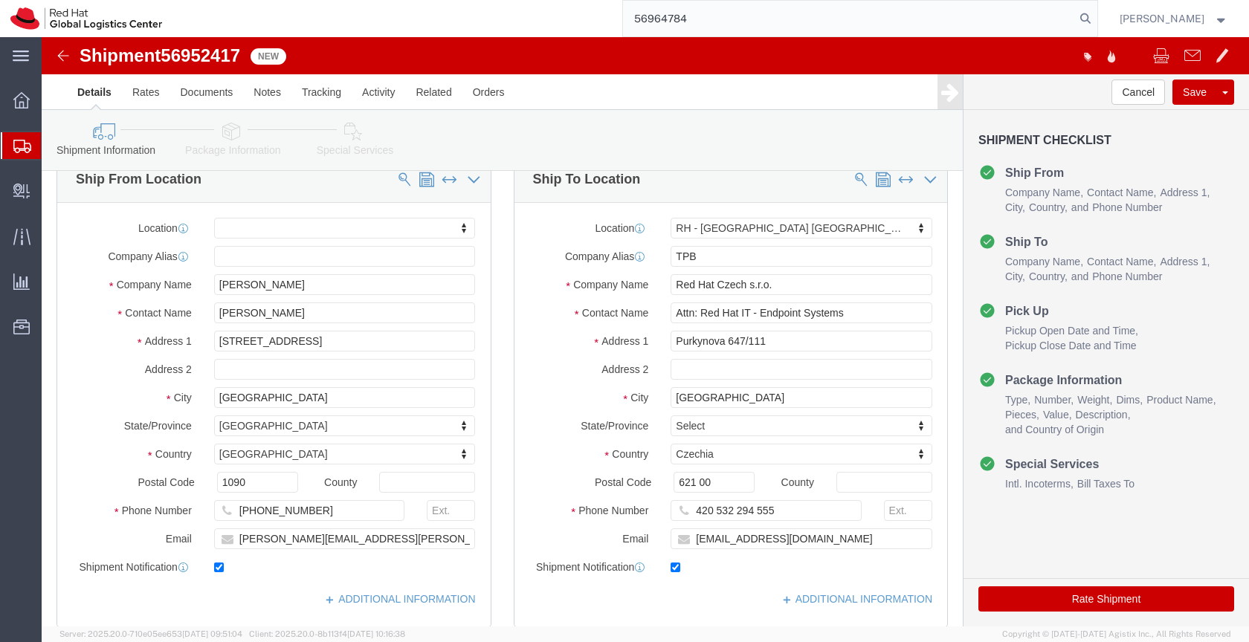
scroll to position [40, 0]
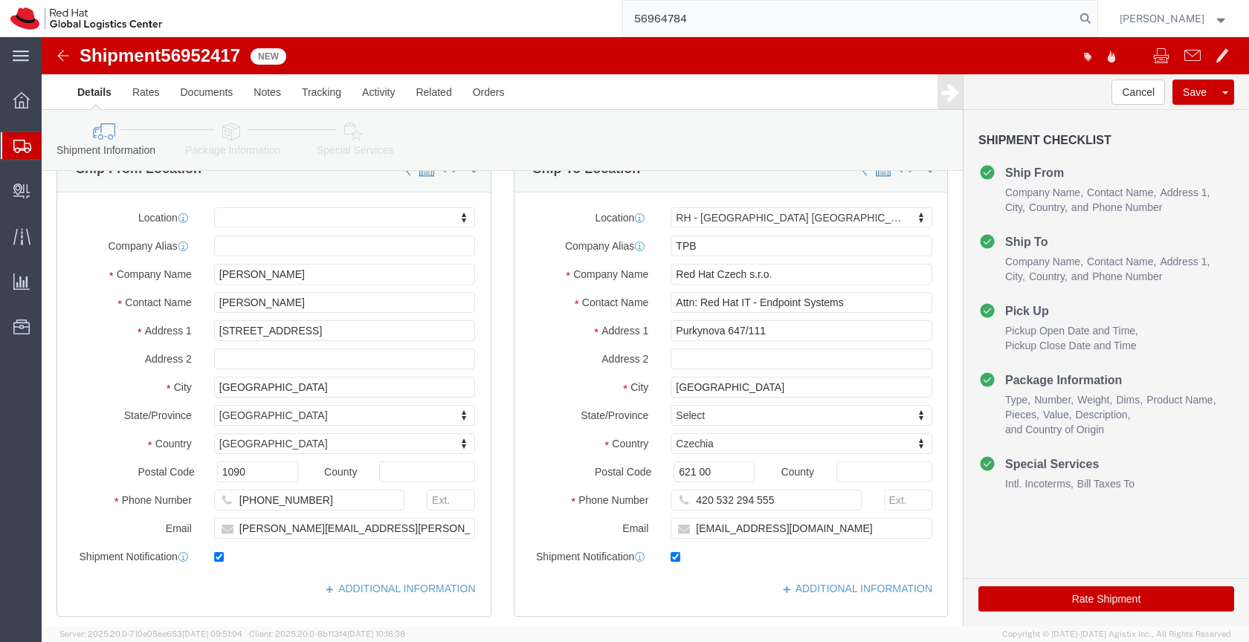
click icon
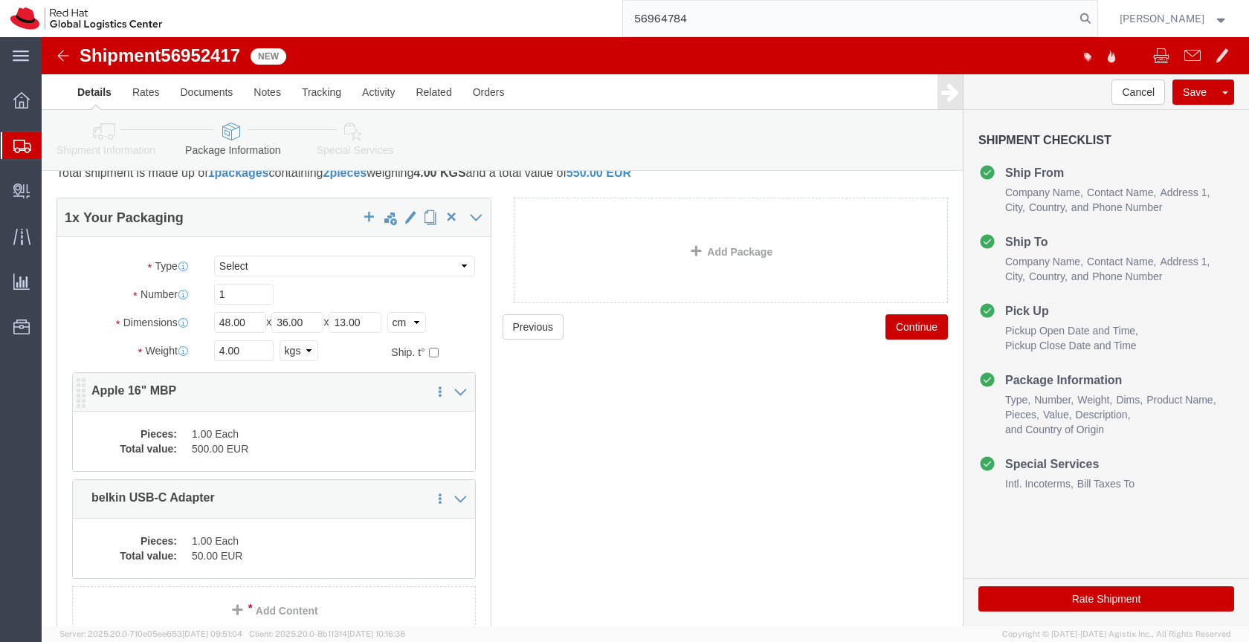
click dd "500.00 EUR"
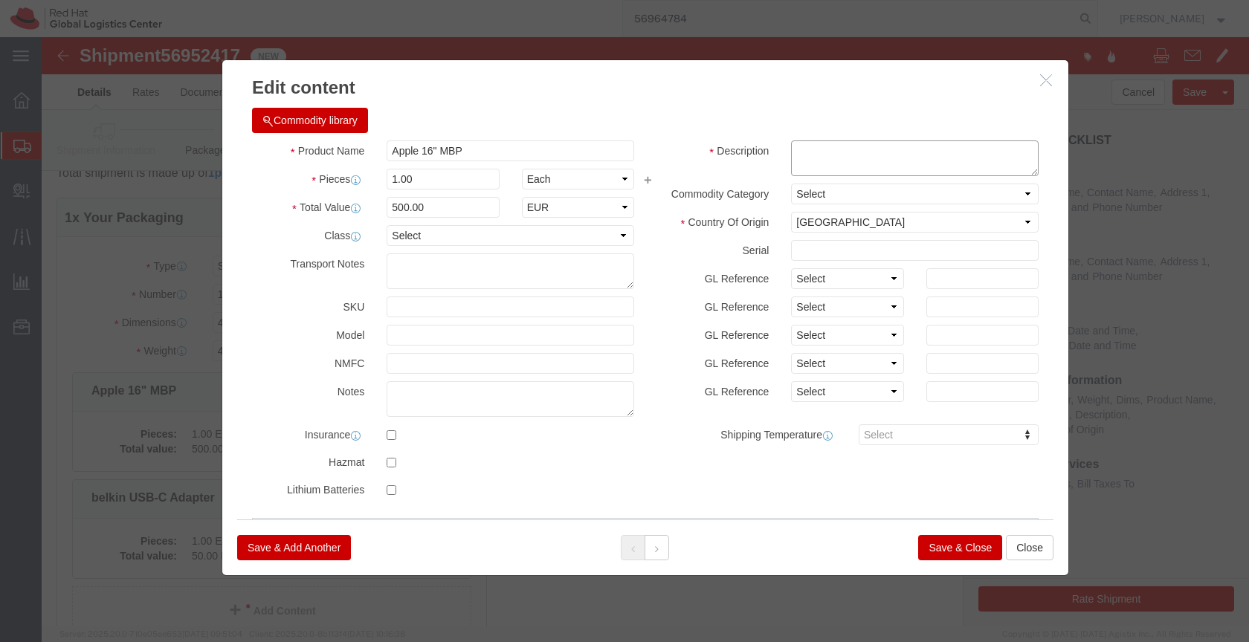
click textarea
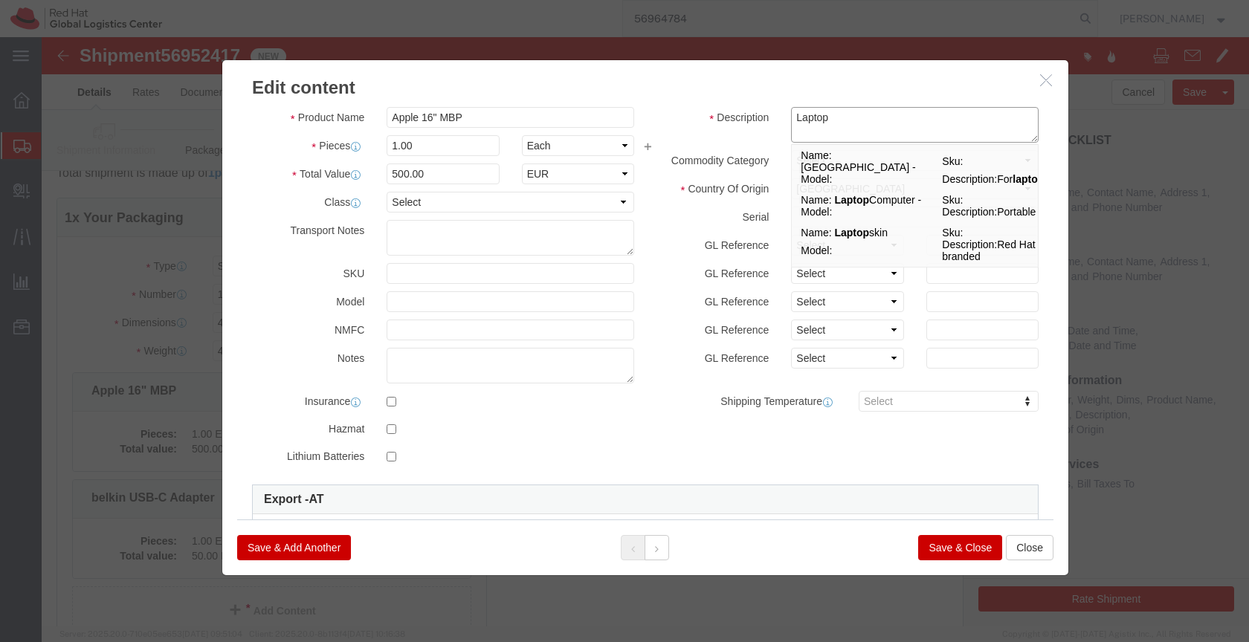
scroll to position [35, 0]
type textarea "Laptop"
click icon
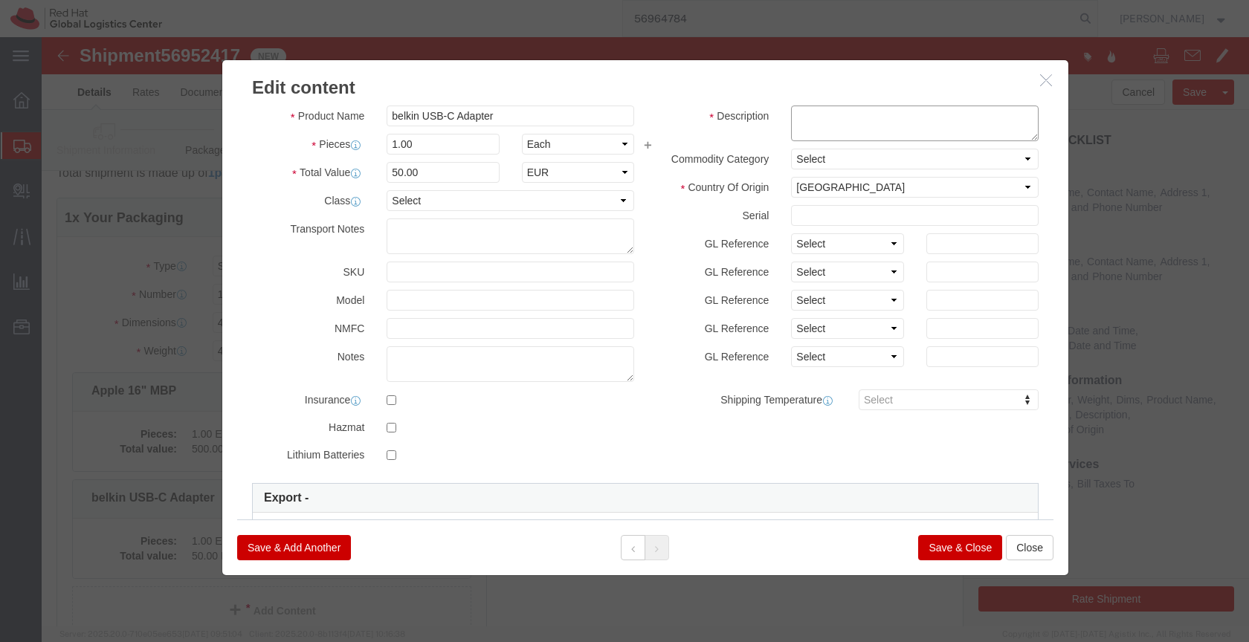
click textarea
type textarea "Dock"
click button "Save & Close"
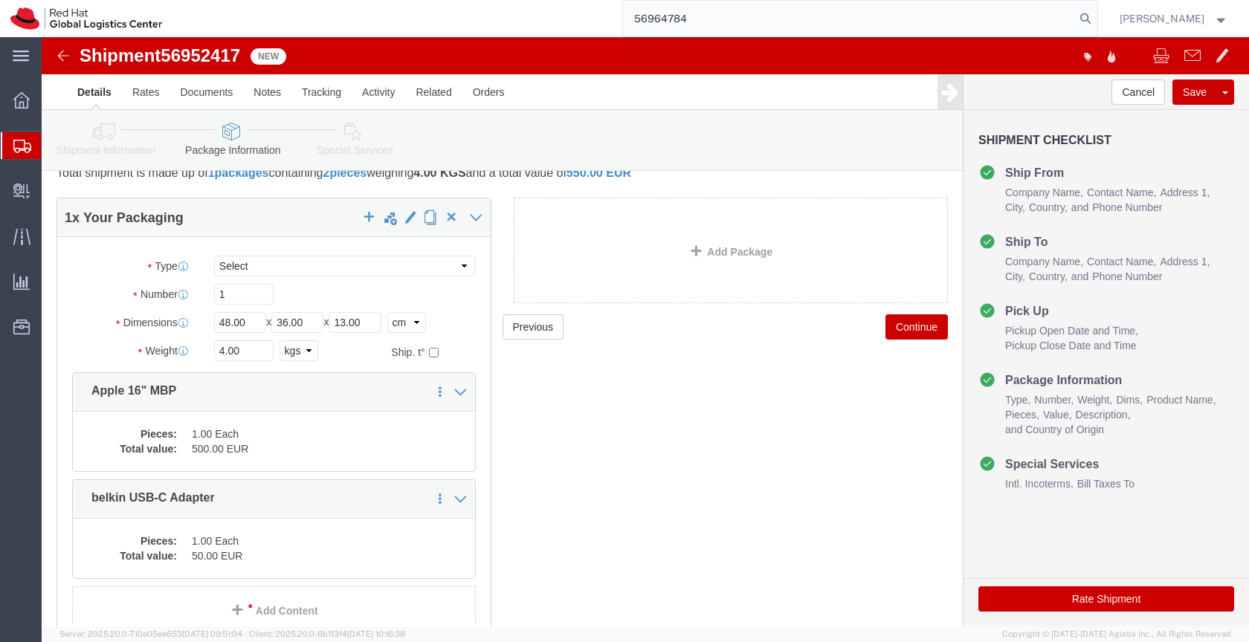
click icon
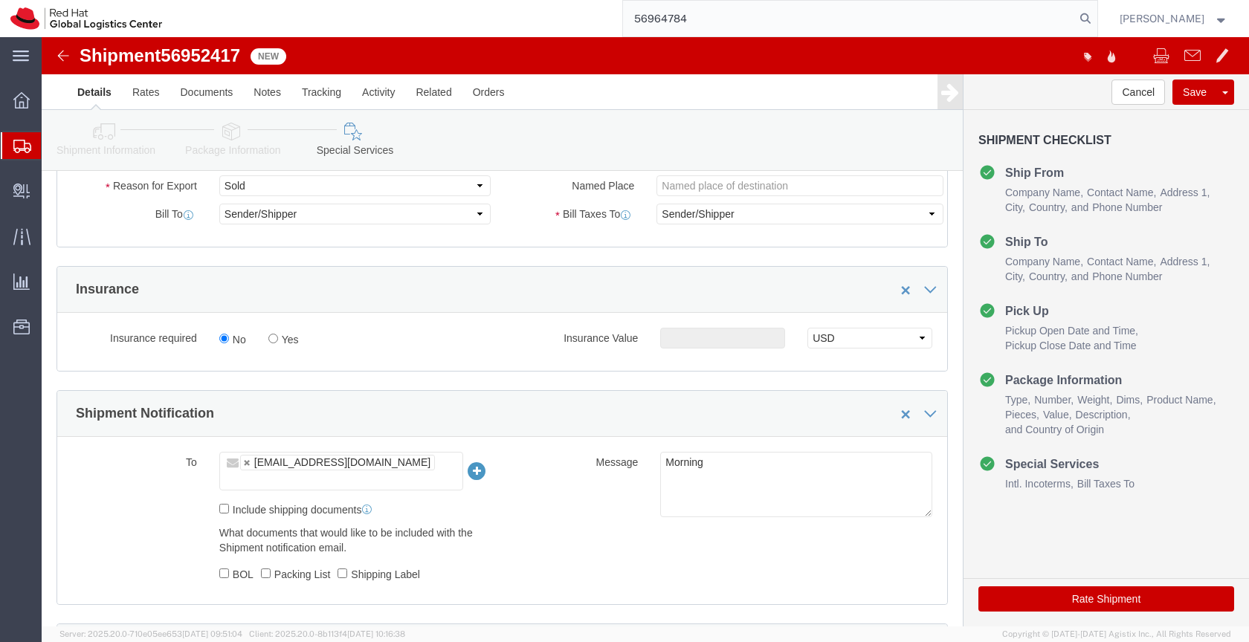
scroll to position [715, 0]
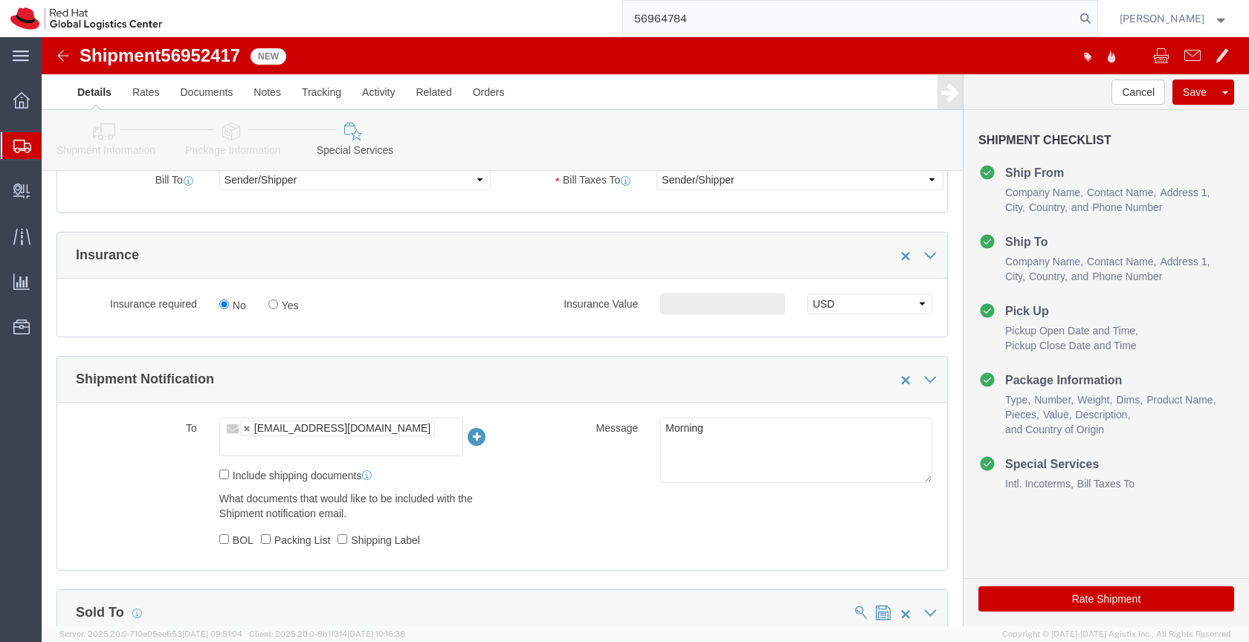
click button "Rate Shipment"
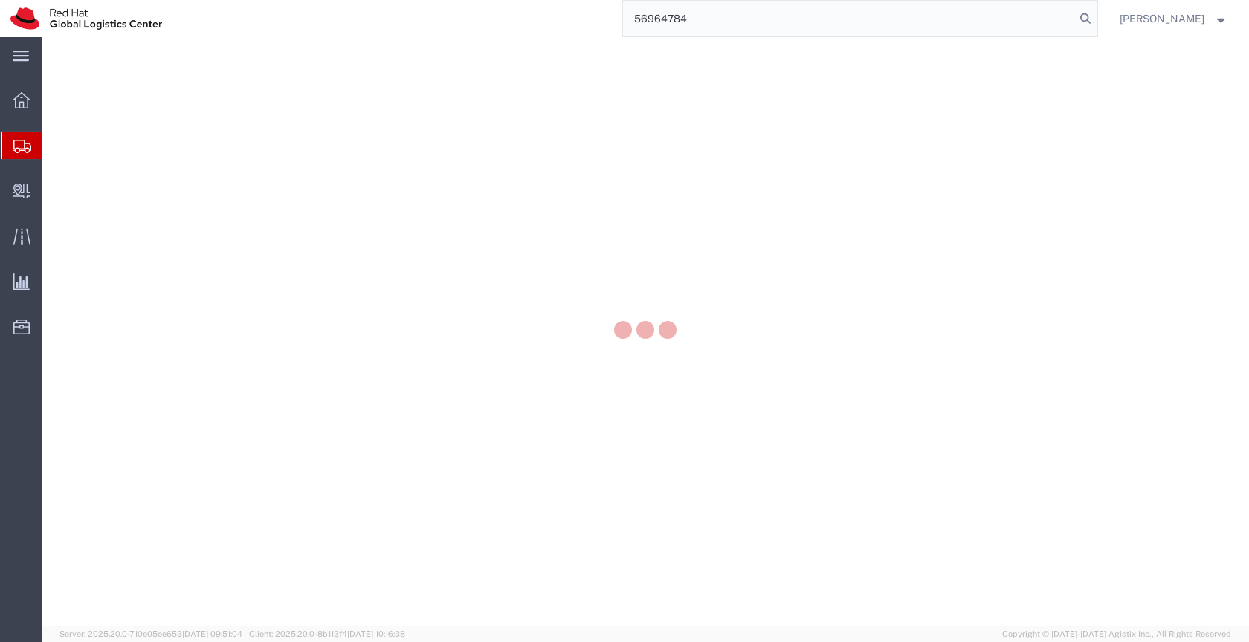
select select
select select "COSTCENTER"
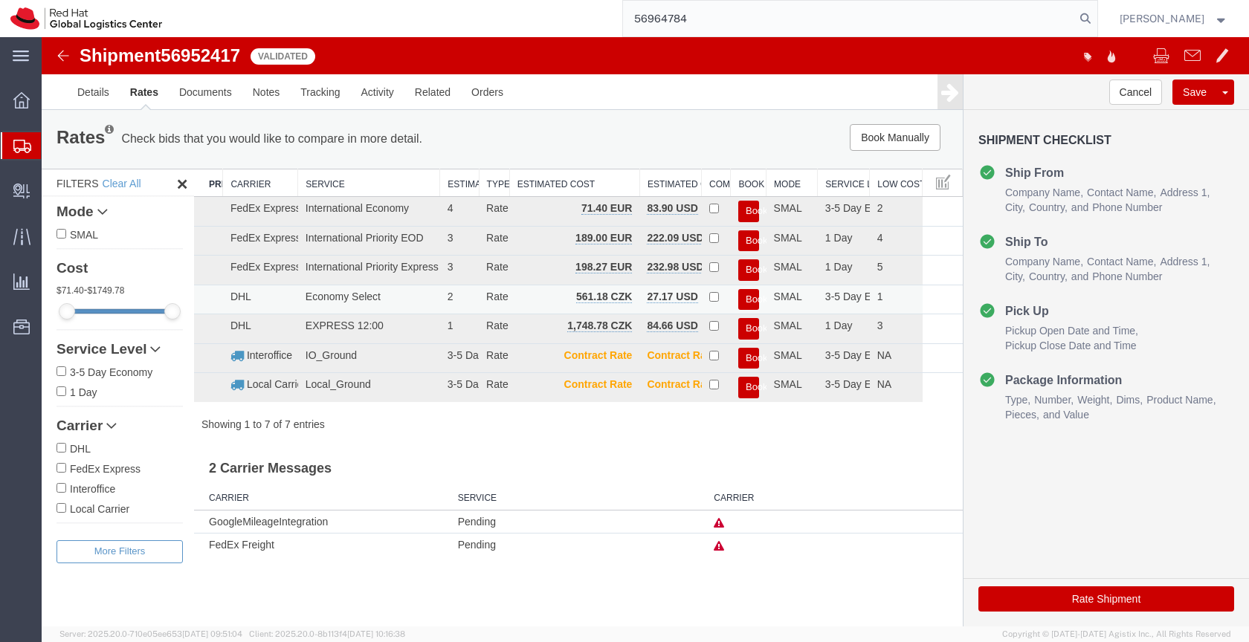
click at [752, 297] on button "Book" at bounding box center [748, 300] width 21 height 22
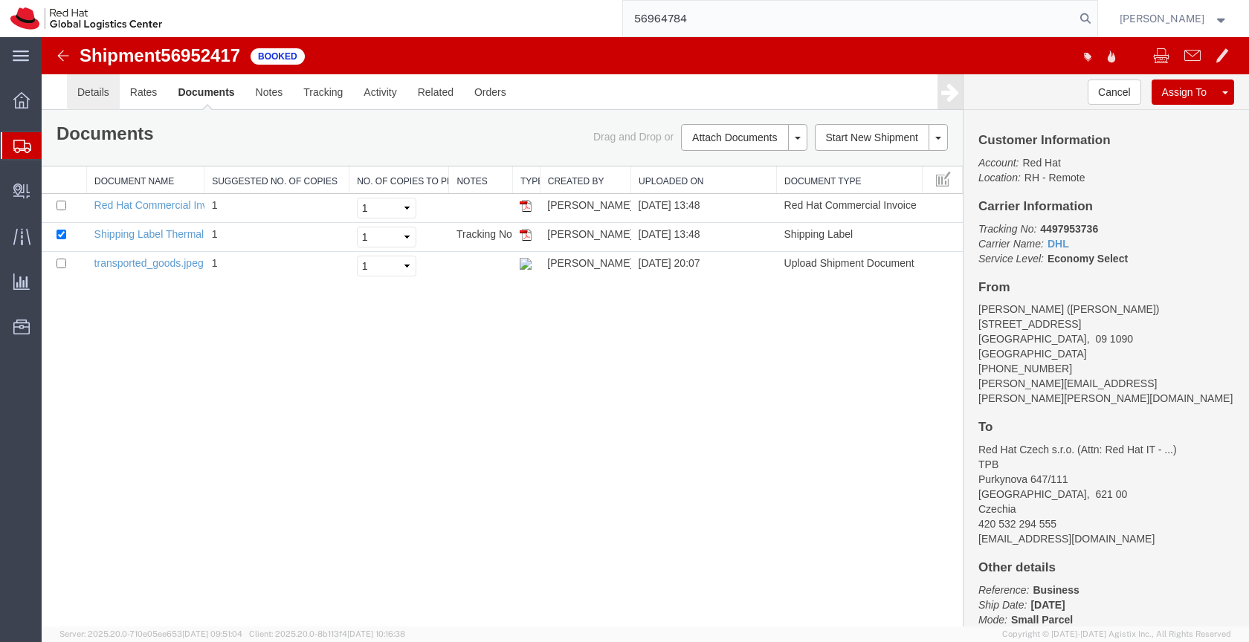
click at [91, 93] on link "Details" at bounding box center [93, 92] width 53 height 36
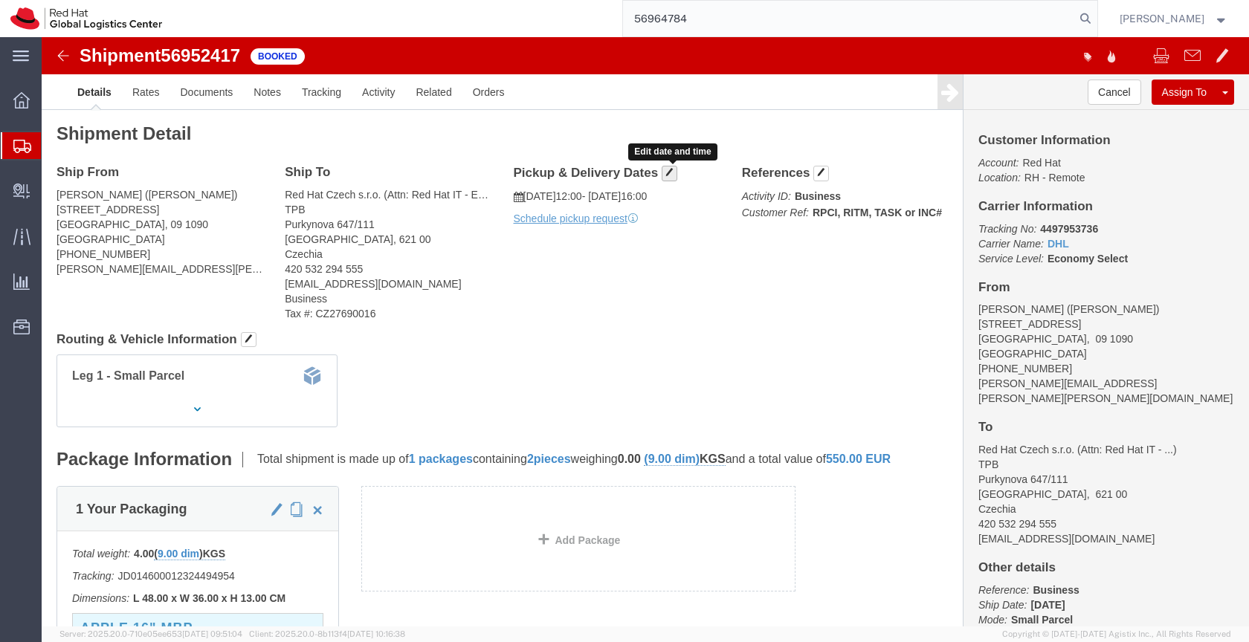
click span "button"
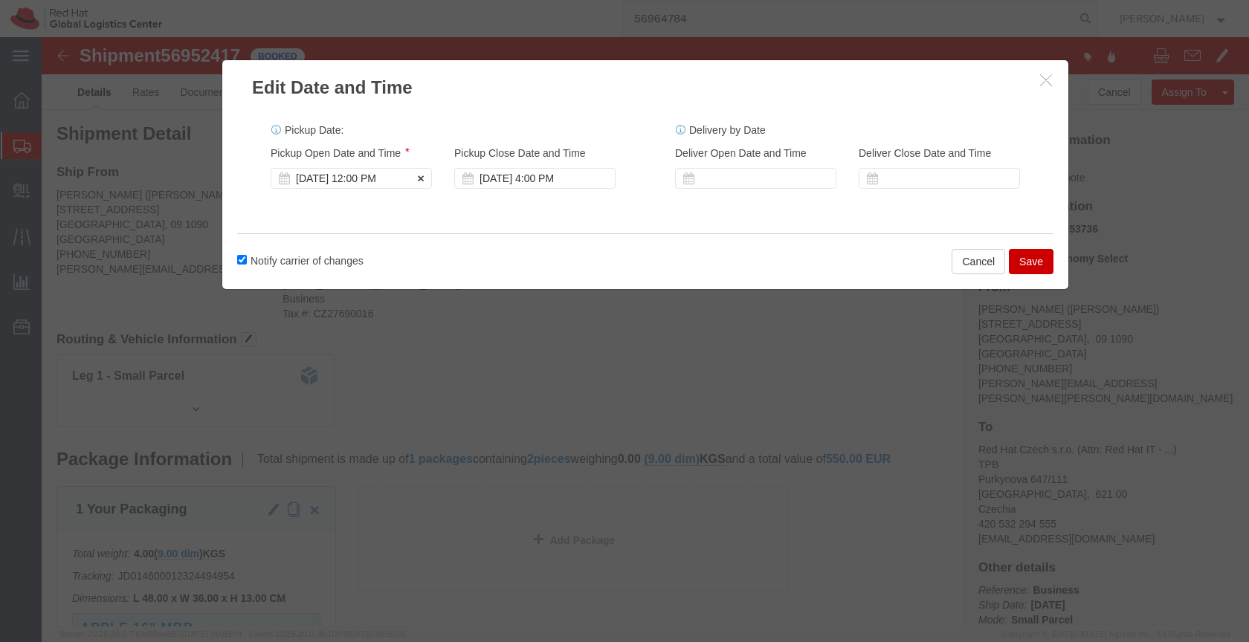
click div "[DATE] 12:00 PM"
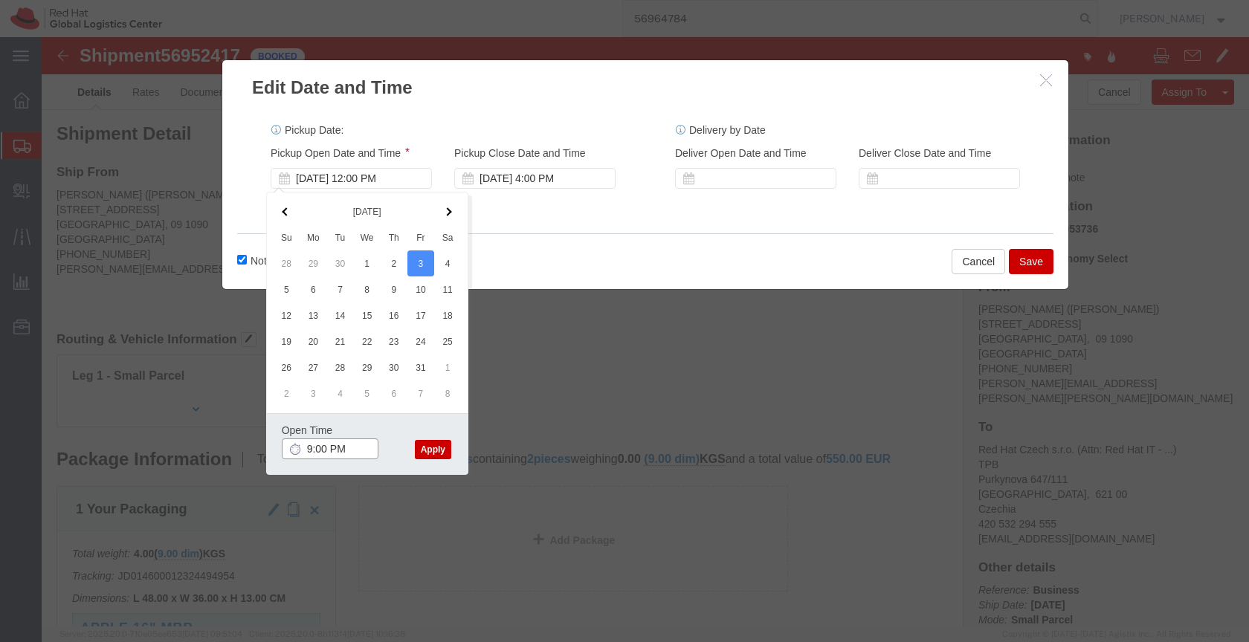
click input "9:00 PM"
type input "9:00 AM"
click button "Apply"
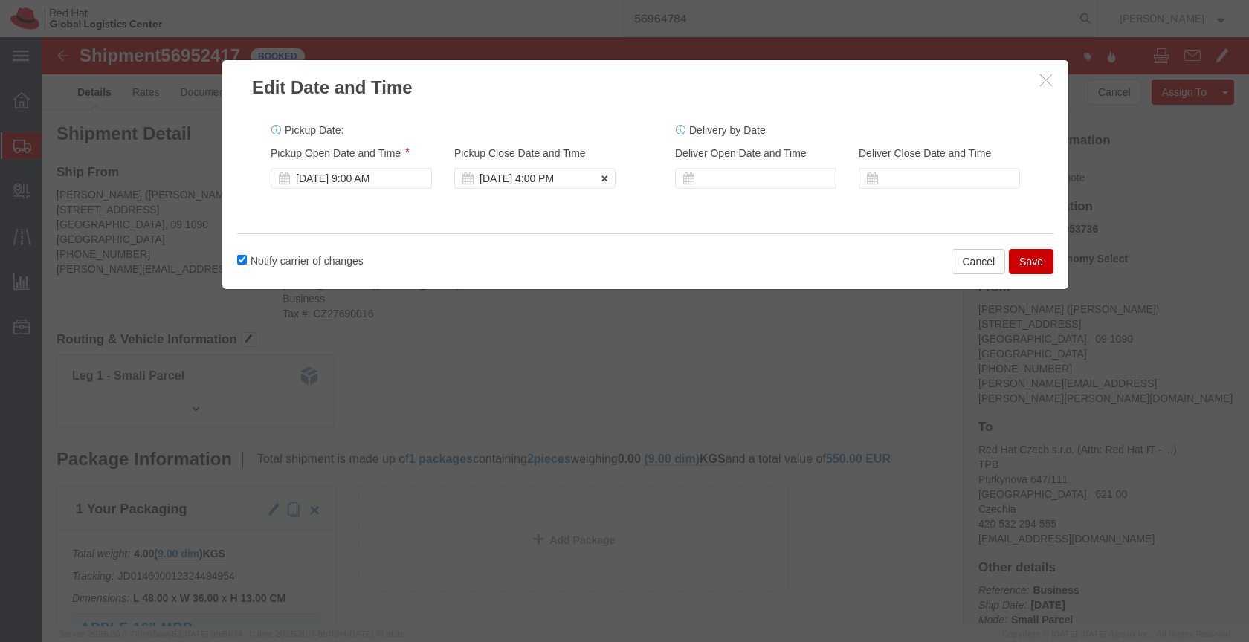
click div "[DATE] 4:00 PM"
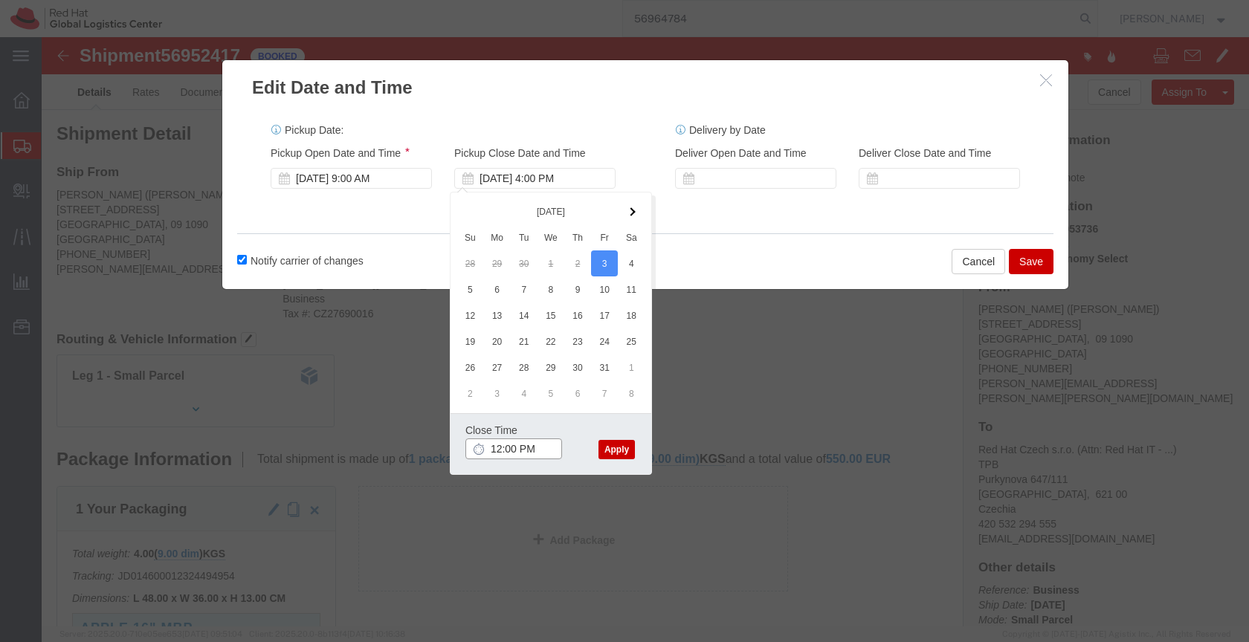
type input "12:00 PM"
click button "Apply"
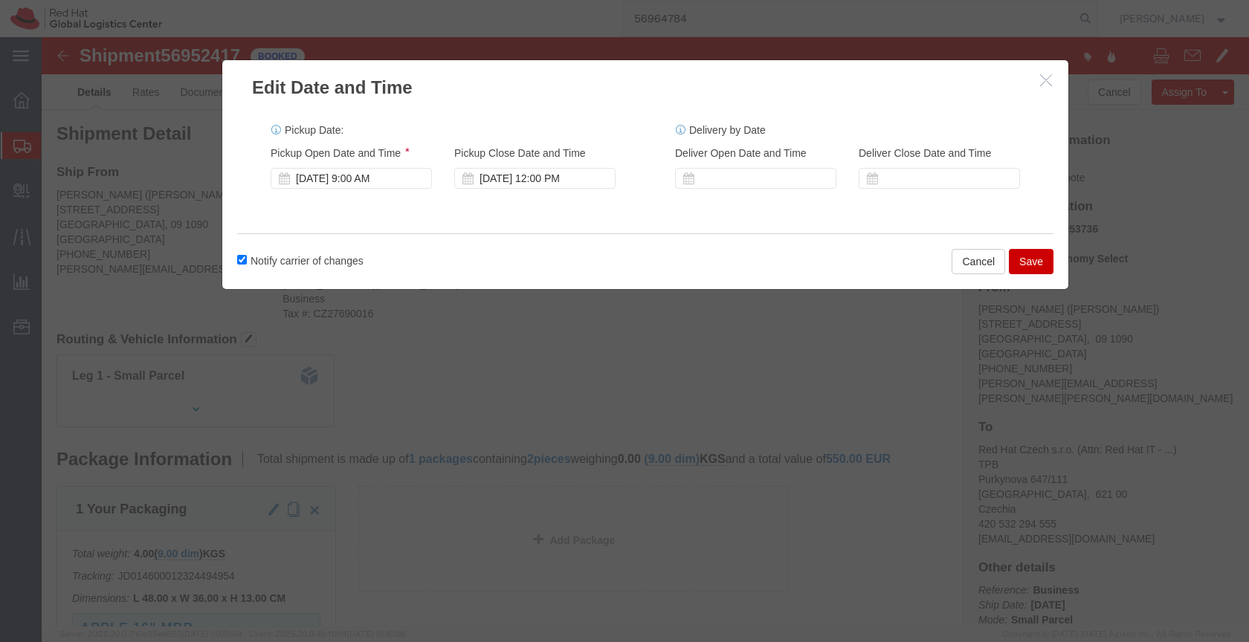
click button "Save"
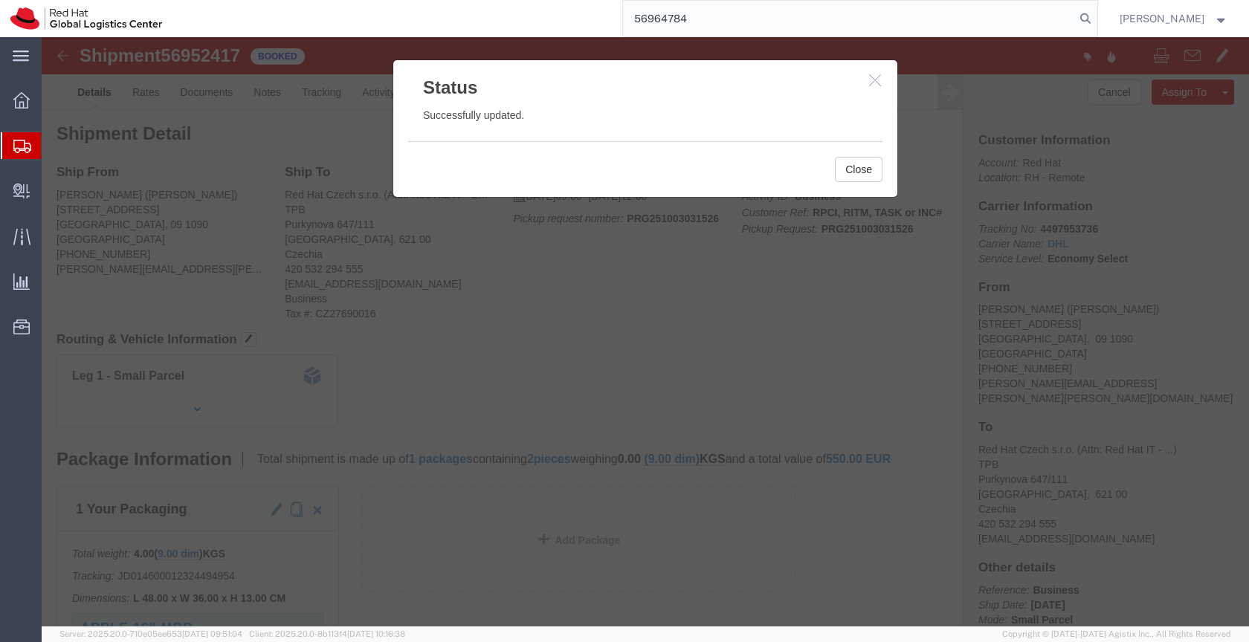
click icon "button"
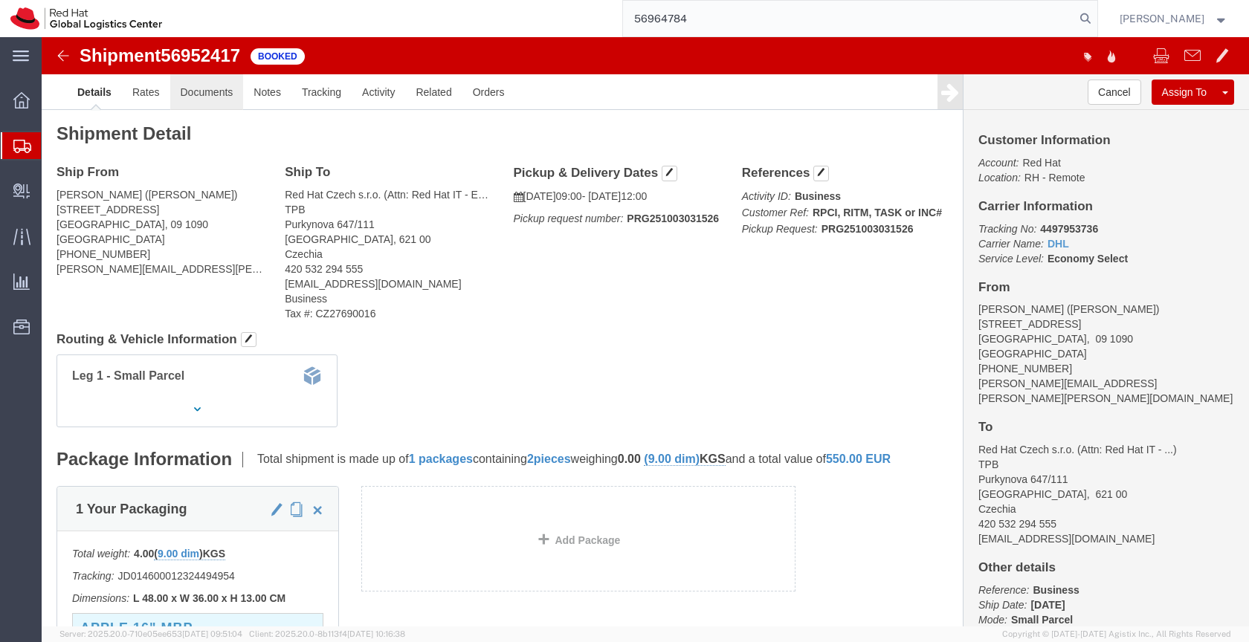
click link "Documents"
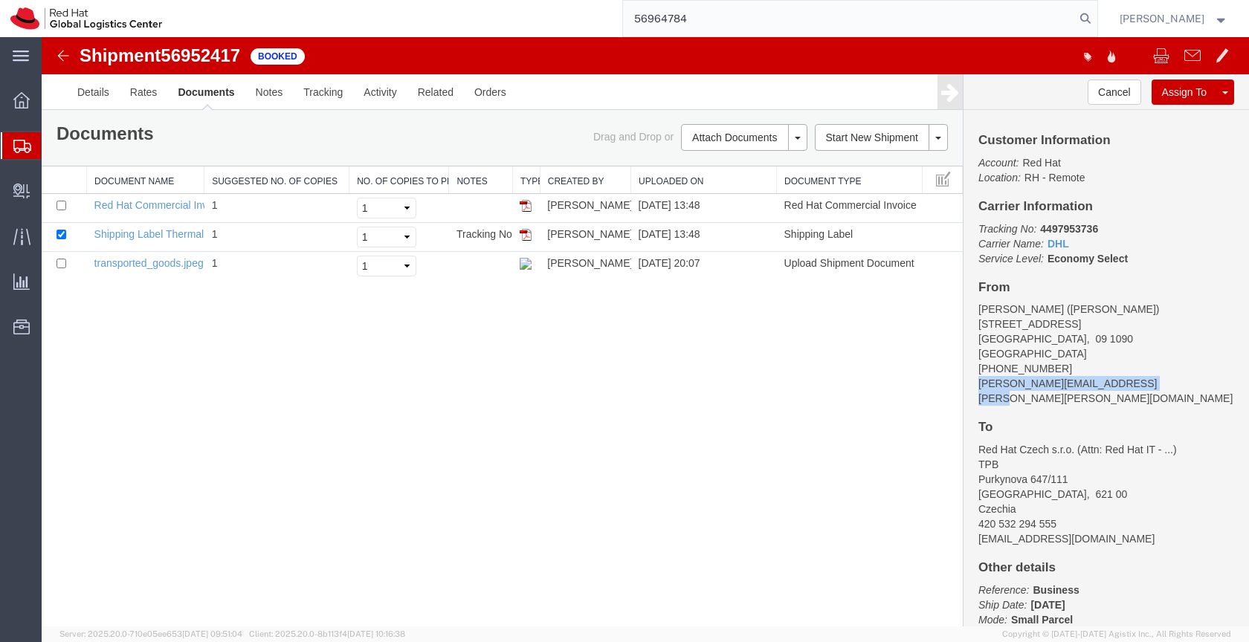
drag, startPoint x: 1146, startPoint y: 387, endPoint x: 977, endPoint y: 389, distance: 168.8
click at [977, 389] on div "Customer Information Account: Red Hat Location: RH - Remote Carrier Information…" at bounding box center [1106, 368] width 285 height 517
copy address "[PERSON_NAME][EMAIL_ADDRESS][PERSON_NAME][PERSON_NAME][DOMAIN_NAME]"
click at [739, 185] on link "Email Documents" at bounding box center [741, 185] width 129 height 22
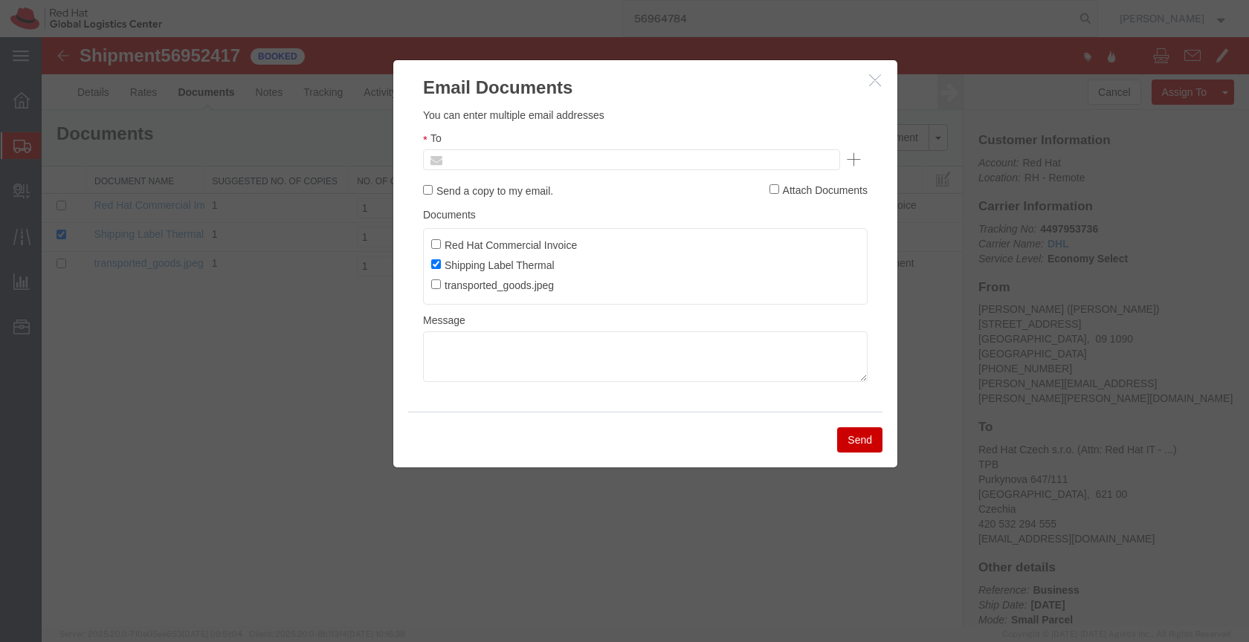
click at [584, 158] on input "text" at bounding box center [531, 159] width 174 height 19
paste input "[PERSON_NAME][EMAIL_ADDRESS][PERSON_NAME][PERSON_NAME][DOMAIN_NAME]"
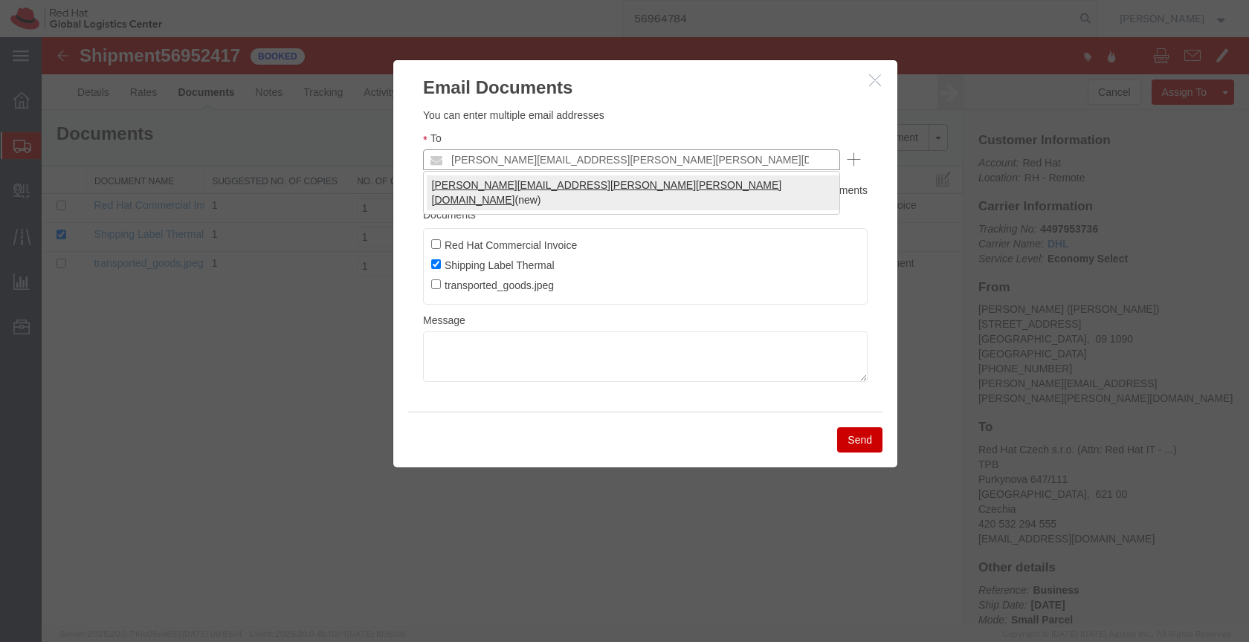
type input "[PERSON_NAME][EMAIL_ADDRESS][PERSON_NAME][PERSON_NAME][DOMAIN_NAME]"
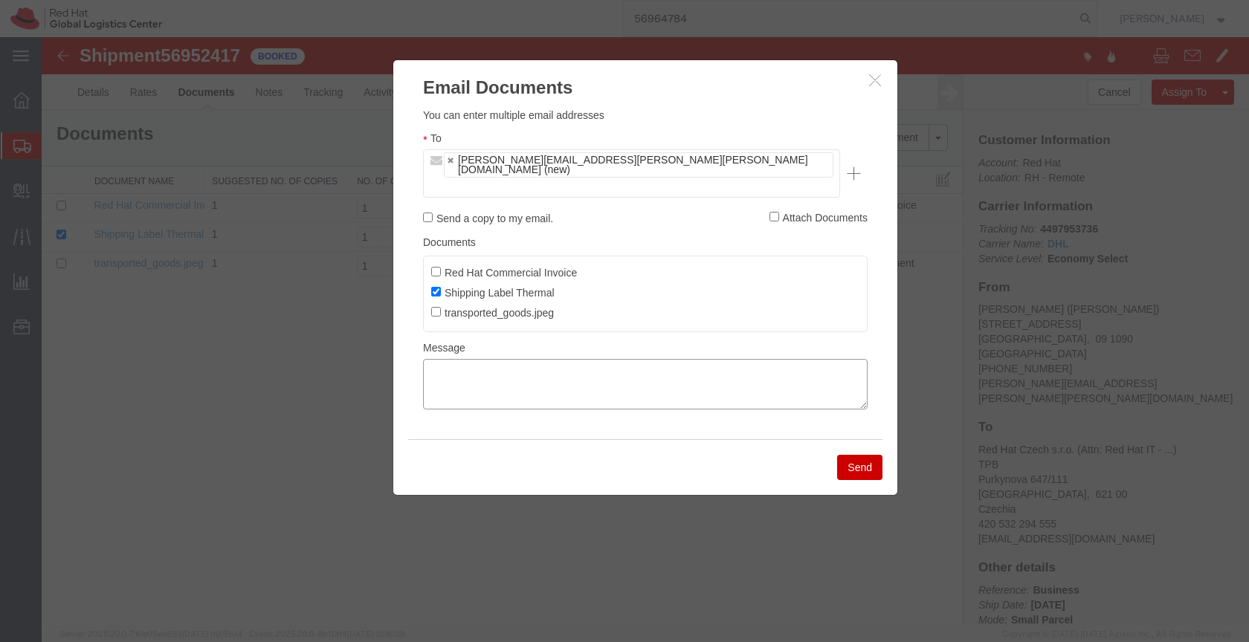
click at [468, 359] on textarea at bounding box center [645, 384] width 445 height 51
paste textarea "Hi A, please find the label for your shipment to B attached to this email. Plea…"
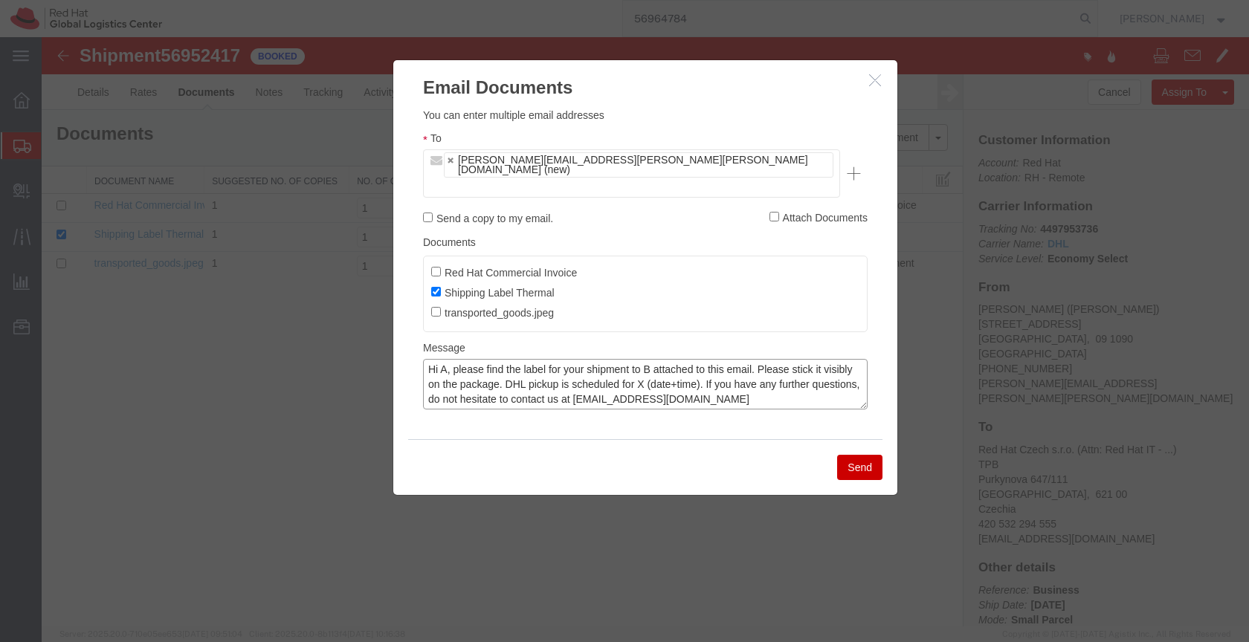
click at [447, 359] on textarea "Hi A, please find the label for your shipment to B attached to this email. Plea…" at bounding box center [645, 384] width 445 height 51
click at [679, 359] on textarea "Hi [PERSON_NAME], please find the label for your shipment to B attached to this…" at bounding box center [645, 384] width 445 height 51
click at [705, 359] on textarea "Hi [PERSON_NAME], please find the label for your shipment to [GEOGRAPHIC_DATA],…" at bounding box center [645, 384] width 445 height 51
click at [796, 359] on textarea "Hi [PERSON_NAME], please find the label for your shipment to [GEOGRAPHIC_DATA],…" at bounding box center [645, 384] width 445 height 51
type textarea "Hi [PERSON_NAME], please find the label for your shipment to [GEOGRAPHIC_DATA],…"
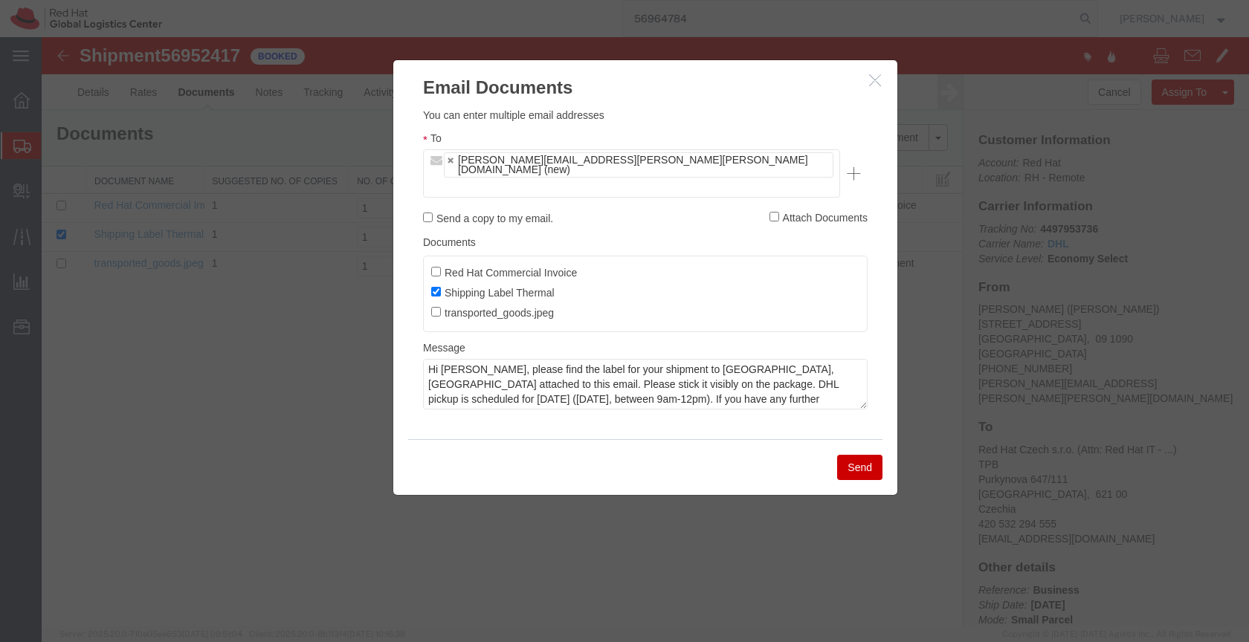
click at [857, 455] on button "Send" at bounding box center [859, 467] width 45 height 25
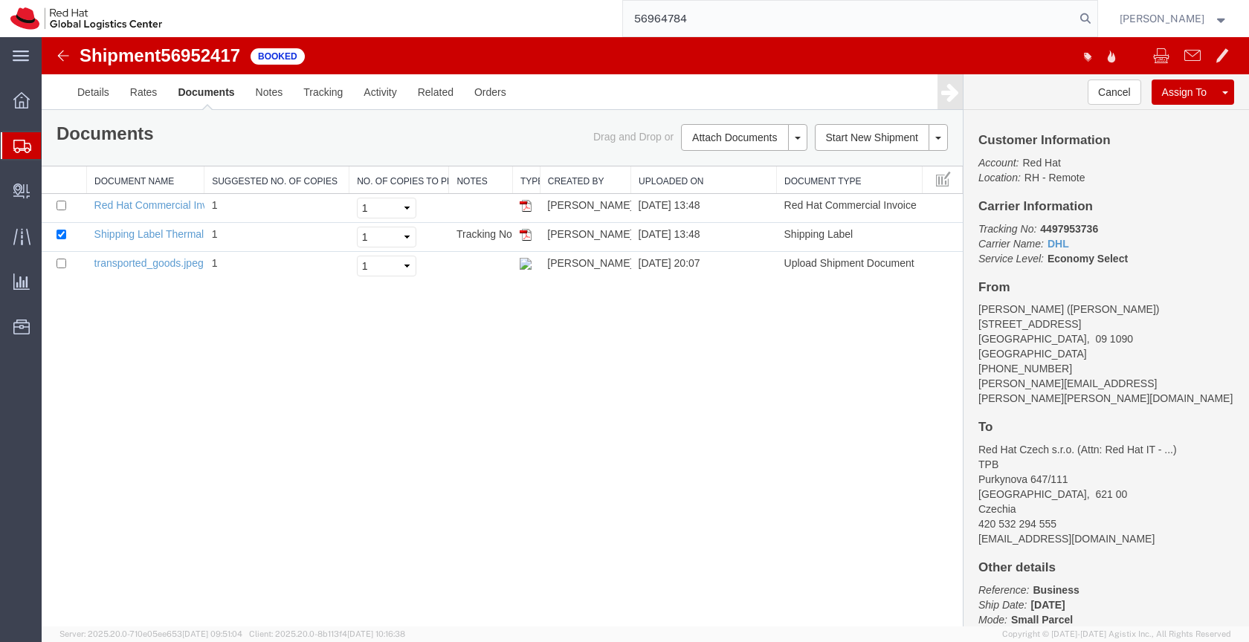
click at [22, 142] on icon at bounding box center [22, 146] width 18 height 13
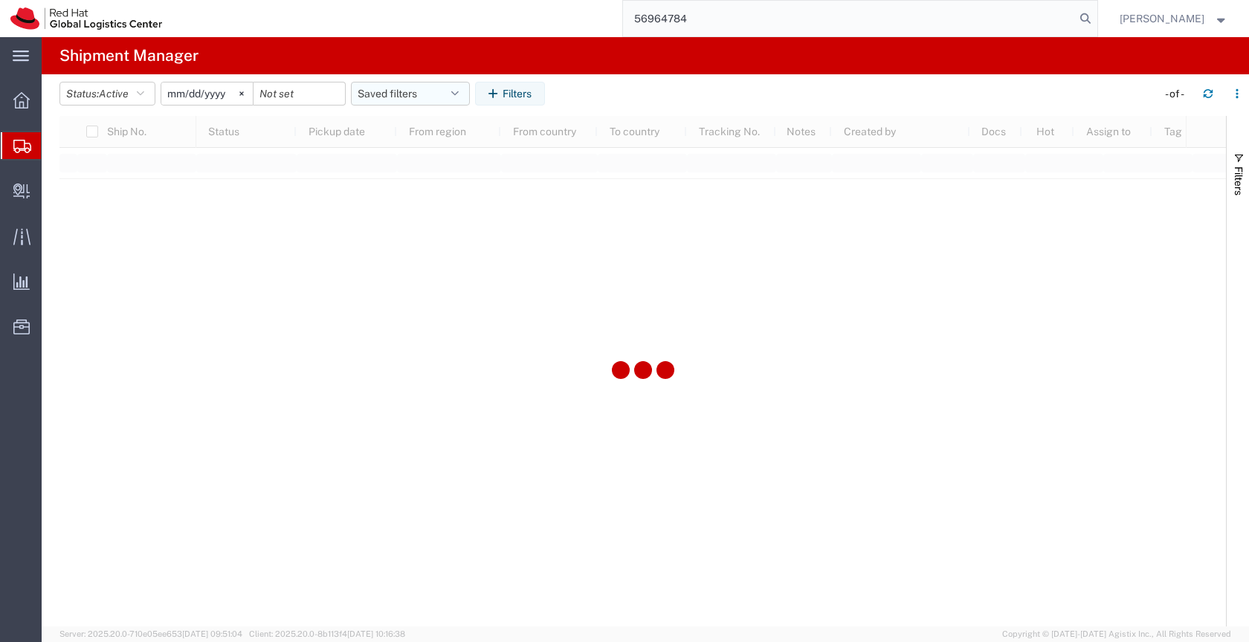
click at [387, 90] on button "Saved filters" at bounding box center [410, 94] width 119 height 24
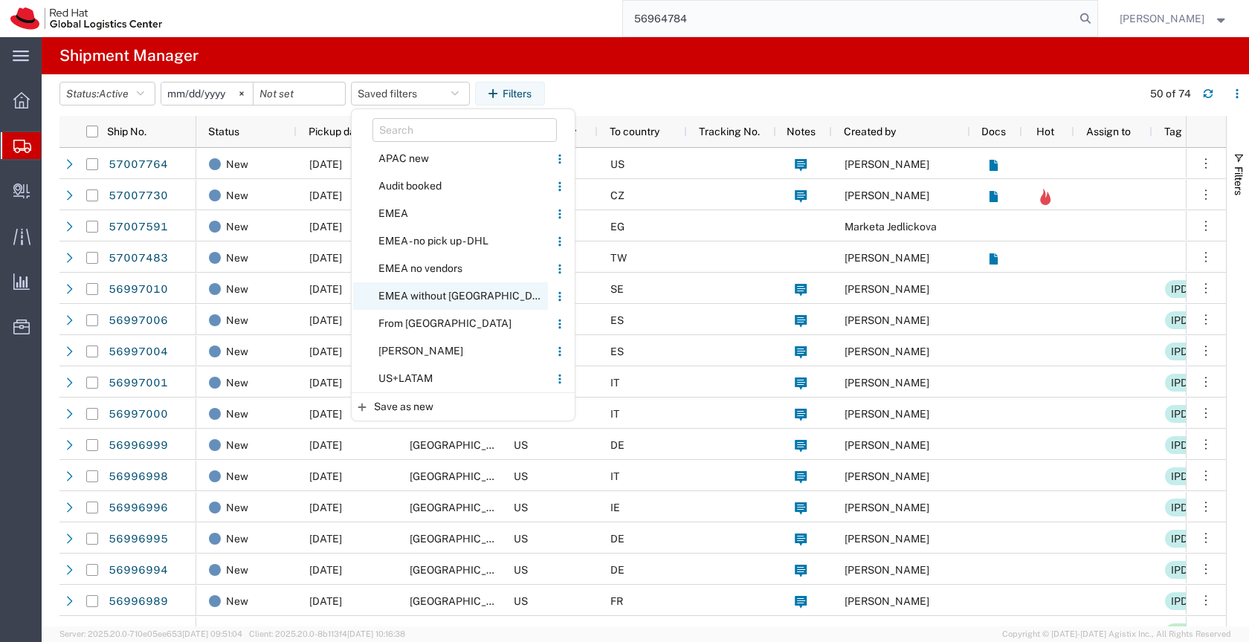
click at [398, 294] on span "EMEA without [GEOGRAPHIC_DATA]" at bounding box center [450, 297] width 195 height 28
type input "[DATE]"
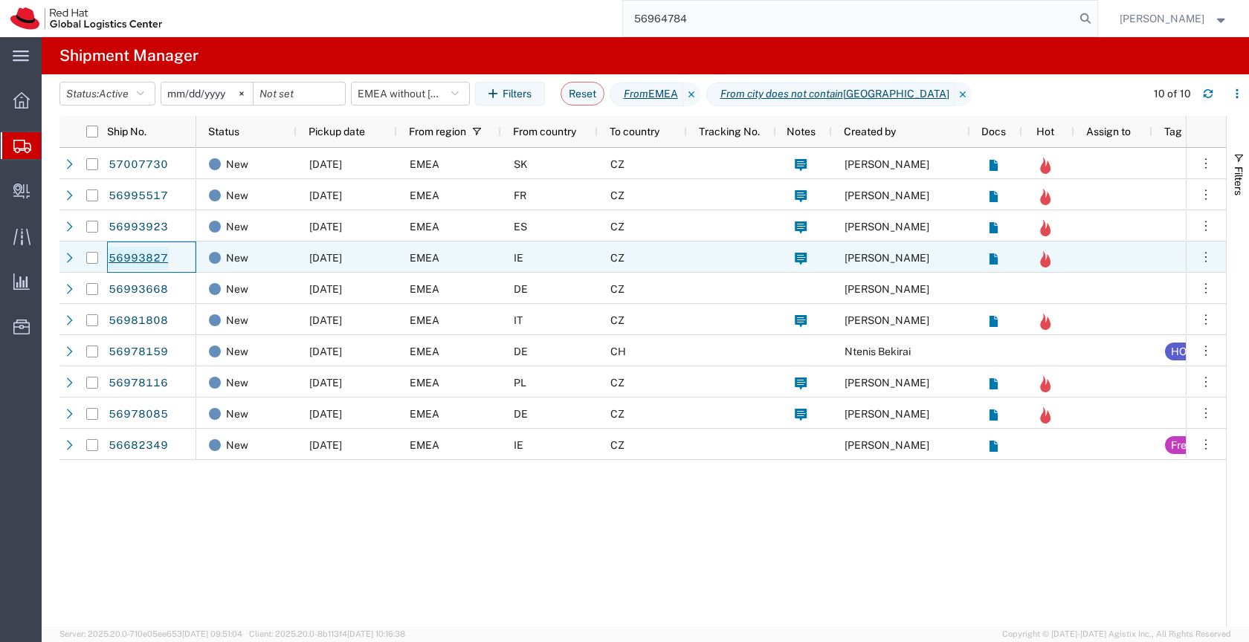
click at [153, 254] on link "56993827" at bounding box center [138, 259] width 61 height 24
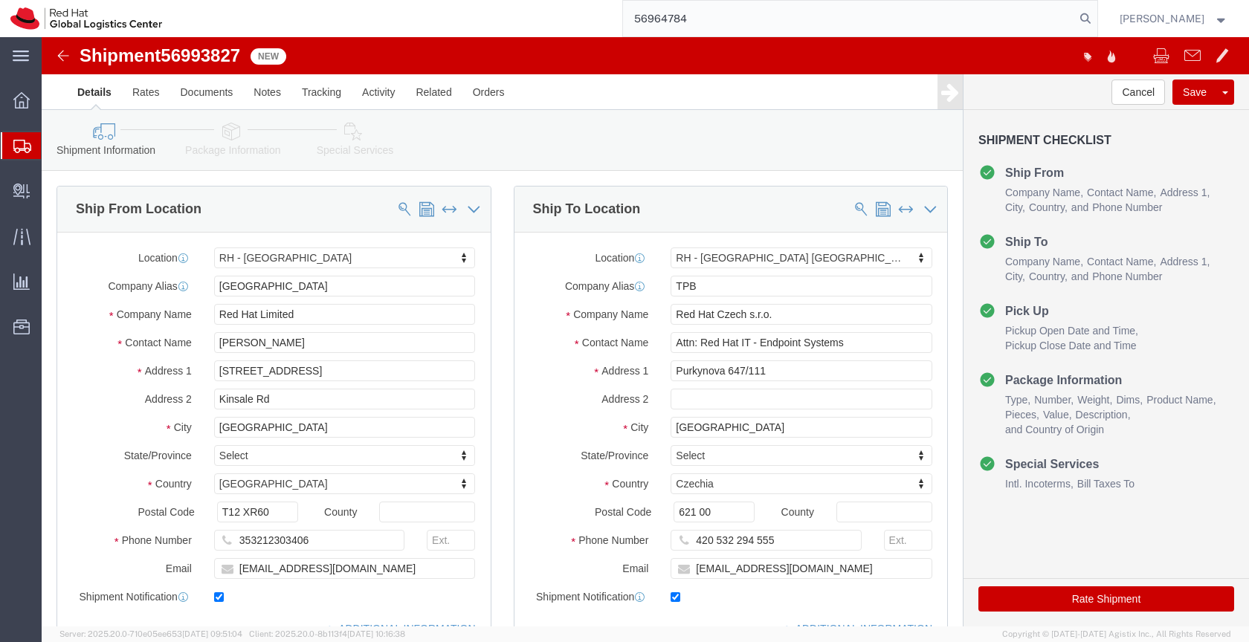
select select "37944"
select select "38036"
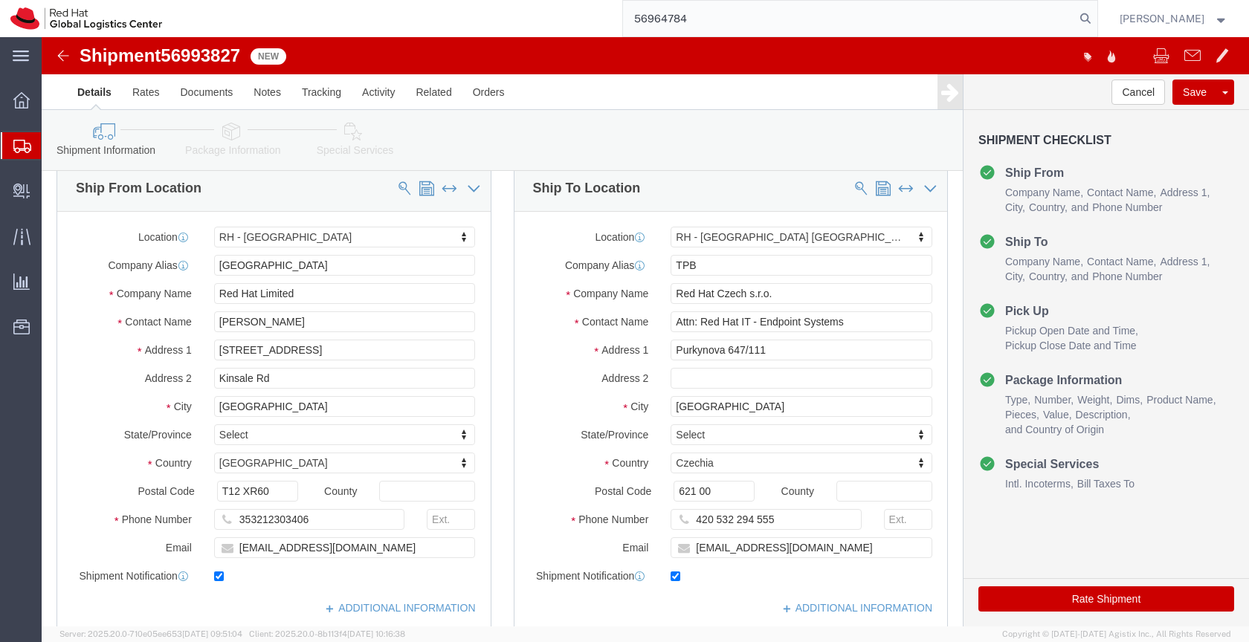
scroll to position [23, 0]
click icon
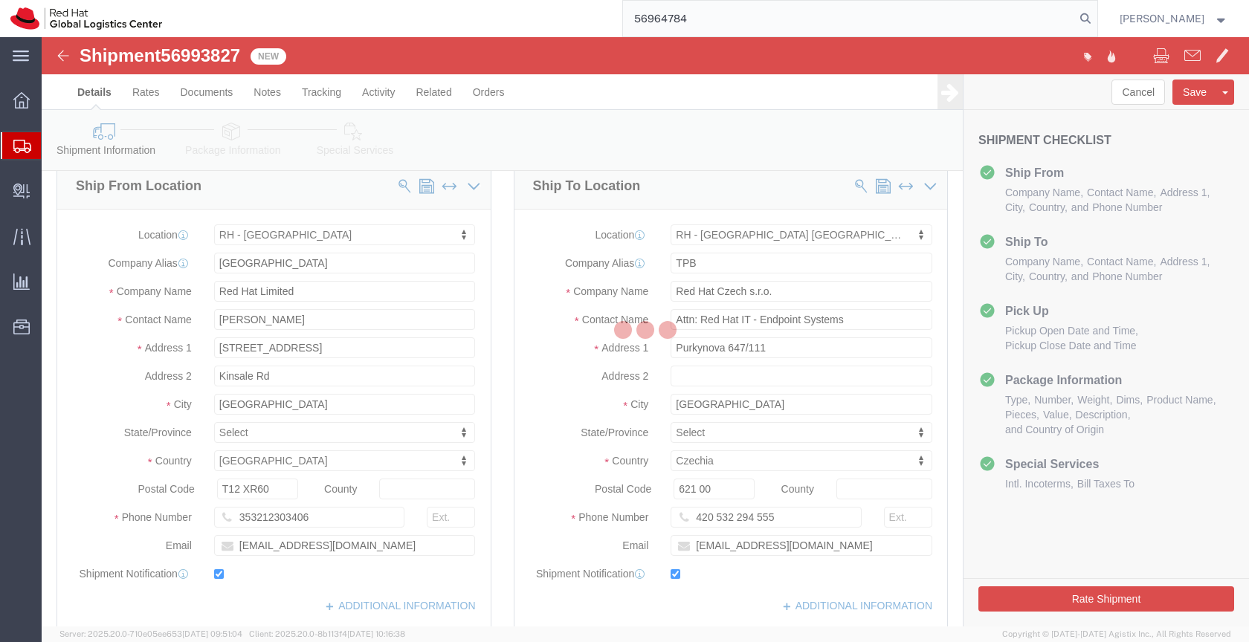
click at [233, 133] on div at bounding box center [645, 332] width 1207 height 590
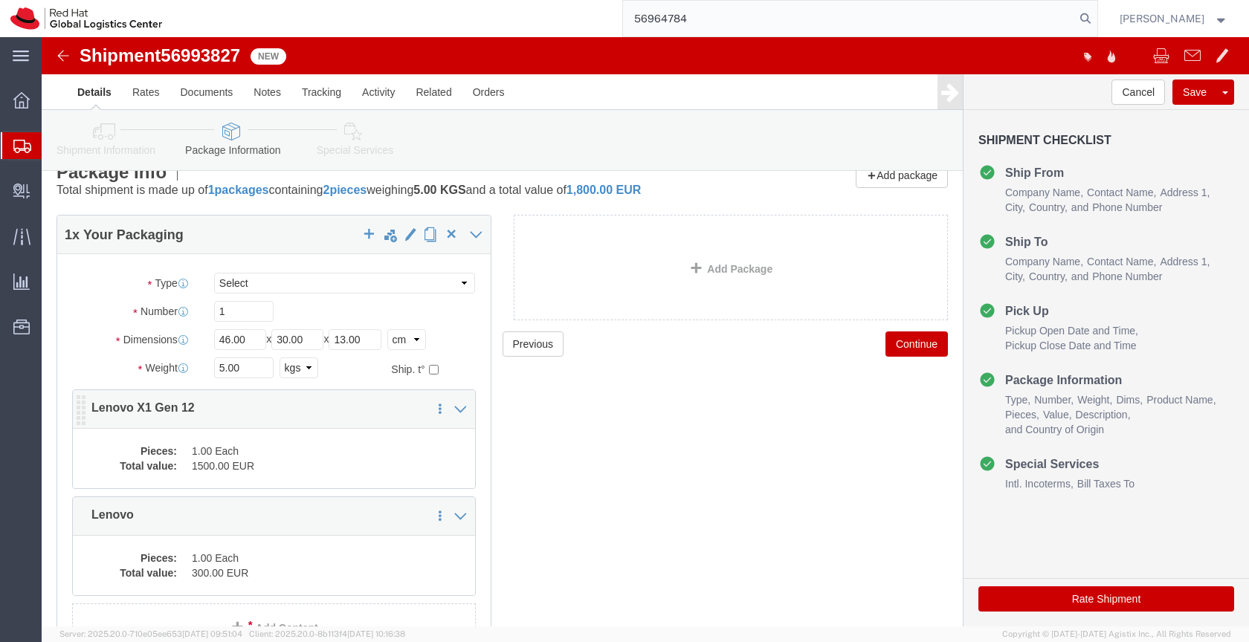
click div "Pieces: 1.00 Each Total value: 1500.00 EUR"
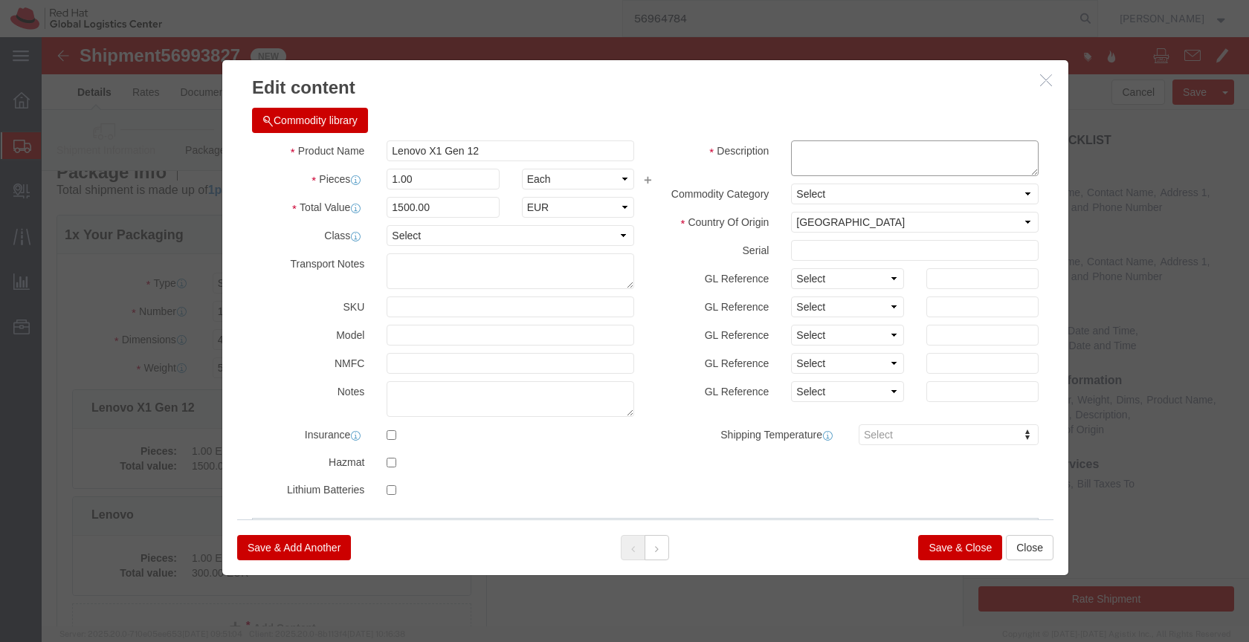
click textarea
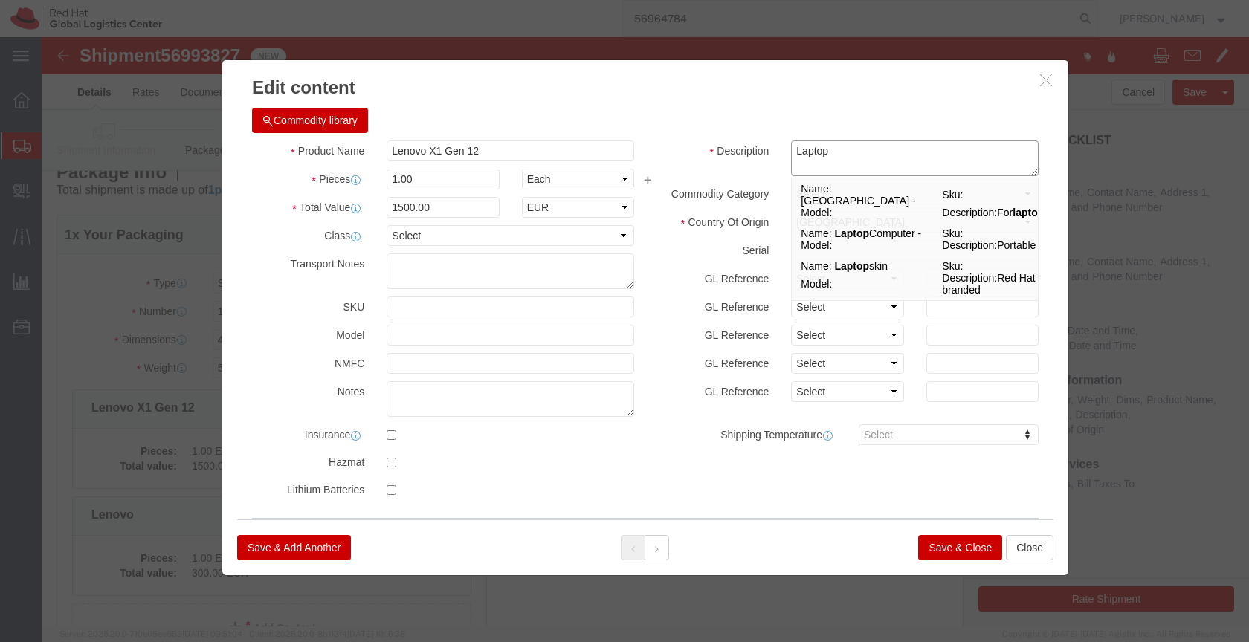
type textarea "Laptop"
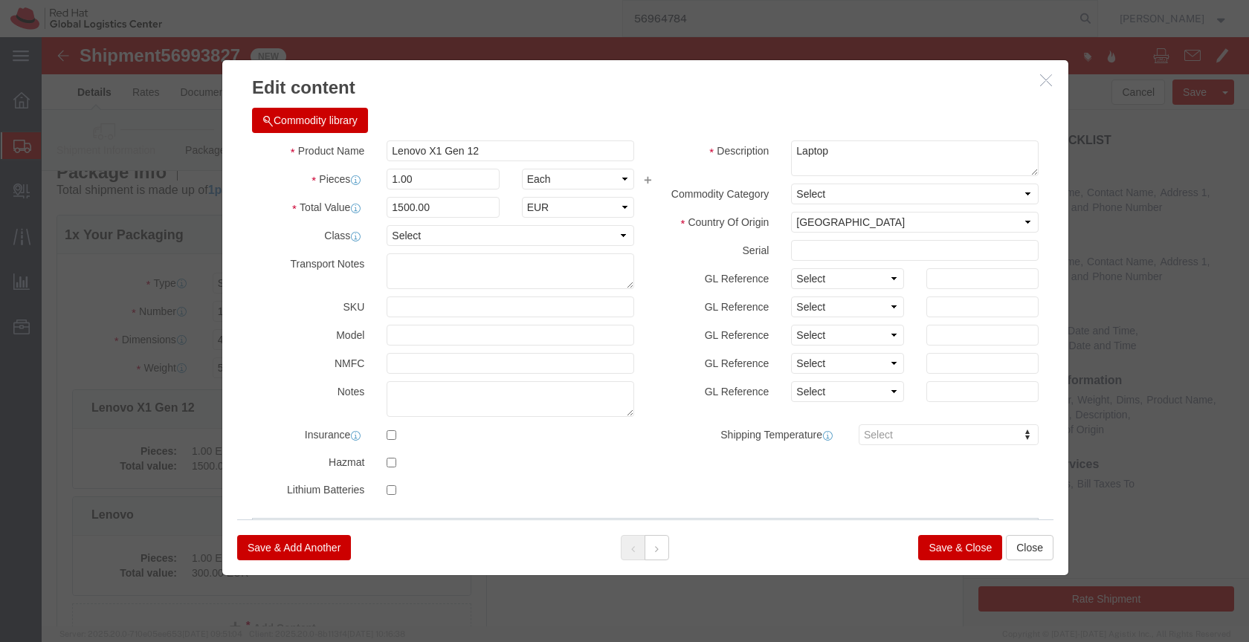
click button "Save & Close"
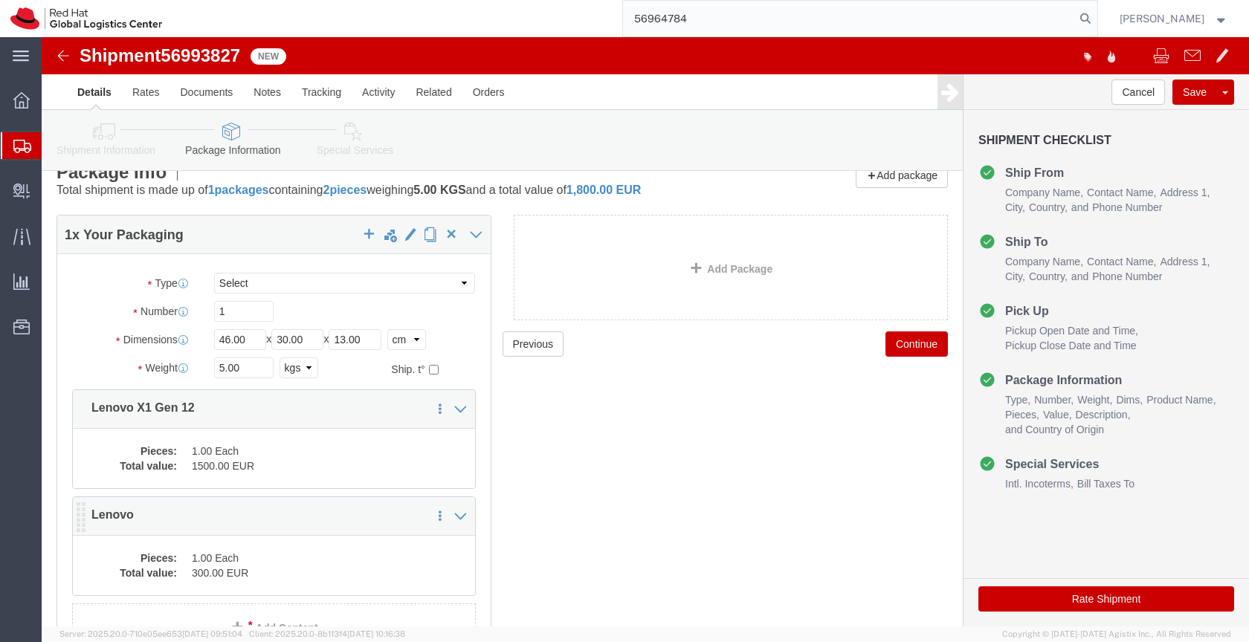
click dd "1.00 Each"
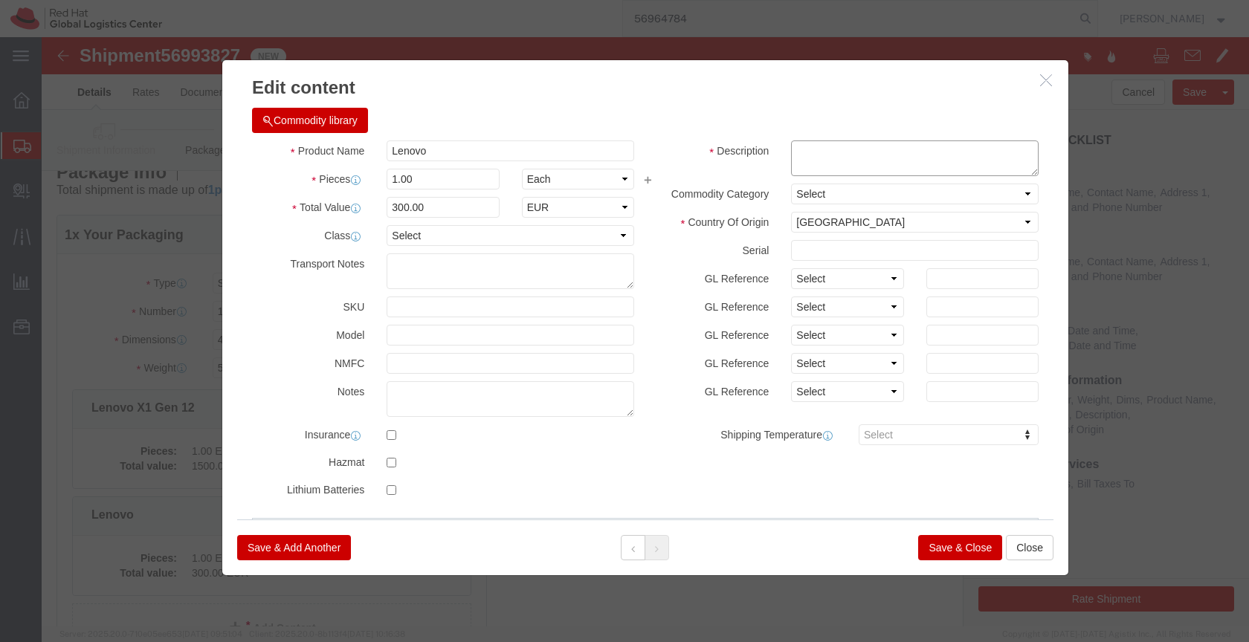
click textarea
type textarea "Dock"
click button "Save & Close"
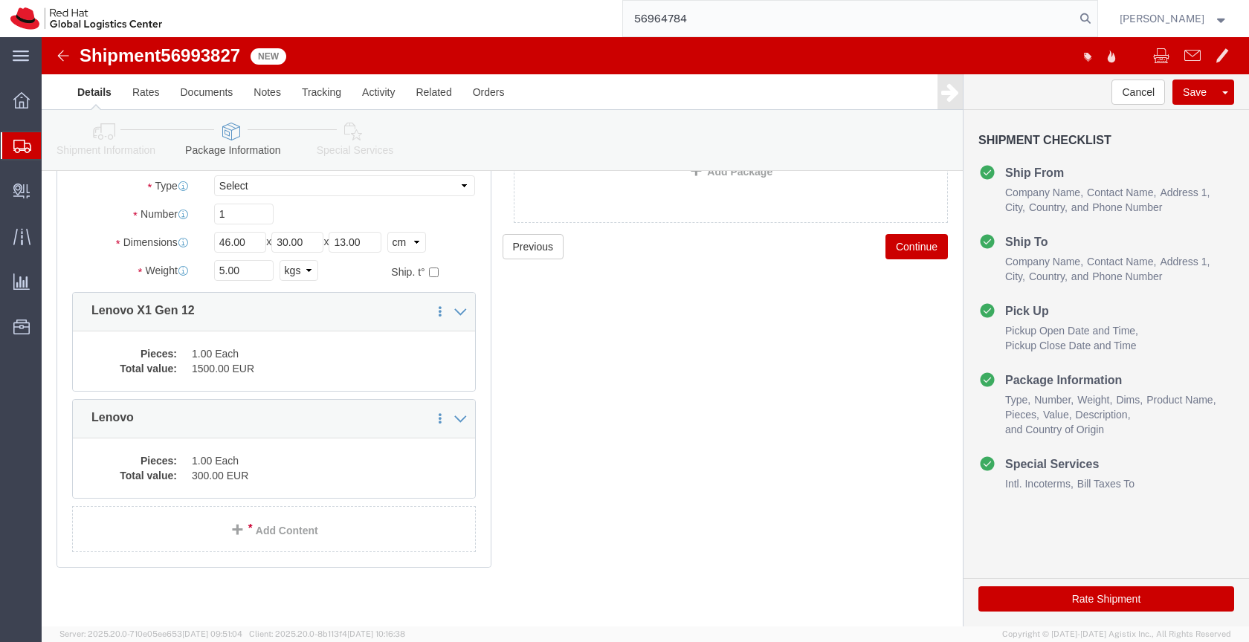
scroll to position [123, 0]
click div "Pieces: 1.00 Each Total value: 1500.00 EUR"
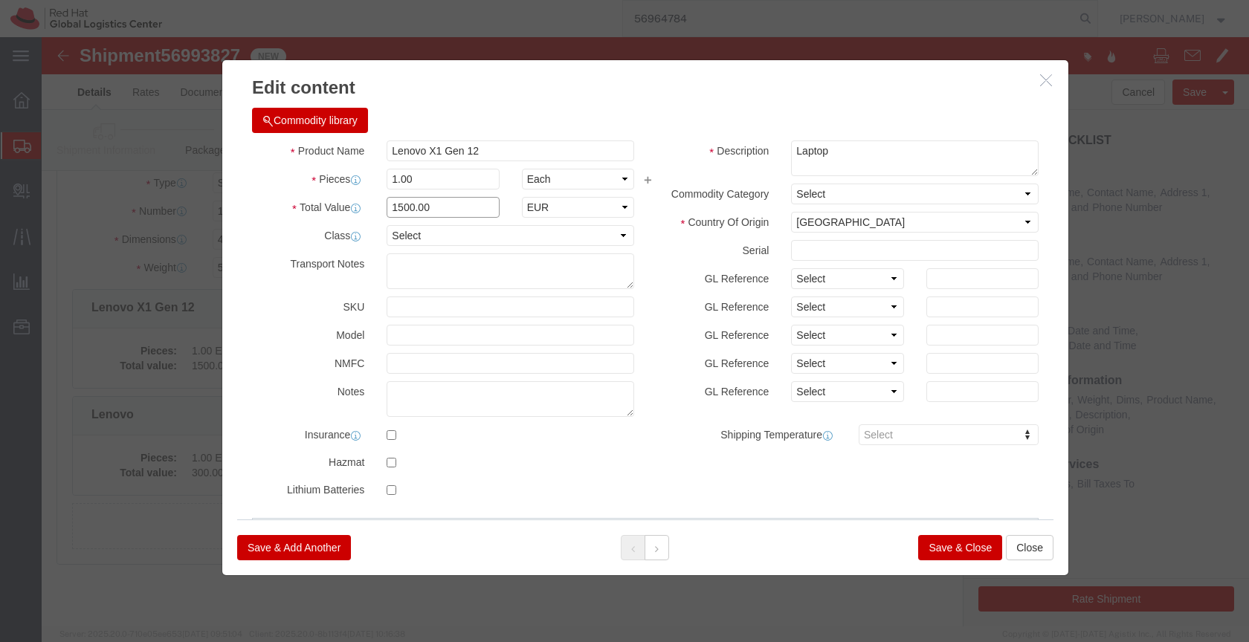
click input "1500.00"
type input "500.00"
click button "Save & Close"
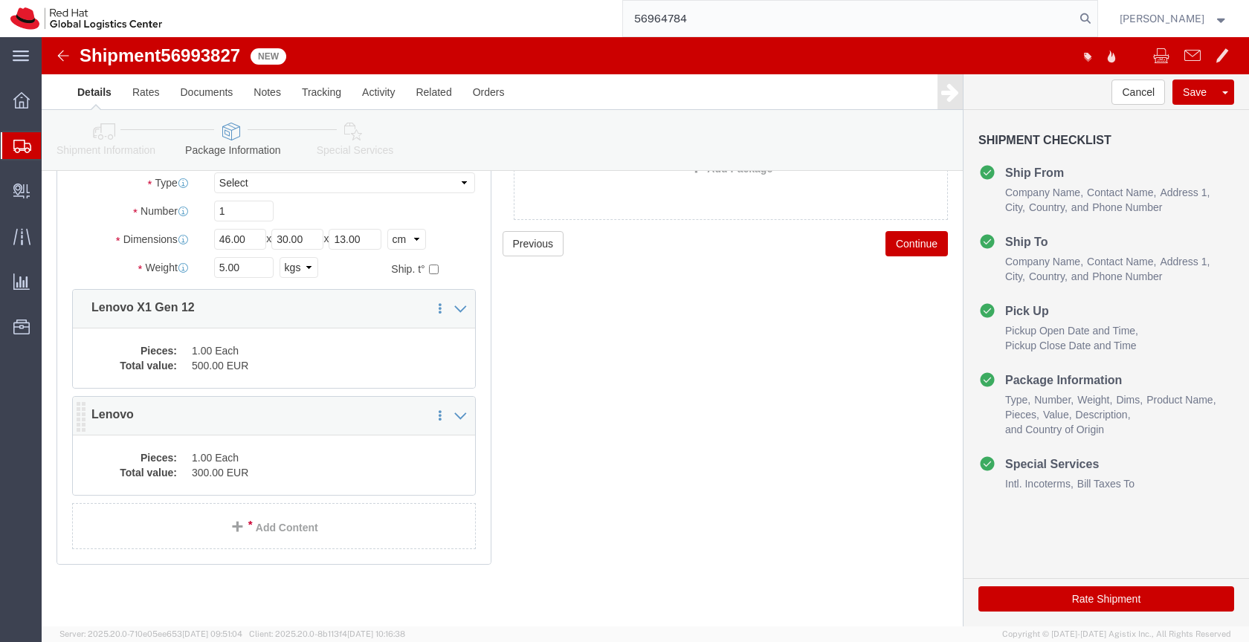
click dd "1.00 Each"
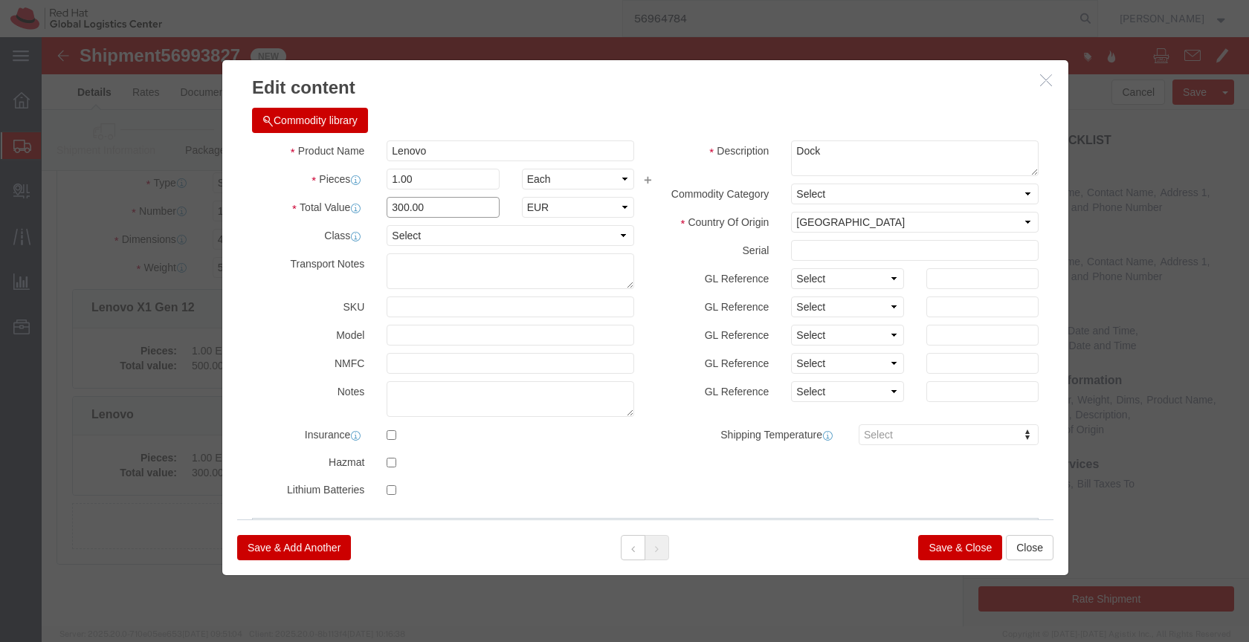
click input "300.00"
type input "100.00"
click button "Save & Close"
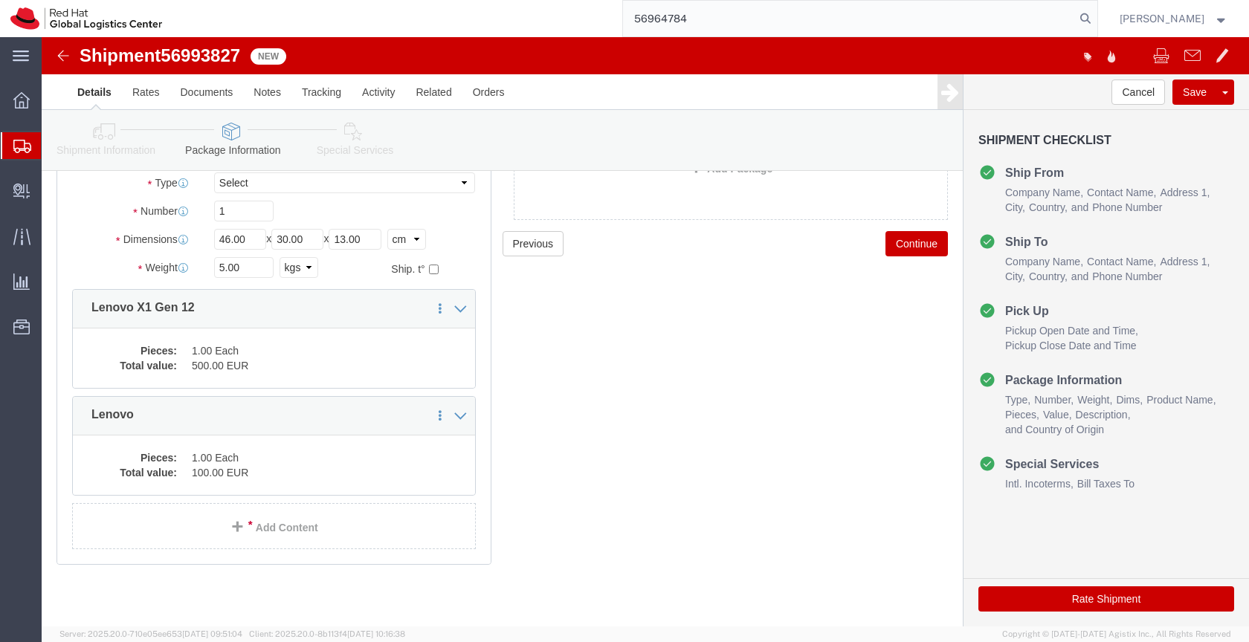
click icon
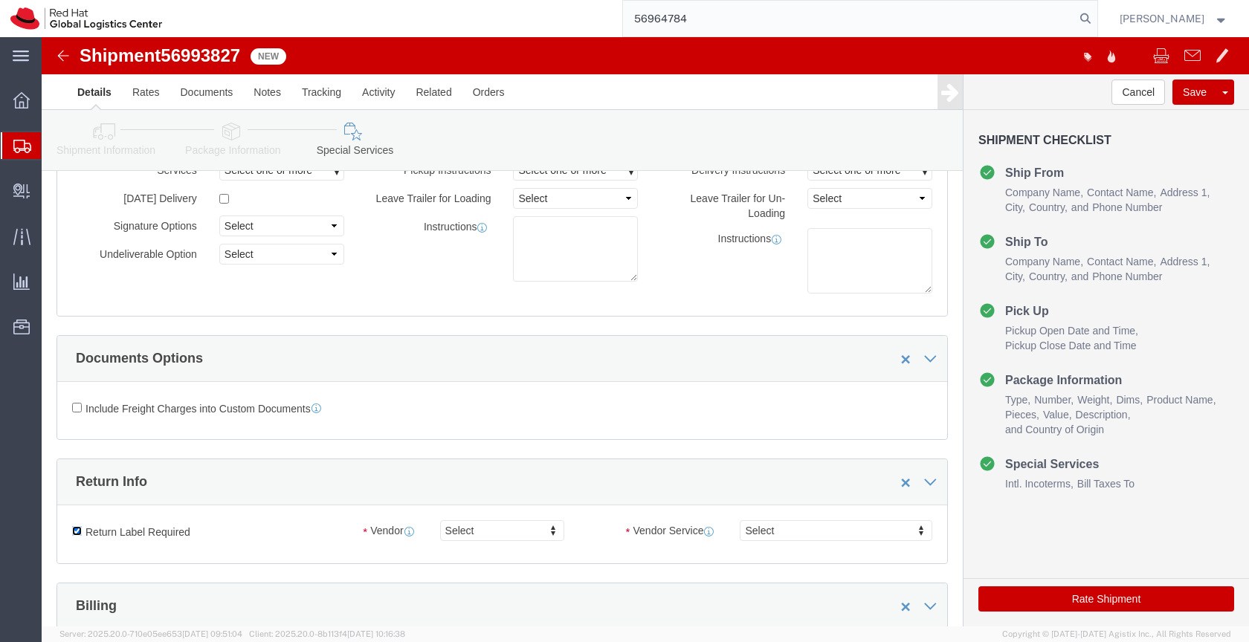
click input "Return Label Required"
checkbox input "false"
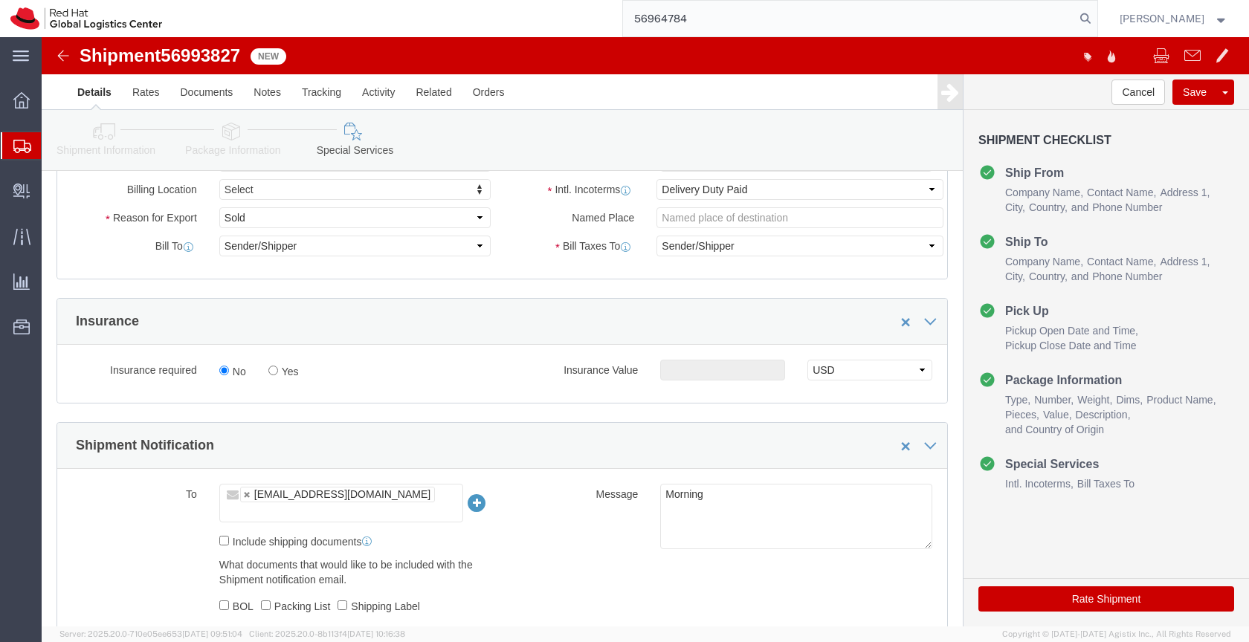
scroll to position [661, 0]
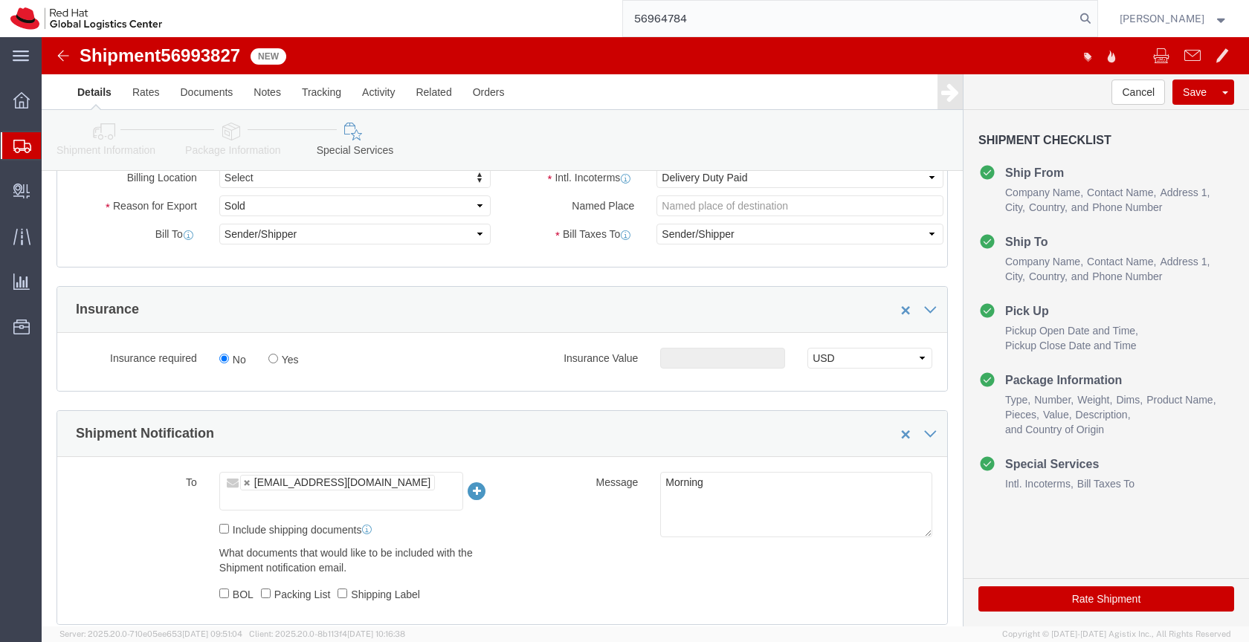
click button "Rate Shipment"
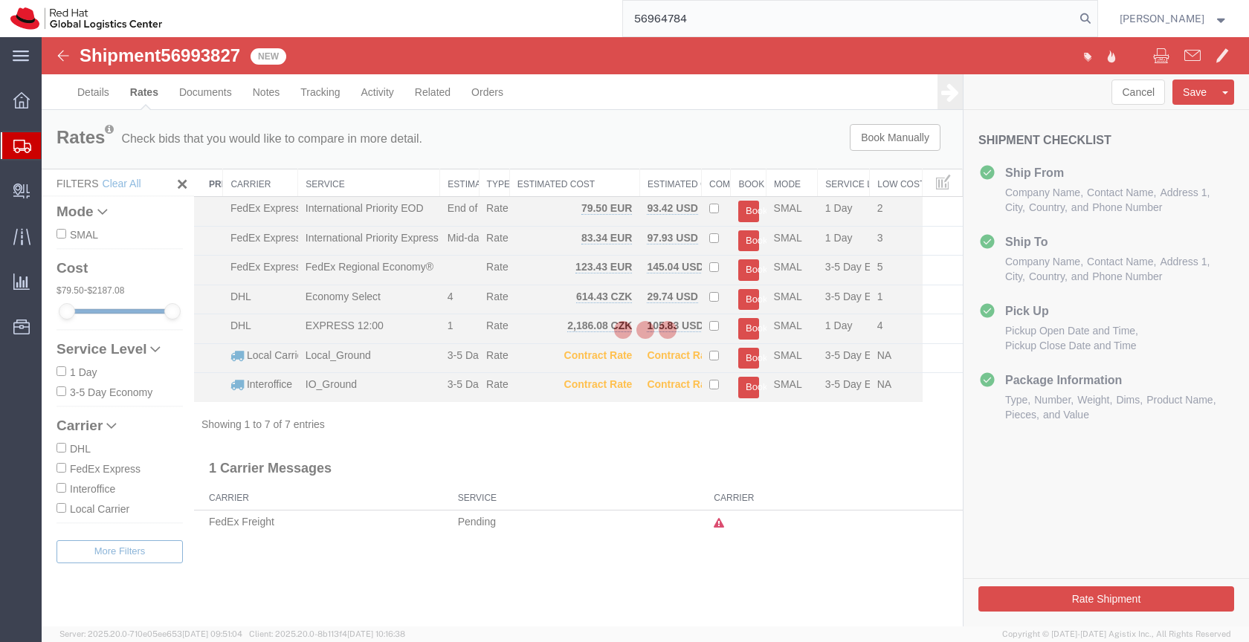
scroll to position [0, 0]
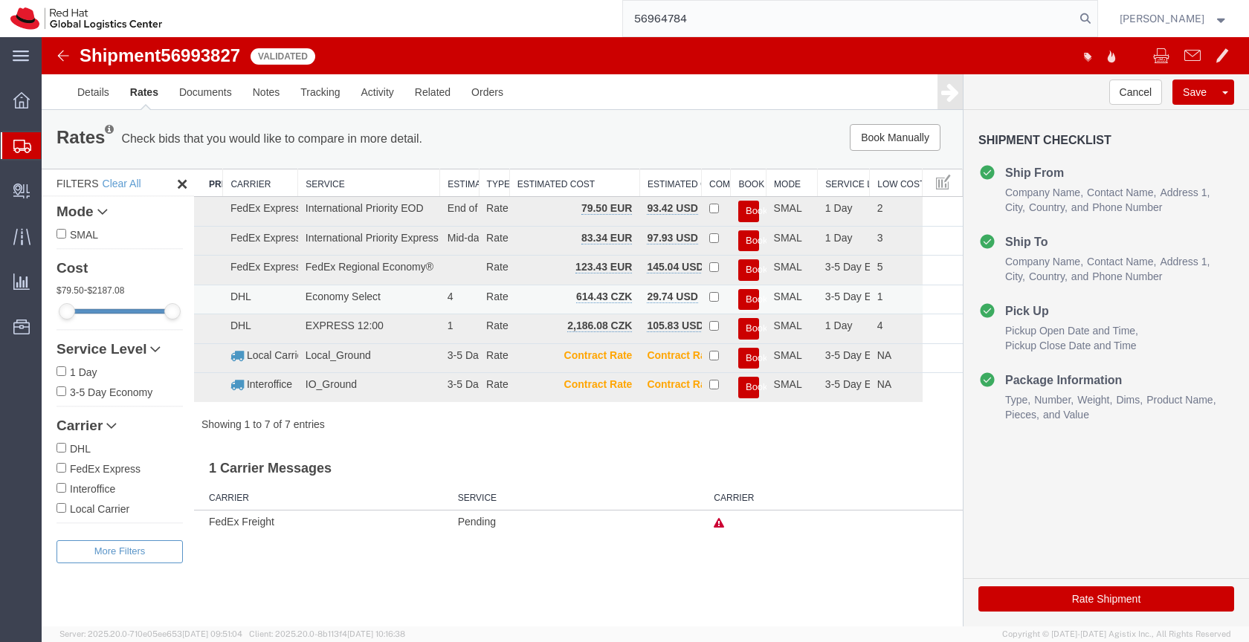
click at [750, 296] on button "Book" at bounding box center [748, 300] width 21 height 22
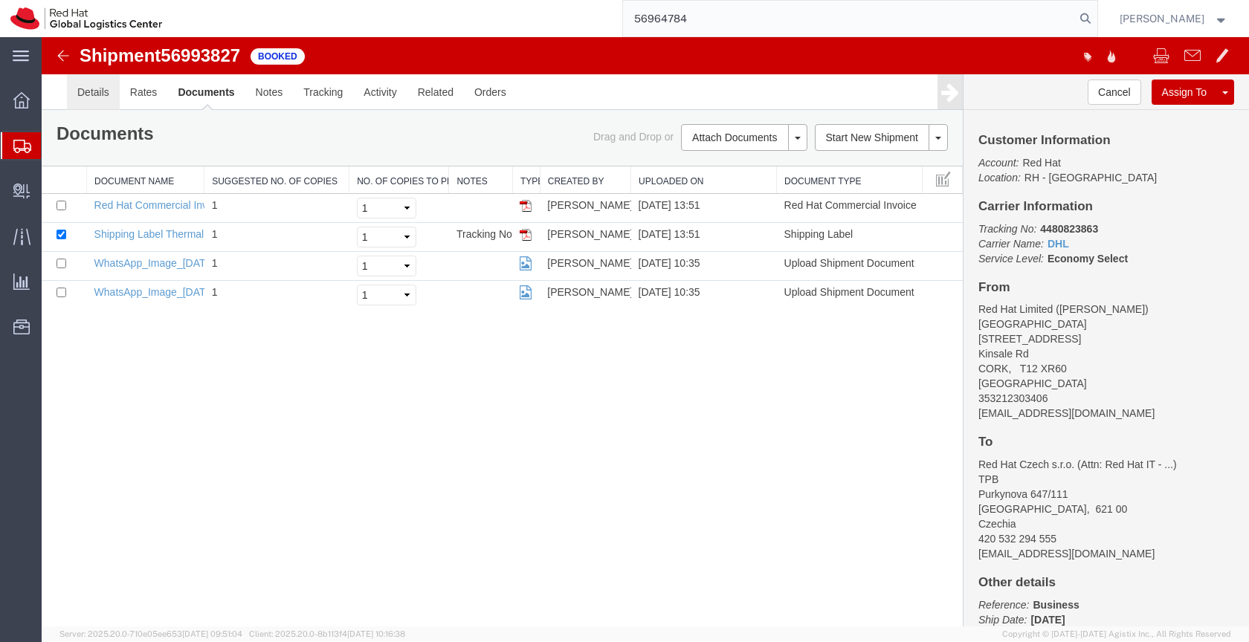
click at [100, 93] on link "Details" at bounding box center [93, 92] width 53 height 36
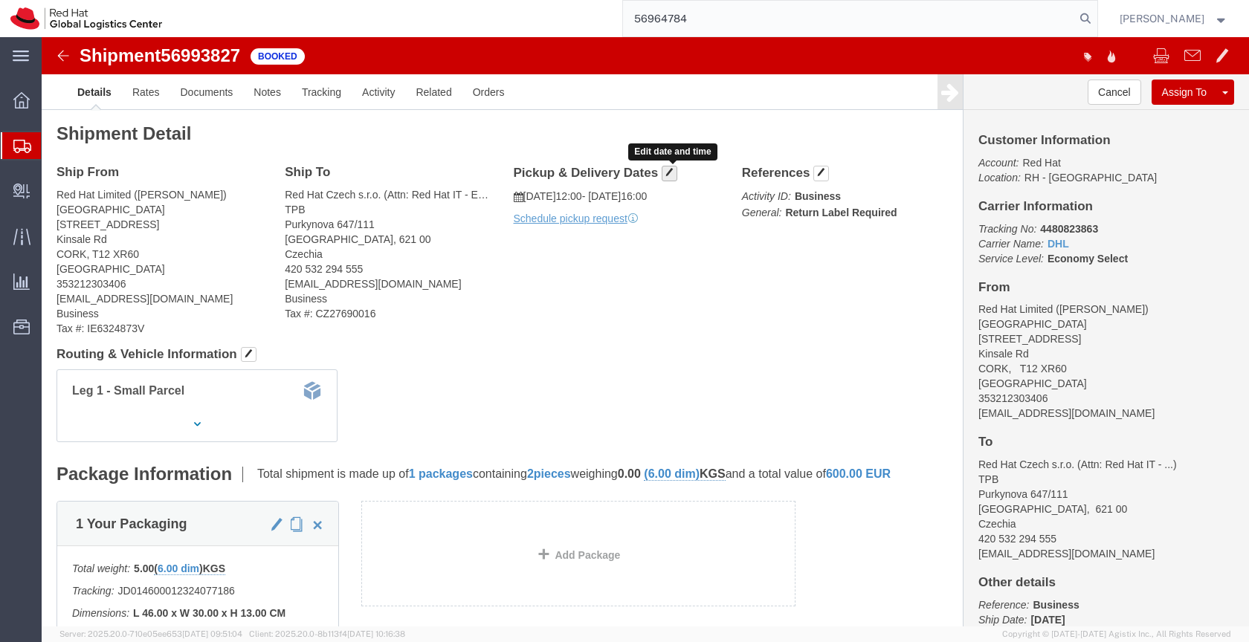
click span "button"
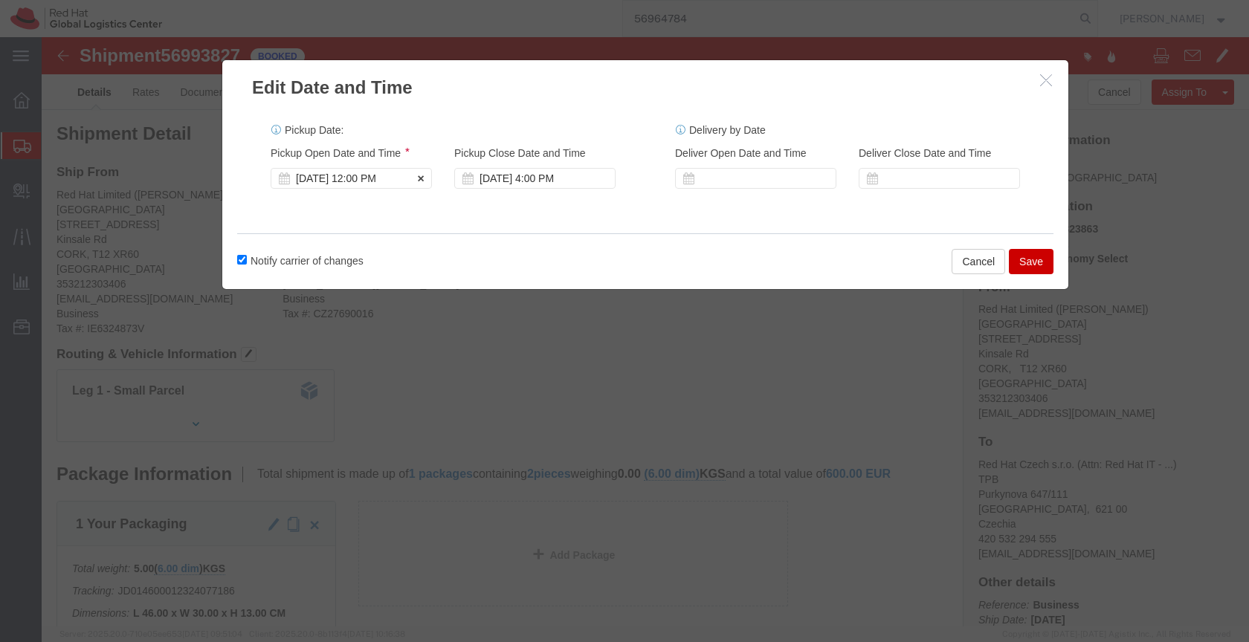
click div "[DATE] 12:00 PM"
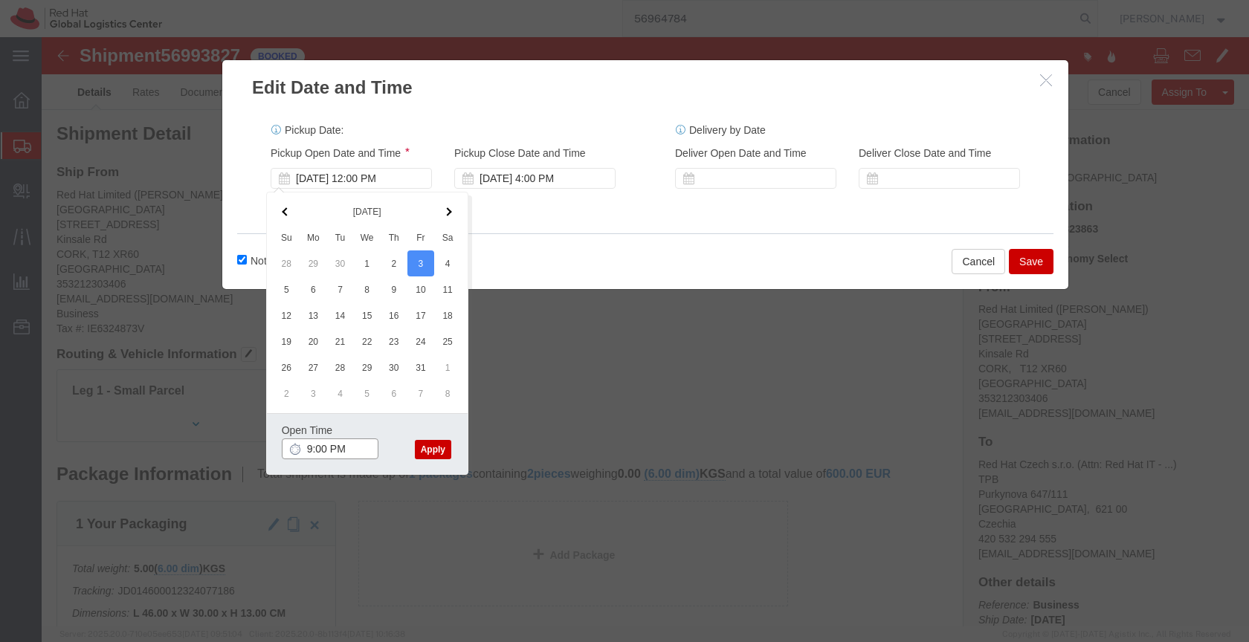
click input "9:00 PM"
type input "9:00 AM"
click button "Apply"
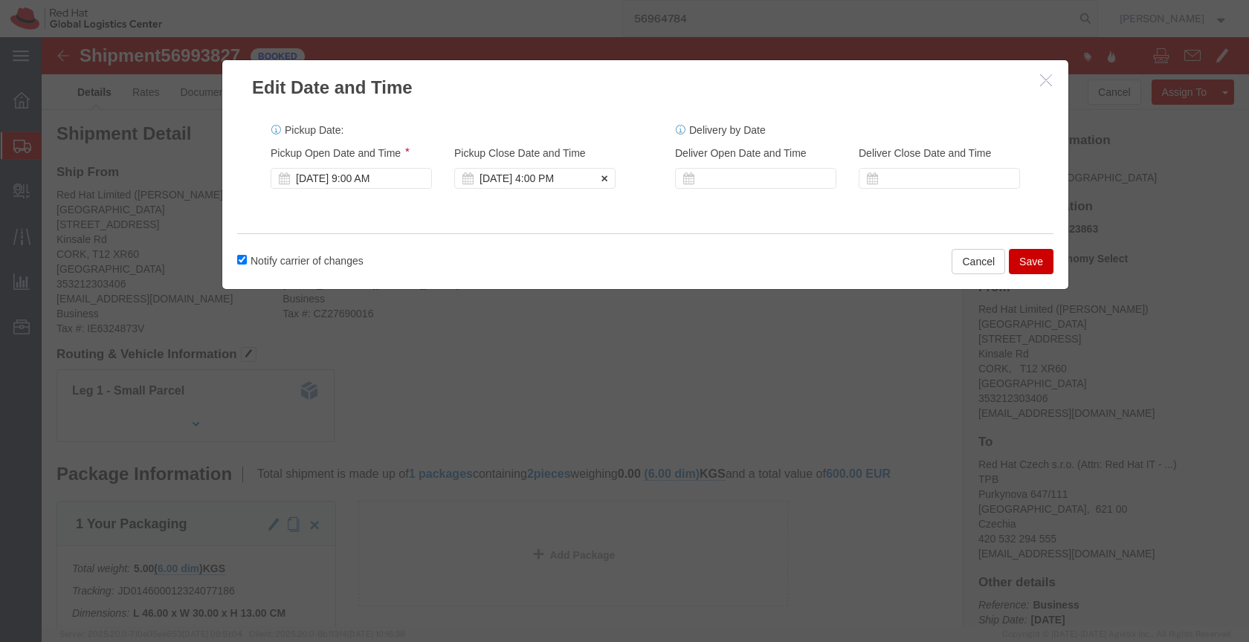
click div "[DATE] 4:00 PM"
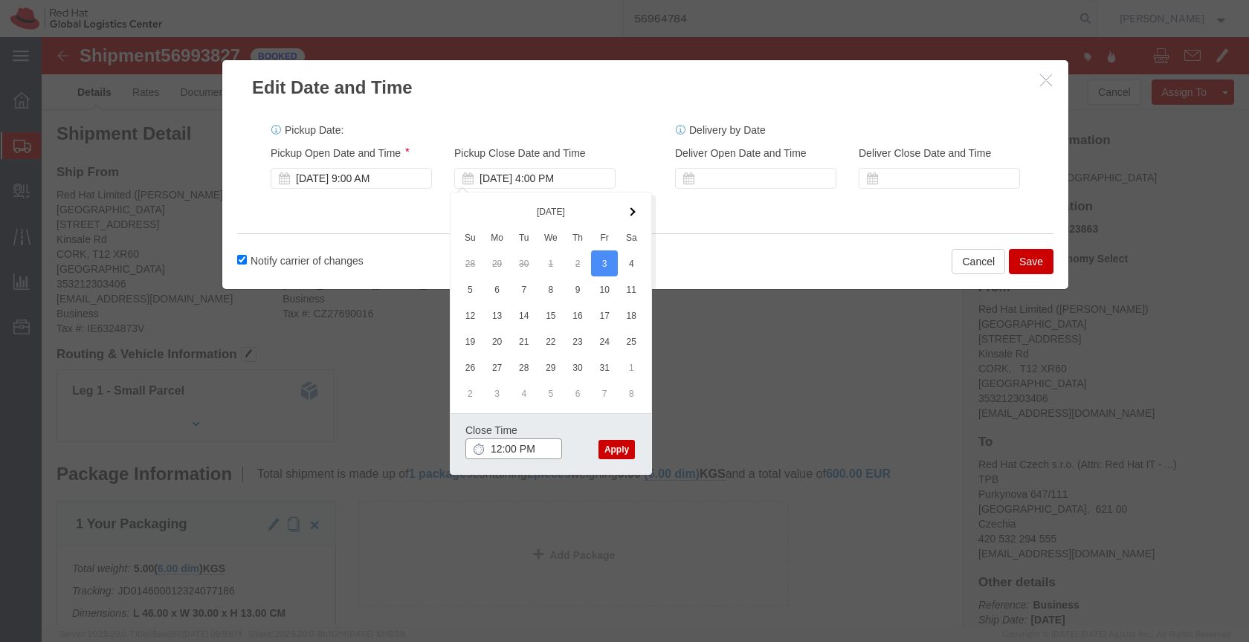
type input "12:00 PM"
click button "Apply"
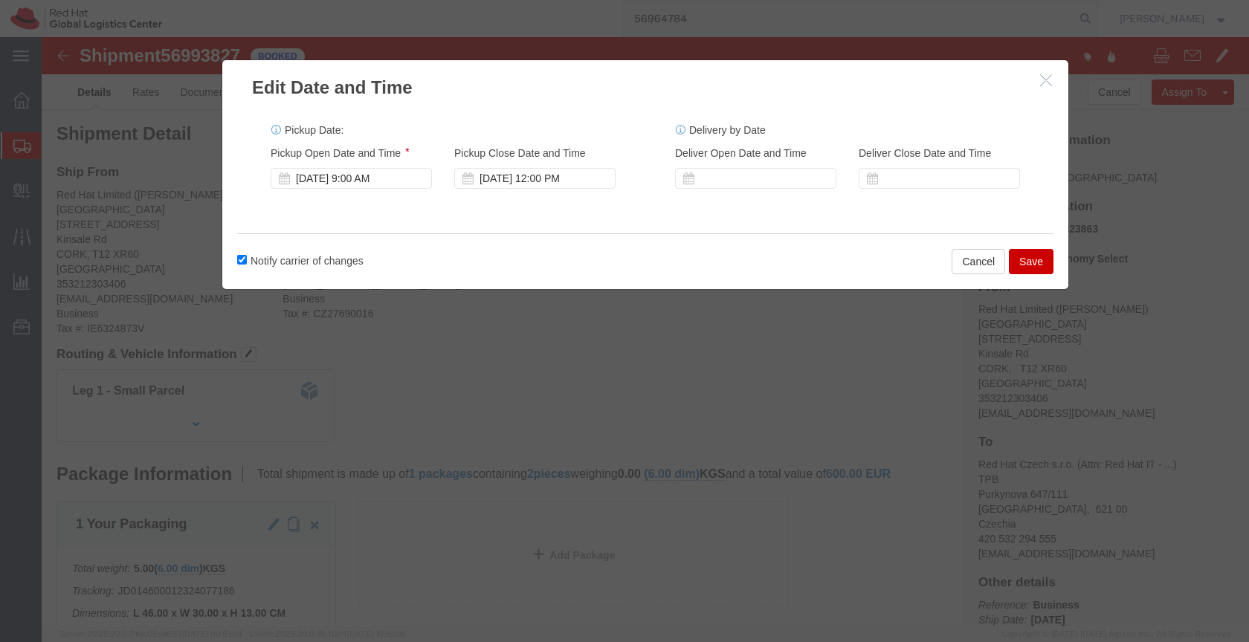
click button "Save"
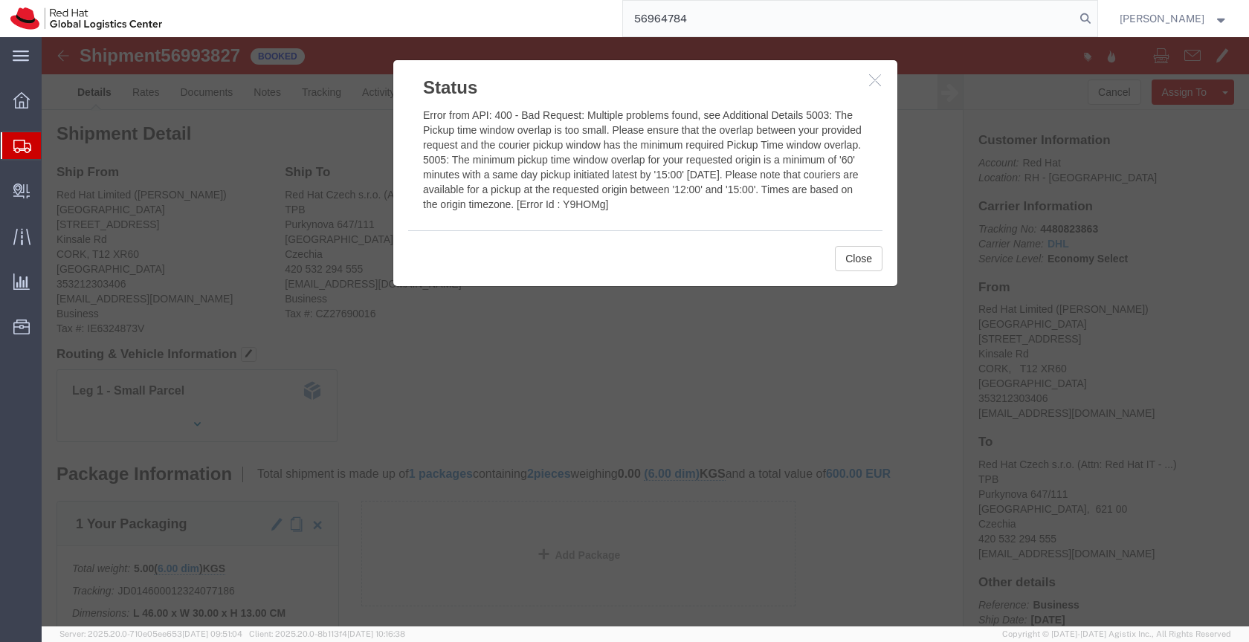
click icon "button"
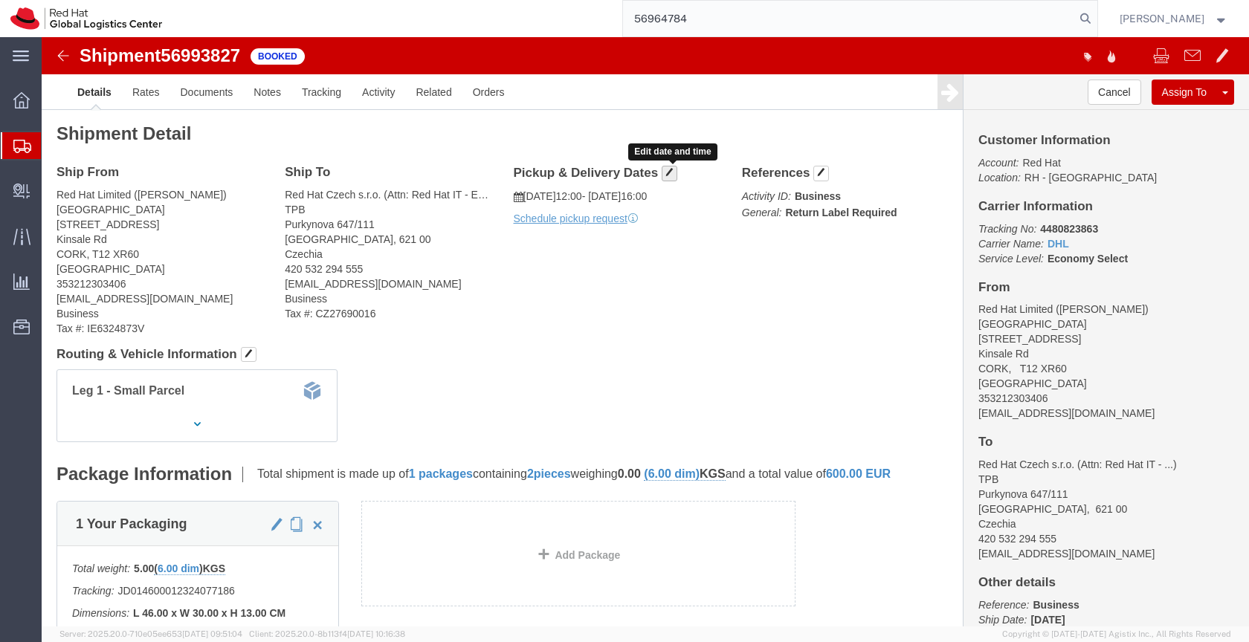
click span "button"
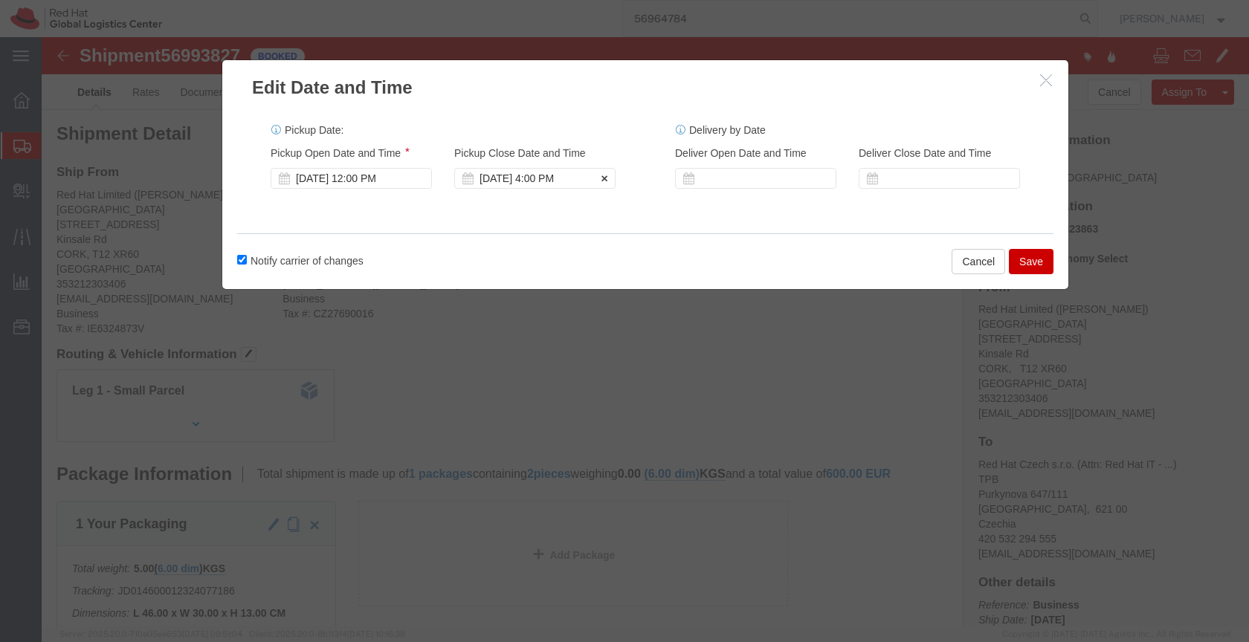
click div "[DATE] 4:00 PM"
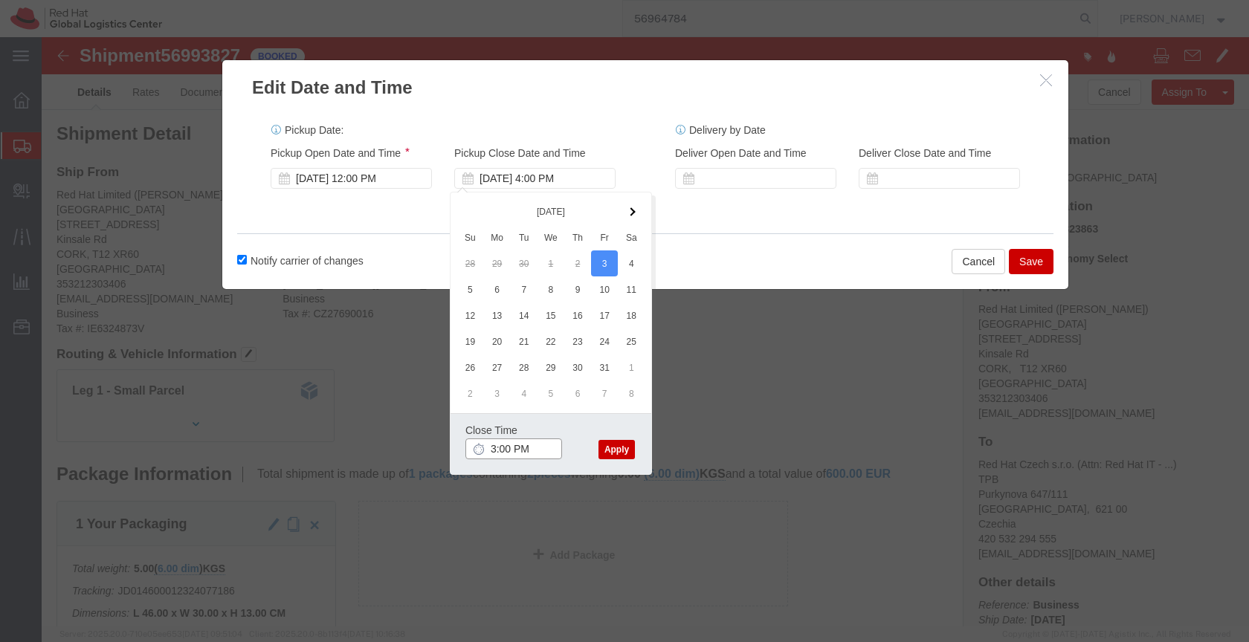
type input "3:00 PM"
click button "Apply"
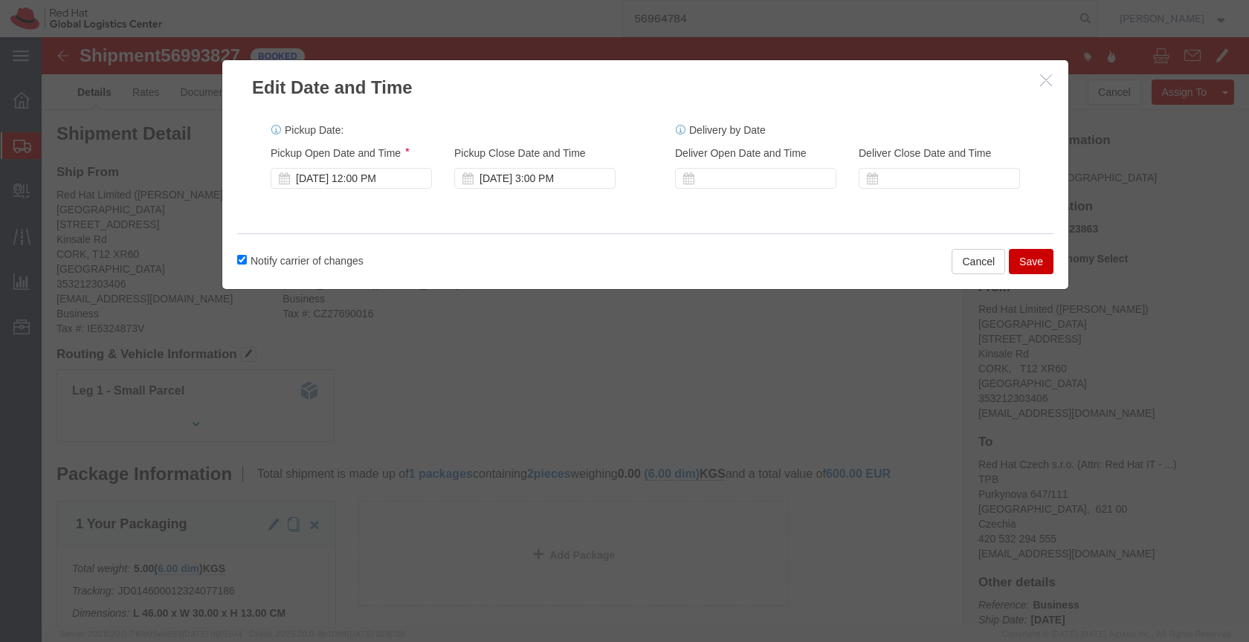
click button "Save"
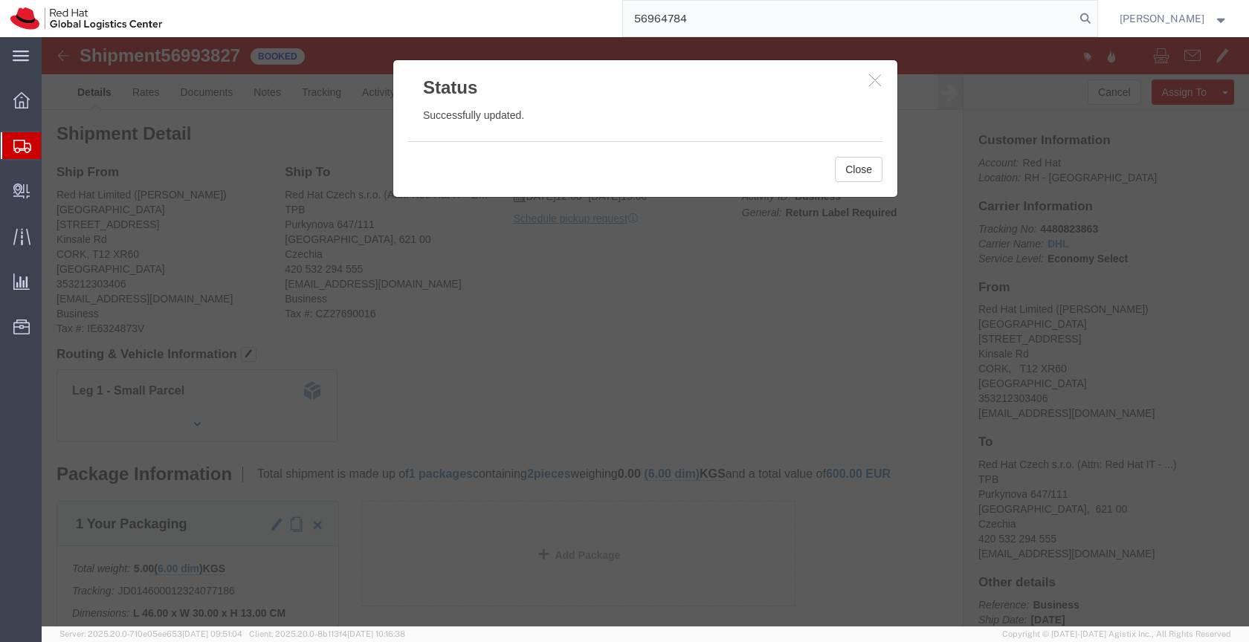
click icon "button"
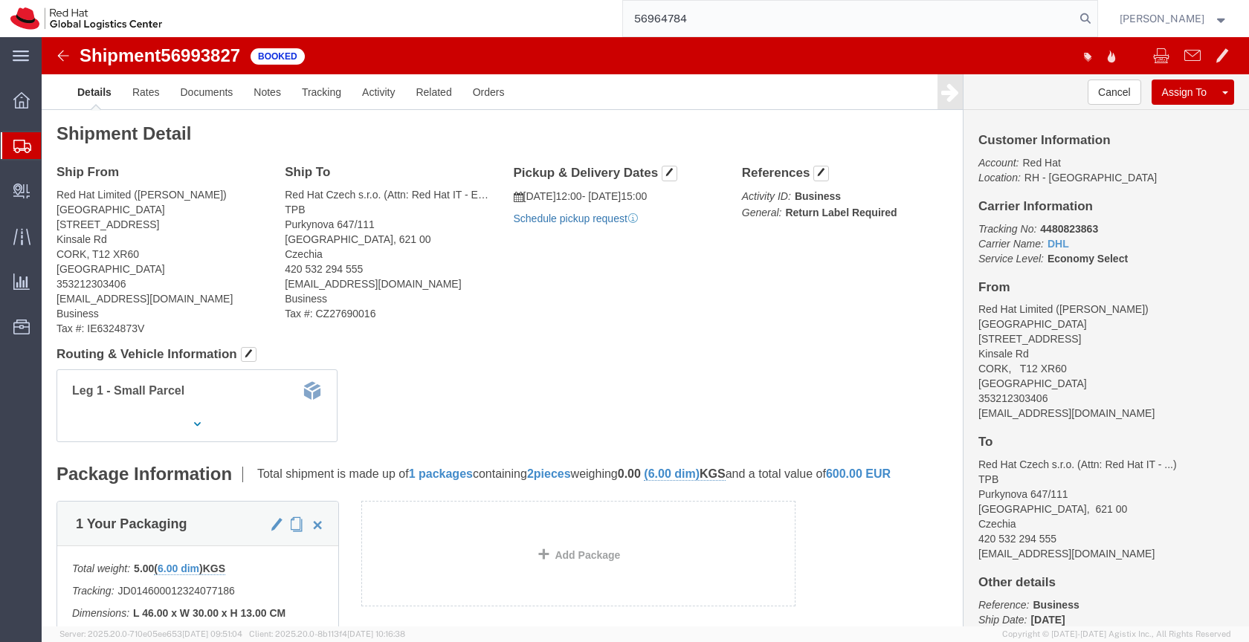
click link "Schedule pickup request"
drag, startPoint x: 1048, startPoint y: 377, endPoint x: 914, endPoint y: 383, distance: 134.0
click div "Customer Information Account: Red Hat Location: RH - [GEOGRAPHIC_DATA] Carrier …"
copy address "[EMAIL_ADDRESS][DOMAIN_NAME]"
click link "Documents"
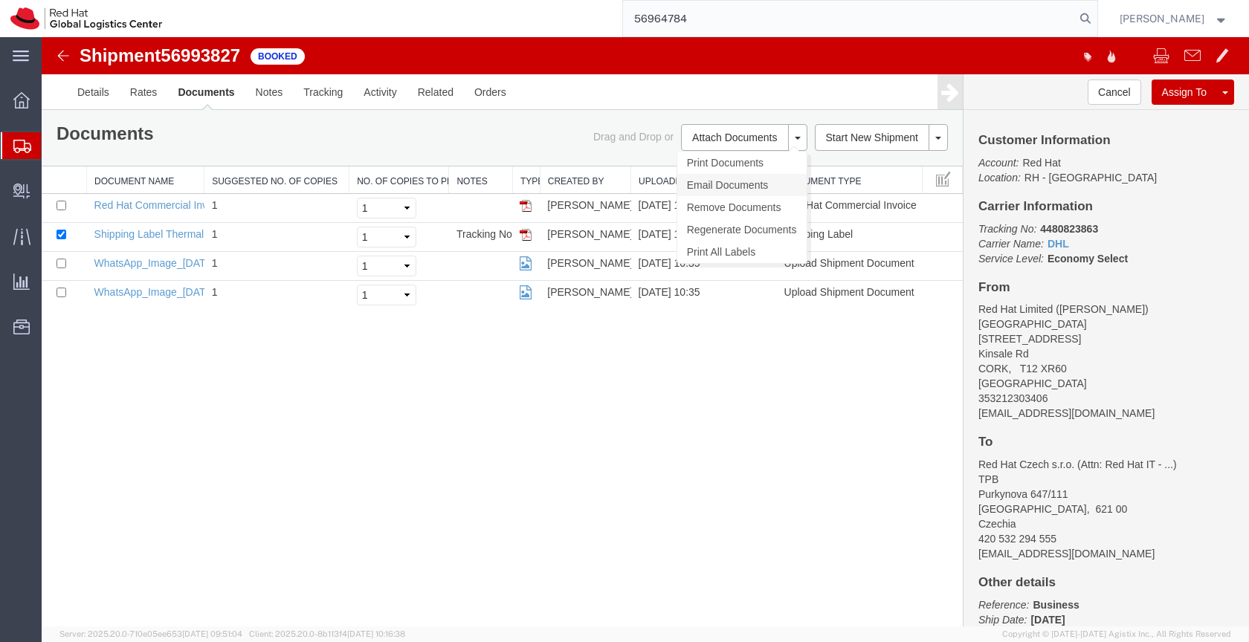
click at [700, 181] on link "Email Documents" at bounding box center [741, 185] width 129 height 22
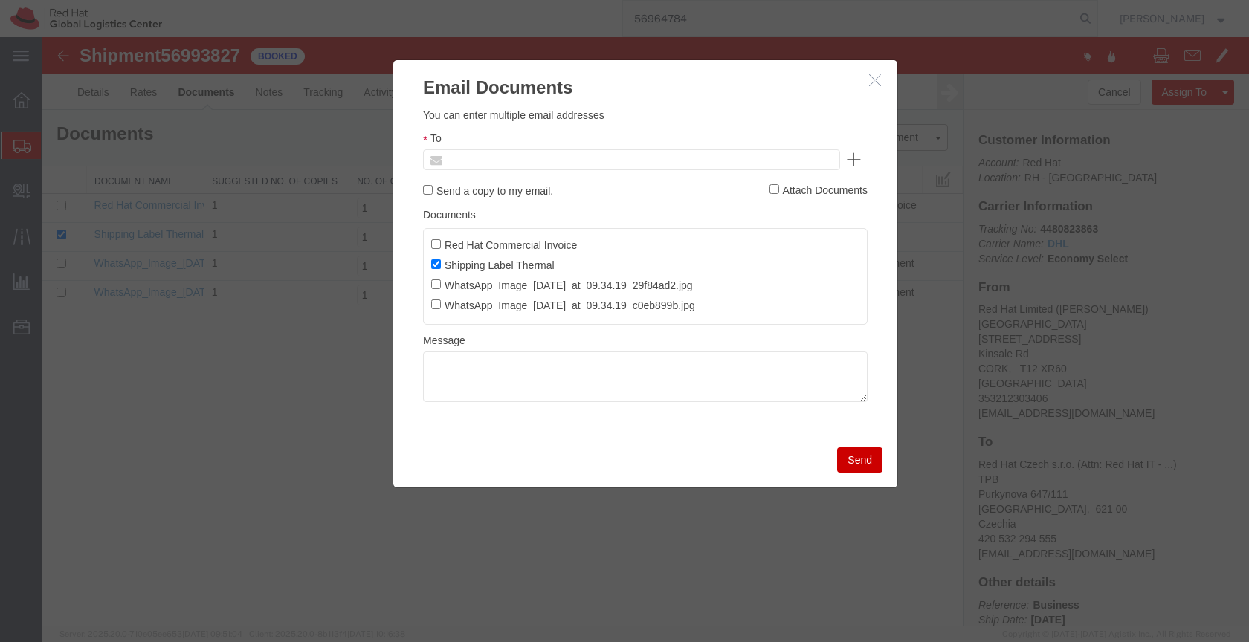
click at [577, 158] on input "text" at bounding box center [531, 159] width 174 height 19
paste input "[EMAIL_ADDRESS][DOMAIN_NAME]"
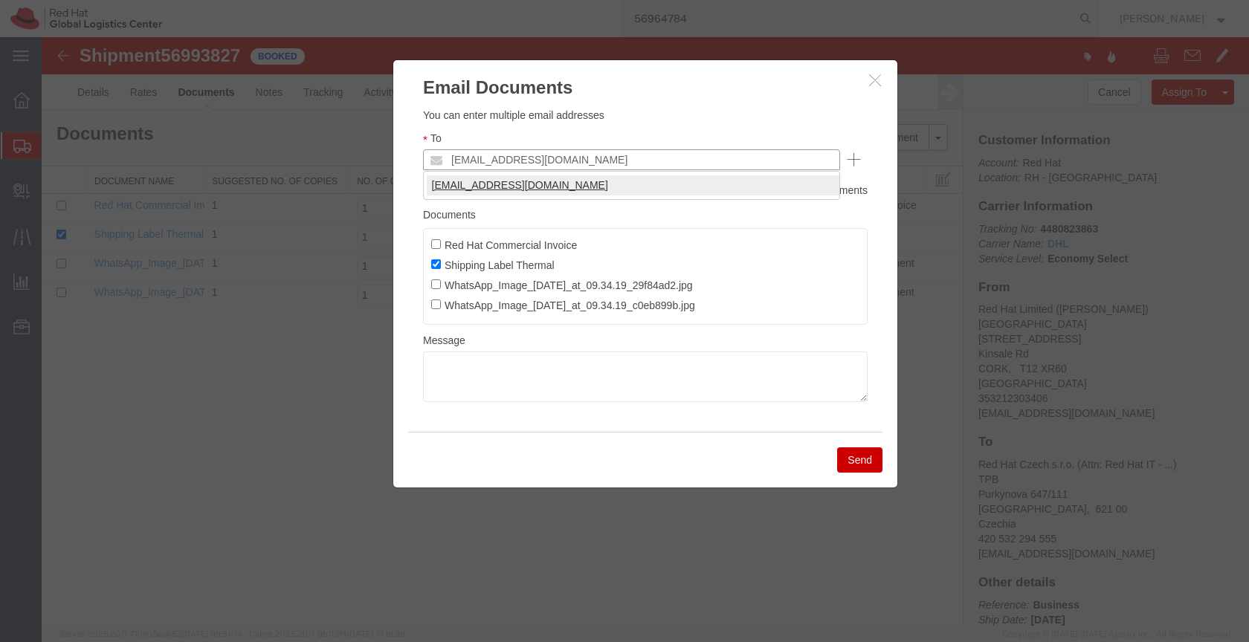
type input "[EMAIL_ADDRESS][DOMAIN_NAME]"
click at [467, 364] on textarea at bounding box center [645, 377] width 445 height 51
paste textarea "Hi A, please find the label for your shipment to B attached to this email. Plea…"
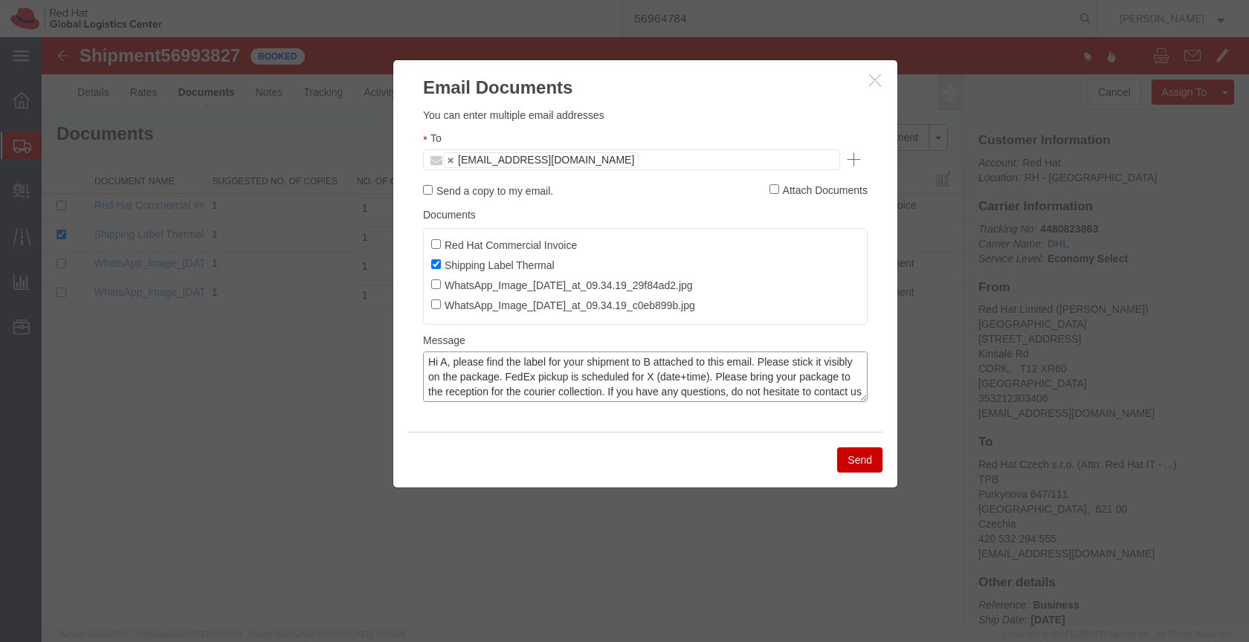
click at [446, 360] on textarea "Hi A, please find the label for your shipment to B attached to this email. Plea…" at bounding box center [645, 377] width 445 height 51
click at [663, 362] on textarea "Hi [PERSON_NAME], please find the label for your shipment to B attached to this…" at bounding box center [645, 377] width 445 height 51
click at [719, 376] on textarea "Hi [PERSON_NAME], please find the label for your shipment to [GEOGRAPHIC_DATA],…" at bounding box center [645, 377] width 445 height 51
click at [805, 380] on textarea "Hi [PERSON_NAME], please find the label for your shipment to [GEOGRAPHIC_DATA],…" at bounding box center [645, 377] width 445 height 51
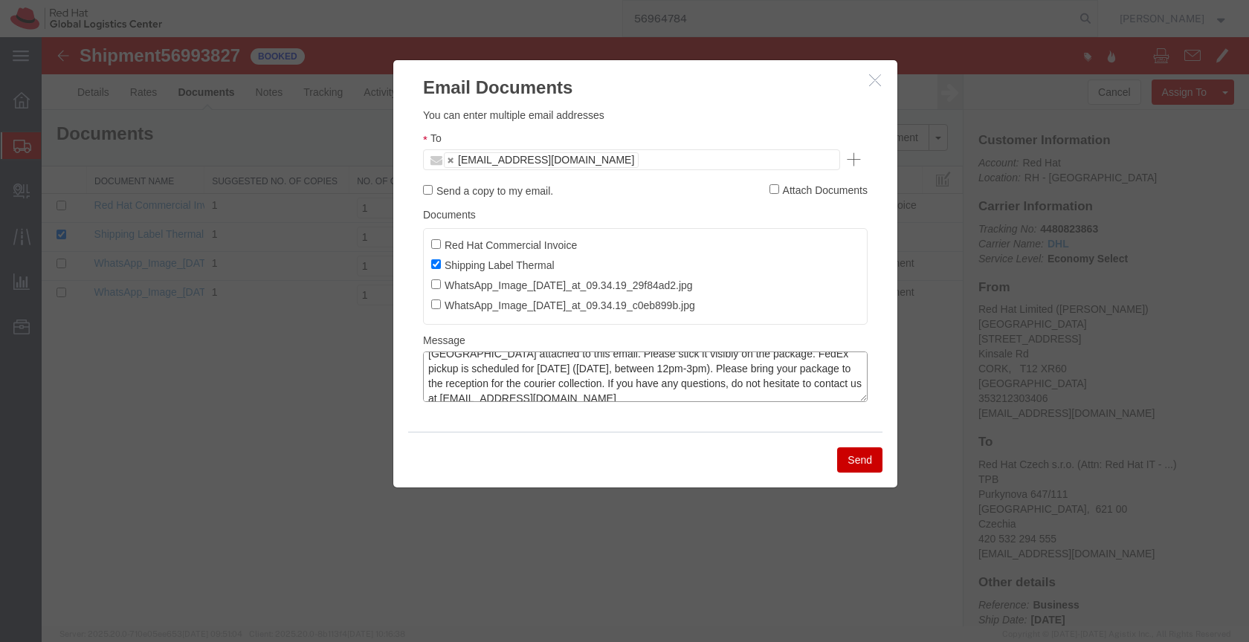
type textarea "Hi [PERSON_NAME], please find the label for your shipment to [GEOGRAPHIC_DATA],…"
click at [592, 154] on ul "[EMAIL_ADDRESS][DOMAIN_NAME]" at bounding box center [631, 159] width 417 height 21
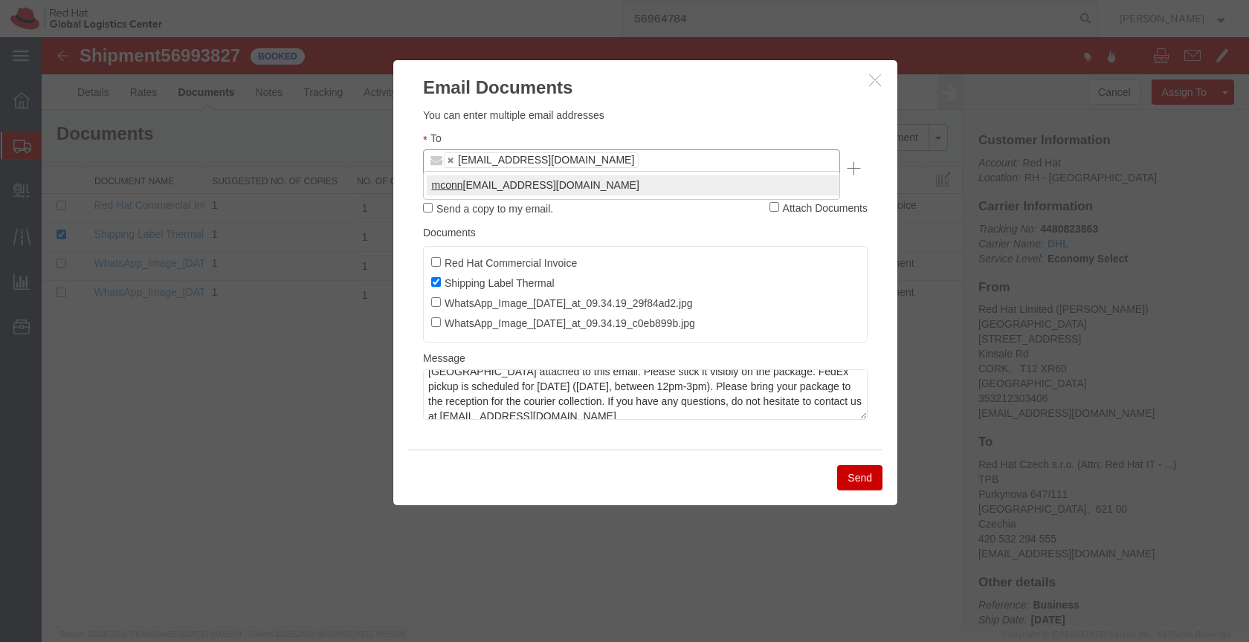
type input "mconn"
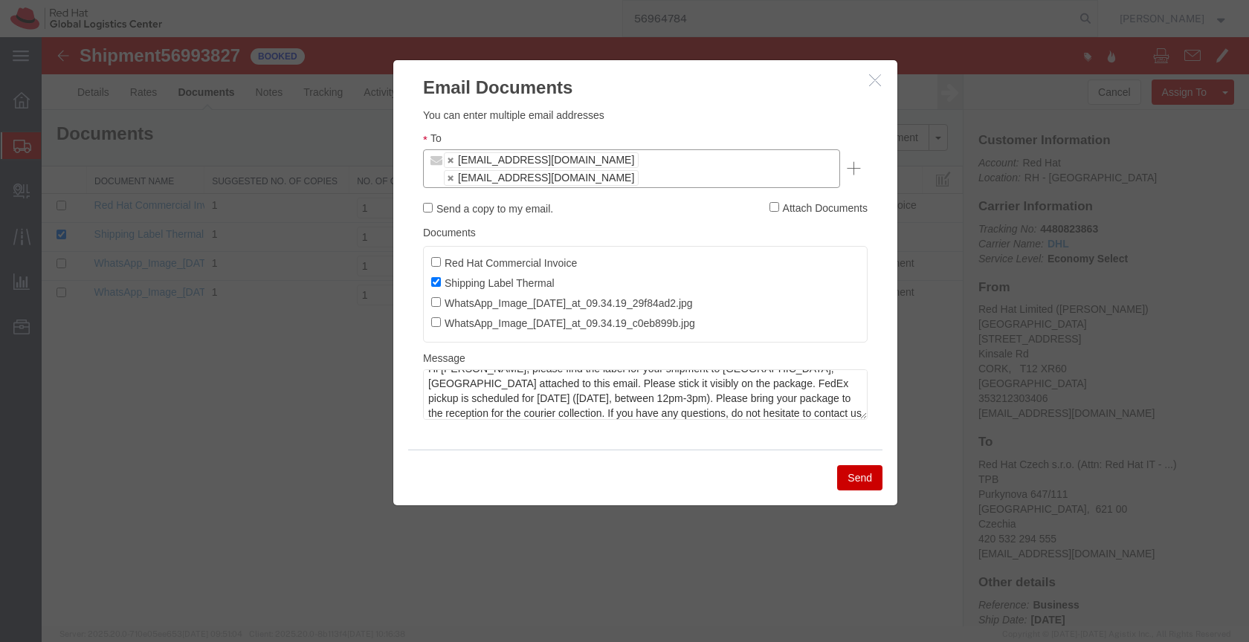
scroll to position [19, 0]
click at [853, 465] on button "Send" at bounding box center [859, 477] width 45 height 25
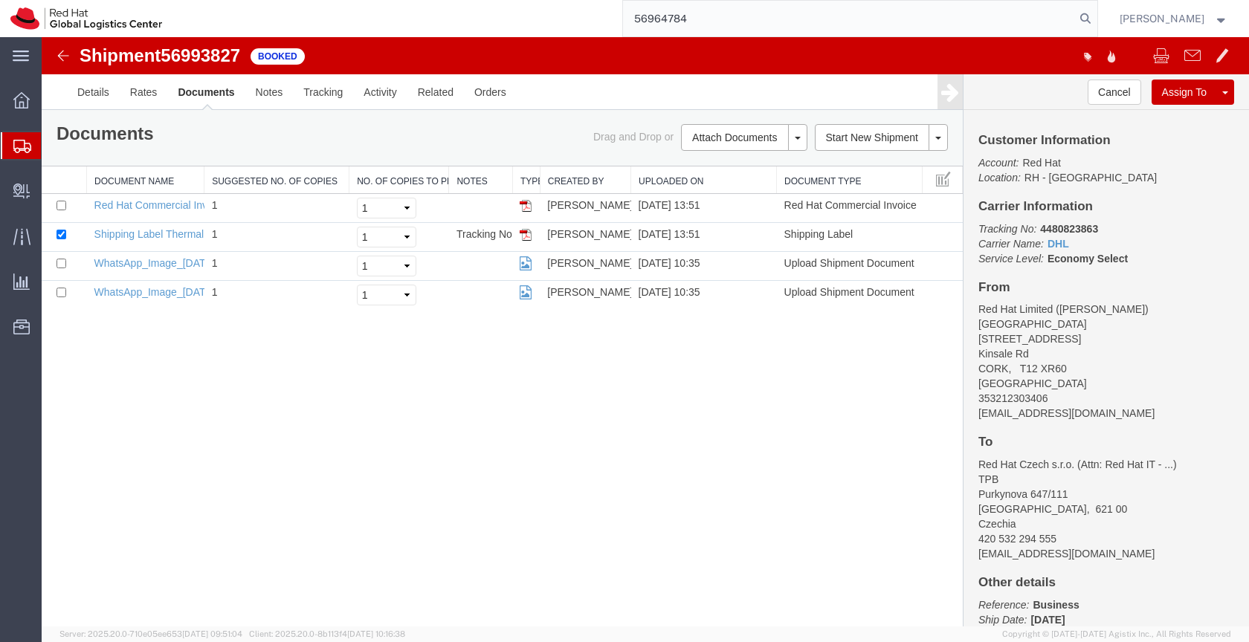
click at [28, 141] on icon at bounding box center [22, 146] width 18 height 13
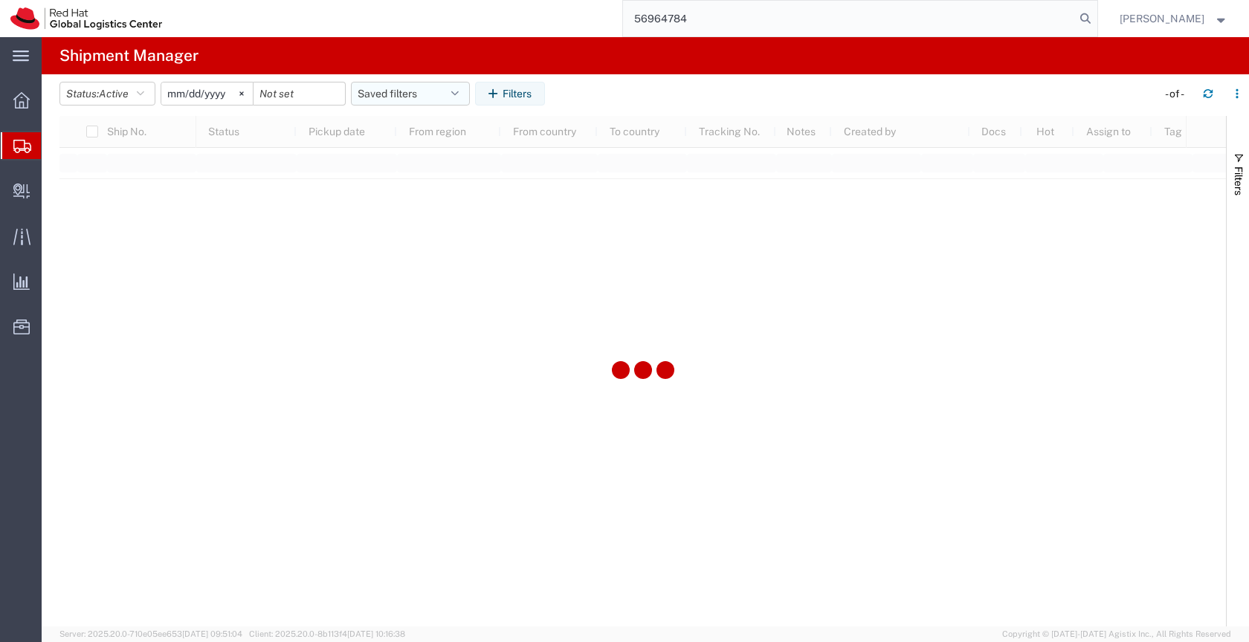
click at [387, 90] on button "Saved filters" at bounding box center [410, 94] width 119 height 24
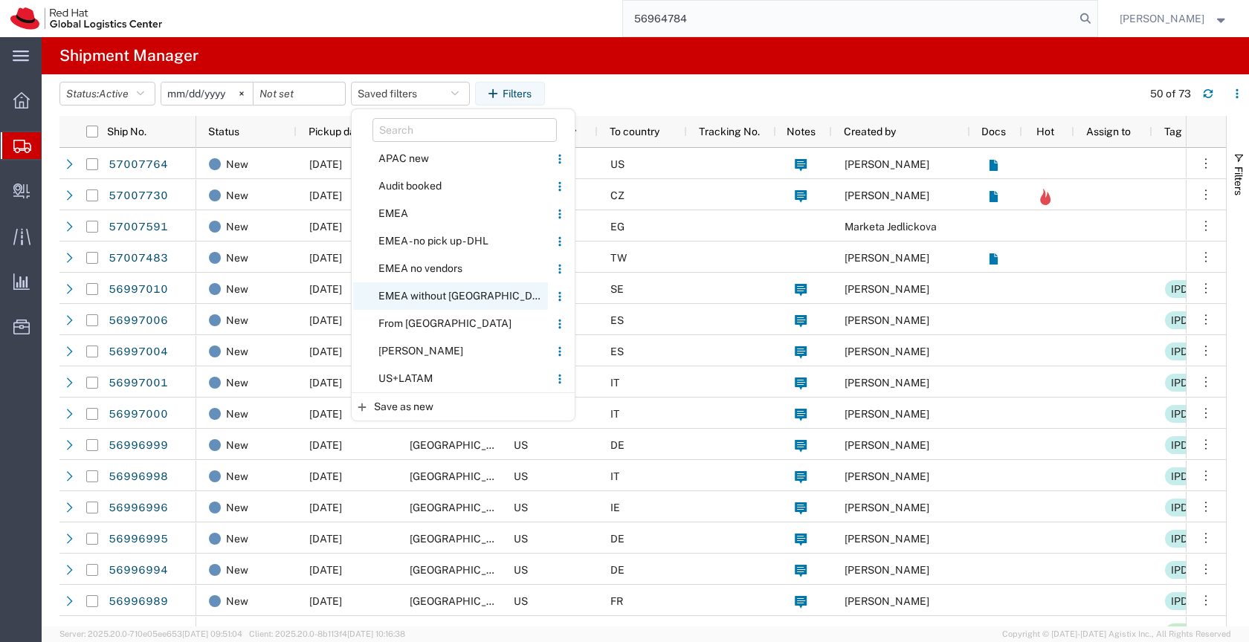
click at [407, 297] on span "EMEA without [GEOGRAPHIC_DATA]" at bounding box center [450, 297] width 195 height 28
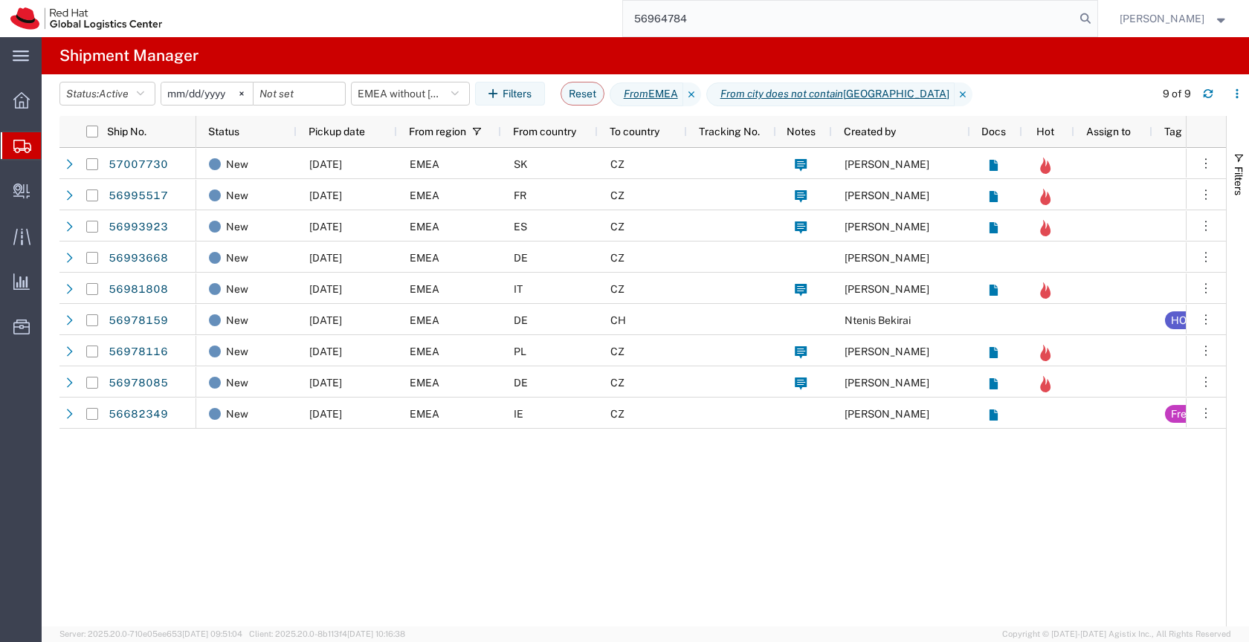
click at [22, 144] on icon at bounding box center [22, 146] width 18 height 13
click at [390, 94] on button "EMEA without [GEOGRAPHIC_DATA]" at bounding box center [410, 94] width 119 height 24
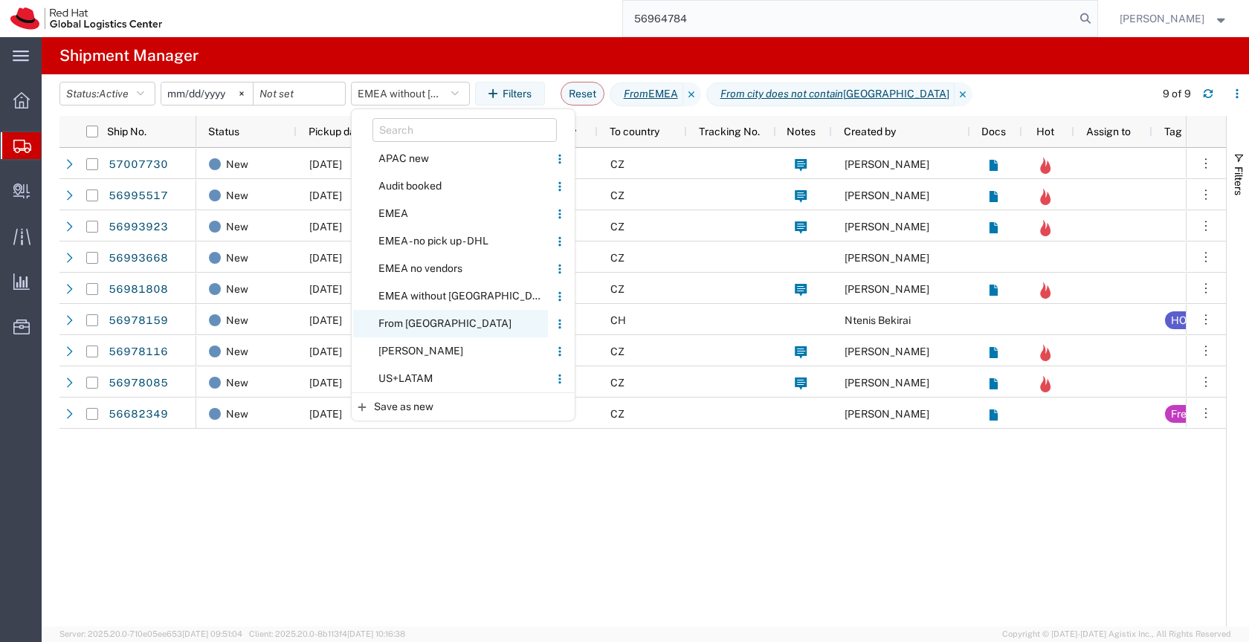
click at [399, 322] on span "From [GEOGRAPHIC_DATA]" at bounding box center [450, 324] width 195 height 28
type input "[DATE]"
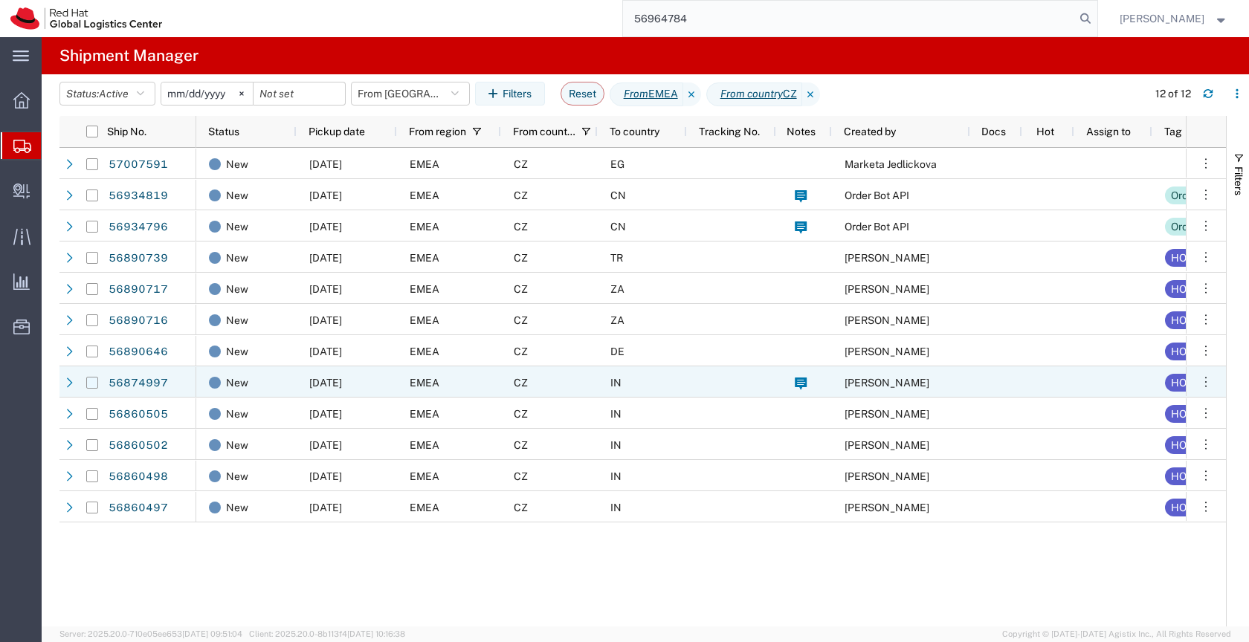
click at [96, 384] on input "Press Space to toggle row selection (unchecked)" at bounding box center [92, 383] width 12 height 12
checkbox input "true"
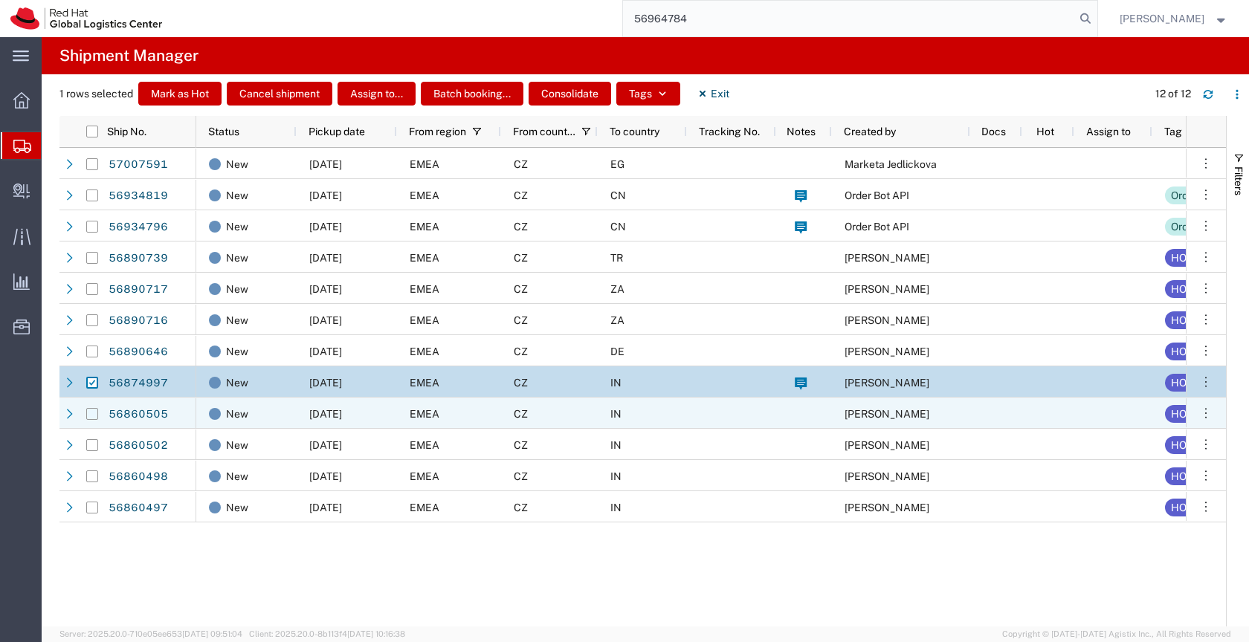
click at [95, 413] on input "Press Space to toggle row selection (unchecked)" at bounding box center [92, 414] width 12 height 12
checkbox input "true"
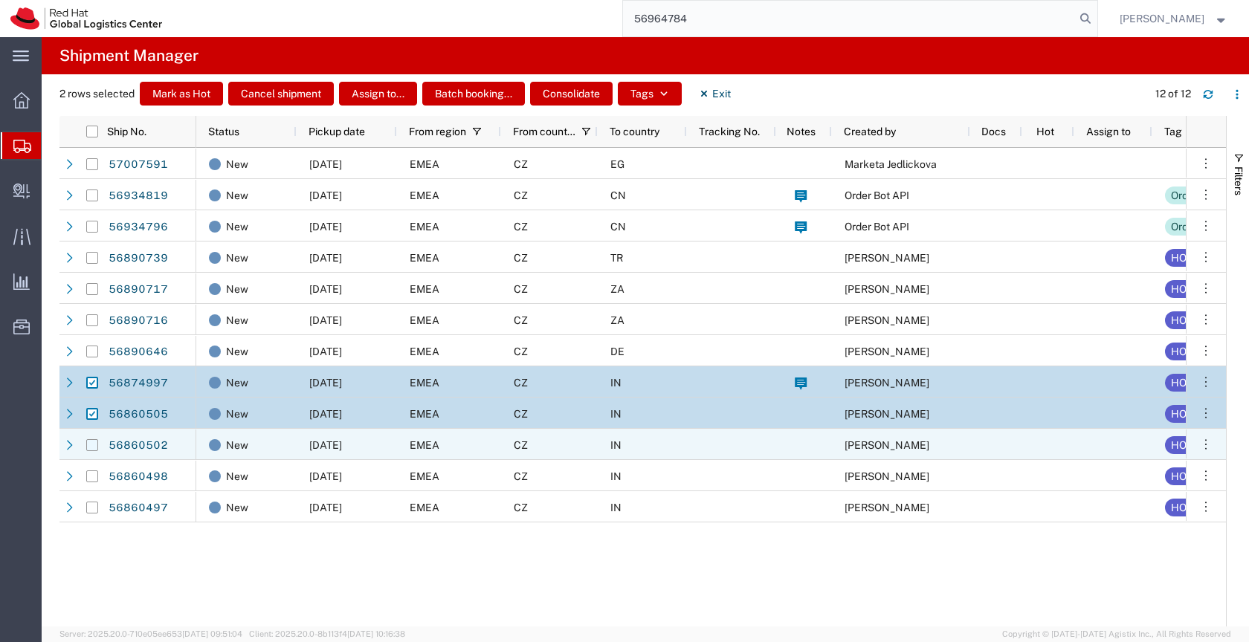
click at [91, 443] on input "Press Space to toggle row selection (unchecked)" at bounding box center [92, 445] width 12 height 12
checkbox input "true"
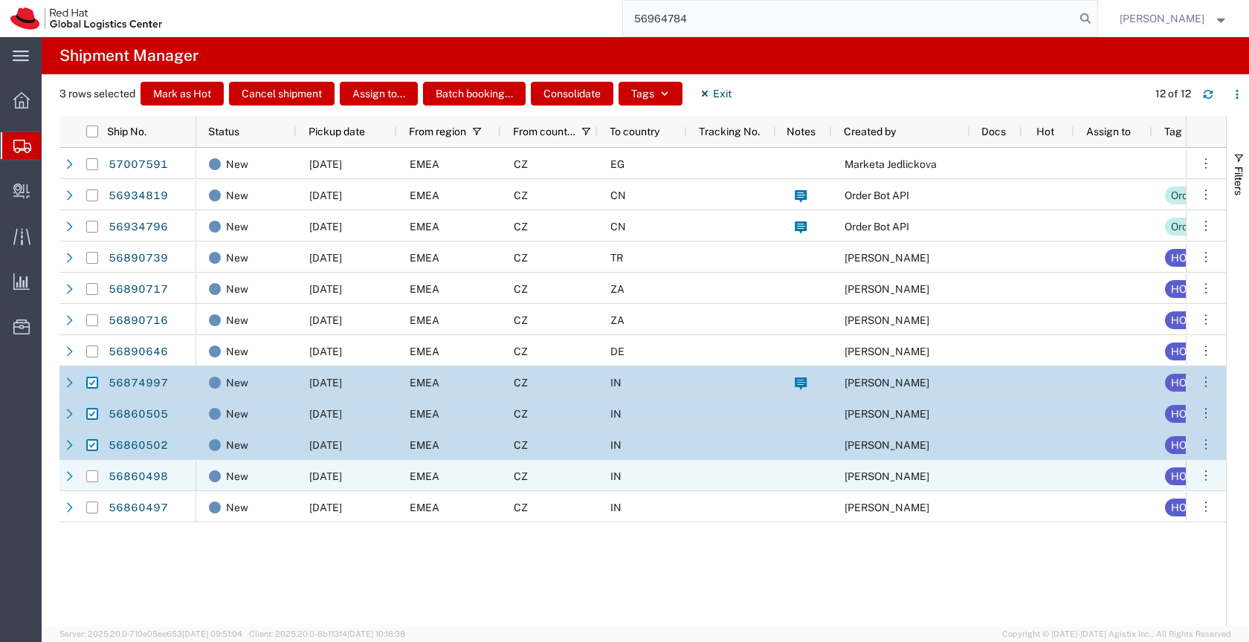
click at [91, 483] on div at bounding box center [92, 476] width 12 height 31
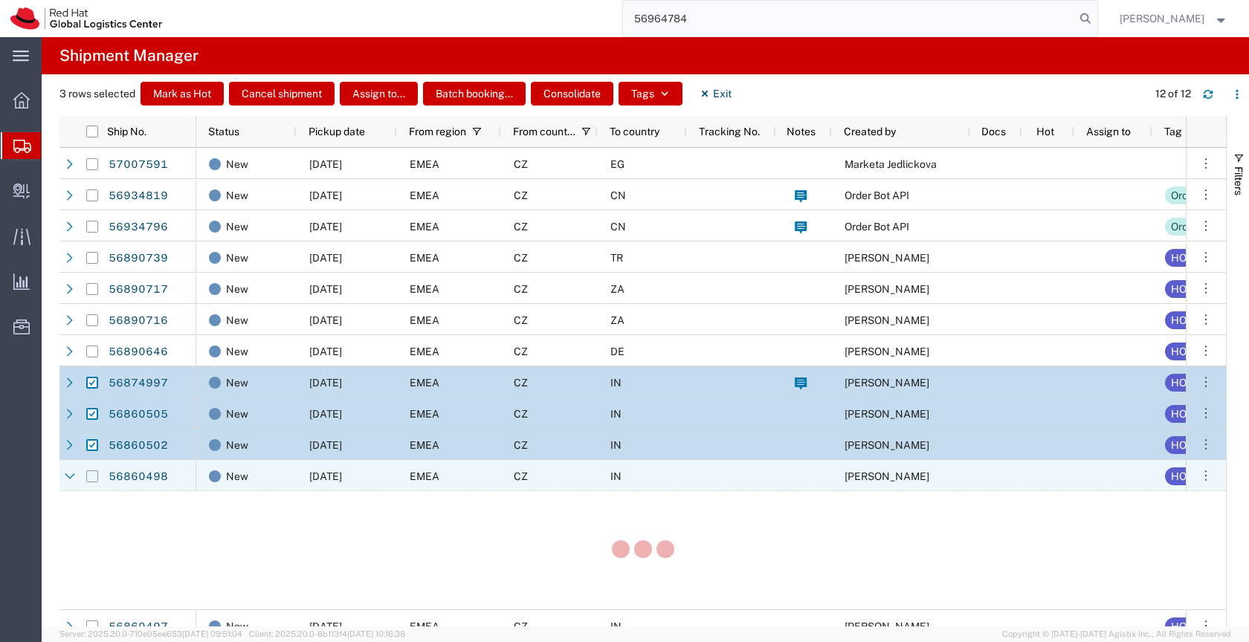
click at [91, 471] on input "Press Space to toggle row selection (unchecked)" at bounding box center [92, 477] width 12 height 12
checkbox input "true"
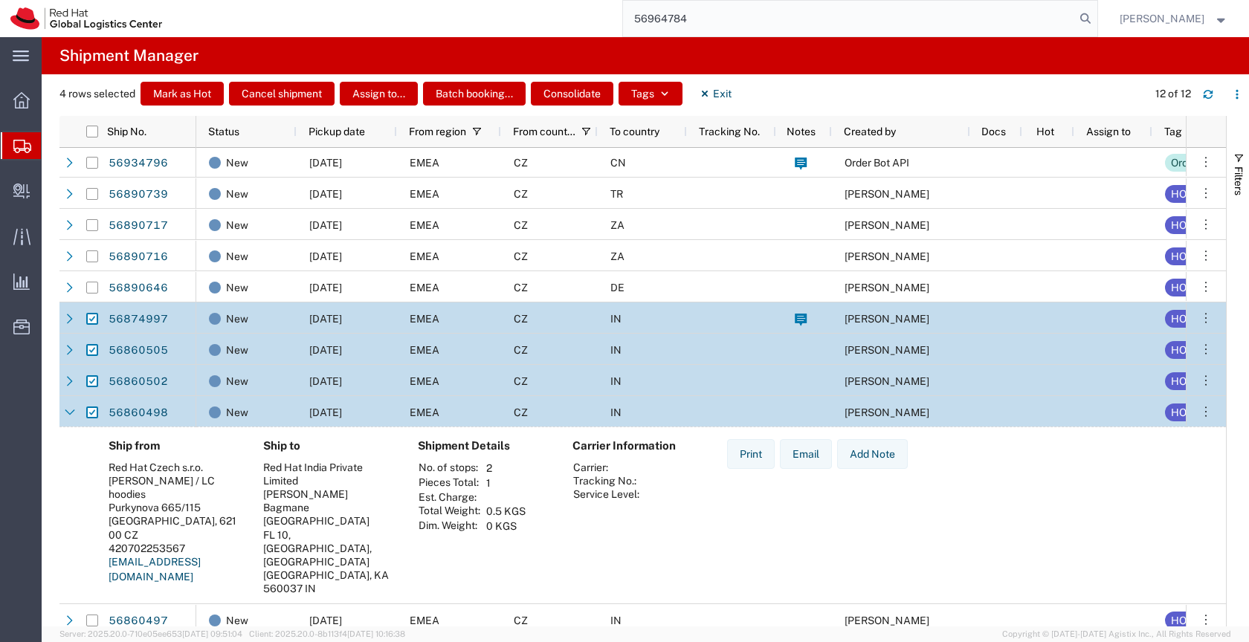
scroll to position [72, 0]
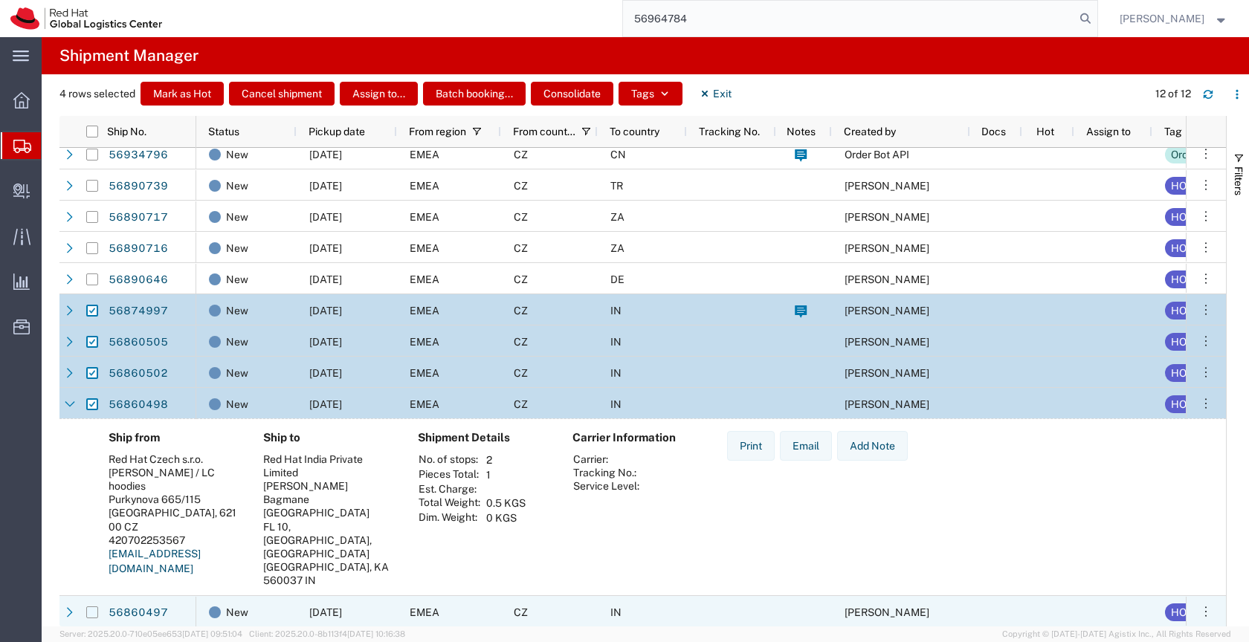
click at [89, 613] on input "Press Space to toggle row selection (unchecked)" at bounding box center [92, 613] width 12 height 12
checkbox input "true"
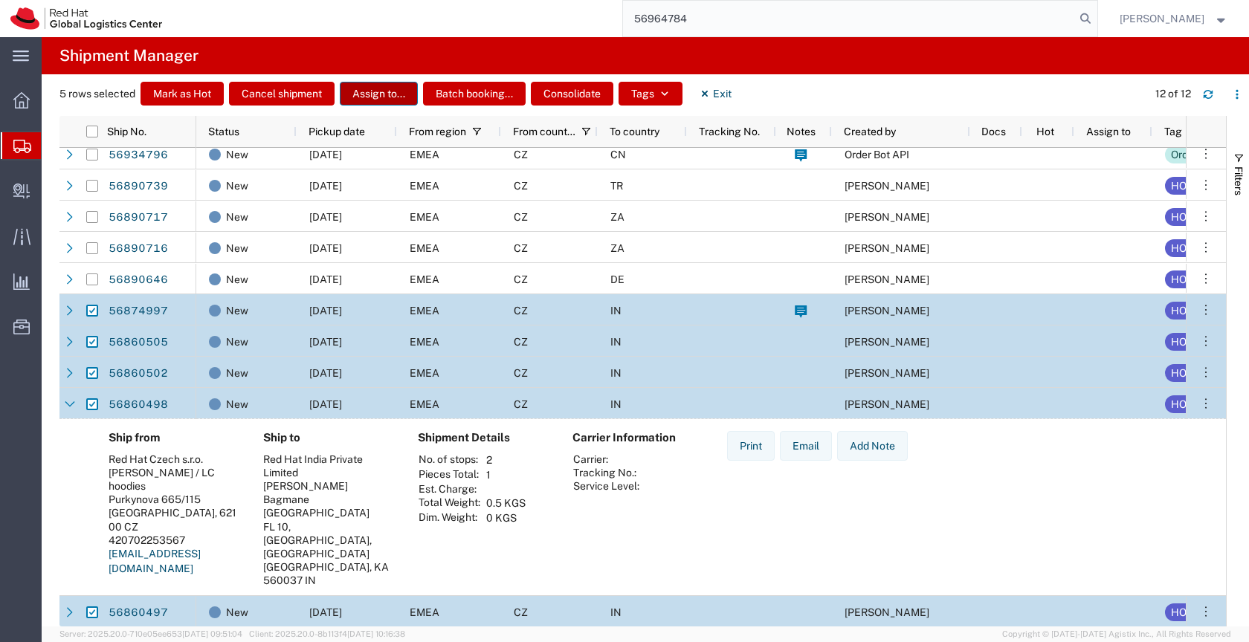
click at [375, 91] on button "Assign to..." at bounding box center [379, 94] width 78 height 24
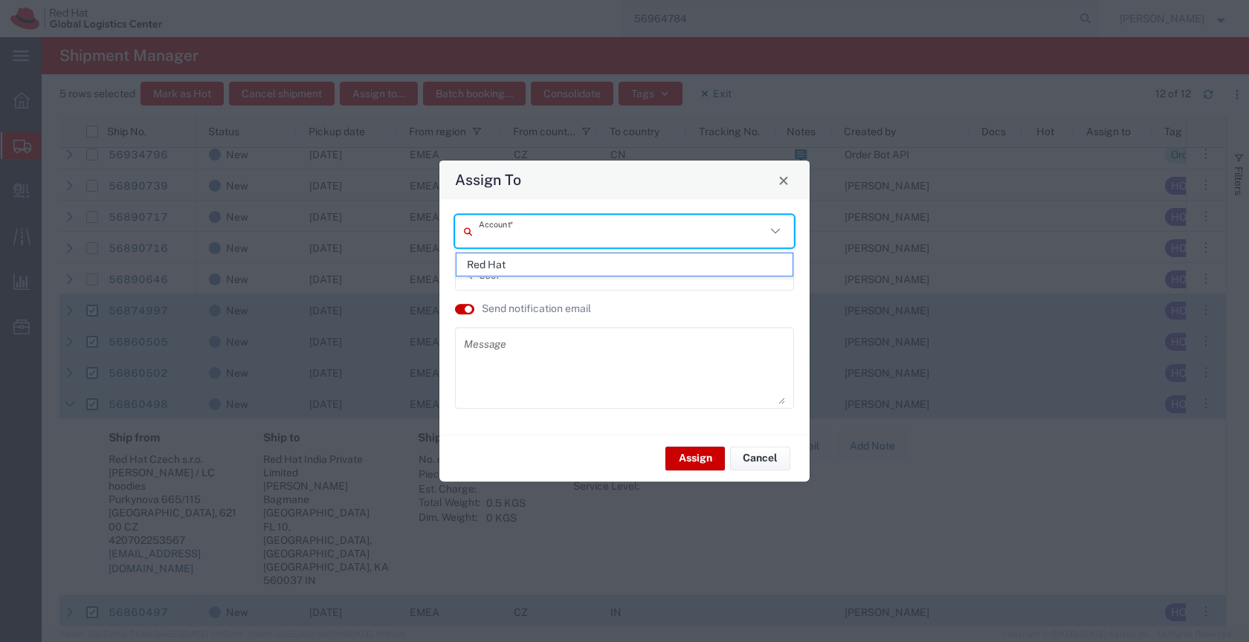
click at [539, 234] on input "text" at bounding box center [622, 232] width 287 height 26
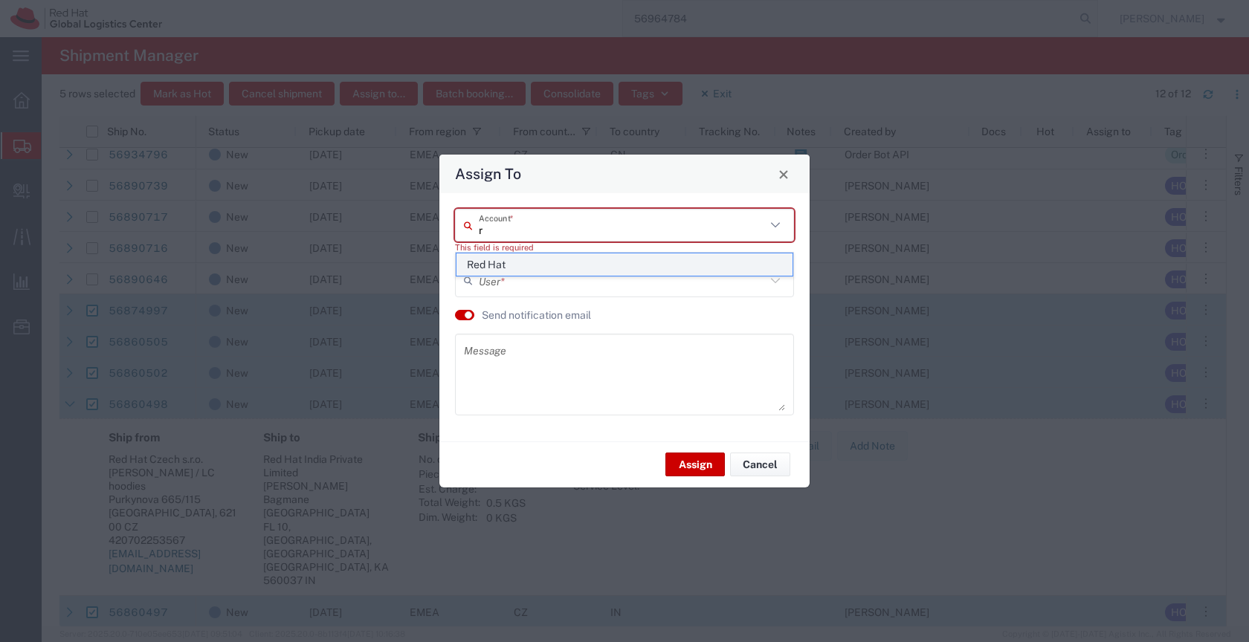
click at [503, 262] on span "Red Hat" at bounding box center [624, 265] width 337 height 23
type input "Red Hat"
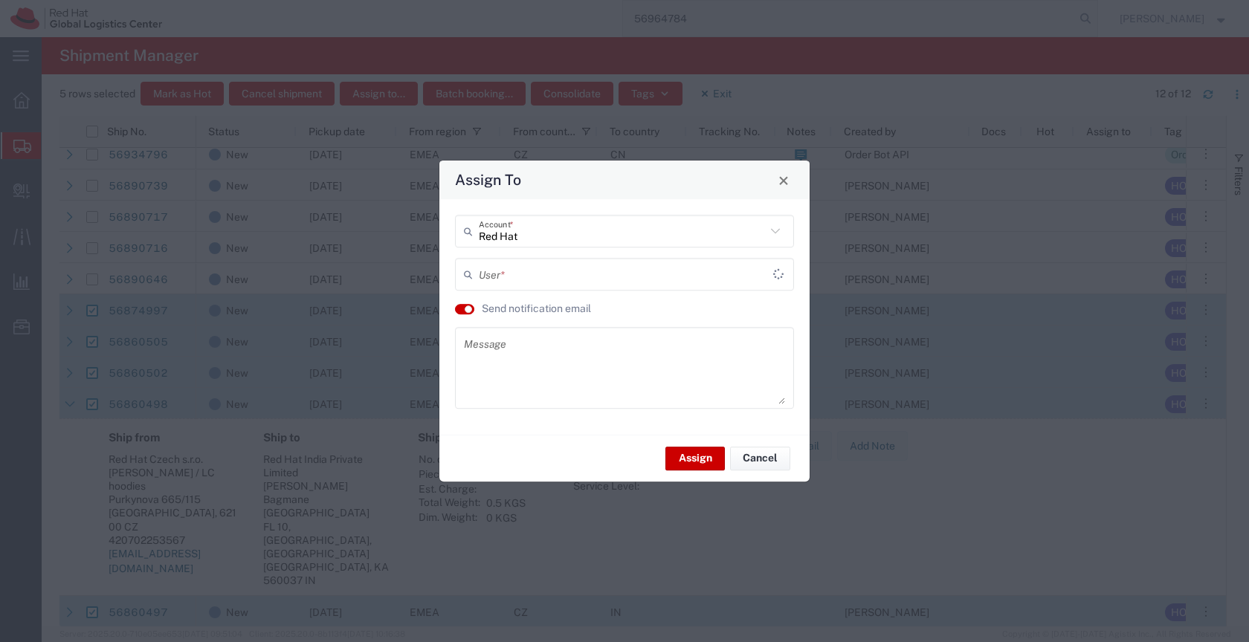
click at [503, 280] on input "text" at bounding box center [626, 275] width 294 height 26
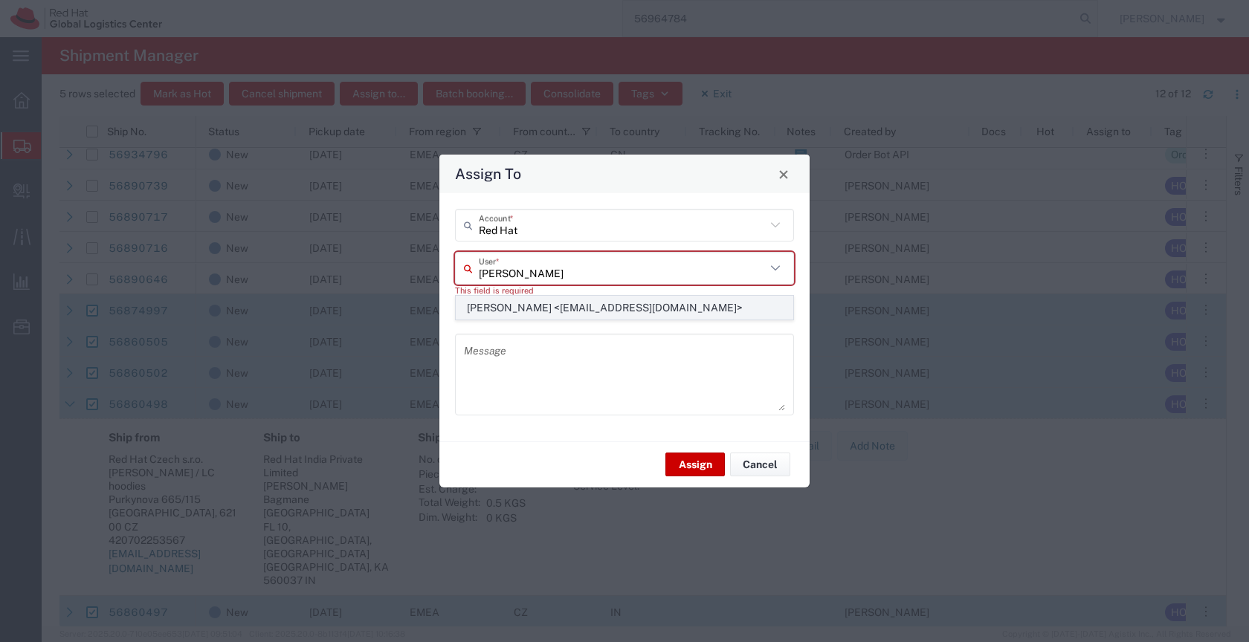
click at [517, 305] on span "[PERSON_NAME] <[EMAIL_ADDRESS][DOMAIN_NAME]>" at bounding box center [624, 308] width 337 height 23
type input "[PERSON_NAME] <[EMAIL_ADDRESS][DOMAIN_NAME]>"
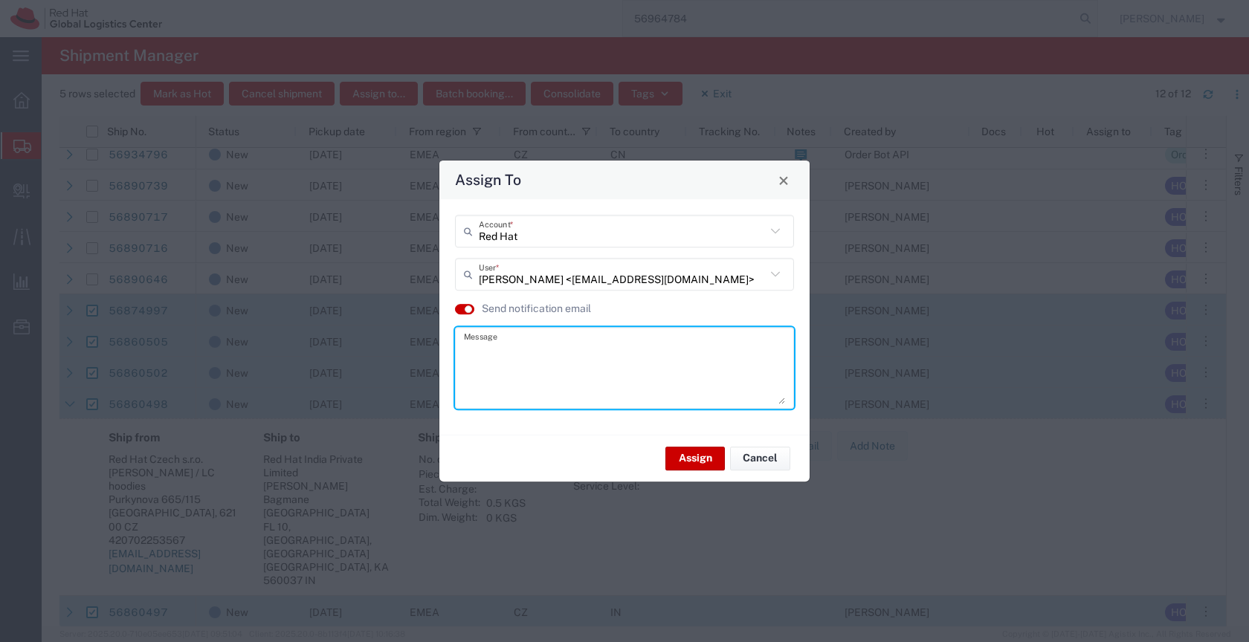
click at [499, 345] on textarea at bounding box center [624, 368] width 321 height 73
click at [710, 351] on textarea "LC hoodies for India (please distribute, after you received them in [GEOGRAPHIC…" at bounding box center [624, 368] width 321 height 73
click at [535, 364] on textarea "LC hoodies for India (please distribute, after you received them in [GEOGRAPHIC…" at bounding box center [624, 368] width 321 height 73
drag, startPoint x: 496, startPoint y: 365, endPoint x: 584, endPoint y: 369, distance: 87.8
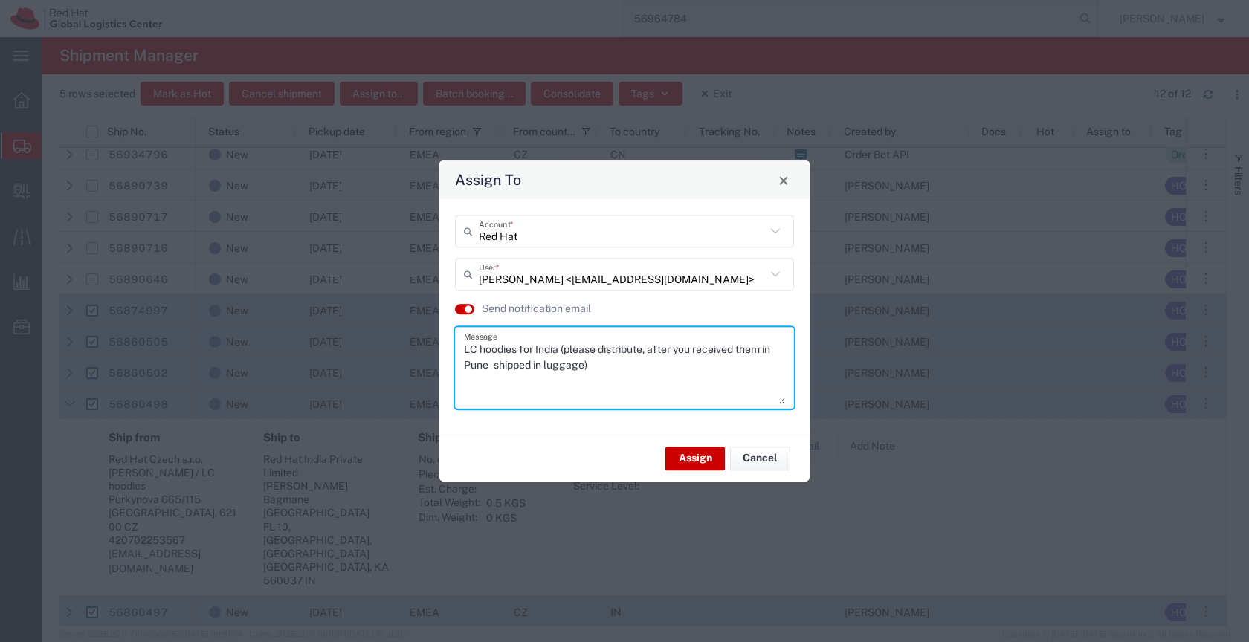
click at [584, 370] on textarea "LC hoodies for India (please distribute, after you received them in Pune - ship…" at bounding box center [624, 368] width 321 height 73
click at [550, 365] on textarea "LC hoodies for India (please distribute, after you received them in [GEOGRAPHIC…" at bounding box center [624, 368] width 321 height 73
click at [698, 373] on textarea "LC hoodies for India (please distribute, after you received them in [GEOGRAPHIC…" at bounding box center [624, 368] width 321 height 73
click at [659, 363] on textarea "LC hoodies for India (please distribute, after you received them in [GEOGRAPHIC…" at bounding box center [624, 368] width 321 height 73
type textarea "LC hoodies for India (please distribute, after you received them in [GEOGRAPHIC…"
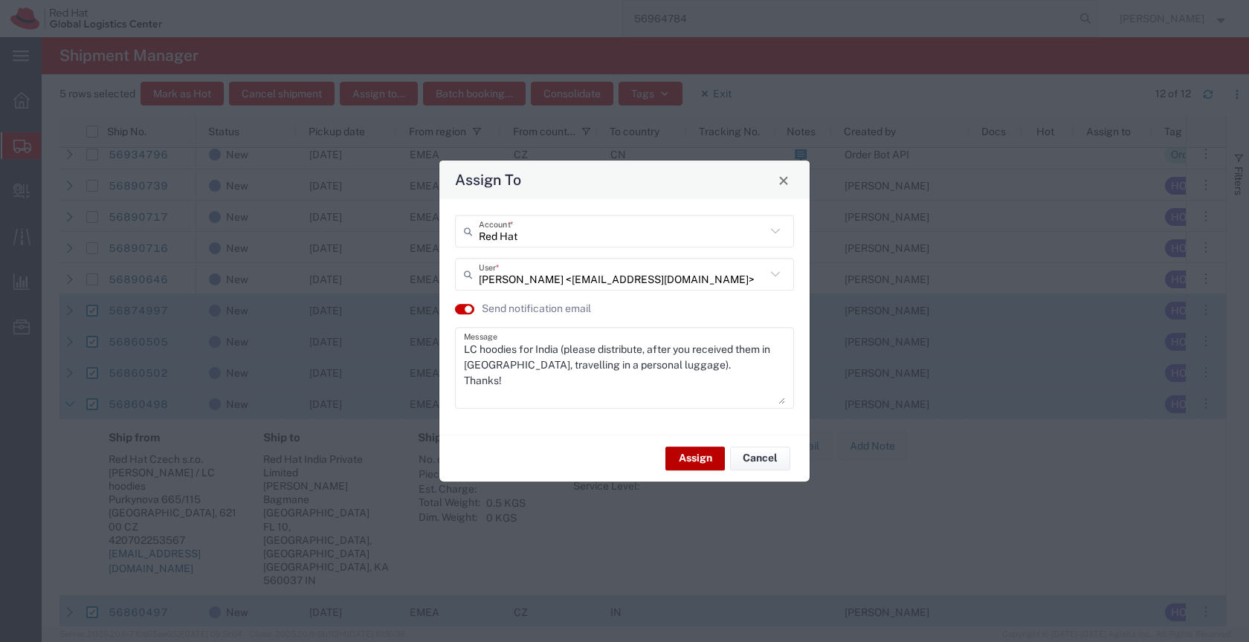
click at [695, 455] on button "Assign" at bounding box center [694, 459] width 59 height 24
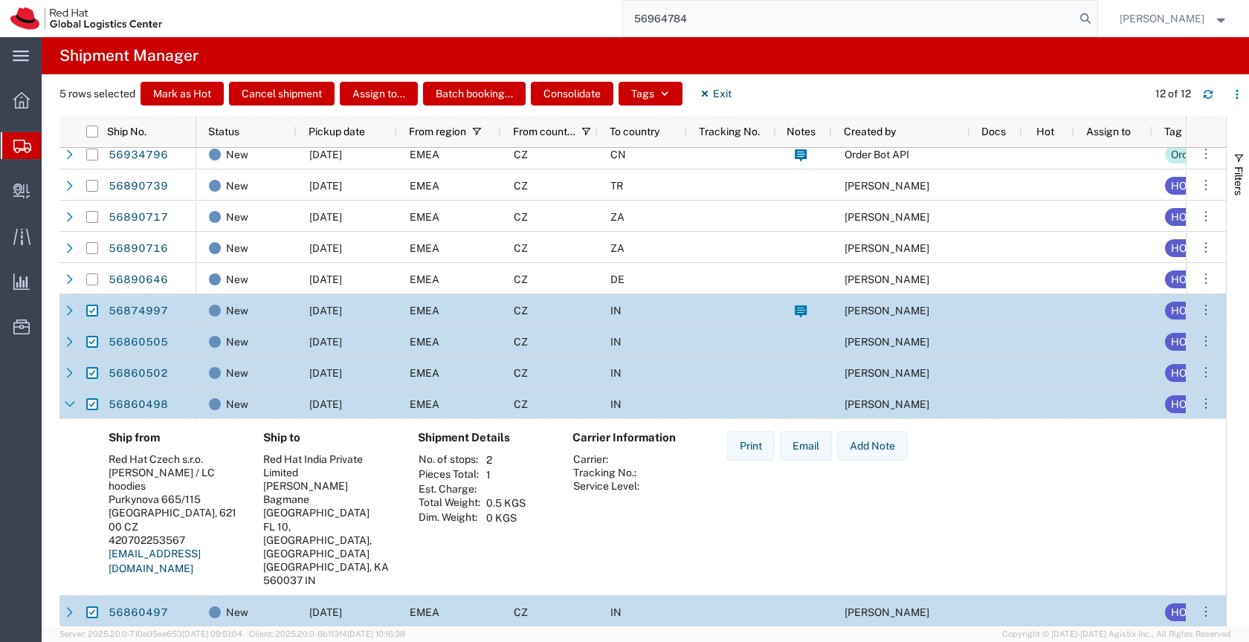
click at [692, 15] on input "56964784" at bounding box center [849, 19] width 452 height 36
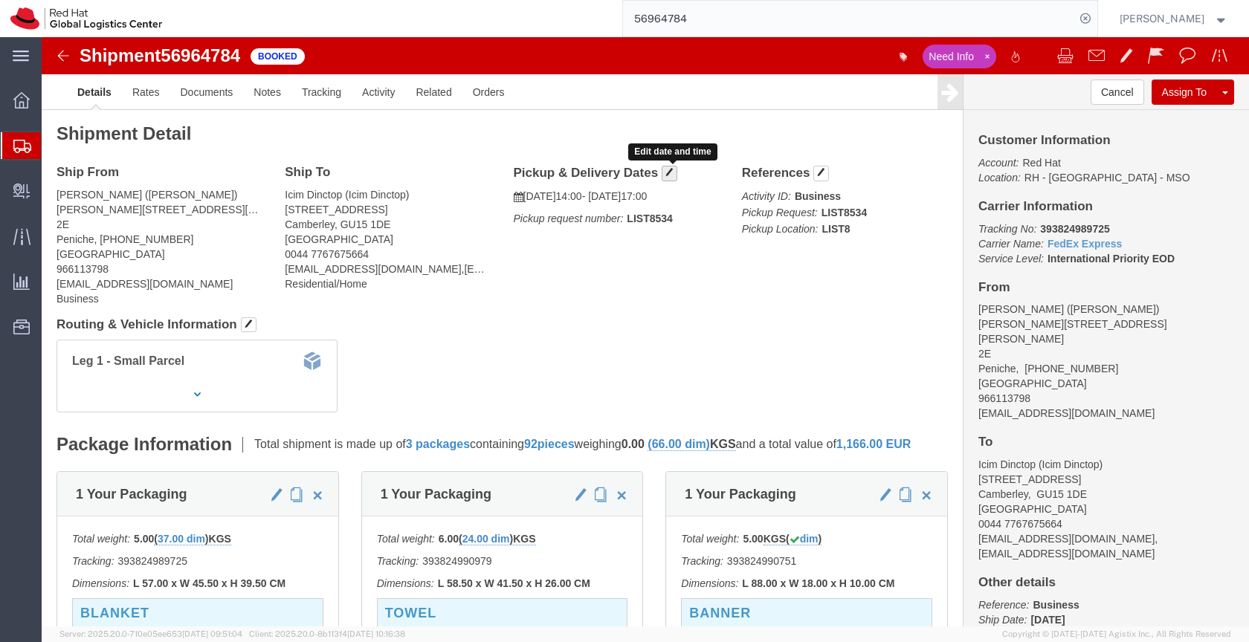
click span "button"
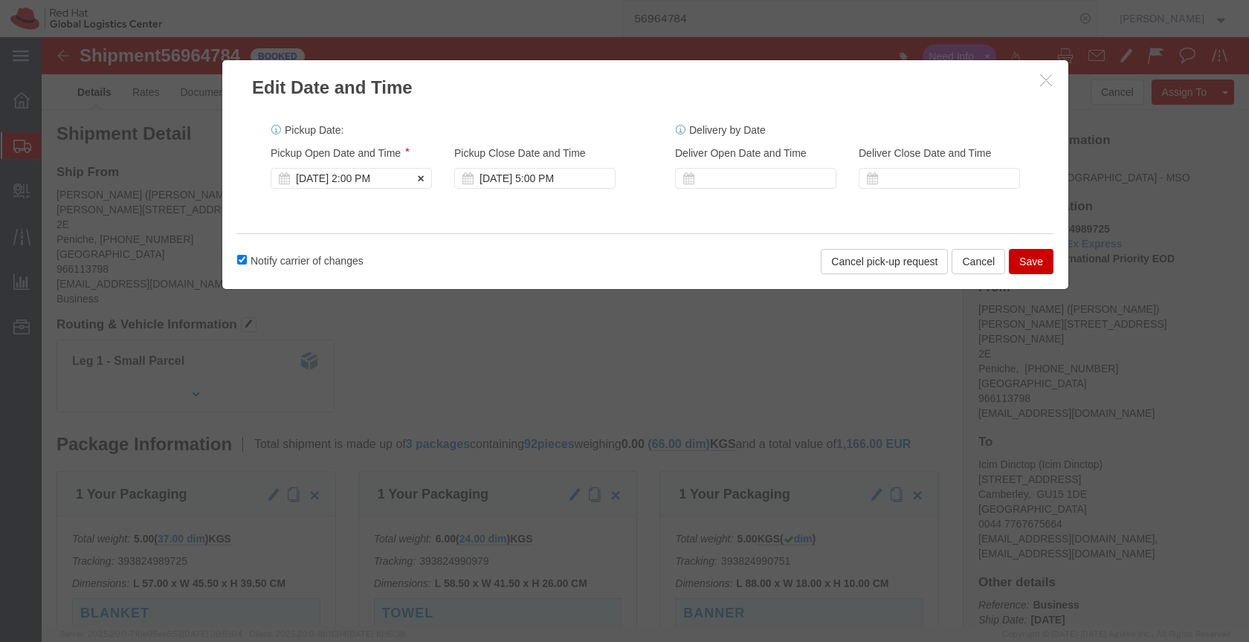
click div "[DATE] 2:00 PM"
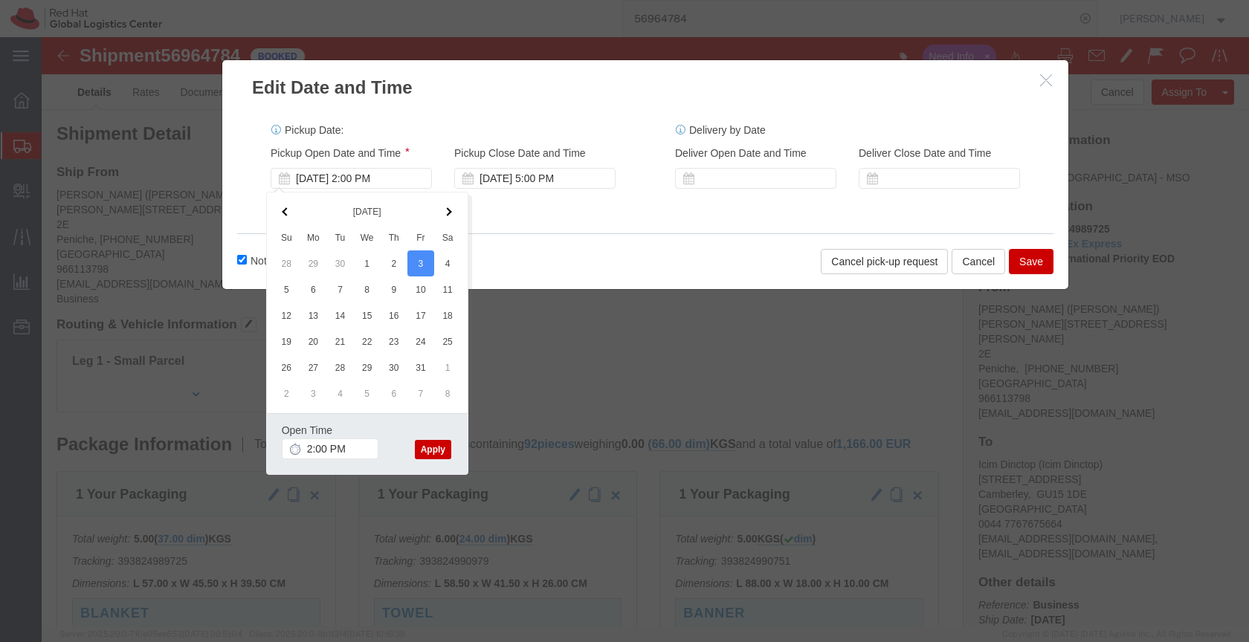
click button "Apply"
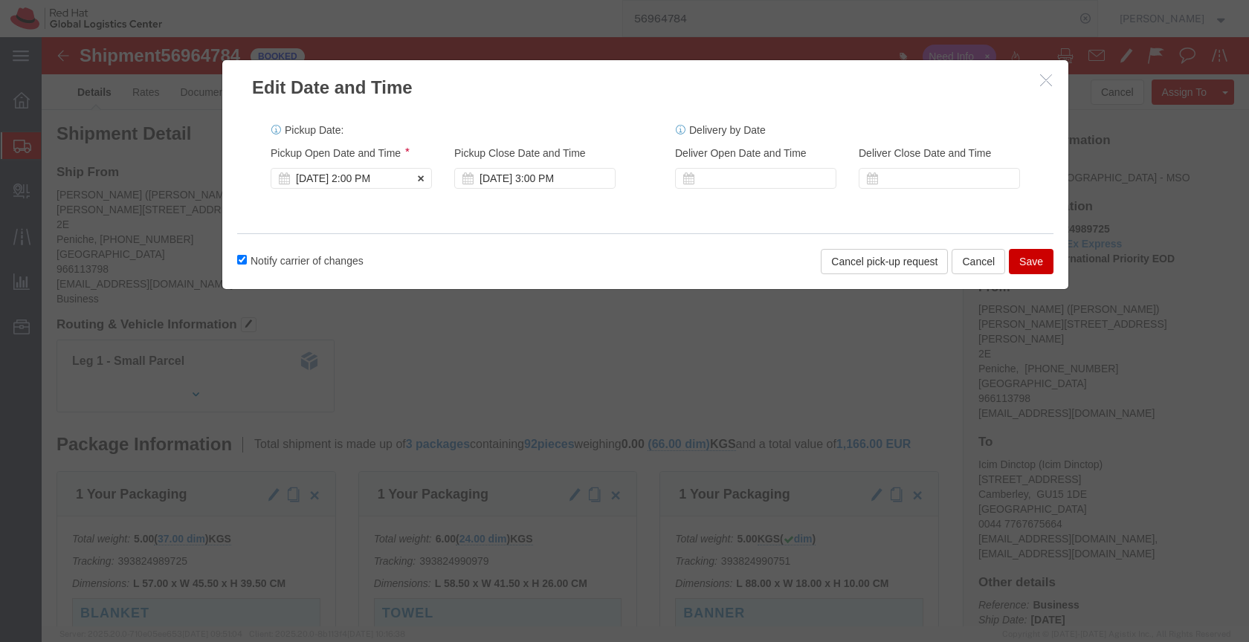
click div "[DATE] 2:00 PM"
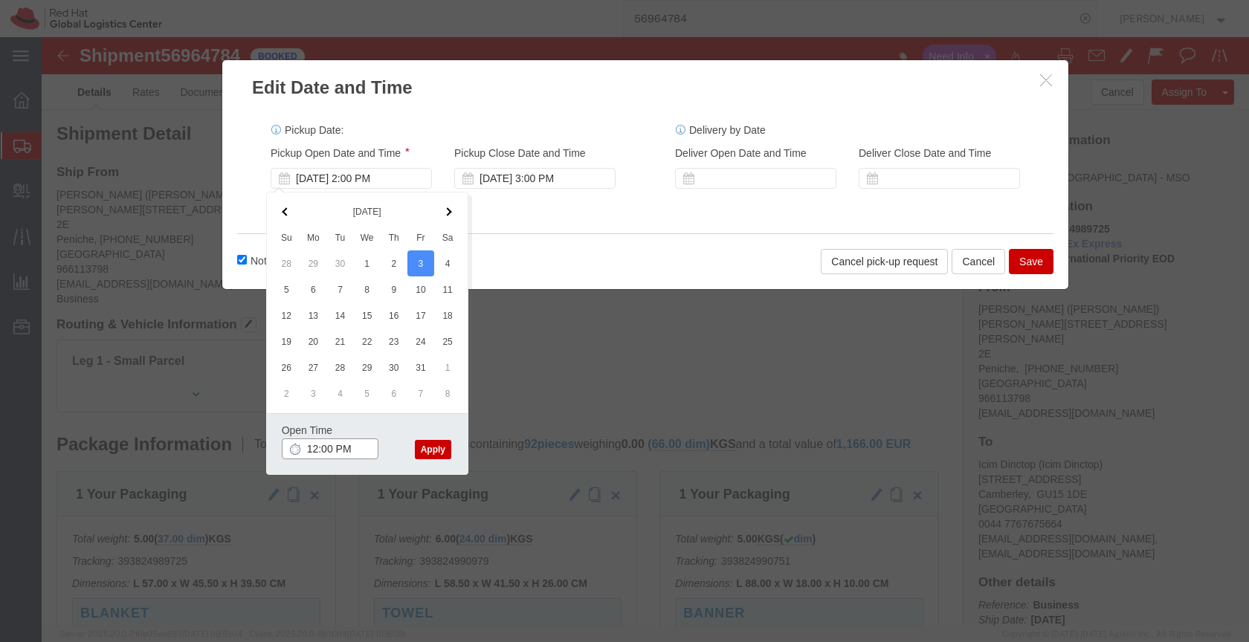
type input "12:00 PM"
click button "Apply"
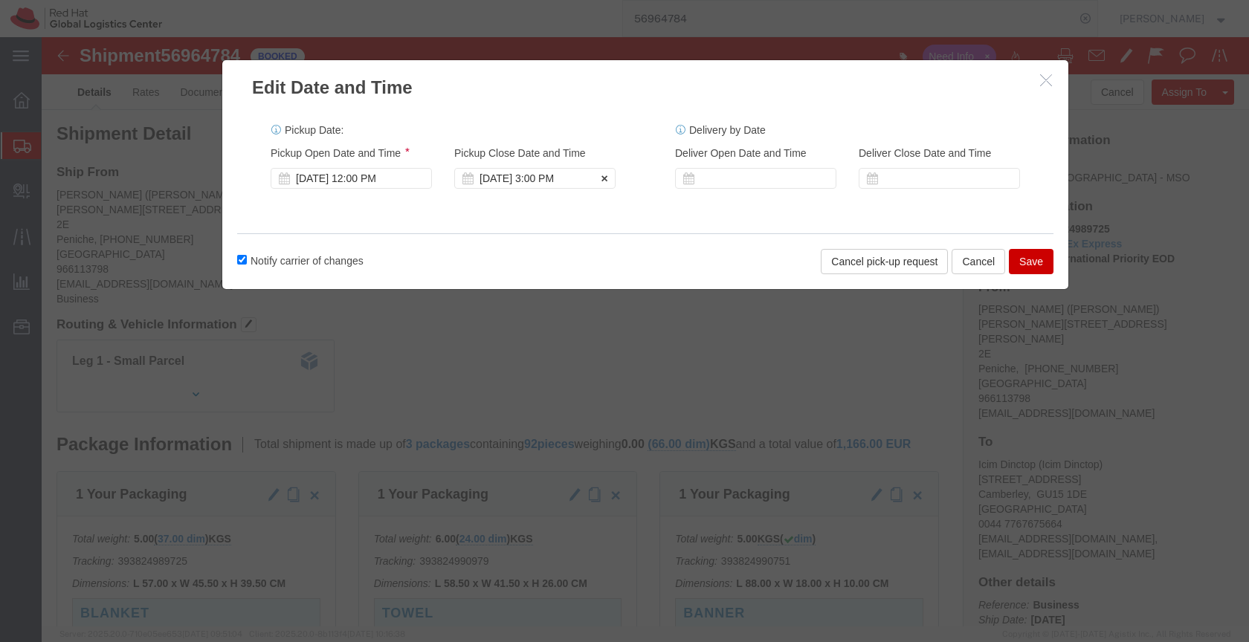
click div "[DATE] 3:00 PM"
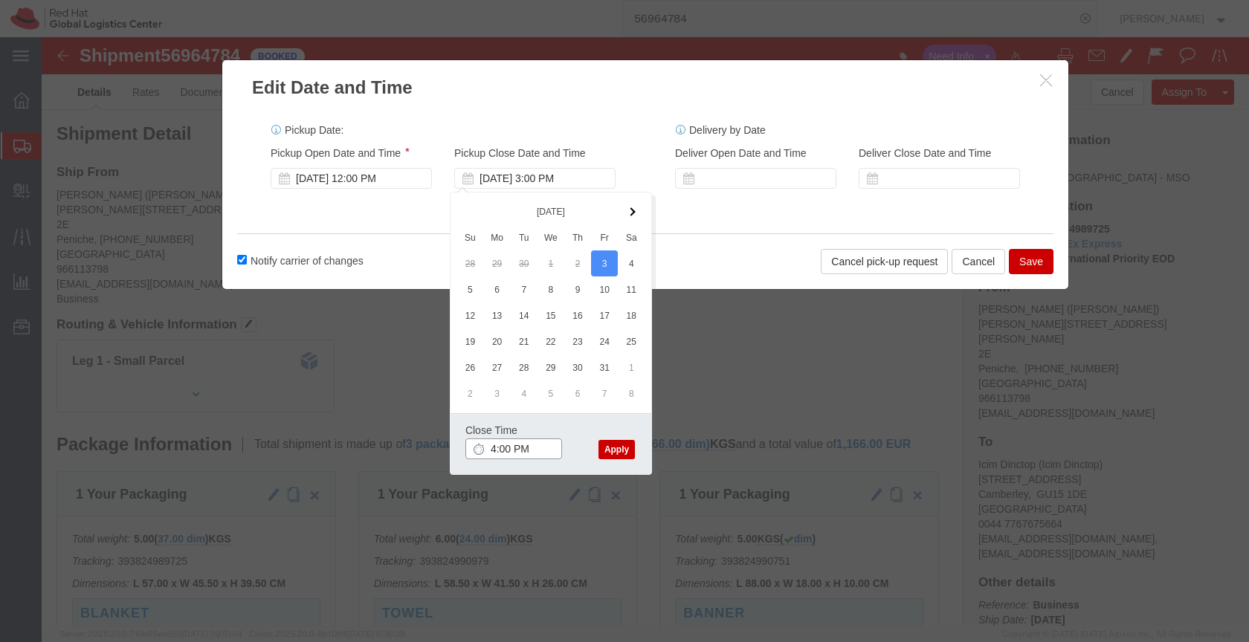
type input "4:00 PM"
click button "Apply"
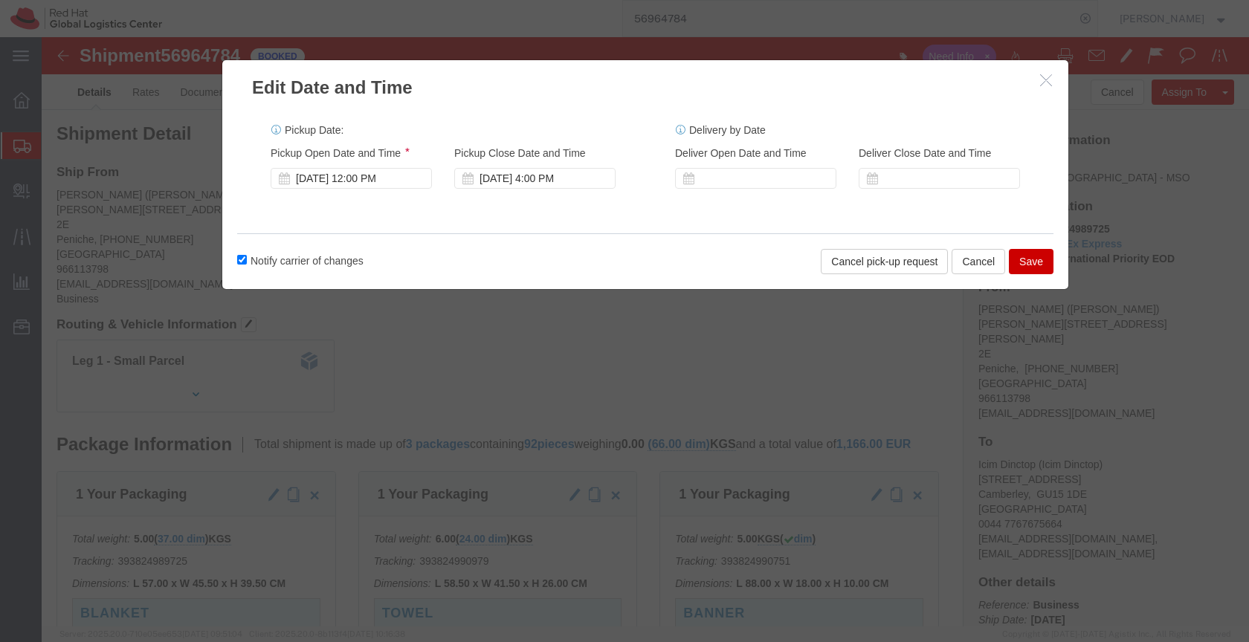
click button "Save"
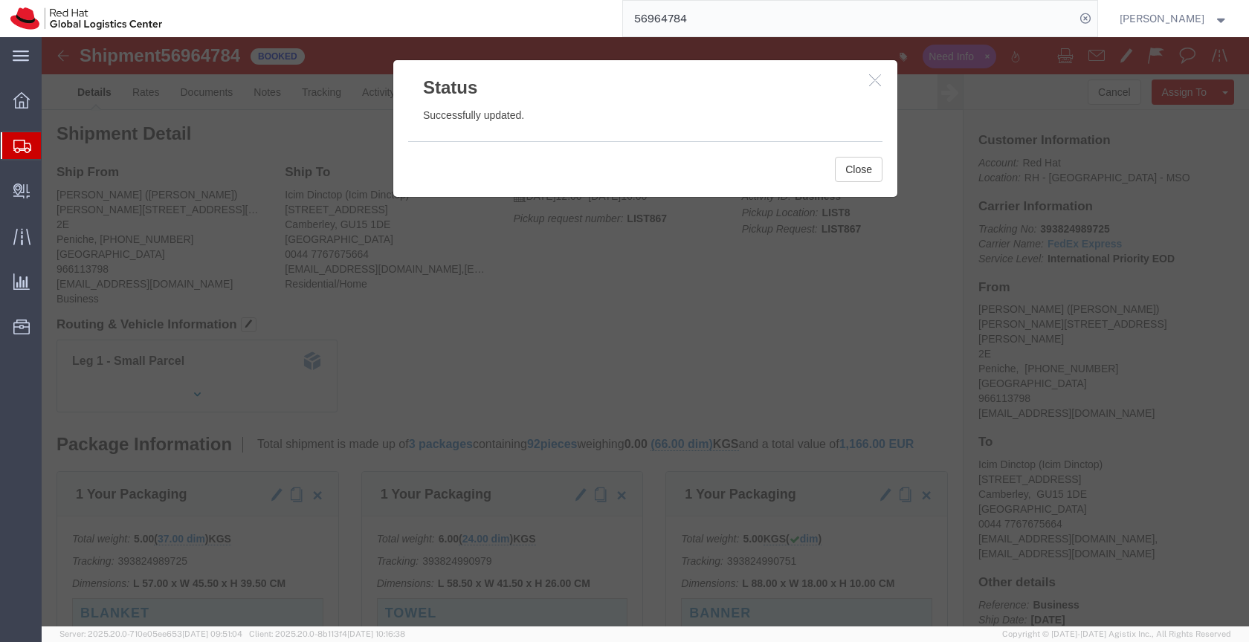
click icon "button"
